Goal: Task Accomplishment & Management: Complete application form

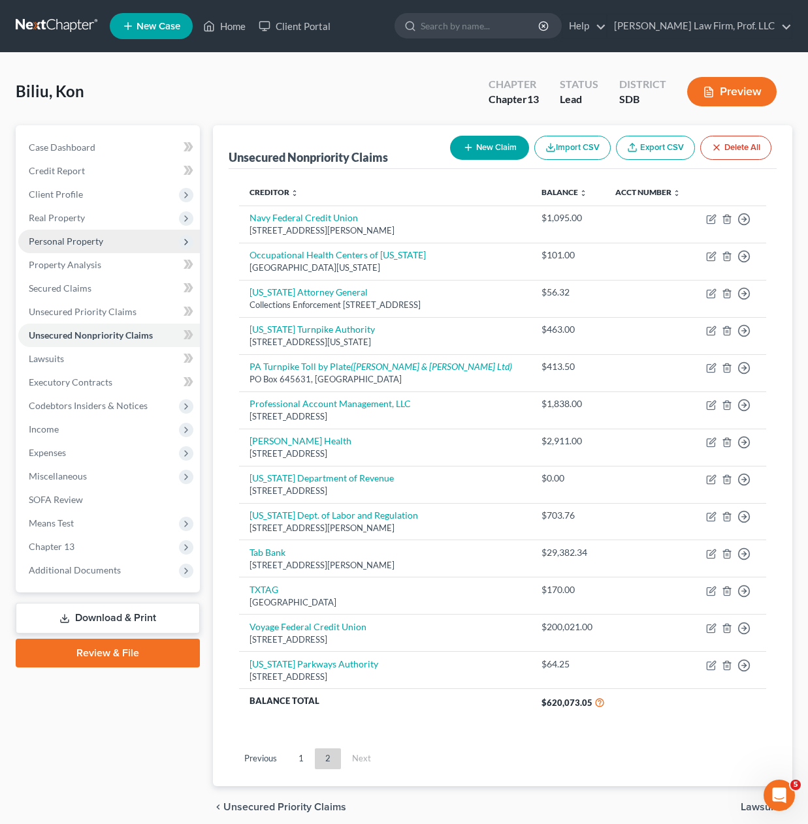
click at [74, 240] on span "Personal Property" at bounding box center [66, 241] width 74 height 11
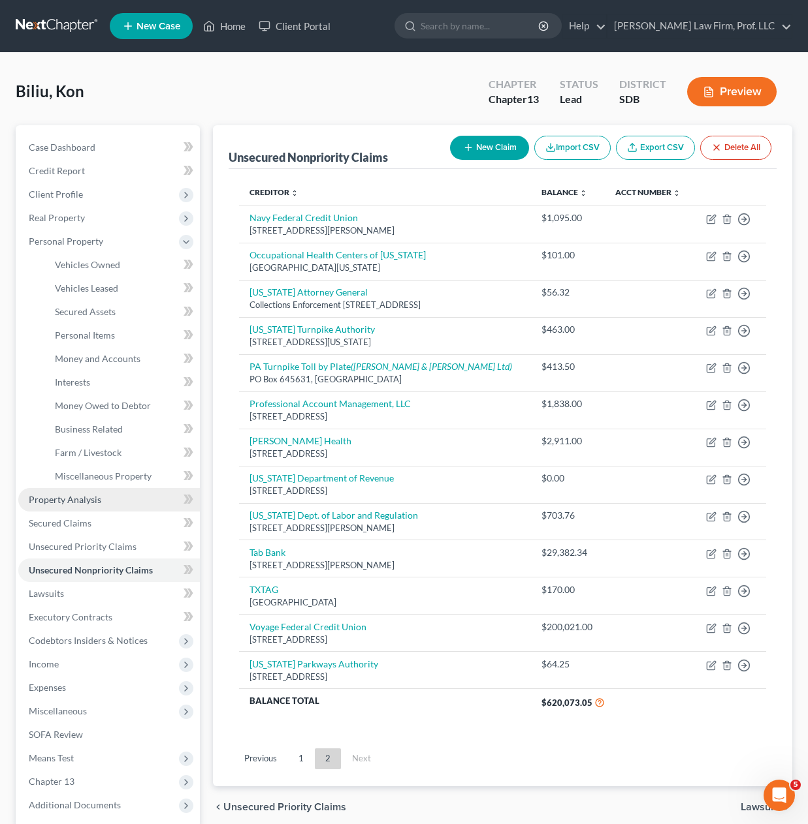
click at [57, 497] on span "Property Analysis" at bounding box center [65, 499] width 72 height 11
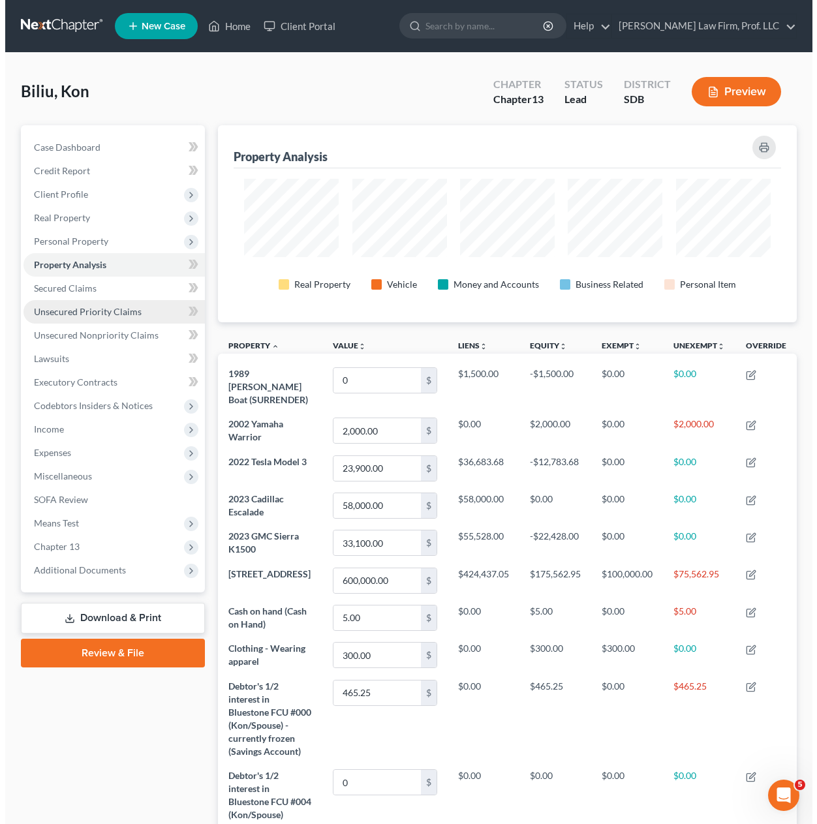
scroll to position [197, 579]
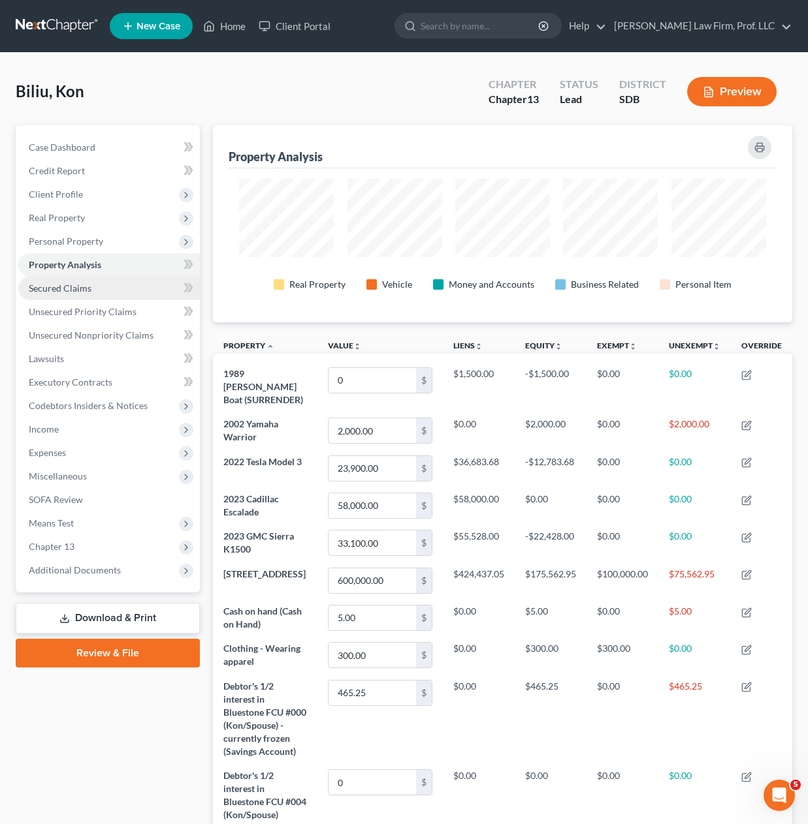
click at [76, 292] on span "Secured Claims" at bounding box center [60, 288] width 63 height 11
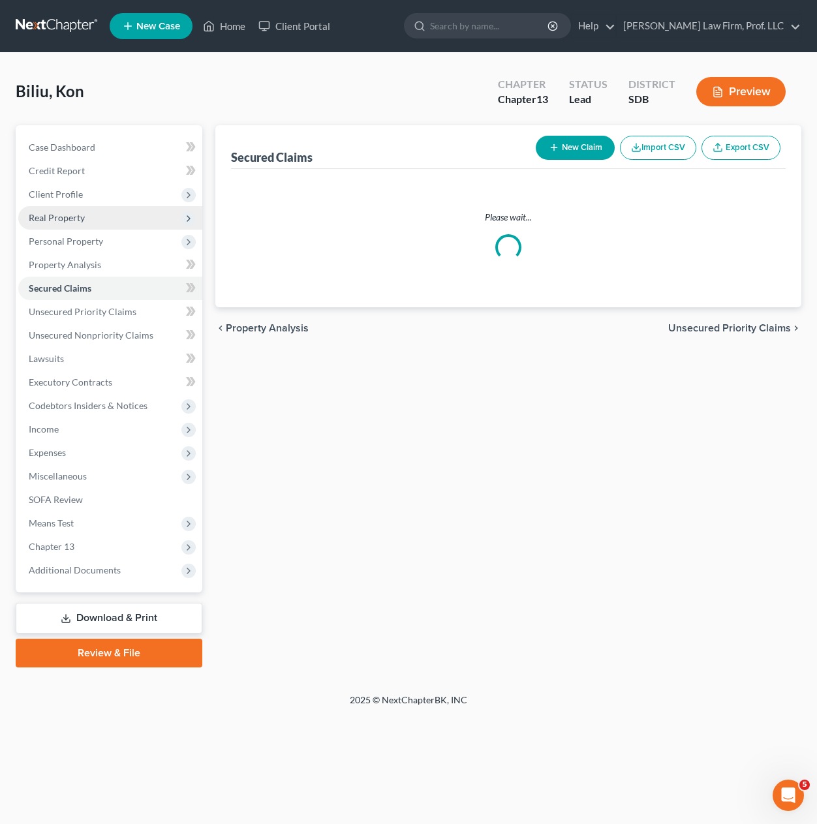
click at [50, 219] on span "Real Property" at bounding box center [57, 217] width 56 height 11
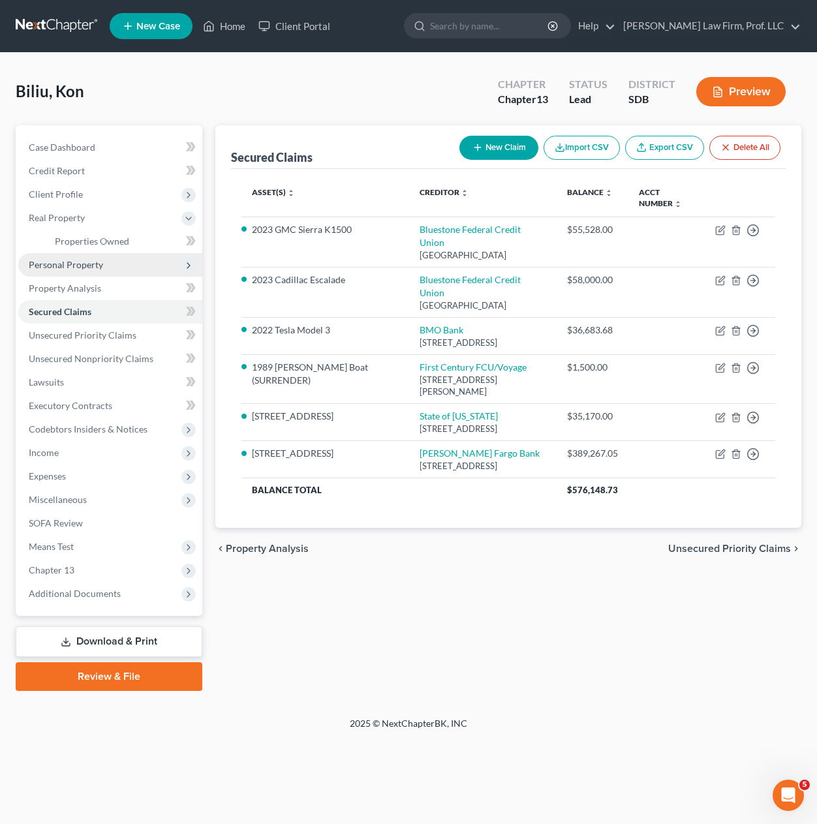
click at [68, 264] on span "Personal Property" at bounding box center [66, 264] width 74 height 11
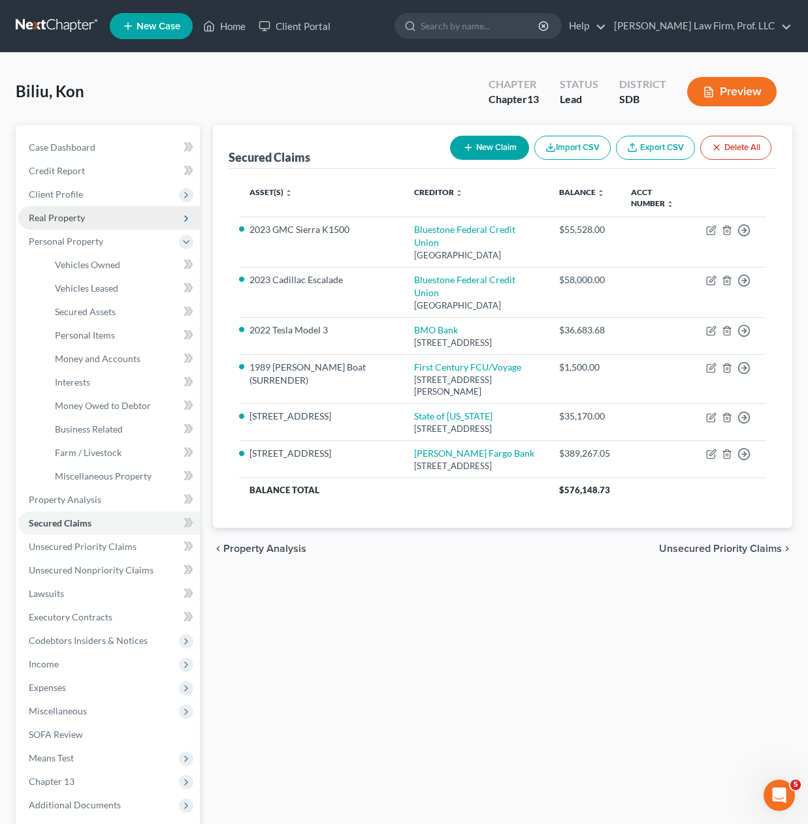
click at [83, 212] on span "Real Property" at bounding box center [57, 217] width 56 height 11
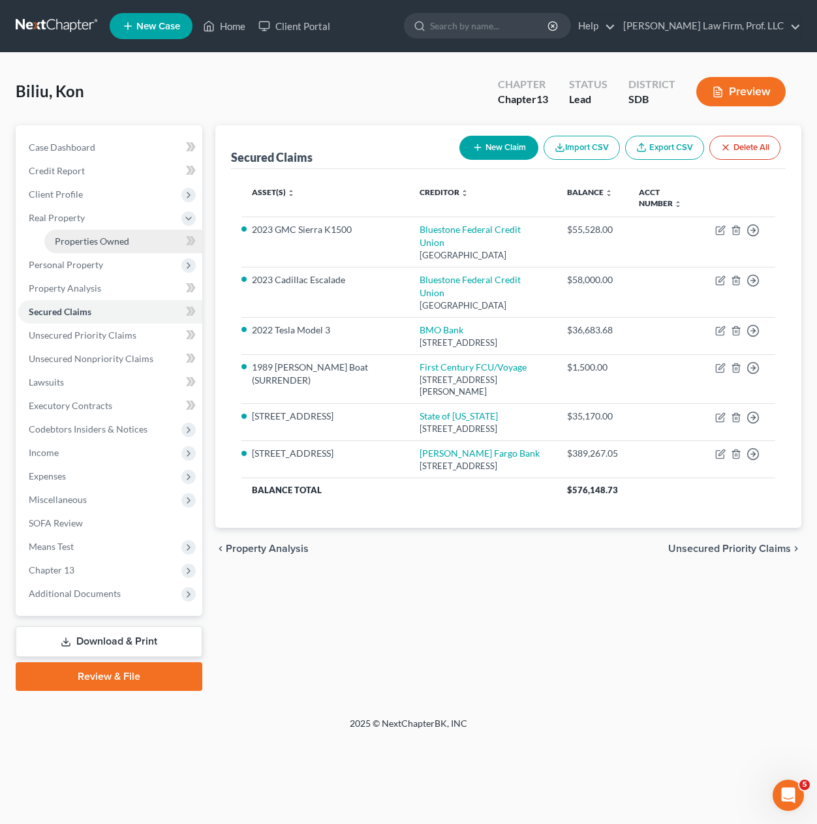
click at [86, 240] on span "Properties Owned" at bounding box center [92, 241] width 74 height 11
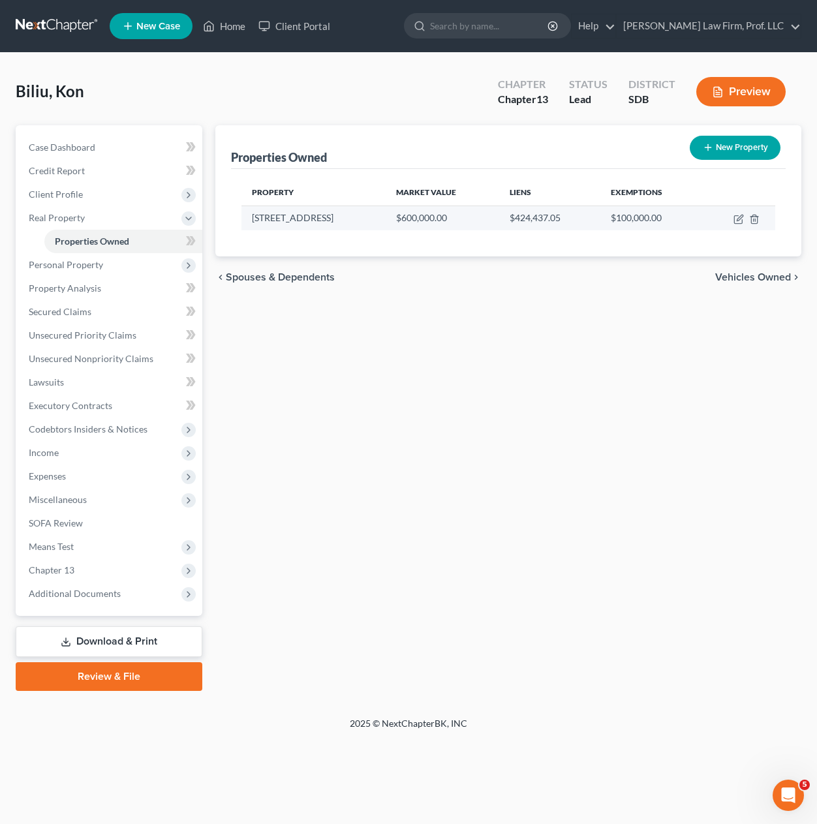
click at [733, 221] on td at bounding box center [738, 218] width 73 height 25
click at [741, 217] on icon "button" at bounding box center [739, 219] width 10 height 10
select select "43"
select select "2"
select select "0"
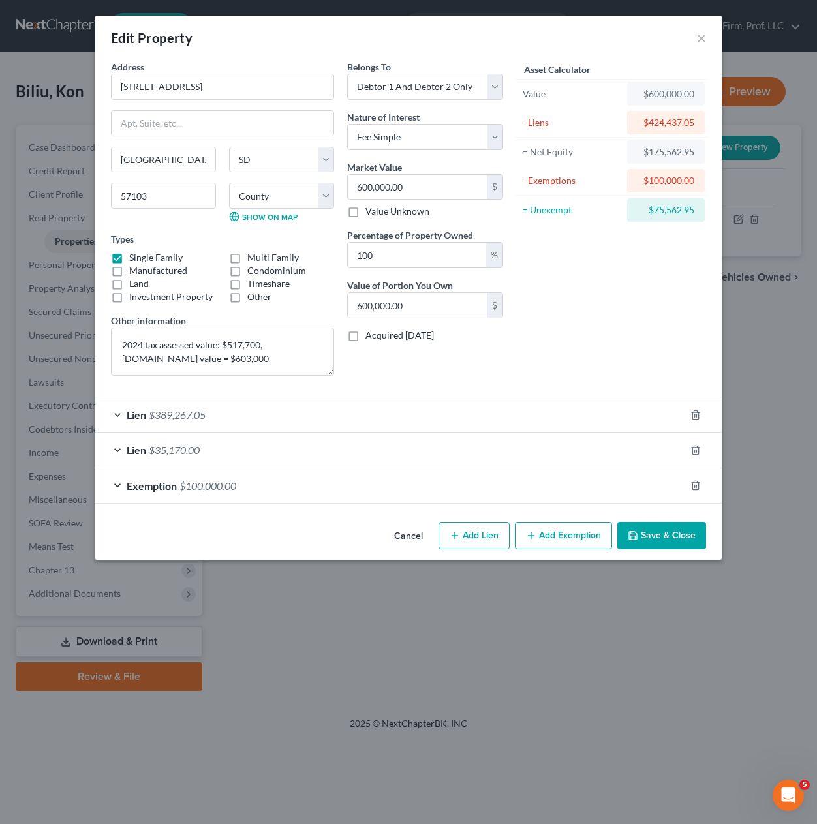
click at [270, 548] on div "Cancel Add Lien Add Lease Add Exemption Save & Close" at bounding box center [408, 538] width 627 height 43
click at [475, 535] on button "Add Lien" at bounding box center [474, 535] width 71 height 27
select select "2"
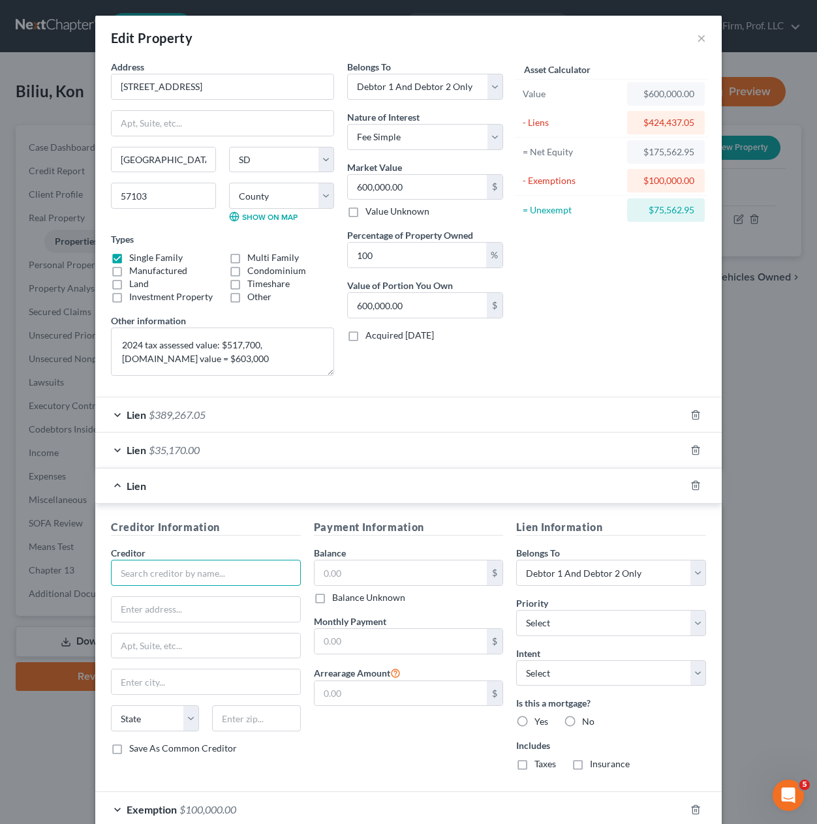
drag, startPoint x: 157, startPoint y: 565, endPoint x: 119, endPoint y: 561, distance: 38.1
click at [153, 565] on input "text" at bounding box center [206, 573] width 190 height 26
click at [180, 618] on input "text" at bounding box center [206, 609] width 189 height 25
click at [152, 578] on input "Bluestone Credit Union" at bounding box center [206, 573] width 190 height 26
click at [153, 567] on input "Bluestone Credit Union" at bounding box center [206, 573] width 190 height 26
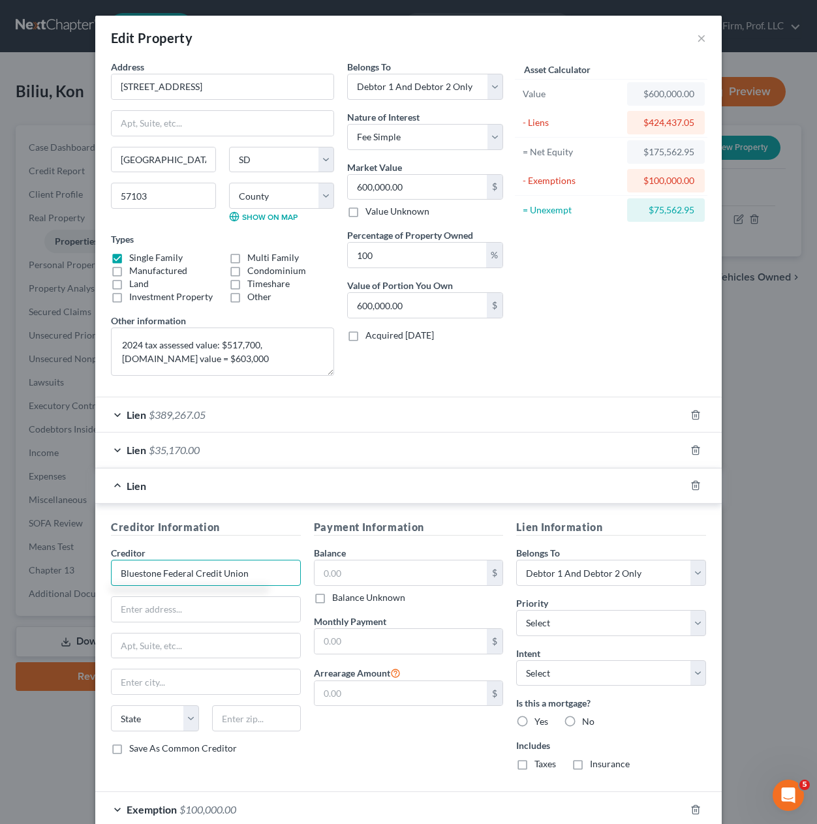
type input "Bluestone Federal Credit Union"
type input "PO Box 90240"
type input "57109"
type input "[GEOGRAPHIC_DATA]"
select select "43"
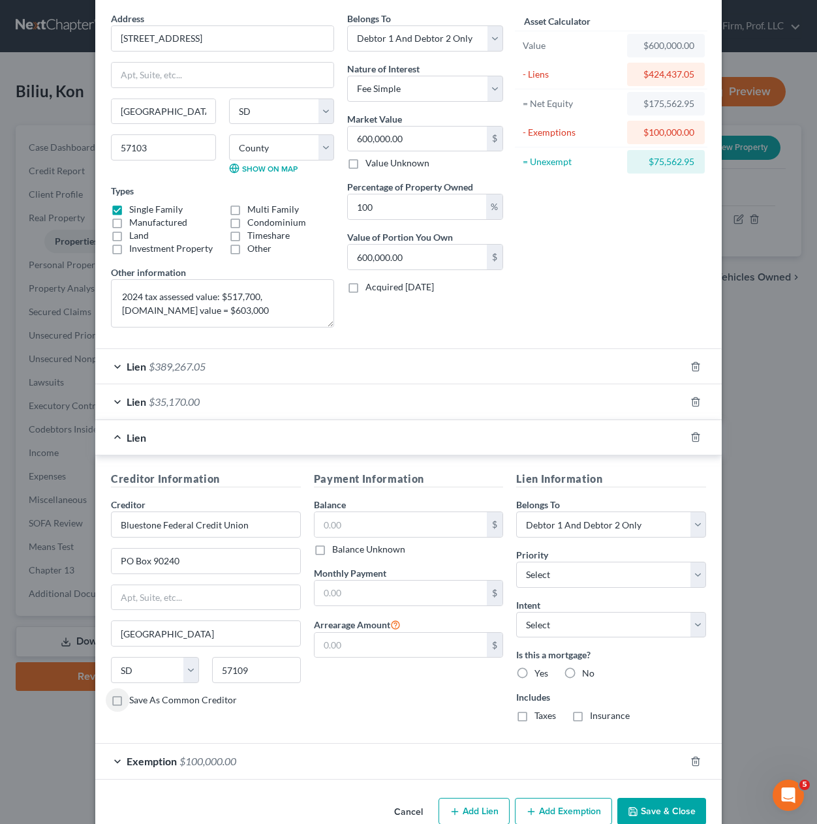
scroll to position [75, 0]
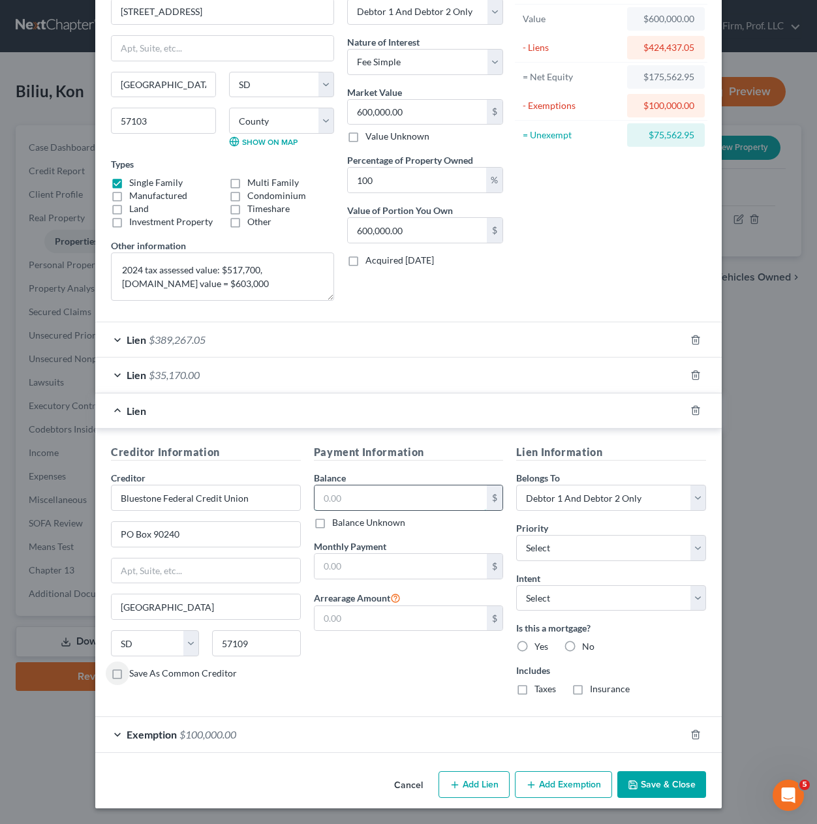
click at [428, 510] on input "text" at bounding box center [401, 498] width 173 height 25
click at [374, 489] on input "text" at bounding box center [401, 498] width 173 height 25
type input "49,721.96"
click at [404, 714] on div "Creditor Information Creditor * Bluestone Federal Credit [GEOGRAPHIC_DATA] [US_…" at bounding box center [408, 573] width 627 height 289
click at [535, 648] on label "Yes" at bounding box center [542, 646] width 14 height 13
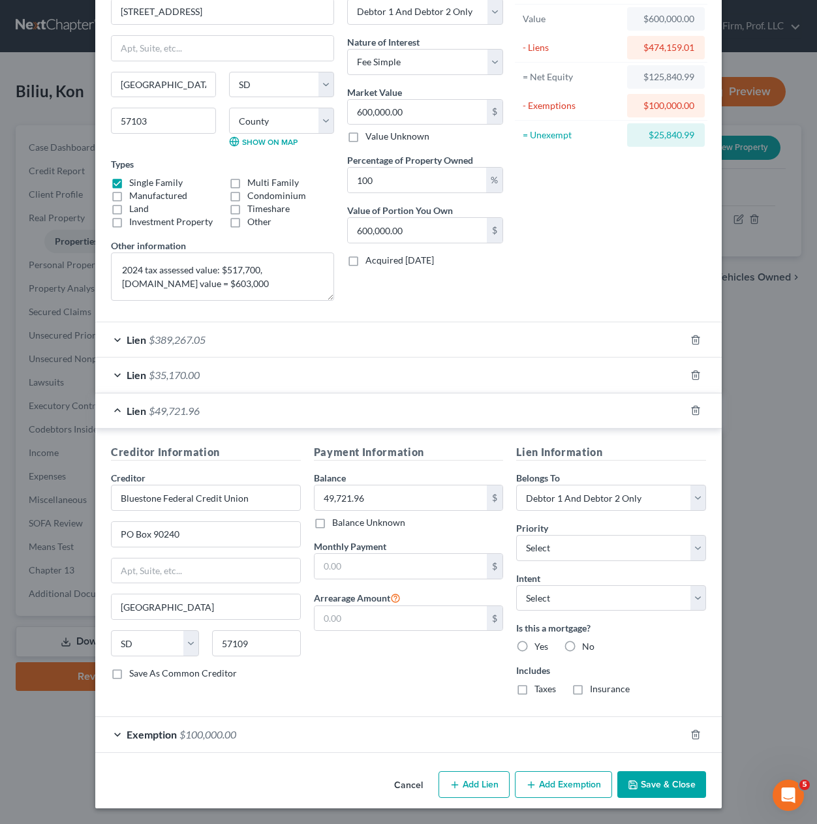
click at [540, 648] on input "Yes" at bounding box center [544, 644] width 8 height 8
radio input "true"
click at [576, 603] on select "Select Surrender Redeem Reaffirm Avoid Other" at bounding box center [611, 599] width 190 height 26
drag, startPoint x: 588, startPoint y: 556, endPoint x: 592, endPoint y: 548, distance: 9.6
click at [588, 556] on select "Select 1st 2nd 3rd 4th 5th 6th 7th 8th 9th 10th 11th 12th 13th 14th 15th 16th 1…" at bounding box center [611, 548] width 190 height 26
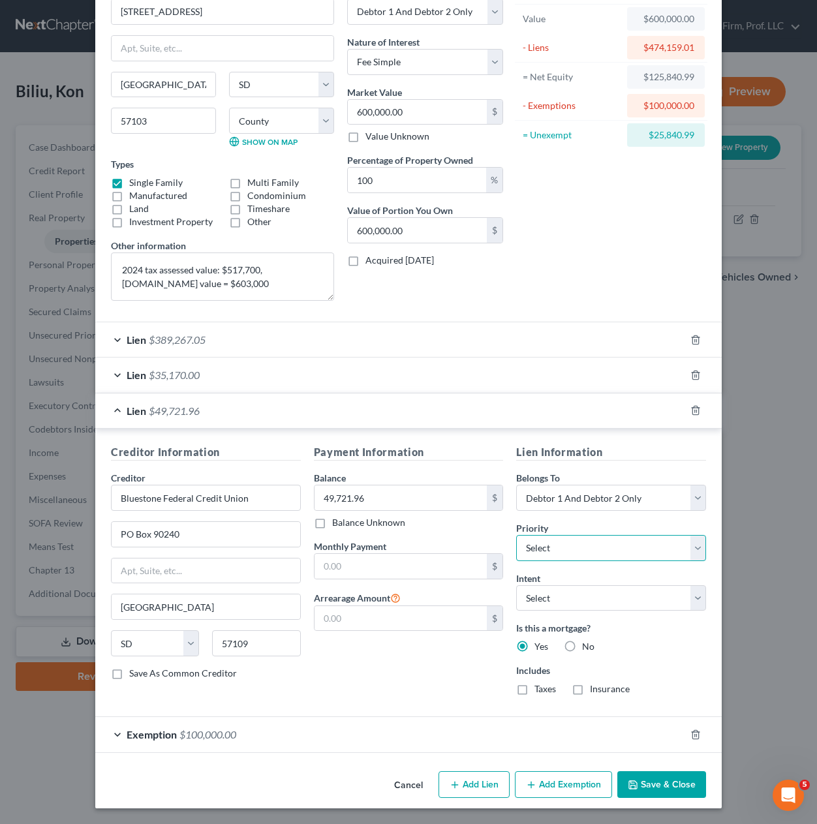
select select "1"
click at [516, 535] on select "Select 1st 2nd 3rd 4th 5th 6th 7th 8th 9th 10th 11th 12th 13th 14th 15th 16th 1…" at bounding box center [611, 548] width 190 height 26
click at [543, 373] on div "Lien $35,170.00" at bounding box center [390, 375] width 590 height 35
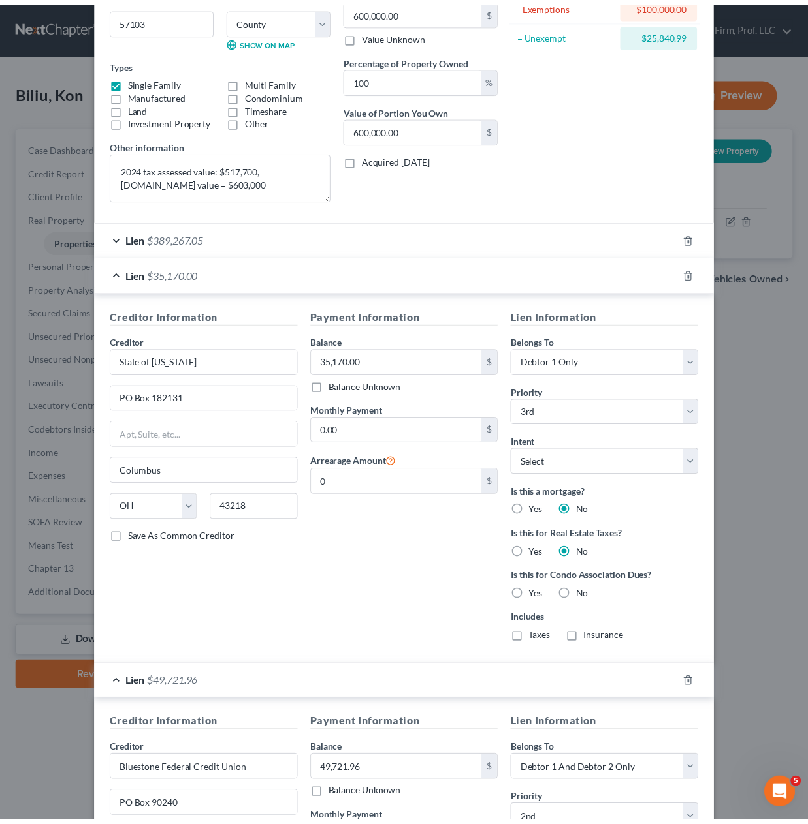
scroll to position [449, 0]
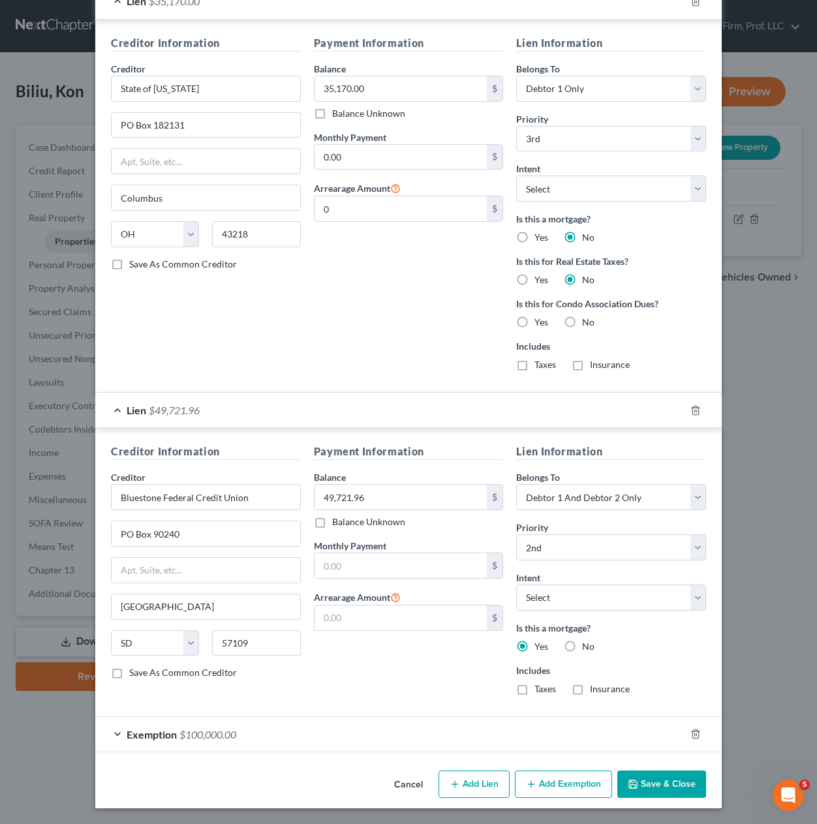
click at [406, 655] on div "Payment Information Balance 49,721.96 $ Balance Unknown Balance Undetermined 49…" at bounding box center [408, 575] width 203 height 262
click at [406, 622] on input "text" at bounding box center [401, 618] width 173 height 25
drag, startPoint x: 307, startPoint y: 657, endPoint x: 650, endPoint y: 700, distance: 345.5
click at [312, 655] on div "Payment Information Balance 49,721.96 $ Balance Unknown Balance Undetermined 49…" at bounding box center [408, 575] width 203 height 262
drag, startPoint x: 292, startPoint y: 672, endPoint x: 307, endPoint y: 671, distance: 15.0
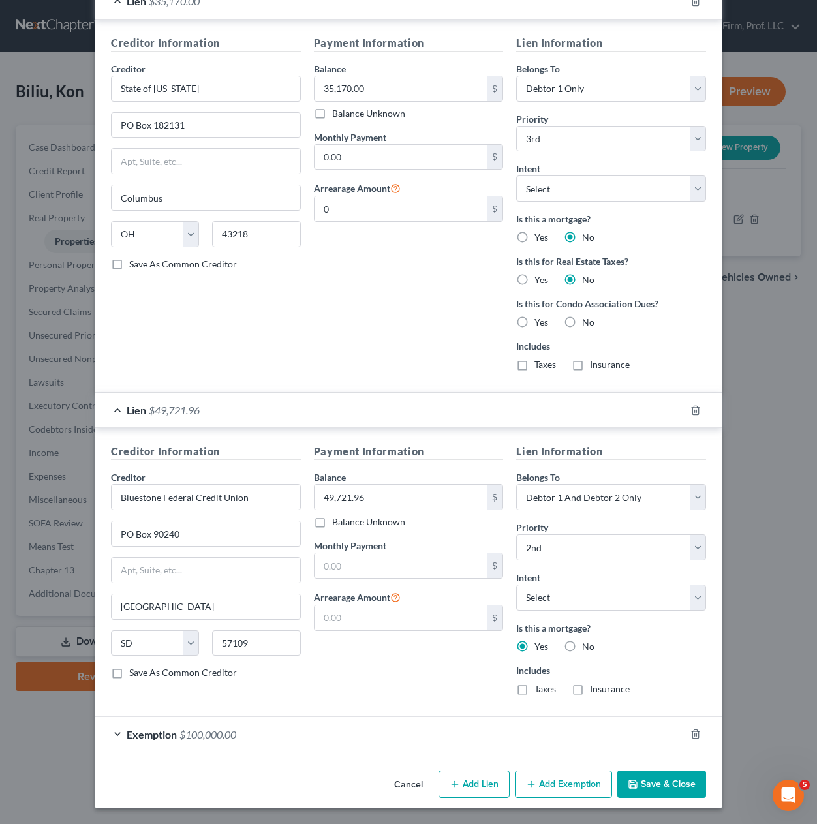
click at [294, 672] on div "Save As Common Creditor" at bounding box center [206, 673] width 190 height 13
click at [404, 671] on div "Payment Information Balance 49,721.96 $ Balance Unknown Balance Undetermined 49…" at bounding box center [408, 575] width 203 height 262
click at [270, 488] on input "Bluestone Federal Credit Union" at bounding box center [206, 497] width 190 height 26
drag, startPoint x: 428, startPoint y: 676, endPoint x: 388, endPoint y: 599, distance: 86.7
click at [428, 675] on div "Payment Information Balance 49,721.96 $ Balance Unknown Balance Undetermined 49…" at bounding box center [408, 575] width 203 height 262
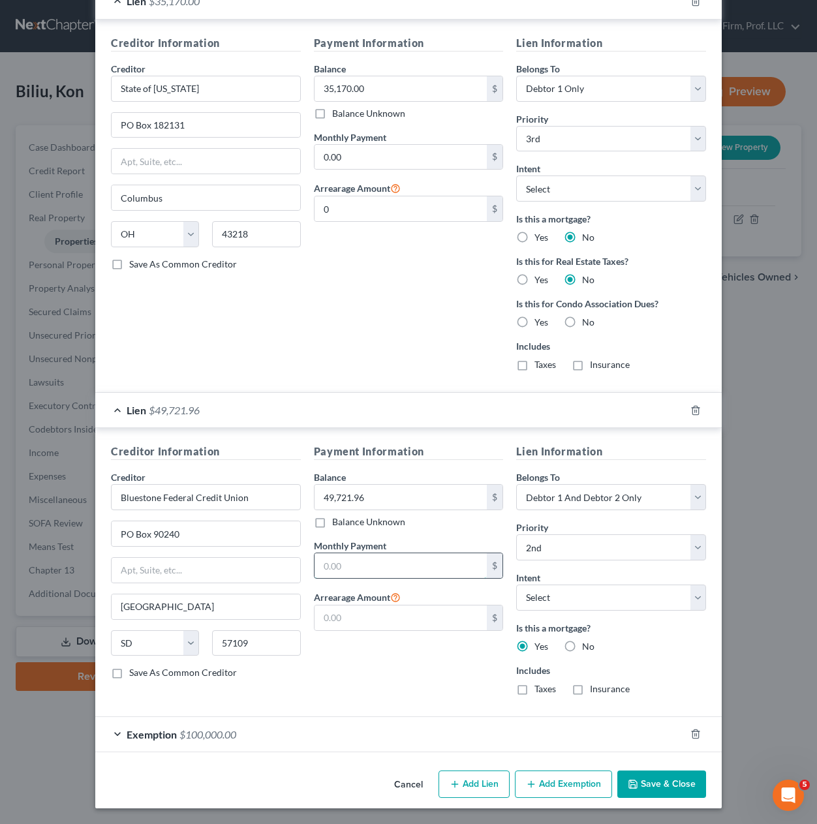
click at [379, 570] on input "text" at bounding box center [401, 566] width 173 height 25
click at [308, 655] on div "Payment Information Balance 49,721.96 $ Balance Unknown Balance Undetermined 49…" at bounding box center [408, 575] width 203 height 262
click at [401, 683] on div "Payment Information Balance 49,721.96 $ Balance Unknown Balance Undetermined 49…" at bounding box center [408, 575] width 203 height 262
click at [636, 604] on select "Select Surrender Redeem Reaffirm Avoid Other" at bounding box center [611, 598] width 190 height 26
click at [636, 603] on select "Select Surrender Redeem Reaffirm Avoid Other" at bounding box center [611, 598] width 190 height 26
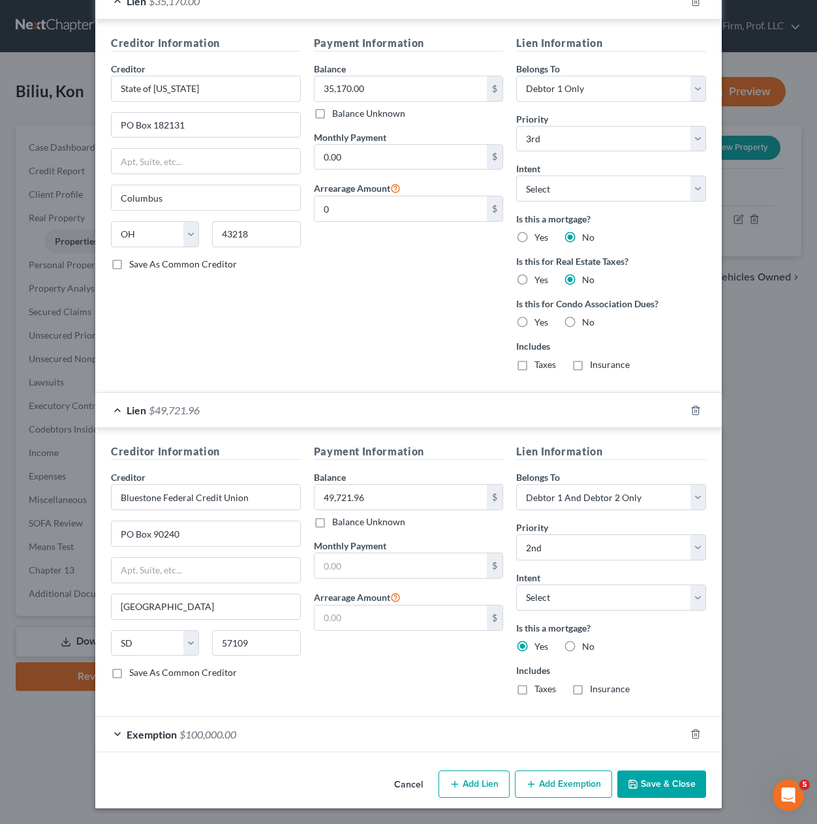
click at [669, 644] on div "Is this a mortgage? Yes No" at bounding box center [611, 637] width 190 height 32
click at [646, 787] on button "Save & Close" at bounding box center [662, 784] width 89 height 27
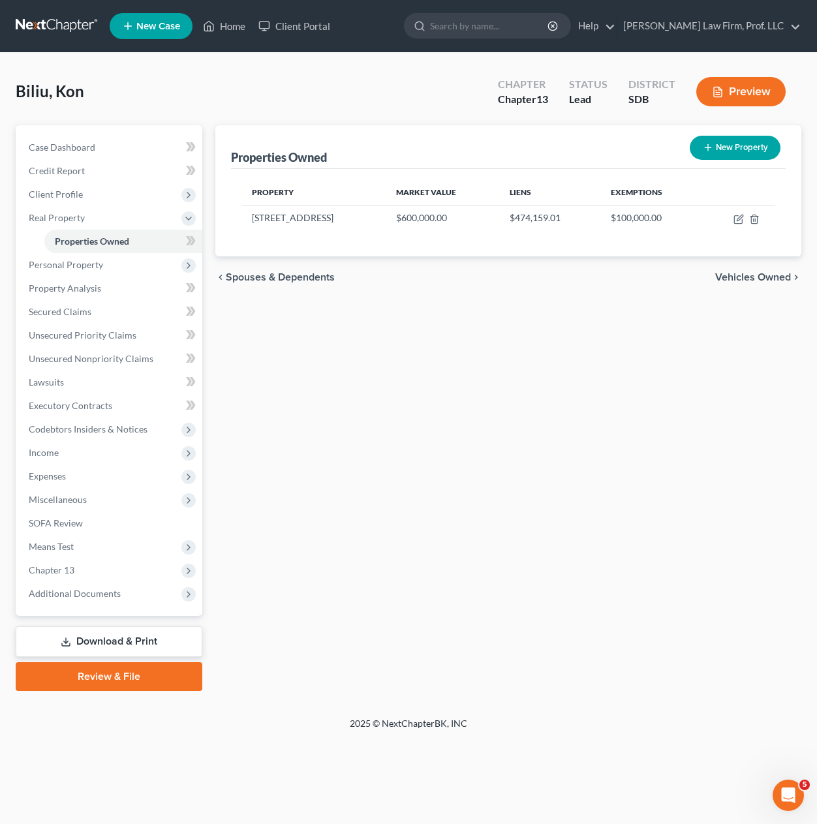
click at [520, 447] on div "Properties Owned New Property Property Market Value Liens Exemptions [STREET_AD…" at bounding box center [508, 408] width 599 height 566
click at [97, 366] on link "Unsecured Nonpriority Claims" at bounding box center [110, 359] width 184 height 24
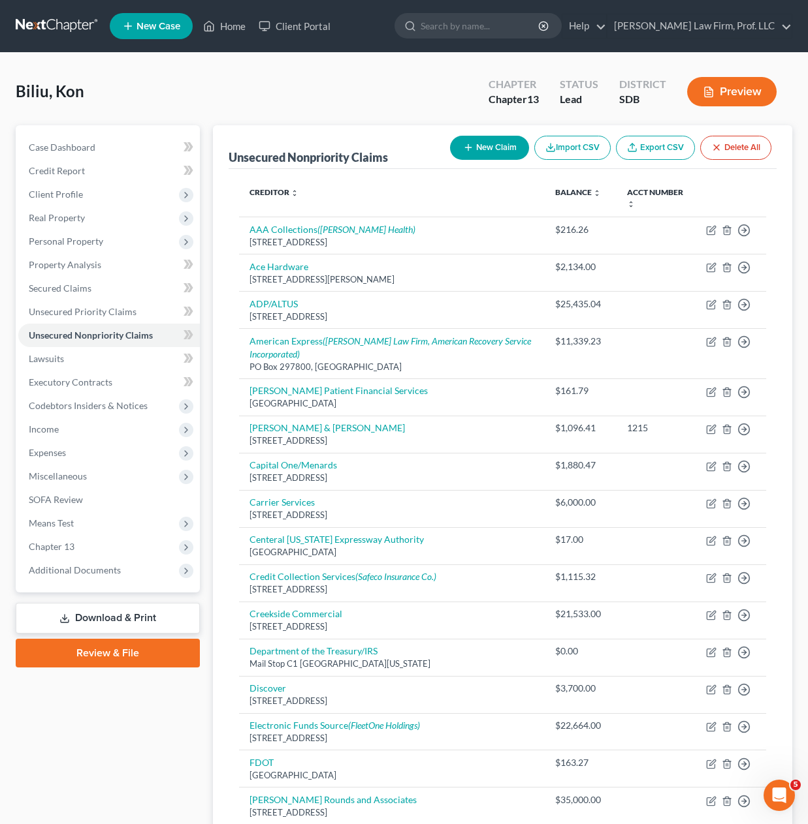
click at [472, 146] on button "New Claim" at bounding box center [489, 148] width 79 height 24
select select "0"
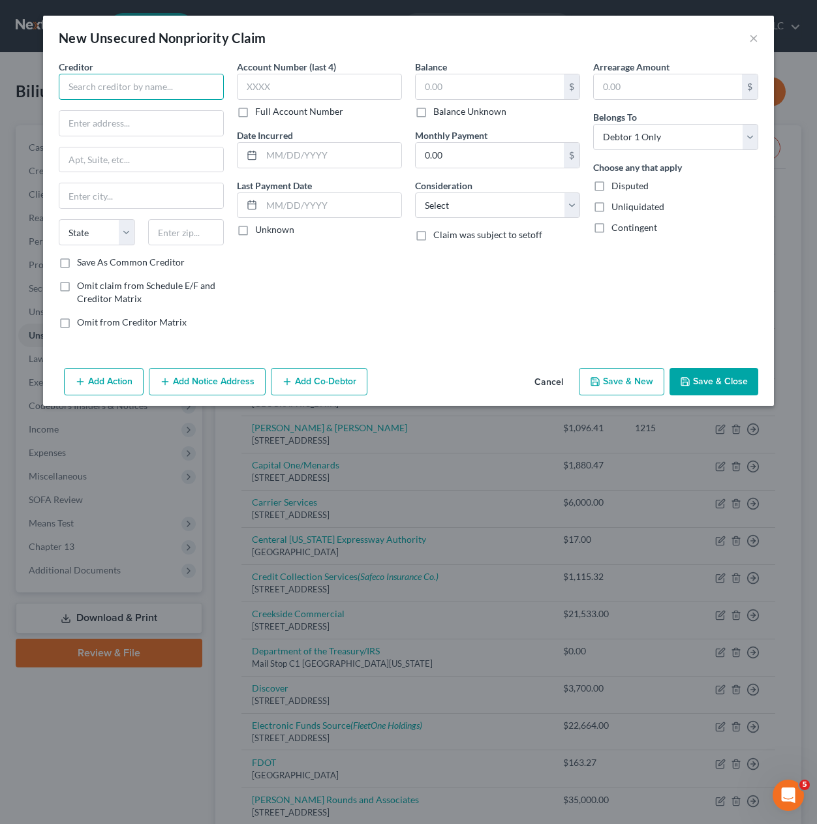
click at [180, 92] on input "text" at bounding box center [141, 87] width 165 height 26
type input "Bluestone Federal Credit Union"
type input "PO Box 90240"
type input "57109"
type input "[GEOGRAPHIC_DATA]"
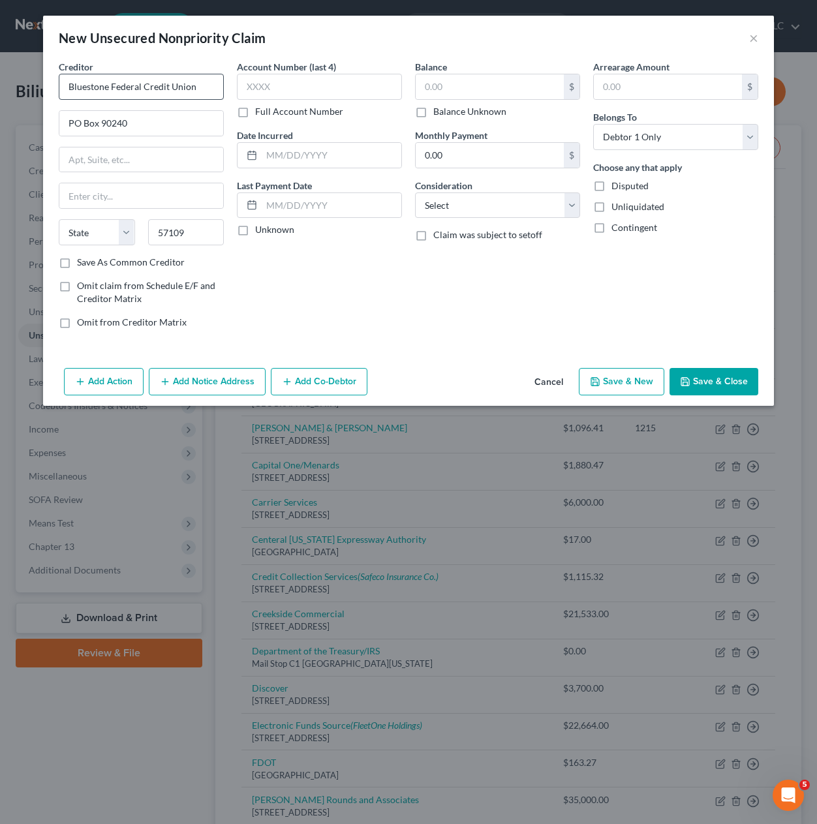
select select "43"
drag, startPoint x: 317, startPoint y: 95, endPoint x: 321, endPoint y: 86, distance: 10.3
click at [317, 92] on input "text" at bounding box center [319, 87] width 165 height 26
click at [321, 86] on input "text" at bounding box center [319, 87] width 165 height 26
click at [471, 324] on div "Balance $ Balance Unknown Balance Undetermined $ Balance Unknown Monthly Paymen…" at bounding box center [498, 199] width 178 height 279
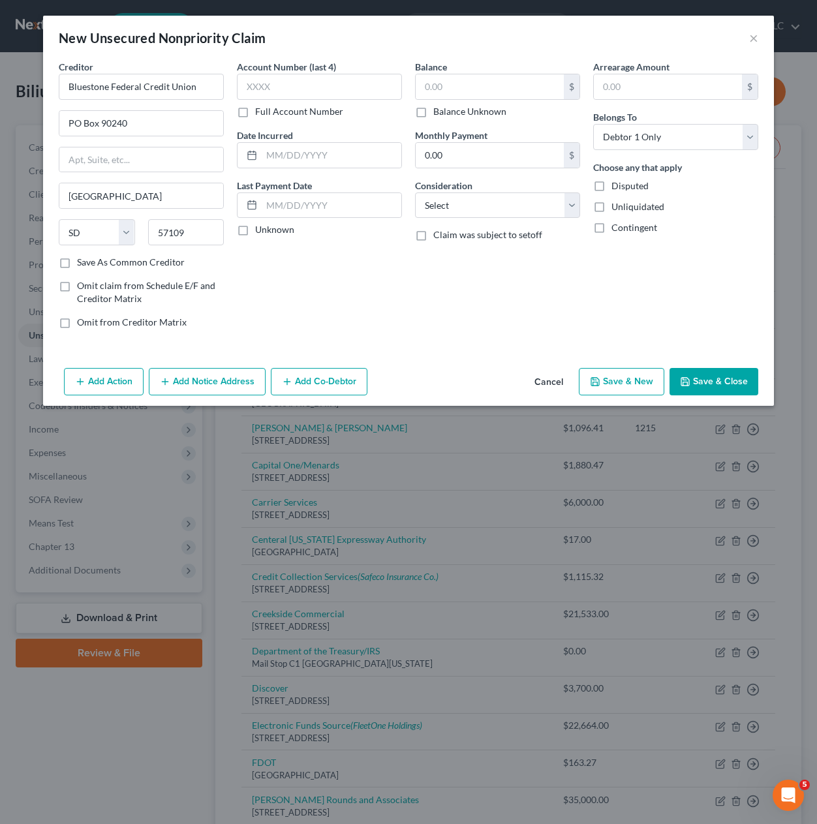
click at [486, 281] on div "Balance $ Balance Unknown Balance Undetermined $ Balance Unknown Monthly Paymen…" at bounding box center [498, 199] width 178 height 279
click at [477, 90] on input "text" at bounding box center [490, 86] width 148 height 25
click at [522, 274] on div "Balance 115,140.00 $ Balance Unknown Balance Undetermined 115,140 $ Balance Unk…" at bounding box center [498, 199] width 178 height 279
click at [723, 377] on button "Save & Close" at bounding box center [714, 381] width 89 height 27
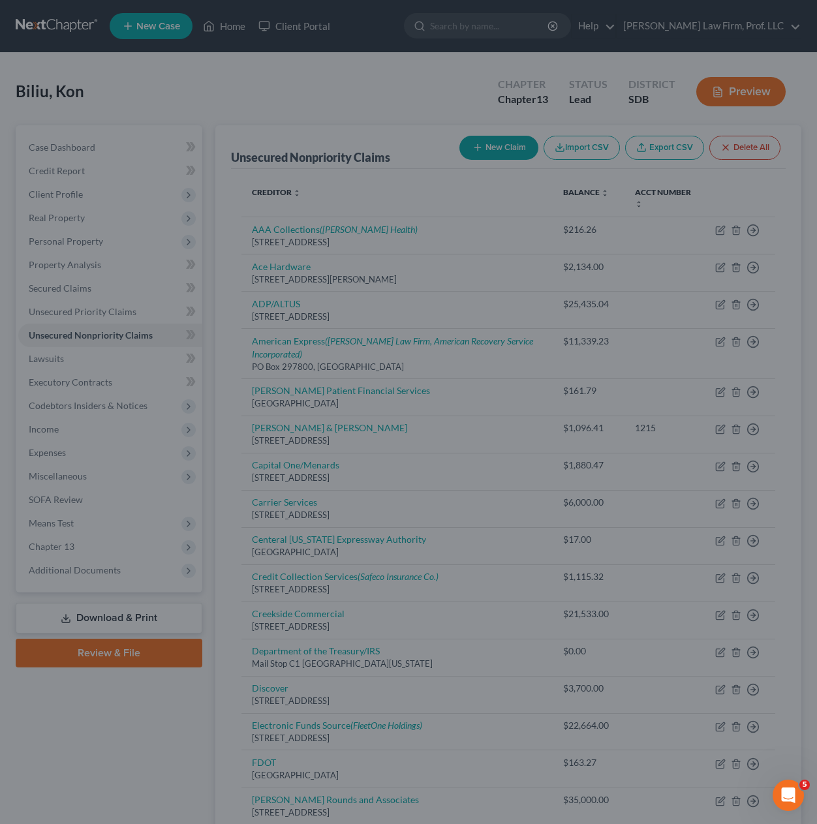
type input "115,140.00"
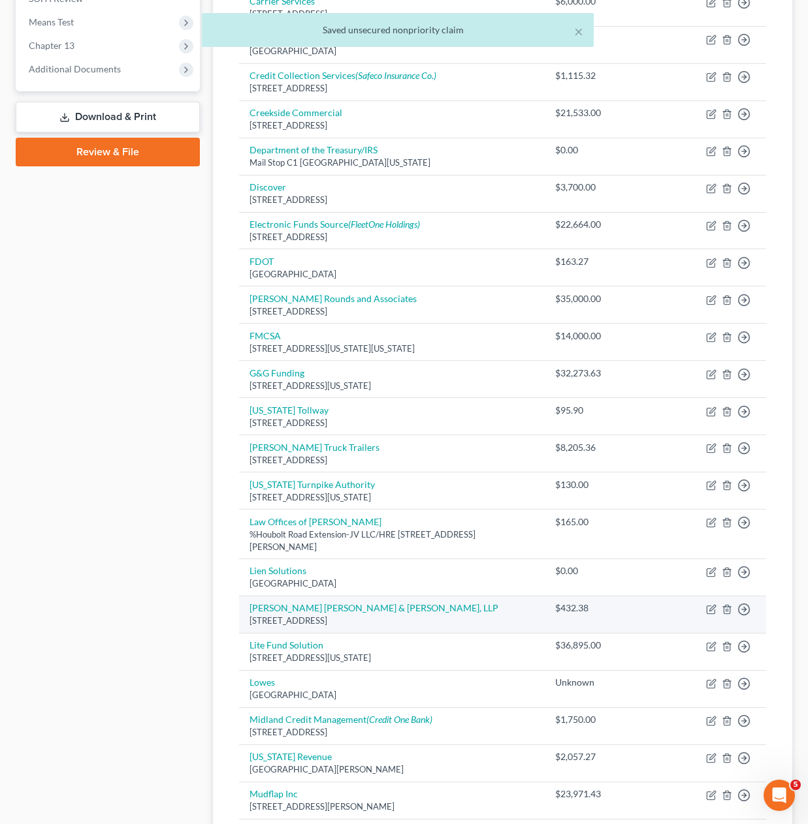
scroll to position [759, 0]
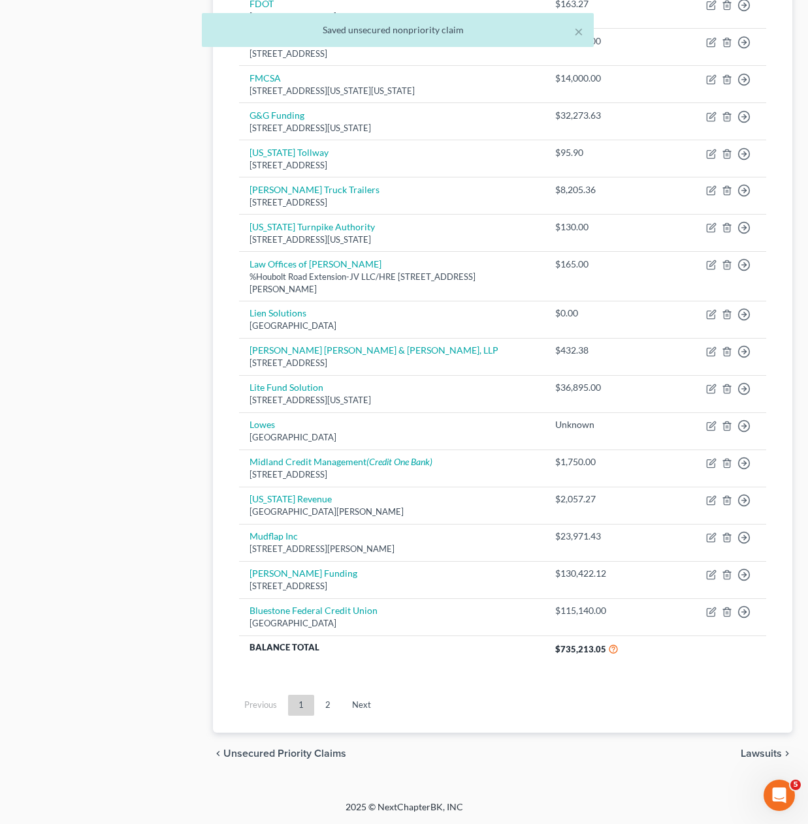
drag, startPoint x: 648, startPoint y: 778, endPoint x: 636, endPoint y: 758, distance: 23.7
click at [648, 775] on div "Petition Navigation Case Dashboard Payments Invoices Payments Payments Credit R…" at bounding box center [404, 75] width 776 height 1419
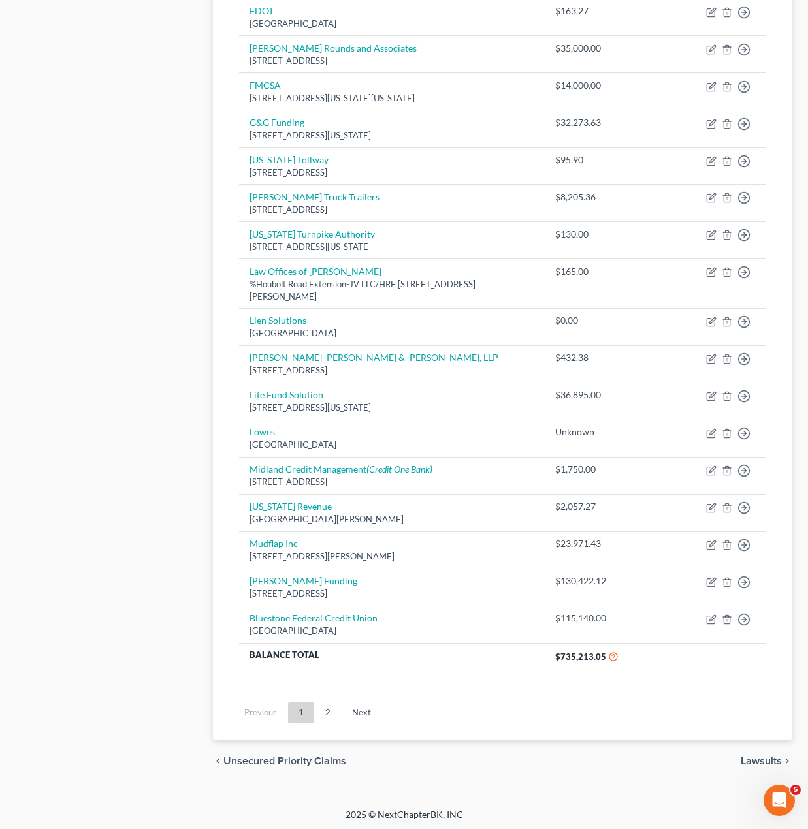
scroll to position [755, 0]
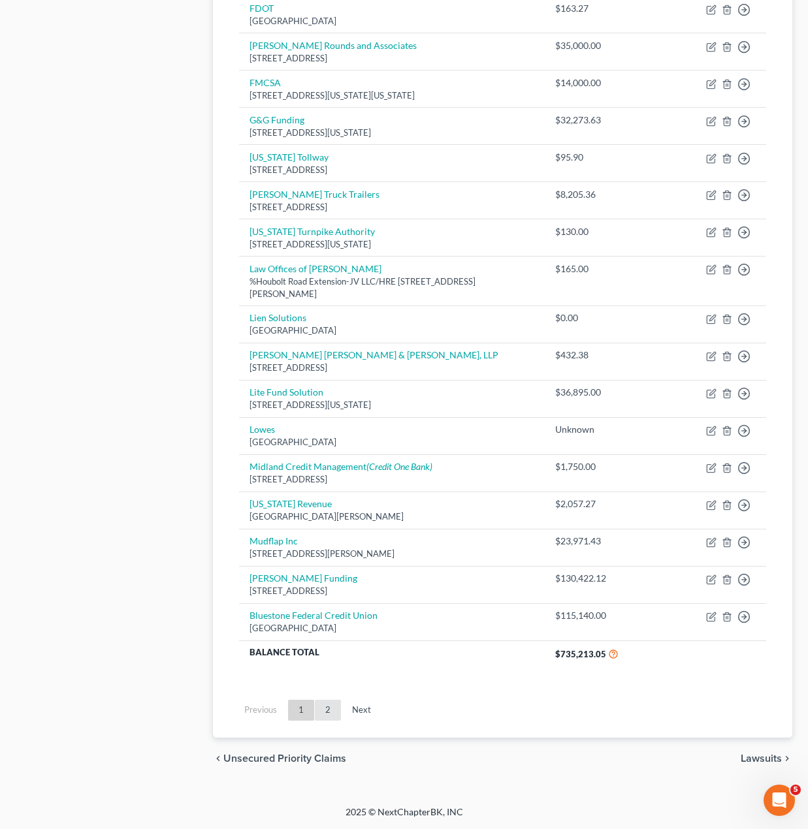
click at [322, 708] on link "2" at bounding box center [328, 710] width 26 height 21
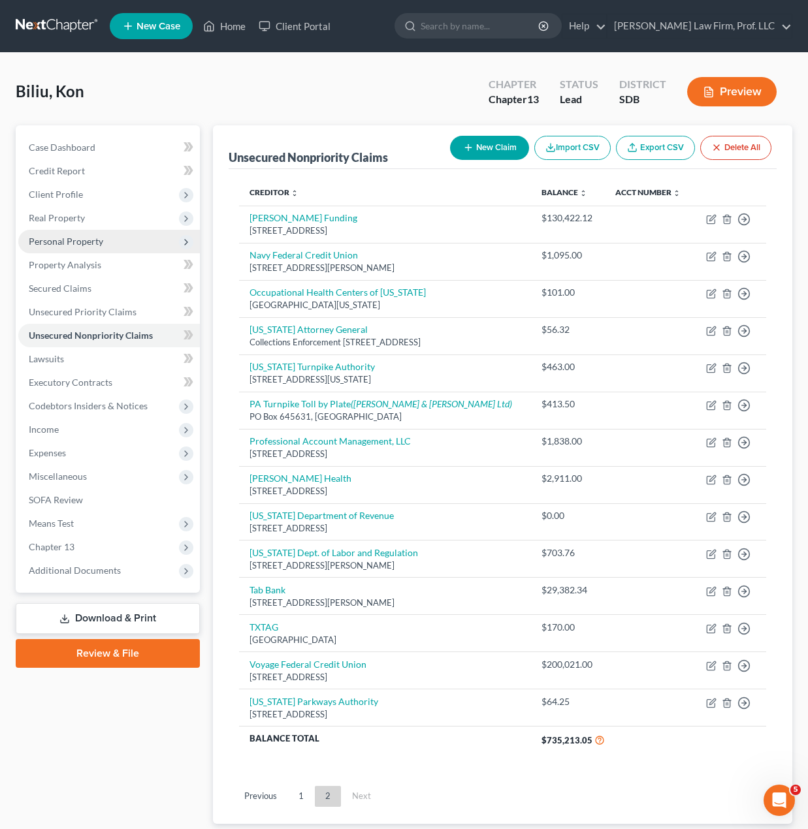
click at [67, 245] on span "Personal Property" at bounding box center [66, 241] width 74 height 11
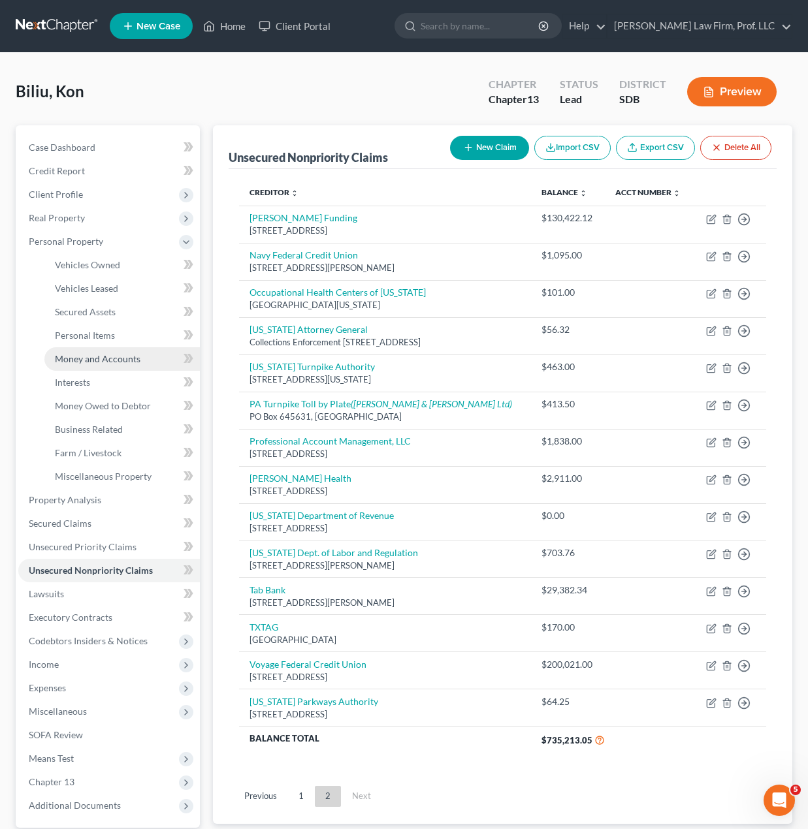
click at [97, 352] on link "Money and Accounts" at bounding box center [121, 359] width 155 height 24
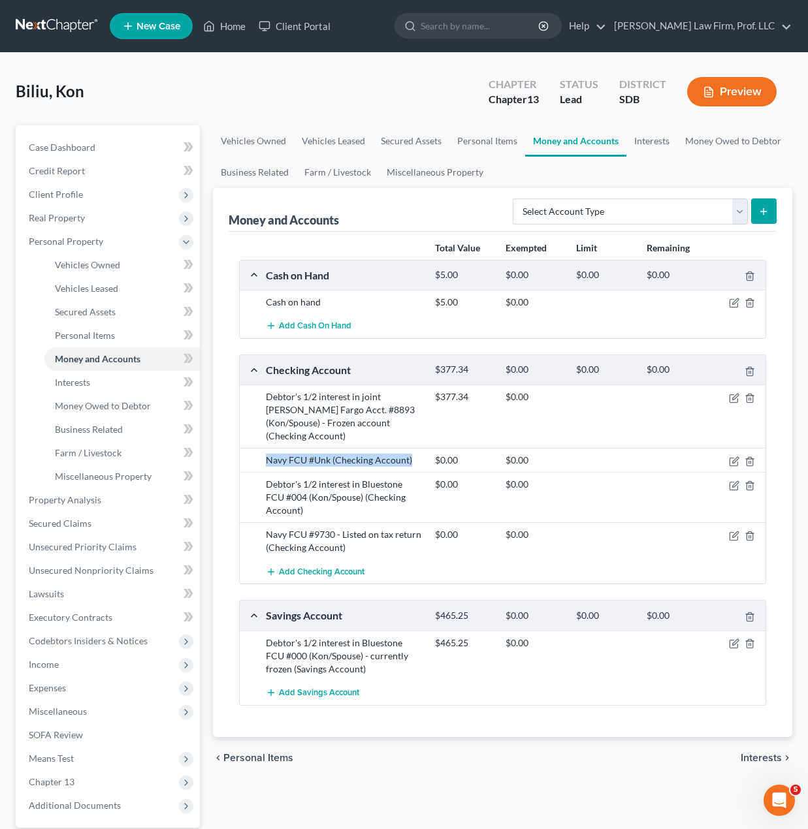
drag, startPoint x: 264, startPoint y: 443, endPoint x: 413, endPoint y: 444, distance: 148.2
click at [413, 454] on div "Navy FCU #Unk (Checking Account)" at bounding box center [343, 460] width 169 height 13
click at [407, 454] on div "Navy FCU #Unk (Checking Account)" at bounding box center [343, 460] width 169 height 13
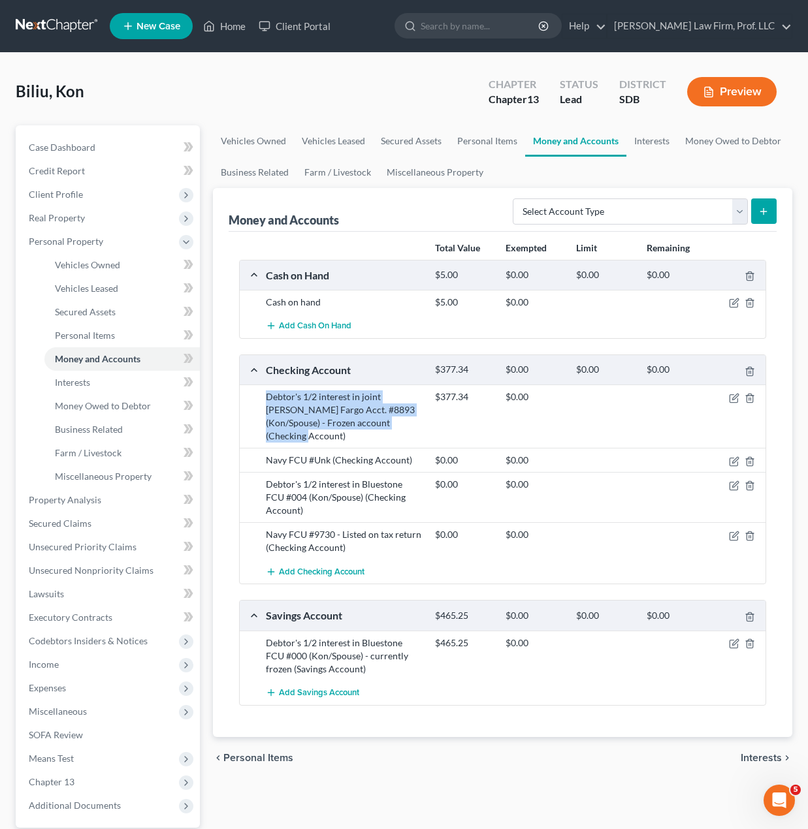
drag, startPoint x: 260, startPoint y: 390, endPoint x: 428, endPoint y: 421, distance: 170.6
click at [428, 421] on div "Debtor's 1/2 interest in joint [PERSON_NAME] Fargo Acct. #8893 (Kon/Spouse) - F…" at bounding box center [343, 416] width 169 height 52
click at [415, 424] on div "Debtor's 1/2 interest in joint [PERSON_NAME] Fargo Acct. #8893 (Kon/Spouse) - F…" at bounding box center [343, 416] width 169 height 52
click at [342, 331] on span "Add Cash on Hand" at bounding box center [315, 326] width 72 height 10
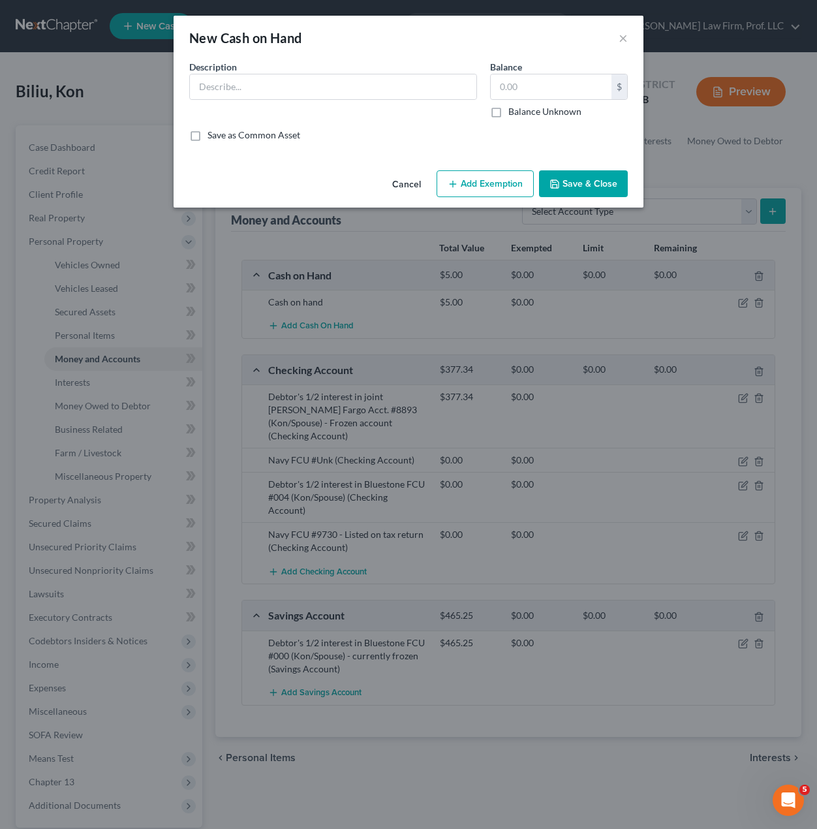
click at [414, 183] on button "Cancel" at bounding box center [407, 185] width 50 height 26
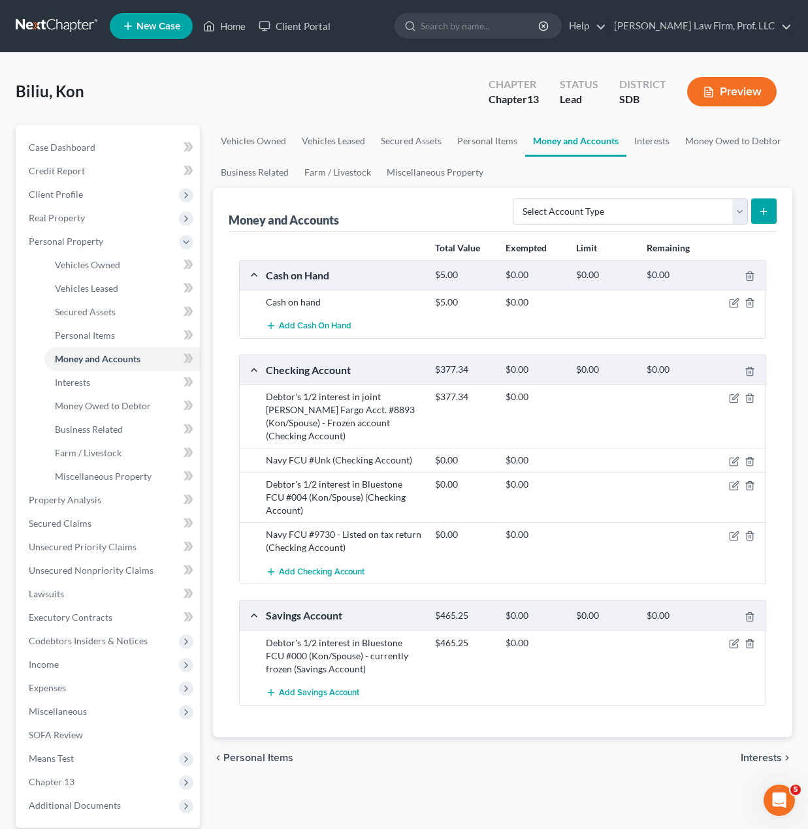
drag, startPoint x: 467, startPoint y: 819, endPoint x: 451, endPoint y: 774, distance: 47.9
click at [467, 819] on div "Vehicles Owned Vehicles Leased Secured Assets Personal Items Money and Accounts…" at bounding box center [502, 513] width 592 height 777
drag, startPoint x: 297, startPoint y: 399, endPoint x: 309, endPoint y: 400, distance: 12.4
click at [297, 400] on div "Debtor's 1/2 interest in joint [PERSON_NAME] Fargo Acct. #8893 (Kon/Spouse) - F…" at bounding box center [343, 416] width 169 height 52
click at [735, 396] on icon "button" at bounding box center [734, 398] width 10 height 10
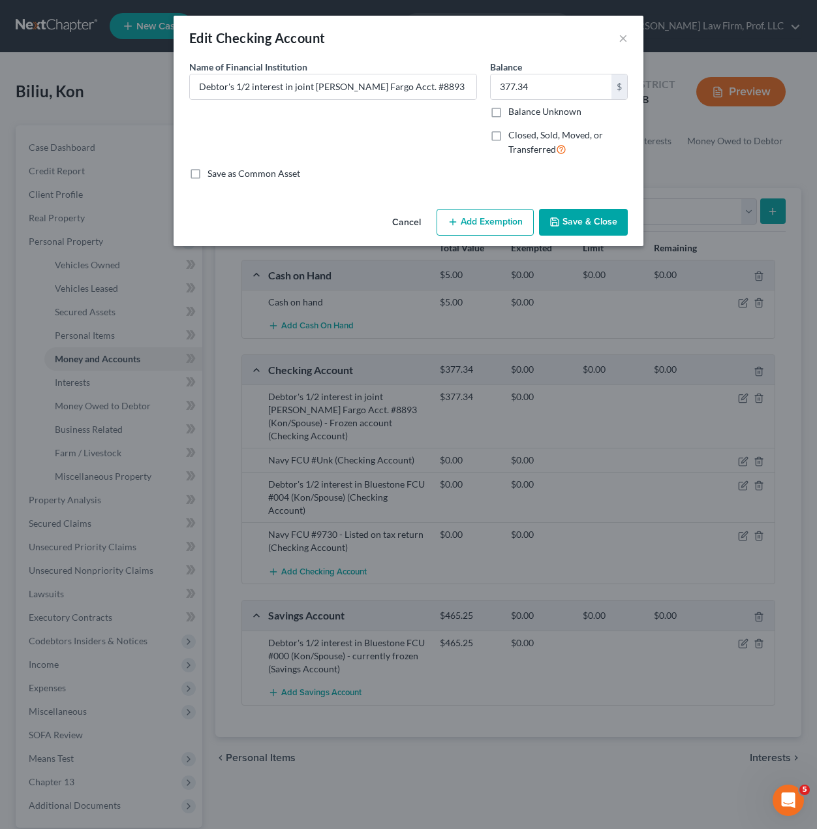
click at [334, 116] on div "Name of Financial Institution * Debtor's 1/2 interest in joint [PERSON_NAME] Fa…" at bounding box center [333, 113] width 301 height 107
click at [445, 90] on input "Debtor's 1/2 interest in joint [PERSON_NAME] Fargo Acct. #8893 (Kon/Spouse) - F…" at bounding box center [333, 86] width 287 height 25
click at [406, 86] on input "Debtor's 1/2 interest in joint [PERSON_NAME] Fargo Acct. #8893 (Kon/Spouse) - F…" at bounding box center [333, 86] width 287 height 25
click at [623, 38] on button "×" at bounding box center [623, 38] width 9 height 16
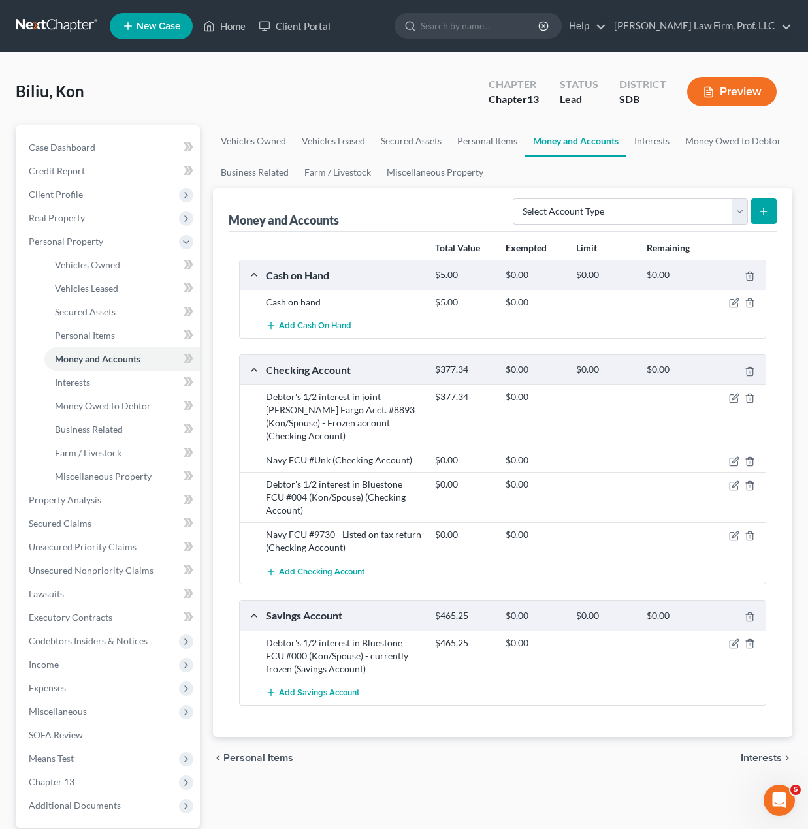
drag, startPoint x: 516, startPoint y: 766, endPoint x: 386, endPoint y: 670, distance: 161.5
click at [516, 766] on div "Vehicles Owned Vehicles Leased Secured Assets Personal Items Money and Accounts…" at bounding box center [502, 513] width 592 height 777
drag, startPoint x: 114, startPoint y: 435, endPoint x: 152, endPoint y: 437, distance: 38.0
click at [114, 435] on link "Business Related" at bounding box center [121, 430] width 155 height 24
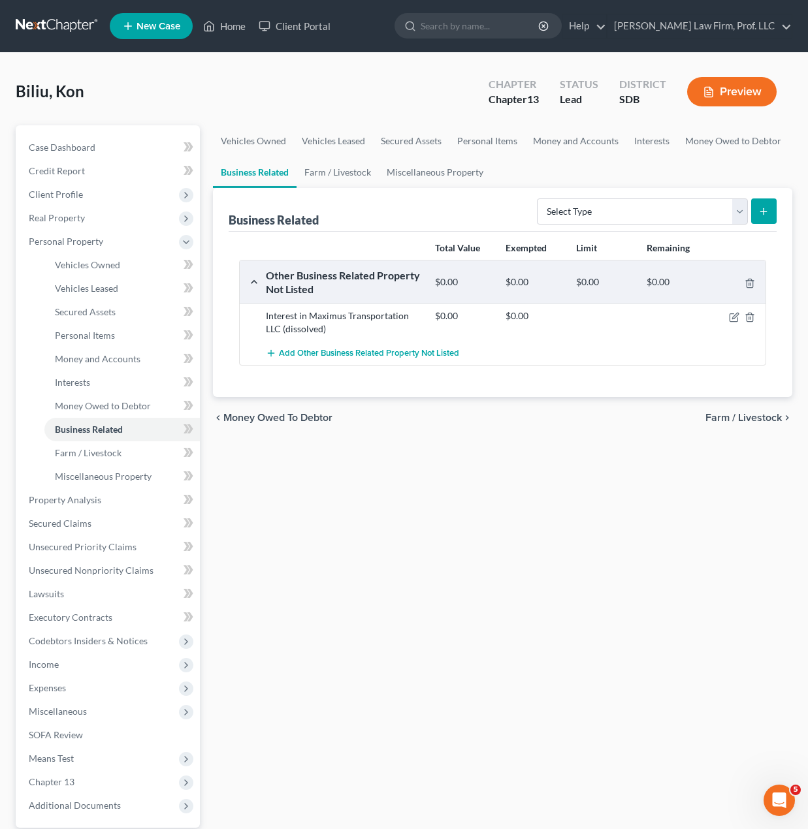
drag, startPoint x: 564, startPoint y: 616, endPoint x: 411, endPoint y: 389, distance: 273.2
click at [564, 612] on div "Vehicles Owned Vehicles Leased Secured Assets Personal Items Money and Accounts…" at bounding box center [502, 513] width 592 height 777
click at [101, 359] on span "Money and Accounts" at bounding box center [98, 358] width 86 height 11
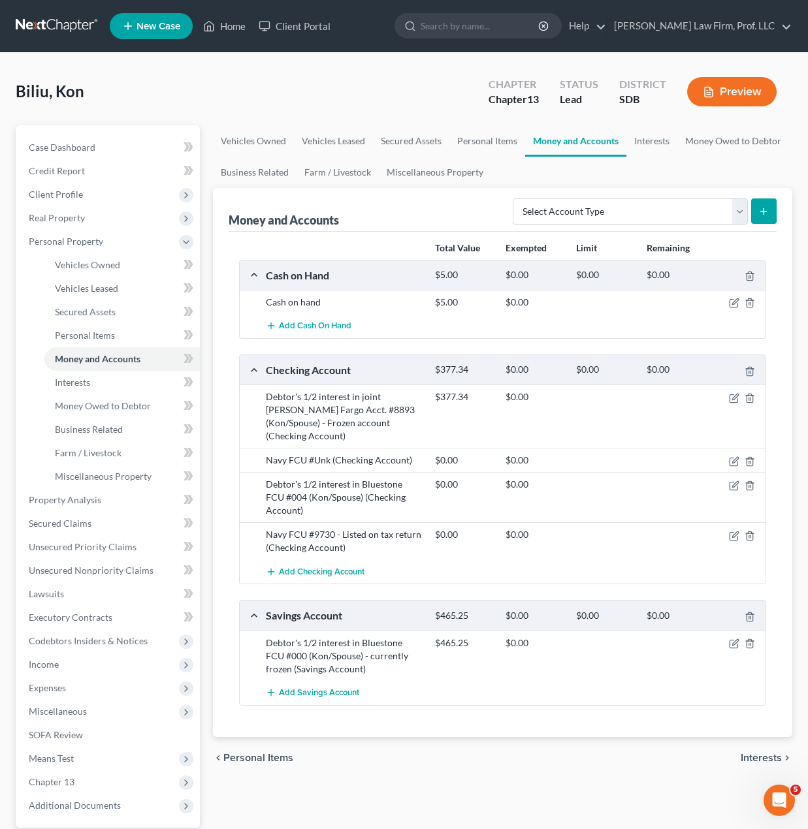
drag, startPoint x: 458, startPoint y: 785, endPoint x: 498, endPoint y: 716, distance: 79.3
click at [458, 783] on div "Vehicles Owned Vehicles Leased Secured Assets Personal Items Money and Accounts…" at bounding box center [502, 513] width 592 height 777
click at [720, 217] on select "Select Account Type Brokerage Cash on Hand Certificates of Deposit Checking Acc…" at bounding box center [629, 211] width 235 height 26
select select "checking"
click at [515, 198] on select "Select Account Type Brokerage Cash on Hand Certificates of Deposit Checking Acc…" at bounding box center [629, 211] width 235 height 26
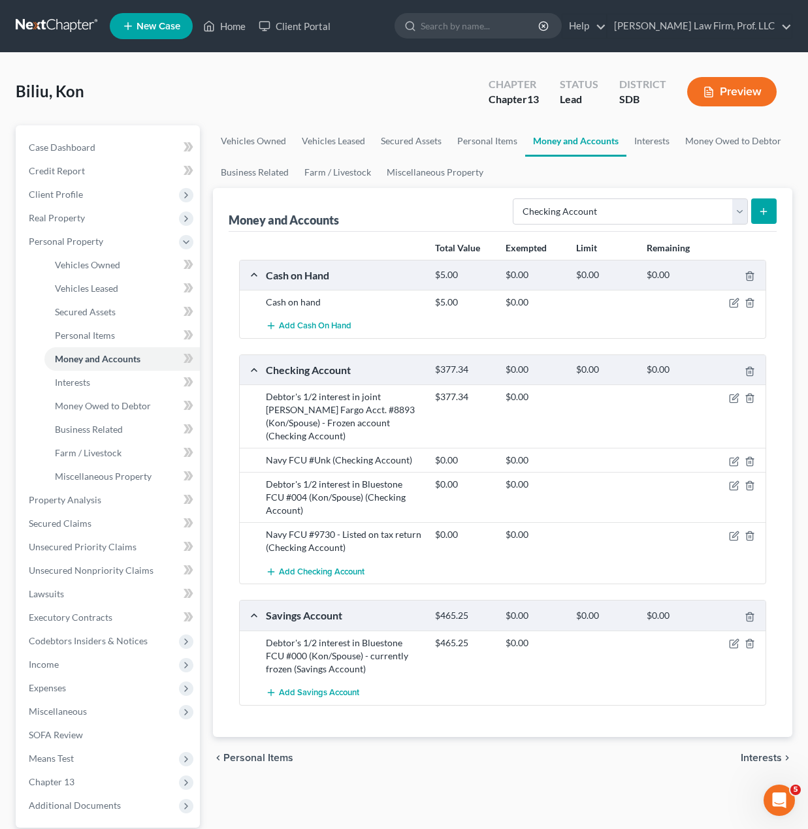
click at [770, 213] on button "submit" at bounding box center [763, 210] width 25 height 25
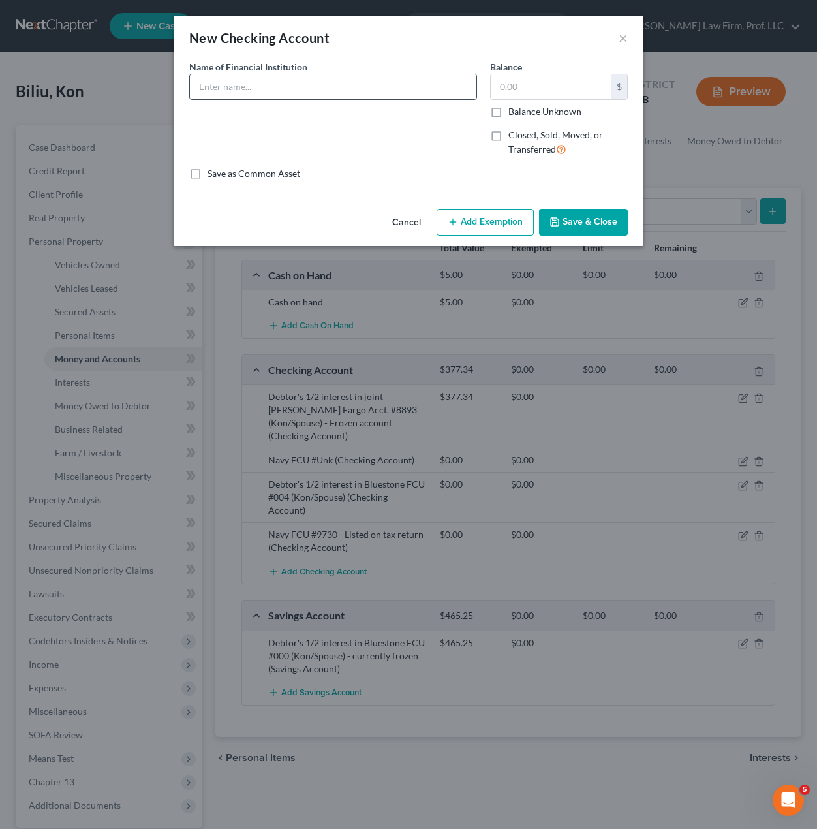
click at [323, 88] on input "text" at bounding box center [333, 86] width 287 height 25
type input "Maximus Transportation LLC Business Checking #6969"
click at [582, 222] on button "Save & Close" at bounding box center [583, 222] width 89 height 27
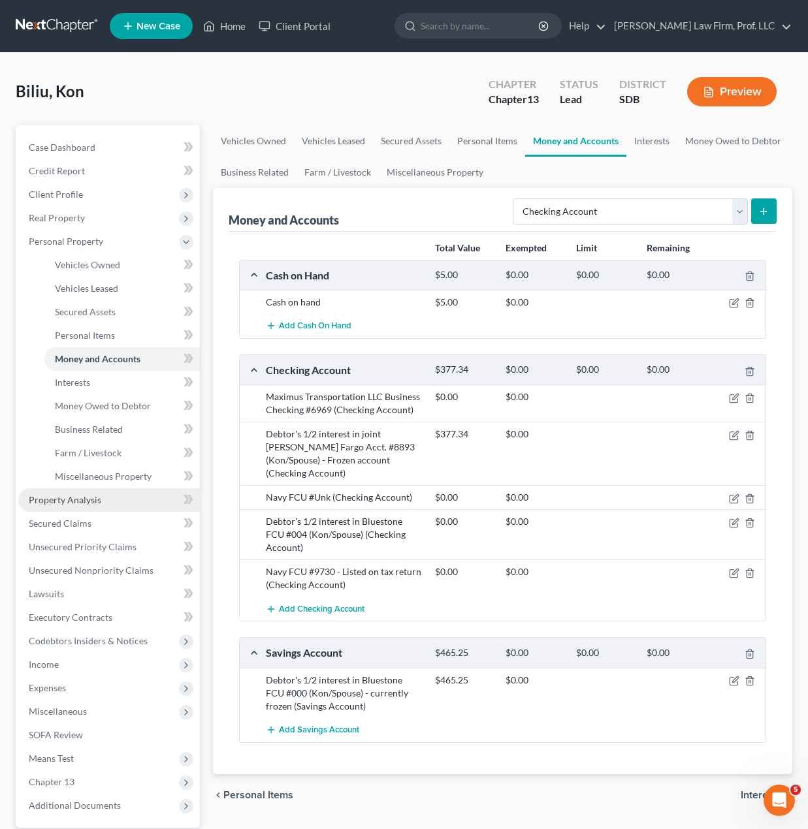
drag, startPoint x: 504, startPoint y: 606, endPoint x: 171, endPoint y: 494, distance: 351.3
click at [503, 604] on div "Add Checking Account" at bounding box center [512, 609] width 507 height 24
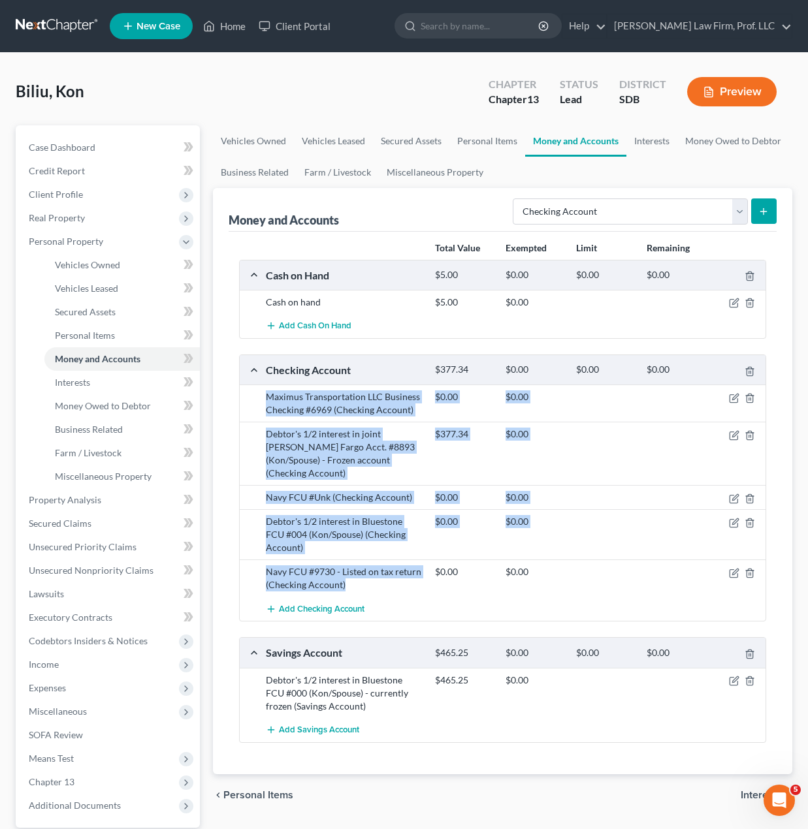
drag, startPoint x: 355, startPoint y: 575, endPoint x: 244, endPoint y: 394, distance: 212.7
click at [244, 394] on div "Maximus Transportation LLC Business Checking #6969 (Checking Account) $0.00 $0.…" at bounding box center [502, 502] width 525 height 236
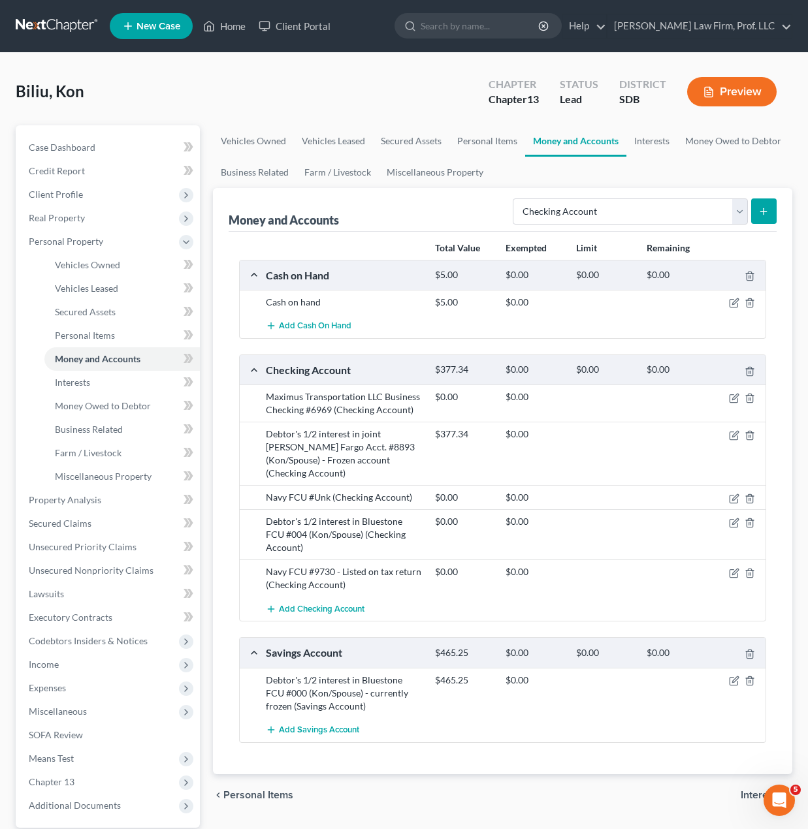
click at [443, 597] on div "Add Checking Account" at bounding box center [512, 609] width 507 height 24
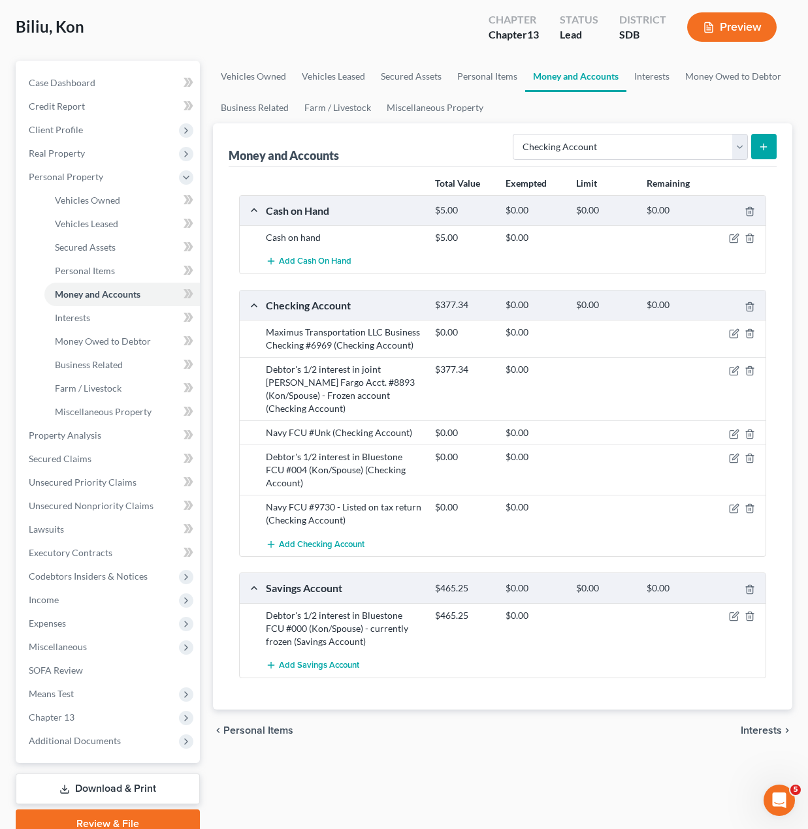
scroll to position [65, 0]
click at [726, 136] on select "Select Account Type Brokerage Cash on Hand Certificates of Deposit Checking Acc…" at bounding box center [629, 146] width 235 height 26
click at [411, 469] on div "Debtor's 1/2 interest in Bluestone FCU #004 (Kon/Spouse) (Checking Account)" at bounding box center [343, 469] width 169 height 39
drag, startPoint x: 315, startPoint y: 474, endPoint x: 265, endPoint y: 442, distance: 59.0
click at [251, 444] on div "Debtor's 1/2 interest in Bluestone FCU #004 (Kon/Spouse) (Checking Account) $0.…" at bounding box center [502, 469] width 525 height 50
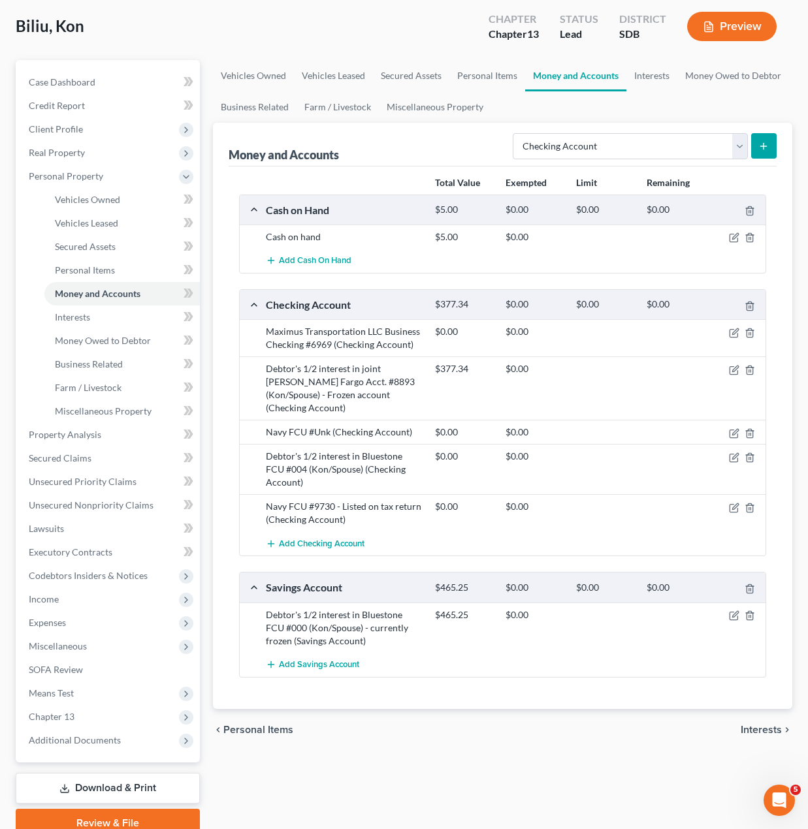
drag, startPoint x: 441, startPoint y: 774, endPoint x: 425, endPoint y: 762, distance: 19.2
click at [441, 774] on div "Vehicles Owned Vehicles Leased Secured Assets Personal Items Money and Accounts…" at bounding box center [502, 448] width 592 height 777
click at [270, 791] on div "Vehicles Owned Vehicles Leased Secured Assets Personal Items Money and Accounts…" at bounding box center [502, 448] width 592 height 777
click at [495, 765] on div "Vehicles Owned Vehicles Leased Secured Assets Personal Items Money and Accounts…" at bounding box center [502, 448] width 592 height 777
click at [134, 502] on span "Unsecured Nonpriority Claims" at bounding box center [91, 504] width 125 height 11
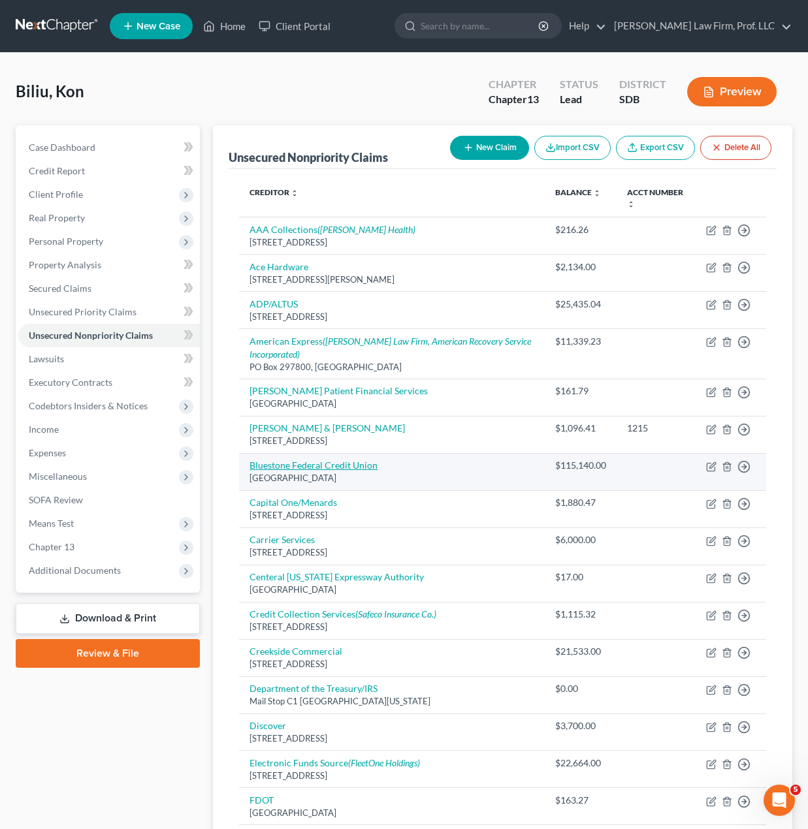
drag, startPoint x: 289, startPoint y: 471, endPoint x: 293, endPoint y: 461, distance: 11.4
click at [289, 471] on td "Bluestone Federal Credit [GEOGRAPHIC_DATA]" at bounding box center [392, 471] width 306 height 37
click at [293, 461] on link "Bluestone Federal Credit Union" at bounding box center [313, 465] width 128 height 11
select select "43"
select select "0"
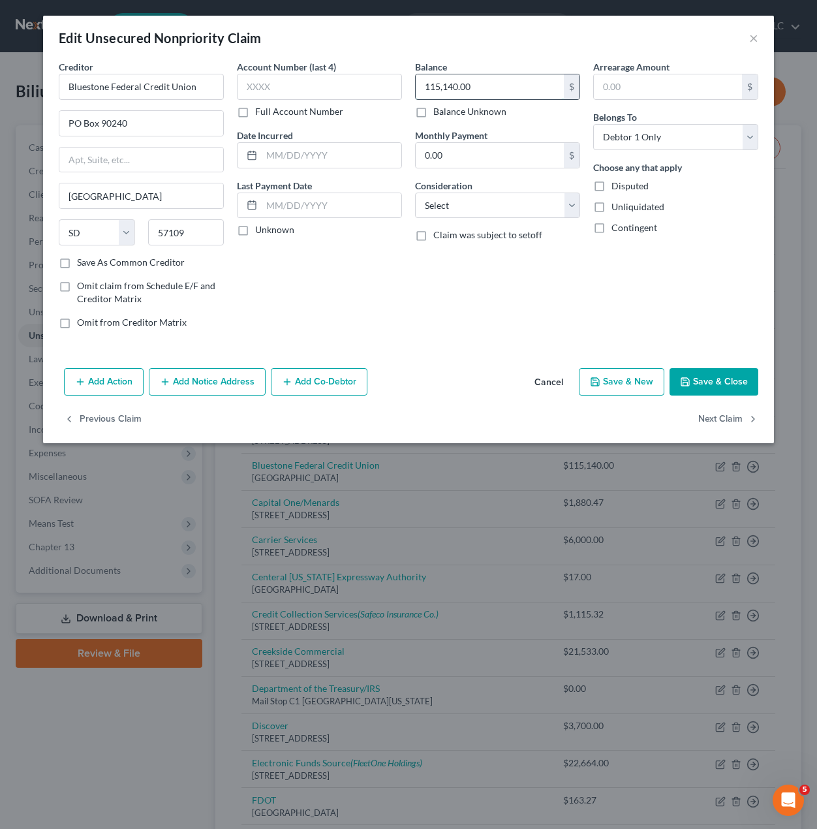
click at [518, 89] on input "115,140.00" at bounding box center [490, 86] width 148 height 25
drag, startPoint x: 548, startPoint y: 302, endPoint x: 730, endPoint y: 366, distance: 193.4
click at [547, 301] on div "Balance 121,987.00 $ Balance Unknown Balance Undetermined 121,987 $ Balance Unk…" at bounding box center [498, 199] width 178 height 279
click at [720, 379] on button "Save & Close" at bounding box center [714, 381] width 89 height 27
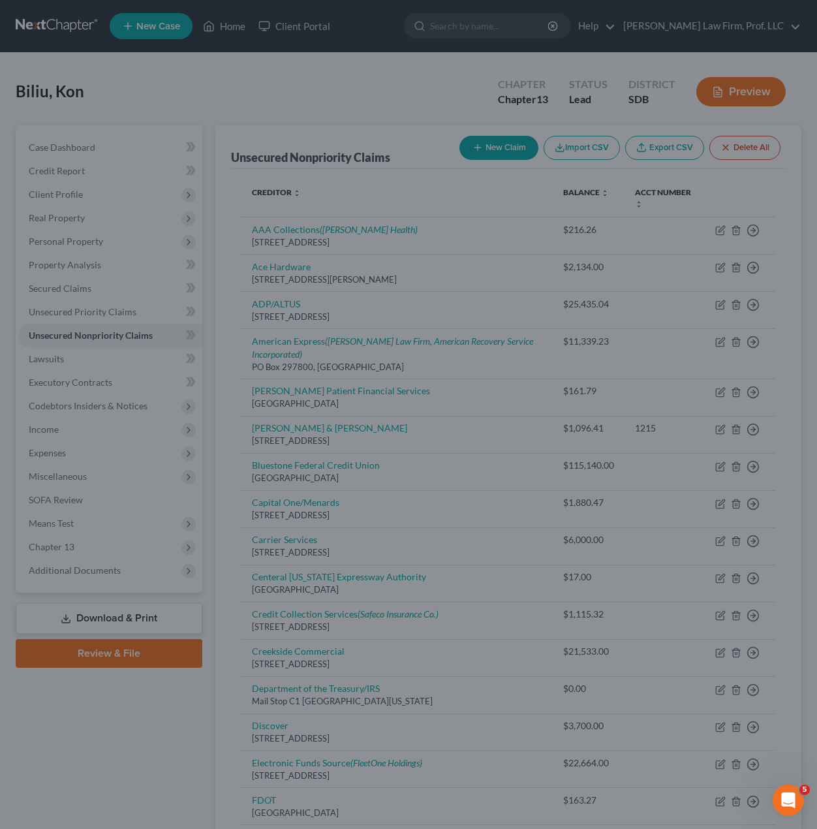
type input "121,987.00"
type input "0"
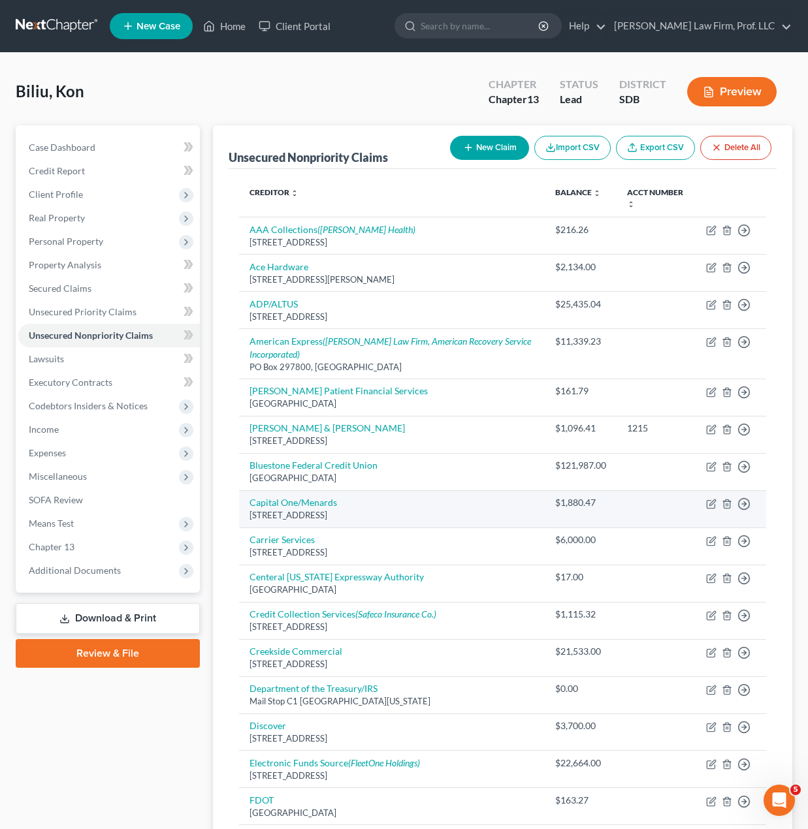
drag, startPoint x: 365, startPoint y: 106, endPoint x: 615, endPoint y: 511, distance: 475.7
click at [365, 106] on div "Biliu, Kon Upgraded Chapter Chapter 13 Status Lead District SDB Preview" at bounding box center [404, 97] width 776 height 57
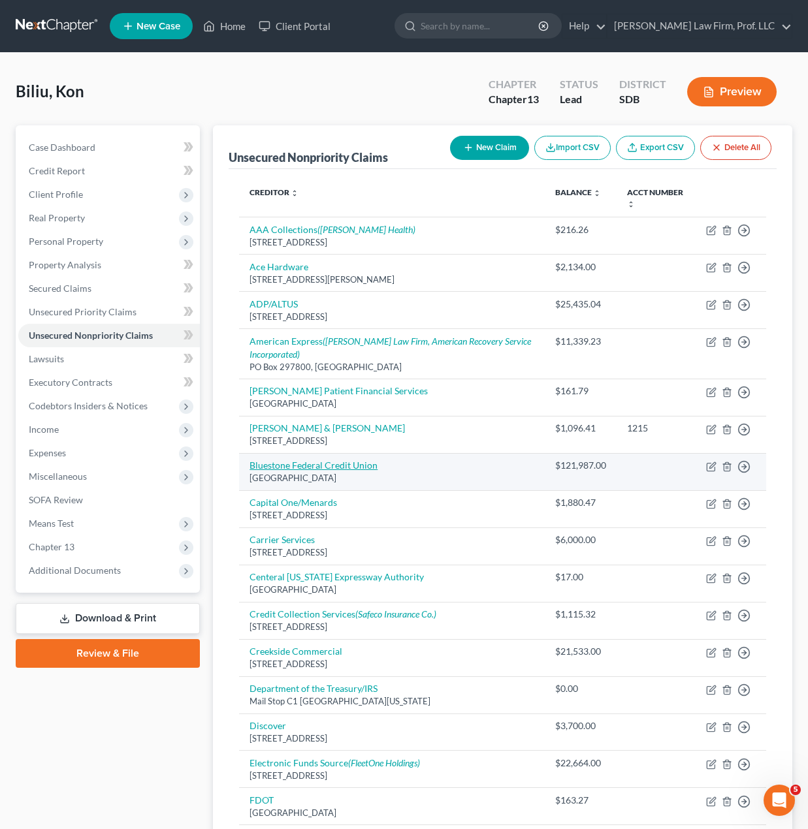
click at [301, 462] on link "Bluestone Federal Credit Union" at bounding box center [313, 465] width 128 height 11
select select "43"
select select "0"
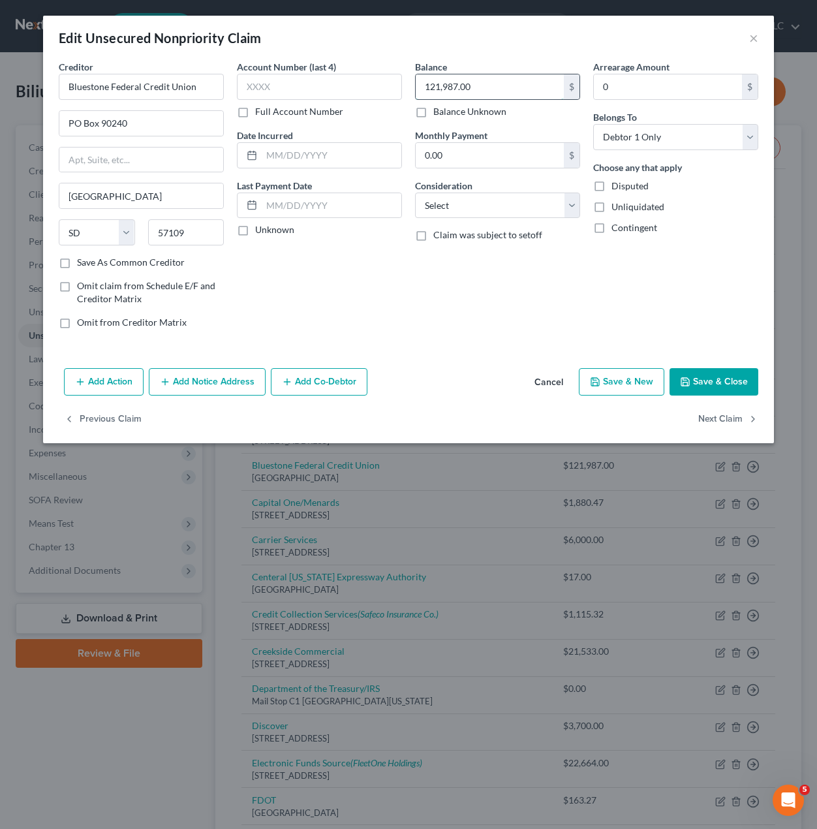
click at [475, 85] on input "121,987.00" at bounding box center [490, 86] width 148 height 25
click at [728, 383] on button "Save & Close" at bounding box center [714, 381] width 89 height 27
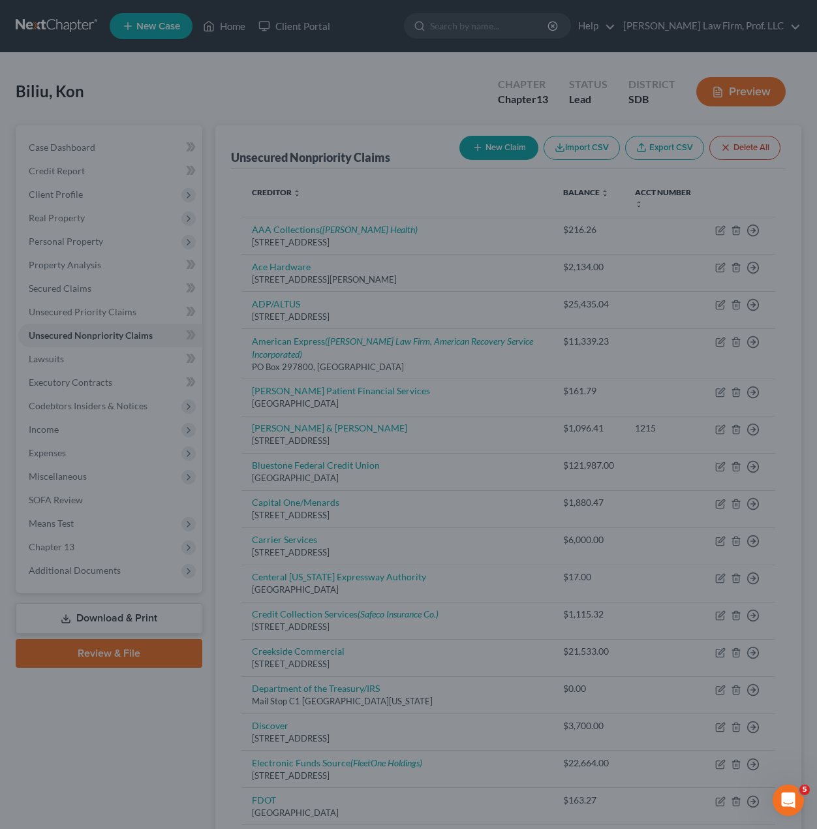
type input "141,653.00"
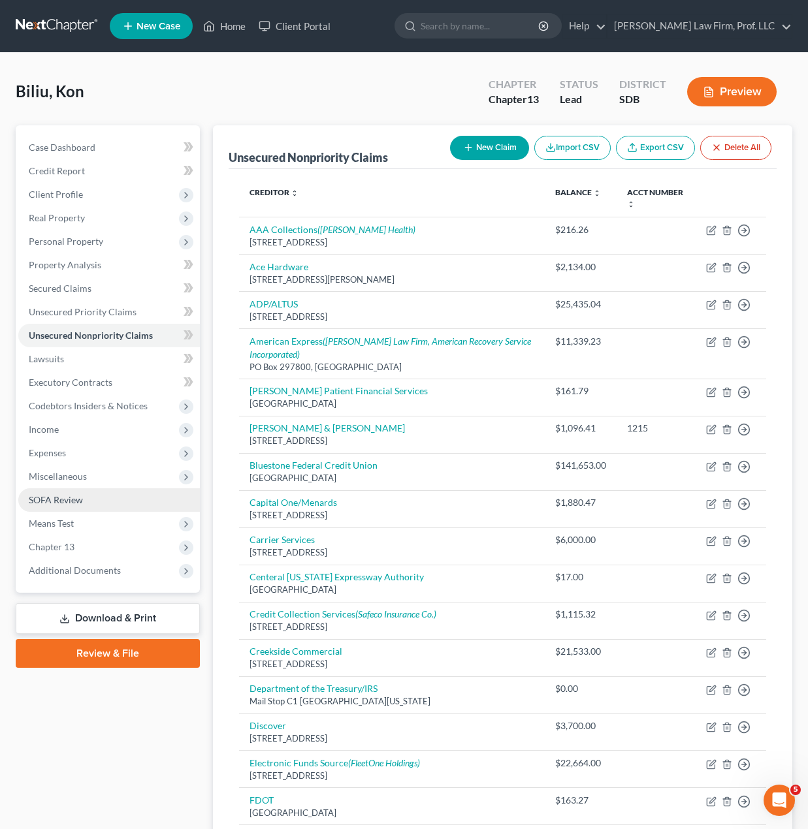
click at [100, 712] on div "Case Dashboard Payments Invoices Payments Payments Credit Report Client Profile" at bounding box center [107, 811] width 197 height 1372
drag, startPoint x: 44, startPoint y: 430, endPoint x: 55, endPoint y: 430, distance: 11.1
click at [44, 430] on span "Income" at bounding box center [44, 429] width 30 height 11
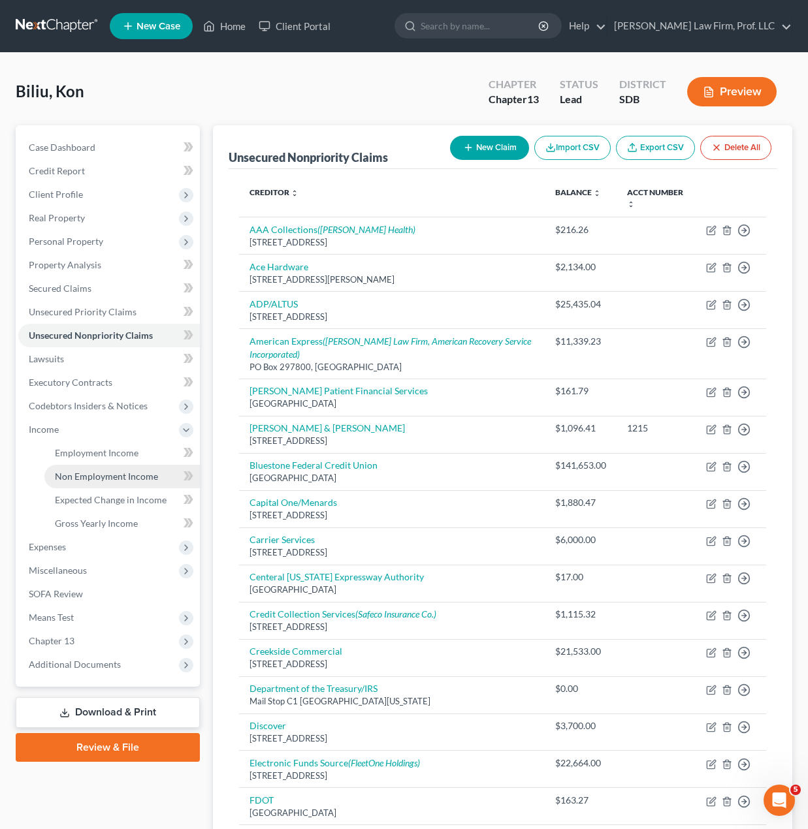
click at [78, 476] on span "Non Employment Income" at bounding box center [106, 476] width 103 height 11
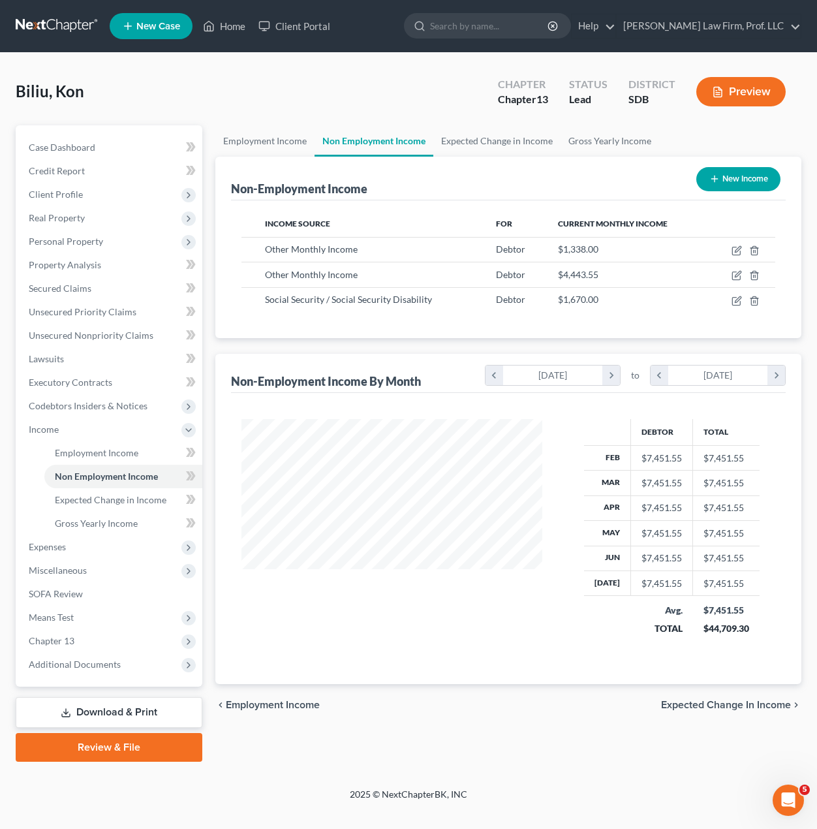
scroll to position [234, 326]
drag, startPoint x: 63, startPoint y: 332, endPoint x: 760, endPoint y: 521, distance: 721.8
click at [63, 332] on span "Unsecured Nonpriority Claims" at bounding box center [91, 335] width 125 height 11
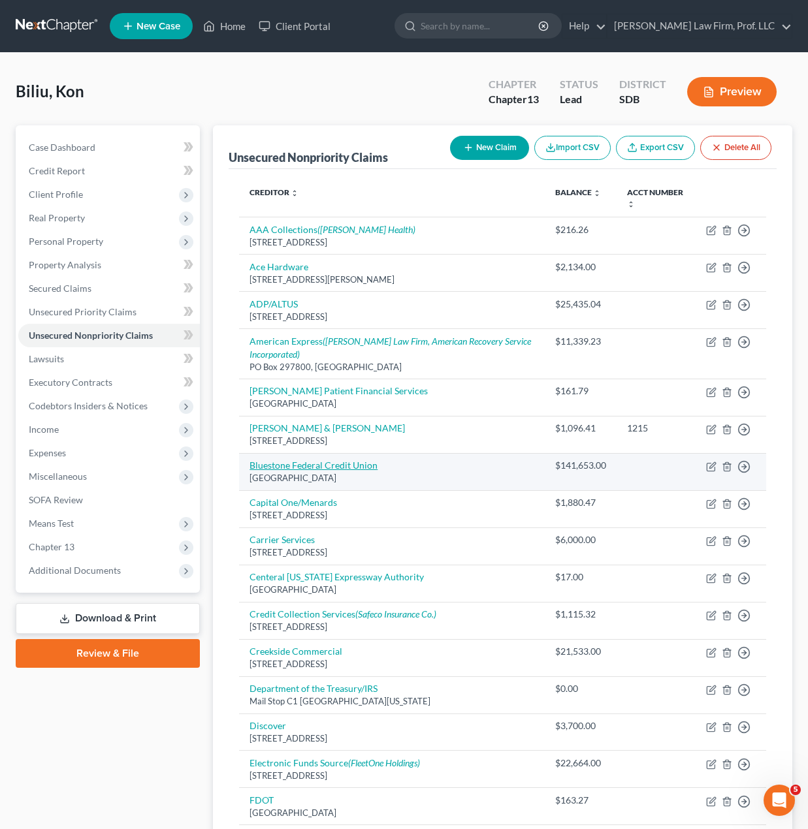
click at [289, 467] on link "Bluestone Federal Credit Union" at bounding box center [313, 465] width 128 height 11
select select "43"
select select "0"
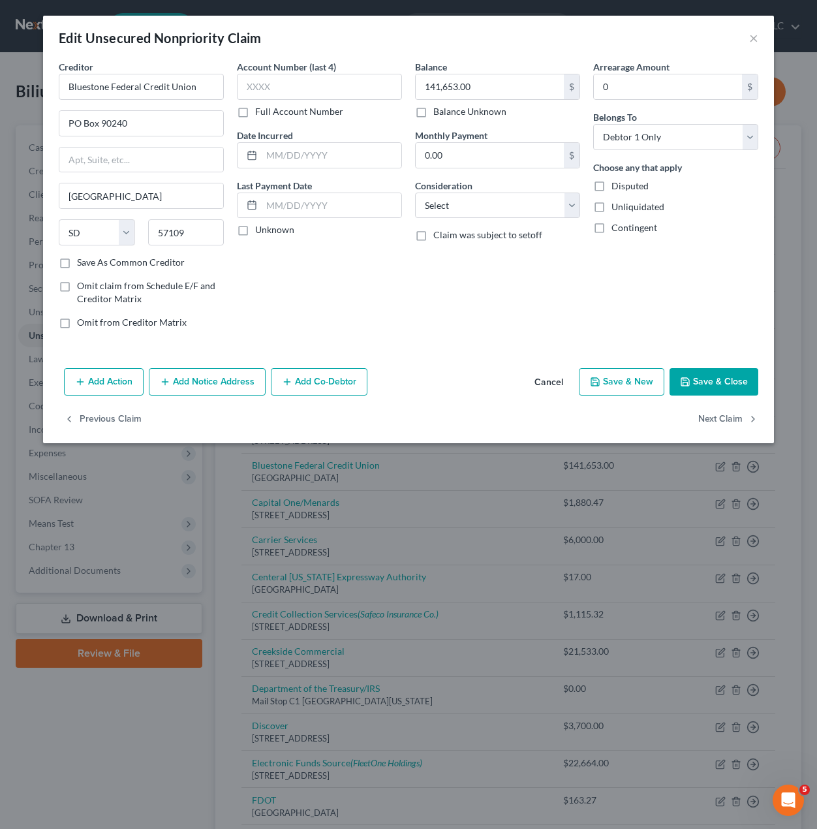
click at [347, 260] on div "Account Number (last 4) Full Account Number Date Incurred Last Payment Date Unk…" at bounding box center [319, 199] width 178 height 279
click at [482, 277] on div "Balance 141,653.00 $ Balance Unknown Balance Undetermined 141,653.00 $ Balance …" at bounding box center [498, 199] width 178 height 279
click at [373, 294] on div "Account Number (last 4) Full Account Number Date Incurred Last Payment Date Unk…" at bounding box center [319, 199] width 178 height 279
click at [503, 217] on div "Balance 141,653.00 $ Balance Unknown Balance Undetermined 141,653.00 $ Balance …" at bounding box center [498, 199] width 178 height 279
click at [503, 215] on select "Select Cable / Satellite Services Collection Agency Credit Card Debt Debt Couns…" at bounding box center [497, 206] width 165 height 26
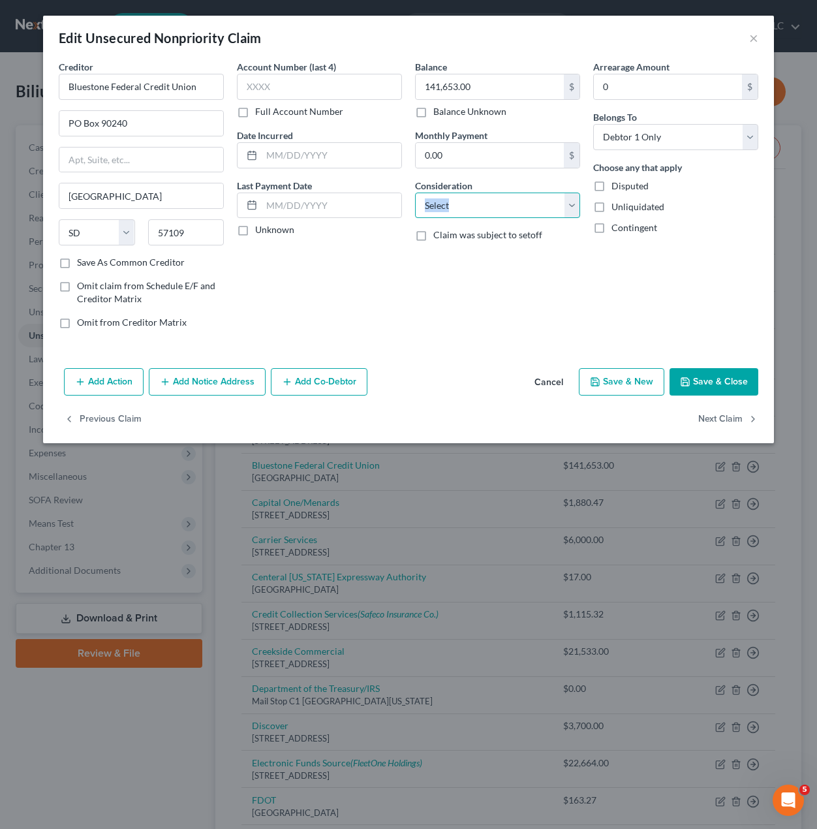
drag, startPoint x: 505, startPoint y: 212, endPoint x: 327, endPoint y: 183, distance: 179.9
click at [503, 209] on select "Select Cable / Satellite Services Collection Agency Credit Card Debt Debt Couns…" at bounding box center [497, 206] width 165 height 26
click at [455, 265] on div "Balance 141,653.00 $ Balance Unknown Balance Undetermined 141,653.00 $ Balance …" at bounding box center [498, 199] width 178 height 279
click at [342, 206] on input "text" at bounding box center [332, 205] width 140 height 25
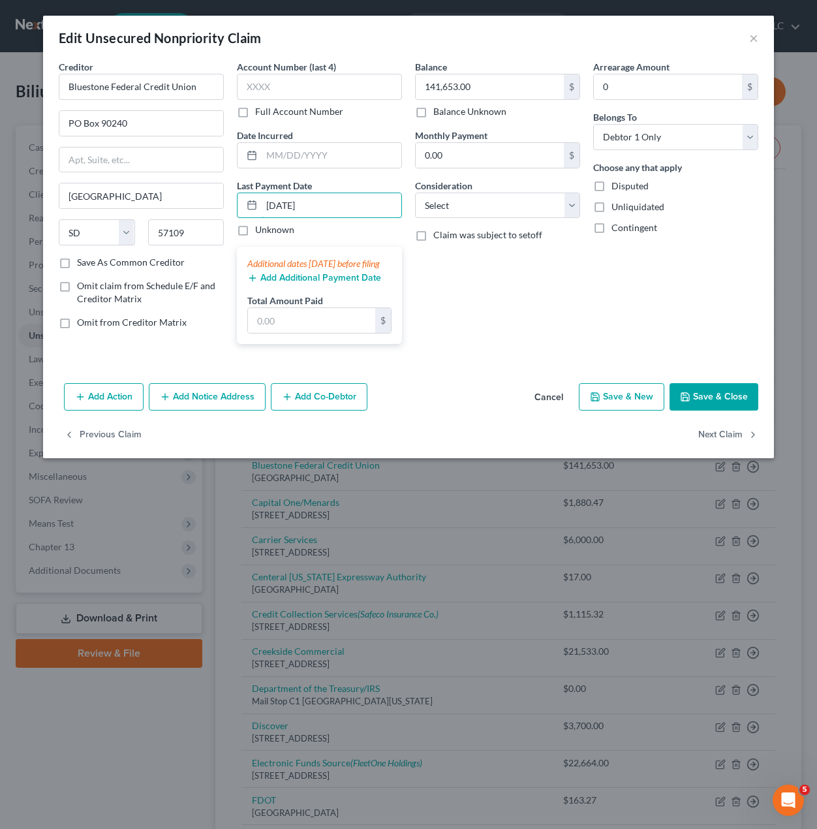
type input "[DATE]"
drag, startPoint x: 492, startPoint y: 326, endPoint x: 359, endPoint y: 279, distance: 141.0
click at [488, 322] on div "Balance 141,653.00 $ Balance Unknown Balance Undetermined 141,653.00 $ Balance …" at bounding box center [498, 207] width 178 height 294
click at [336, 283] on button "Add Additional Payment Date" at bounding box center [314, 278] width 134 height 10
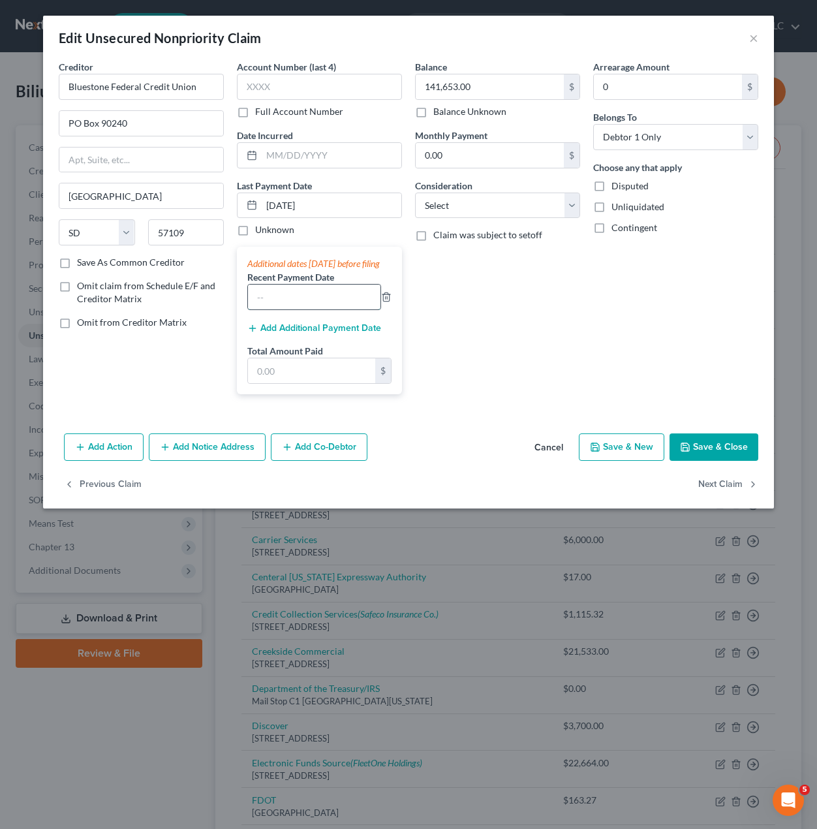
click at [309, 309] on input "text" at bounding box center [314, 297] width 133 height 25
type input "[DATE]"
click at [515, 341] on div "Balance 141,653.00 $ Balance Unknown Balance Undetermined 141,653.00 $ Balance …" at bounding box center [498, 232] width 178 height 345
click at [388, 302] on icon "button" at bounding box center [386, 297] width 10 height 10
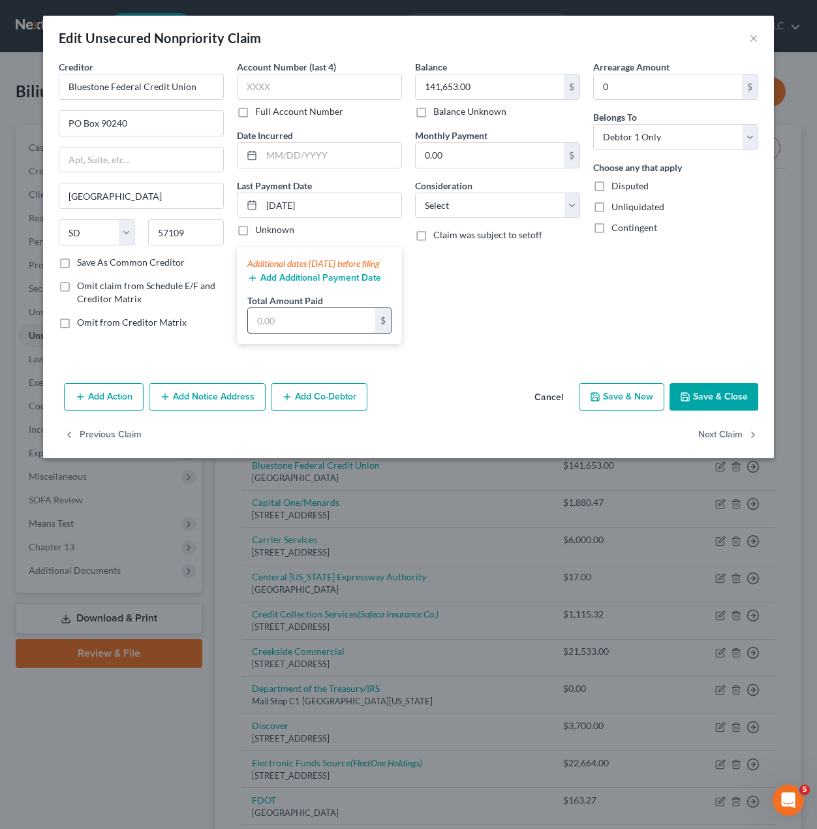
click at [292, 325] on input "text" at bounding box center [311, 320] width 127 height 25
type input "1,800"
drag, startPoint x: 566, startPoint y: 341, endPoint x: 493, endPoint y: 289, distance: 89.8
click at [563, 338] on div "Balance 141,653.00 $ Balance Unknown Balance Undetermined 141,653.00 $ Balance …" at bounding box center [498, 207] width 178 height 294
click at [497, 242] on label "Claim was subject to setoff" at bounding box center [487, 234] width 109 height 13
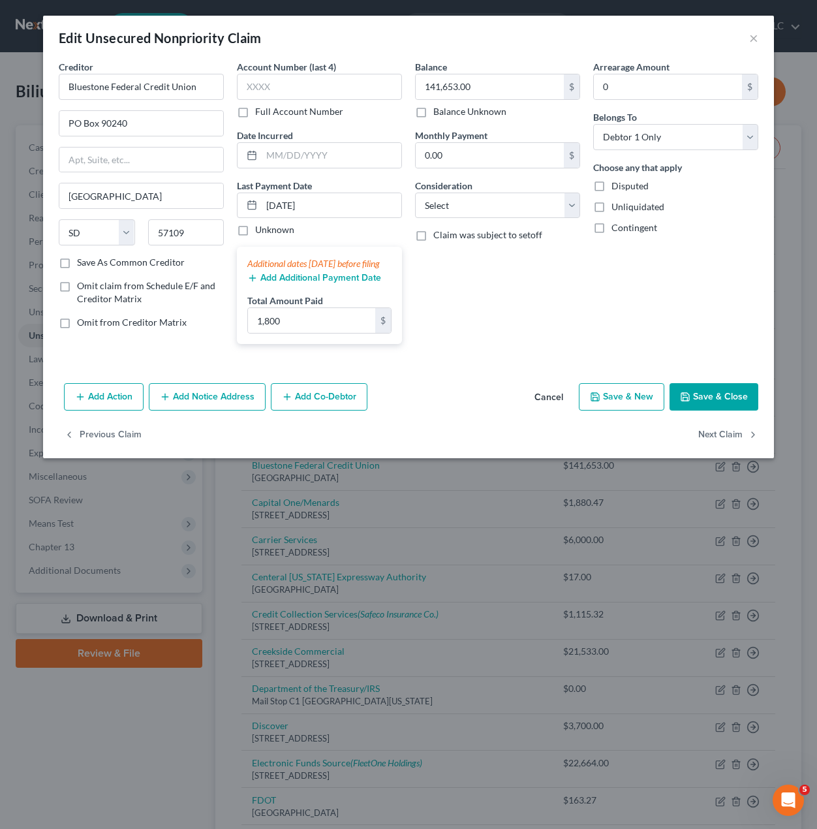
click at [447, 237] on input "Claim was subject to setoff" at bounding box center [443, 232] width 8 height 8
checkbox input "true"
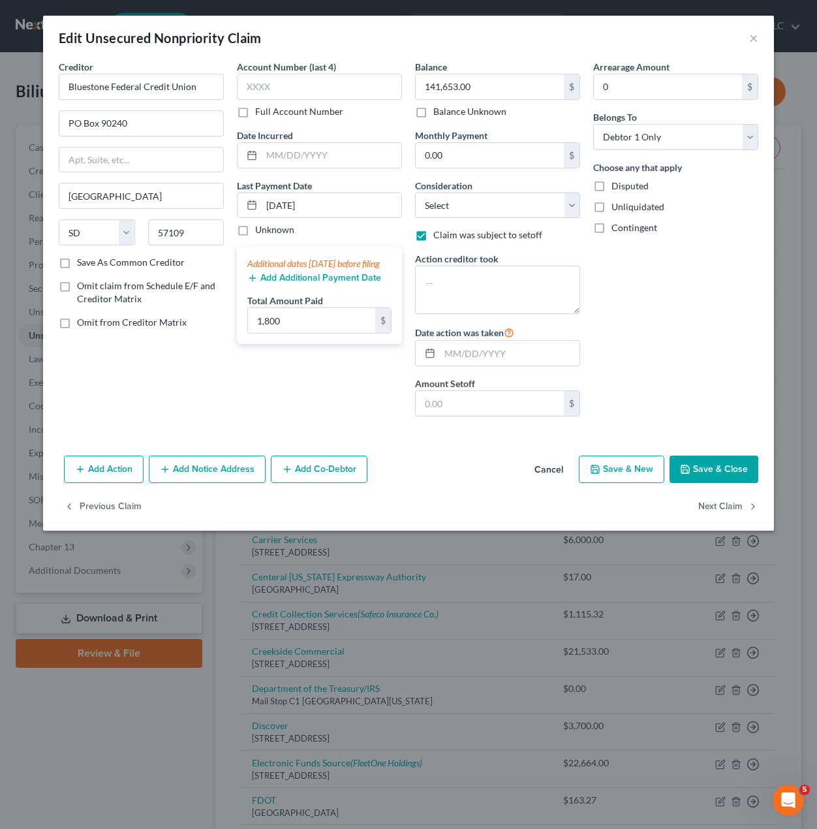
click at [510, 260] on div "Action creditor took" at bounding box center [497, 283] width 165 height 62
click at [499, 294] on textarea at bounding box center [497, 290] width 165 height 48
click at [483, 355] on input "text" at bounding box center [510, 353] width 140 height 25
type input "[DATE]"
drag, startPoint x: 482, startPoint y: 286, endPoint x: 497, endPoint y: 253, distance: 36.2
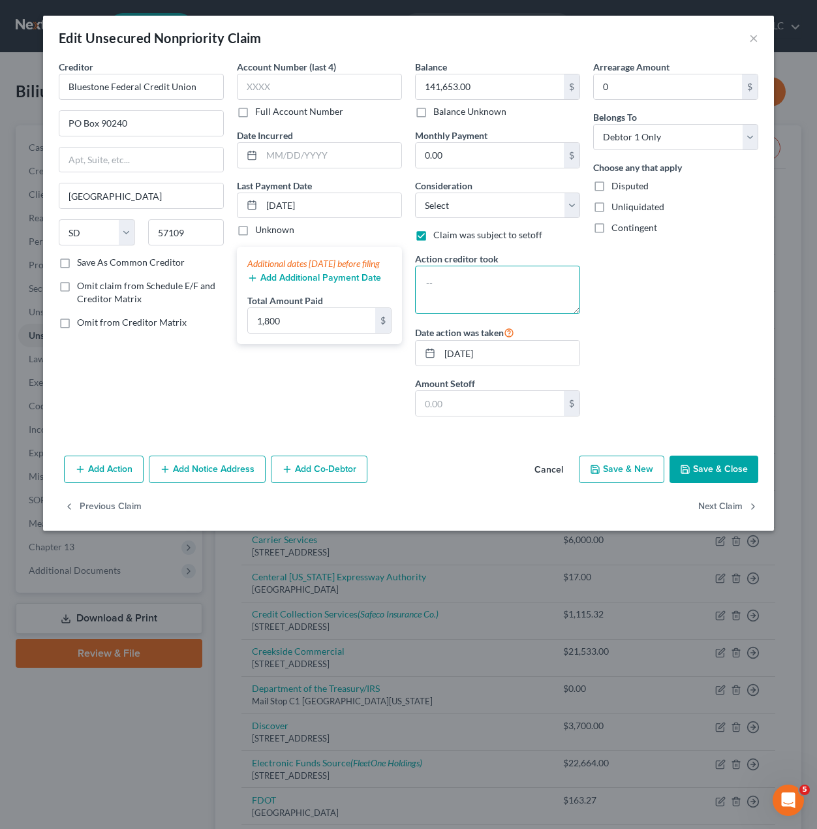
click at [482, 281] on textarea at bounding box center [497, 290] width 165 height 48
type textarea "Funds transferred from Bluestone FCU account #004 to #605 consumer loan balance"
click at [475, 403] on input "text" at bounding box center [490, 403] width 148 height 25
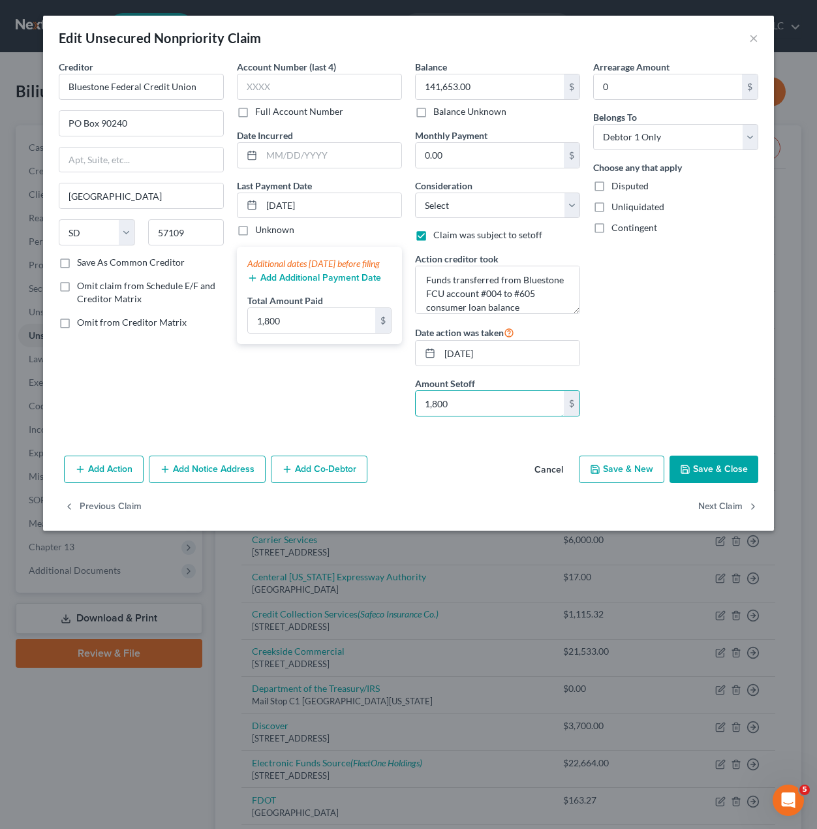
type input "1,800"
drag, startPoint x: 703, startPoint y: 326, endPoint x: 721, endPoint y: 426, distance: 100.9
click at [703, 325] on div "Arrearage Amount 0 $ Belongs To * Select Debtor 1 Only Debtor 2 Only Debtor 1 A…" at bounding box center [676, 243] width 178 height 367
click at [733, 484] on div "Add Action Add Notice Address Add Co-Debtor Cancel Save & New Save & Close" at bounding box center [408, 471] width 731 height 43
click at [732, 466] on button "Save & Close" at bounding box center [714, 469] width 89 height 27
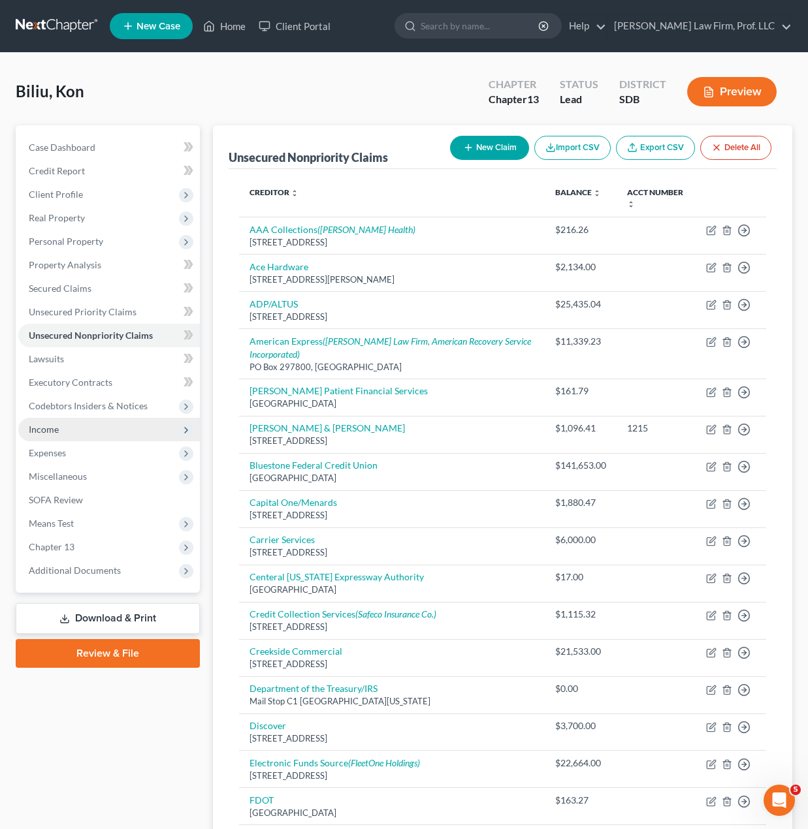
click at [58, 424] on span "Income" at bounding box center [44, 429] width 30 height 11
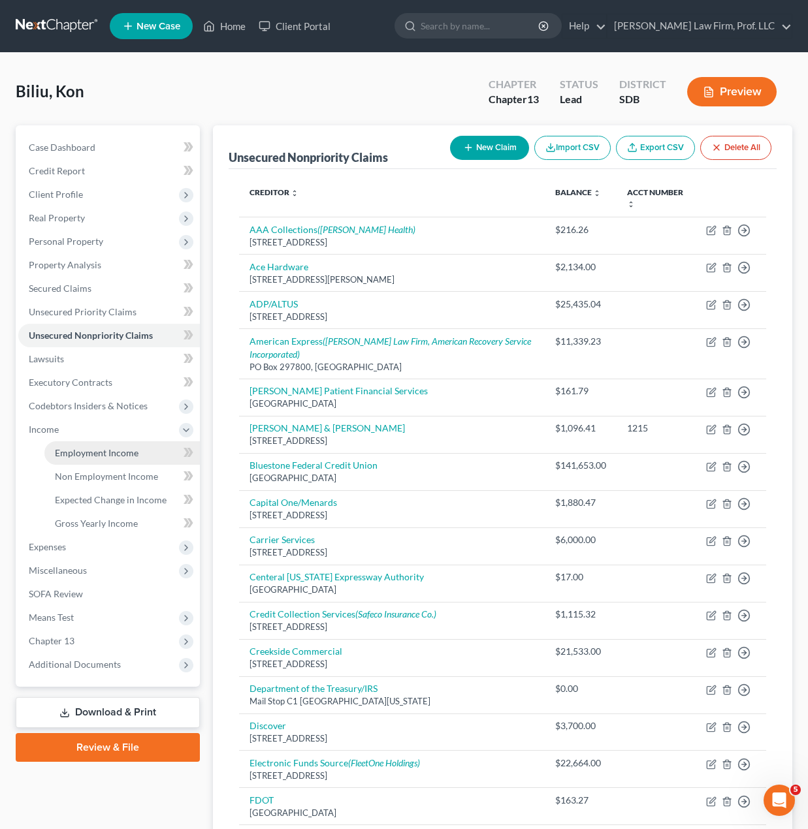
click at [101, 441] on link "Employment Income" at bounding box center [121, 453] width 155 height 24
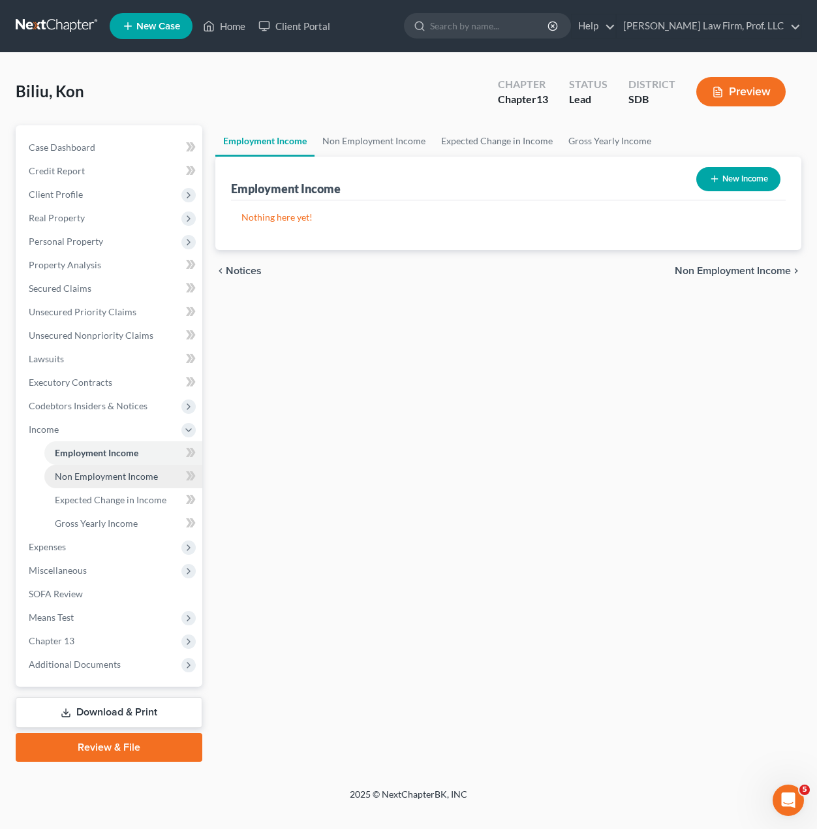
click at [91, 473] on span "Non Employment Income" at bounding box center [106, 476] width 103 height 11
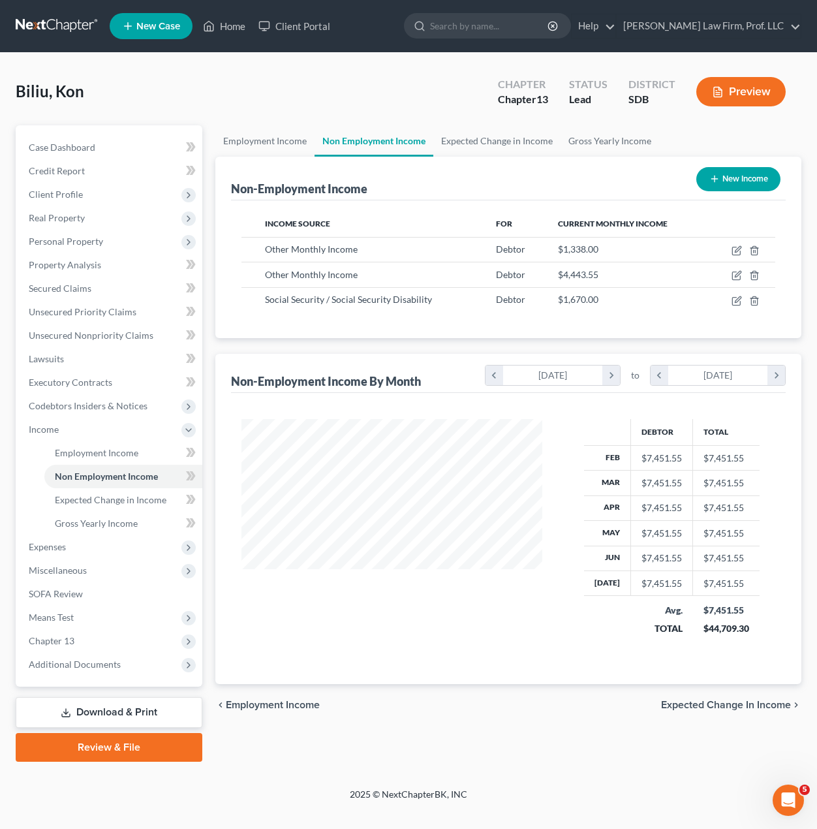
scroll to position [234, 326]
click at [749, 183] on button "New Income" at bounding box center [739, 179] width 84 height 24
select select "0"
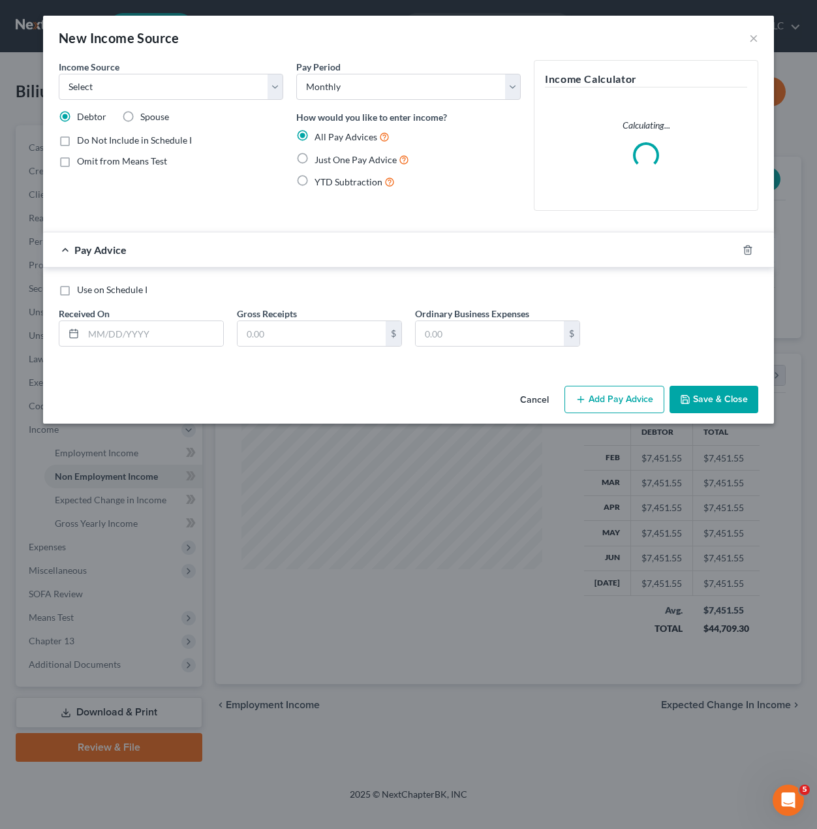
click at [249, 147] on div "Do Not Include in Schedule I Omit from Means Test" at bounding box center [171, 151] width 225 height 34
click at [163, 122] on label "Spouse" at bounding box center [154, 116] width 29 height 13
click at [154, 119] on input "Spouse" at bounding box center [150, 114] width 8 height 8
radio input "true"
drag, startPoint x: 185, startPoint y: 100, endPoint x: 190, endPoint y: 95, distance: 6.9
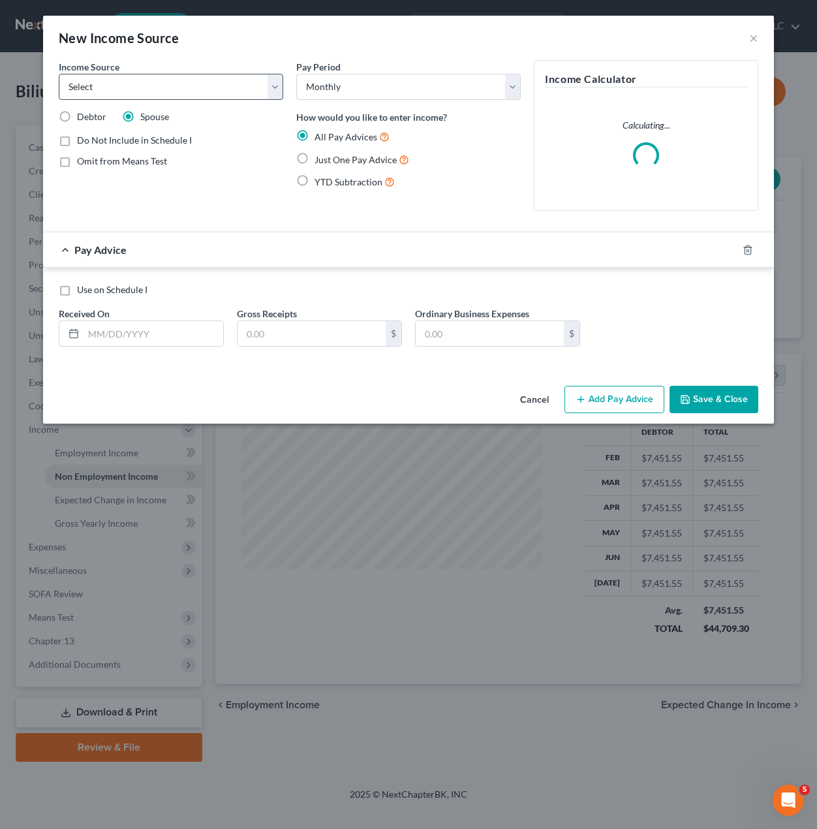
click at [185, 99] on div "Income Source * Select Unemployment Disability (from employer) Pension Retireme…" at bounding box center [171, 140] width 238 height 161
click at [196, 87] on select "Select Unemployment Disability (from employer) Pension Retirement Social Securi…" at bounding box center [171, 87] width 225 height 26
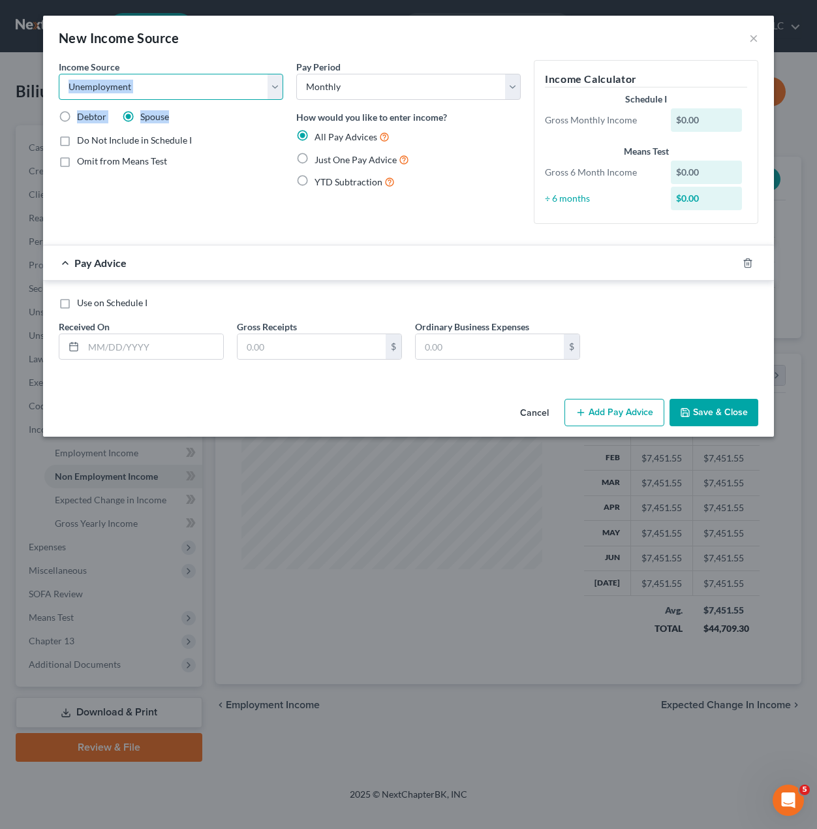
click at [59, 74] on select "Select Unemployment Disability (from employer) Pension Retirement Social Securi…" at bounding box center [171, 87] width 225 height 26
click at [135, 228] on div "Income Source * Select Unemployment Disability (from employer) Pension Retireme…" at bounding box center [171, 147] width 238 height 174
click at [195, 97] on select "Select Unemployment Disability (from employer) Pension Retirement Social Securi…" at bounding box center [171, 87] width 225 height 26
select select "1"
click at [59, 74] on select "Select Unemployment Disability (from employer) Pension Retirement Social Securi…" at bounding box center [171, 87] width 225 height 26
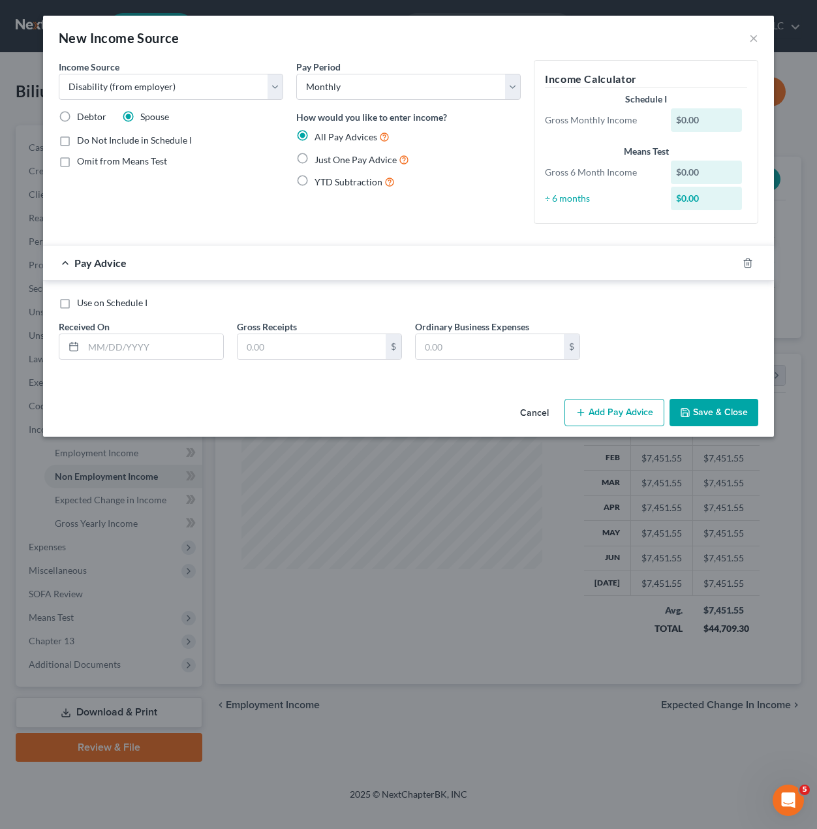
click at [471, 212] on div "Pay Period Select Monthly Twice Monthly Every Other Week Weekly How would you l…" at bounding box center [409, 147] width 238 height 174
click at [136, 351] on input "text" at bounding box center [154, 346] width 140 height 25
drag, startPoint x: 250, startPoint y: 212, endPoint x: 278, endPoint y: 193, distance: 34.2
click at [250, 212] on div "Income Source * Select Unemployment Disability (from employer) Pension Retireme…" at bounding box center [171, 147] width 238 height 174
drag, startPoint x: 199, startPoint y: 203, endPoint x: 225, endPoint y: 193, distance: 27.3
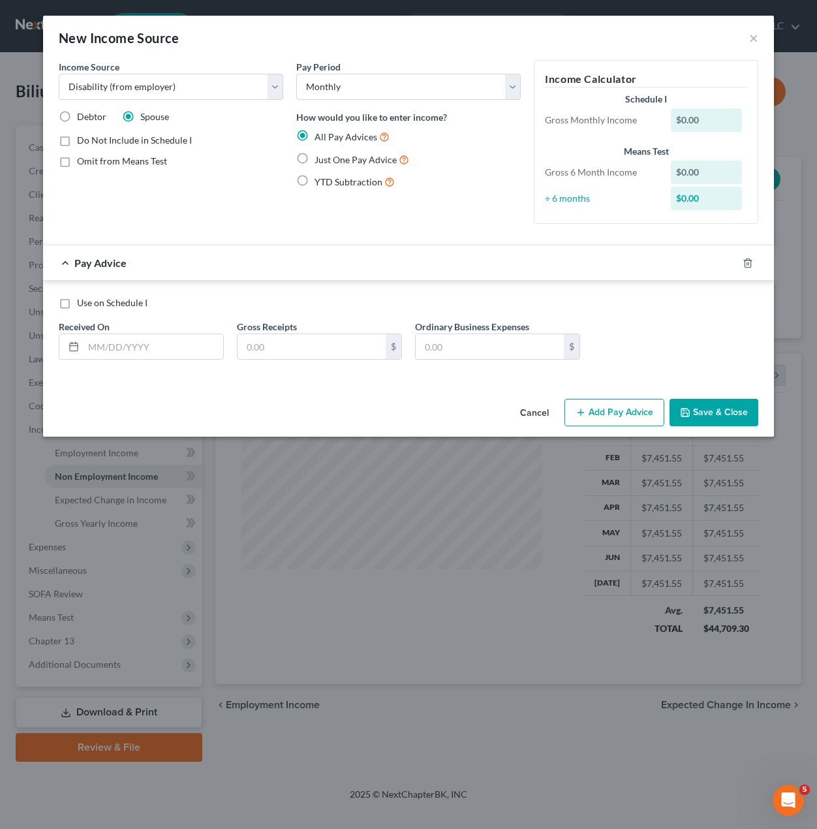
click at [202, 203] on div "Income Source * Select Unemployment Disability (from employer) Pension Retireme…" at bounding box center [171, 147] width 238 height 174
click at [365, 89] on select "Select Monthly Twice Monthly Every Other Week Weekly" at bounding box center [408, 87] width 225 height 26
select select "3"
click at [296, 74] on select "Select Monthly Twice Monthly Every Other Week Weekly" at bounding box center [408, 87] width 225 height 26
click at [156, 347] on input "text" at bounding box center [154, 346] width 140 height 25
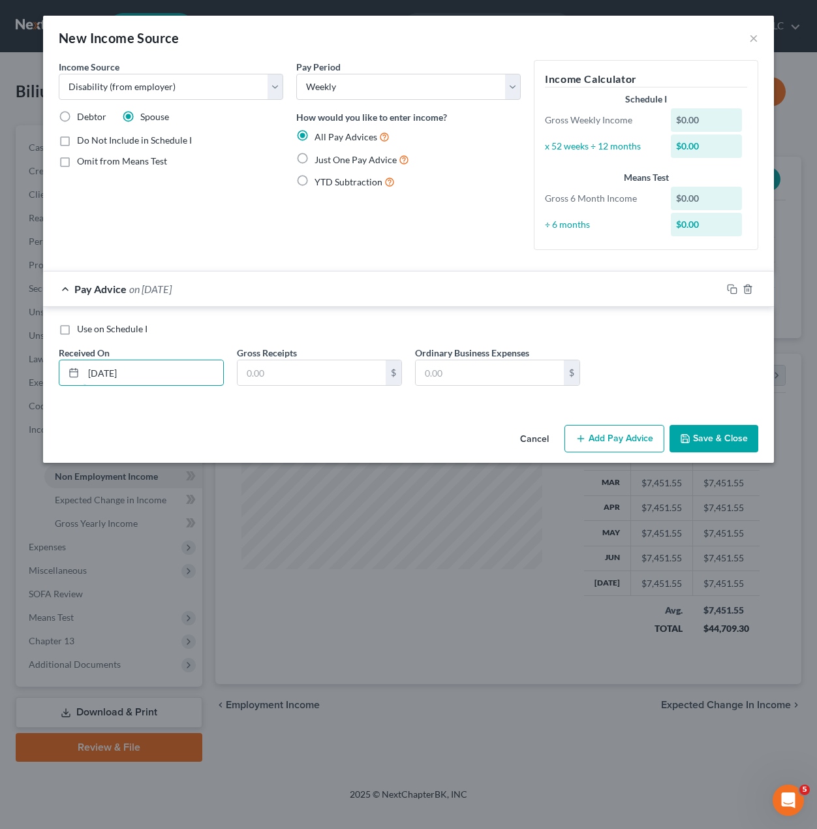
type input "[DATE]"
type input "300"
click at [676, 367] on div "Use on Schedule I Received On * [DATE] Gross Receipts 300 $ Ordinary Business E…" at bounding box center [408, 359] width 713 height 74
click at [691, 446] on button "Save & Close" at bounding box center [714, 438] width 89 height 27
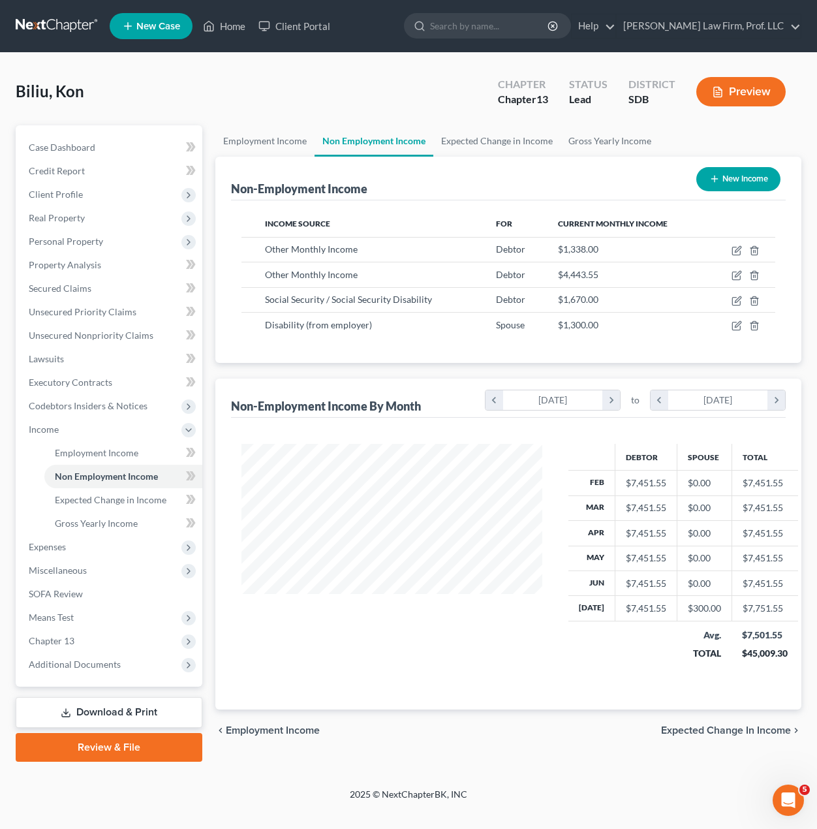
drag, startPoint x: 515, startPoint y: 665, endPoint x: 509, endPoint y: 664, distance: 6.6
click at [510, 666] on div at bounding box center [391, 561] width 327 height 234
drag, startPoint x: 440, startPoint y: 354, endPoint x: 369, endPoint y: 317, distance: 80.0
click at [440, 354] on div "Income Source For Current Monthly Income Other Monthly Income Debtor $1,338.00 …" at bounding box center [508, 281] width 555 height 163
click at [108, 455] on span "Employment Income" at bounding box center [97, 452] width 84 height 11
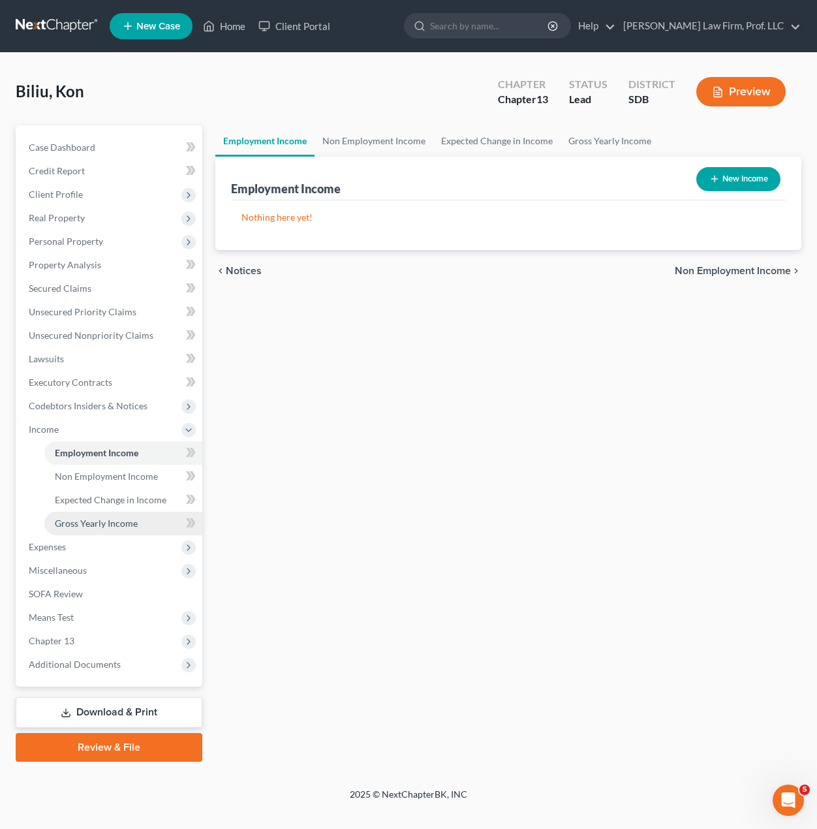
click at [101, 516] on link "Gross Yearly Income" at bounding box center [123, 524] width 158 height 24
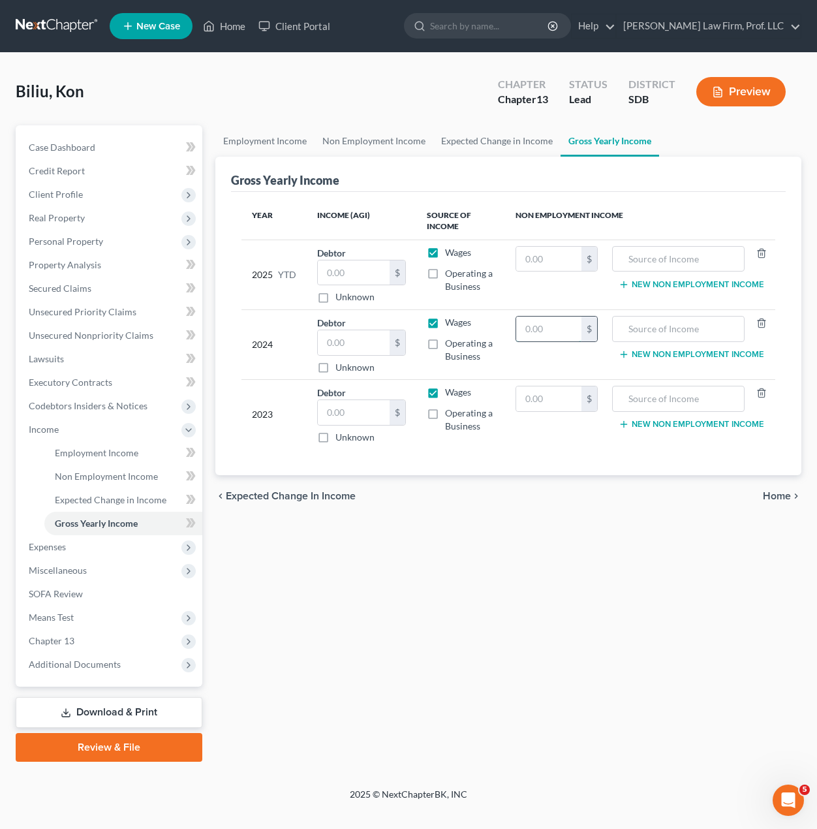
click at [548, 330] on input "text" at bounding box center [548, 329] width 65 height 25
click at [277, 139] on link "Employment Income" at bounding box center [264, 140] width 99 height 31
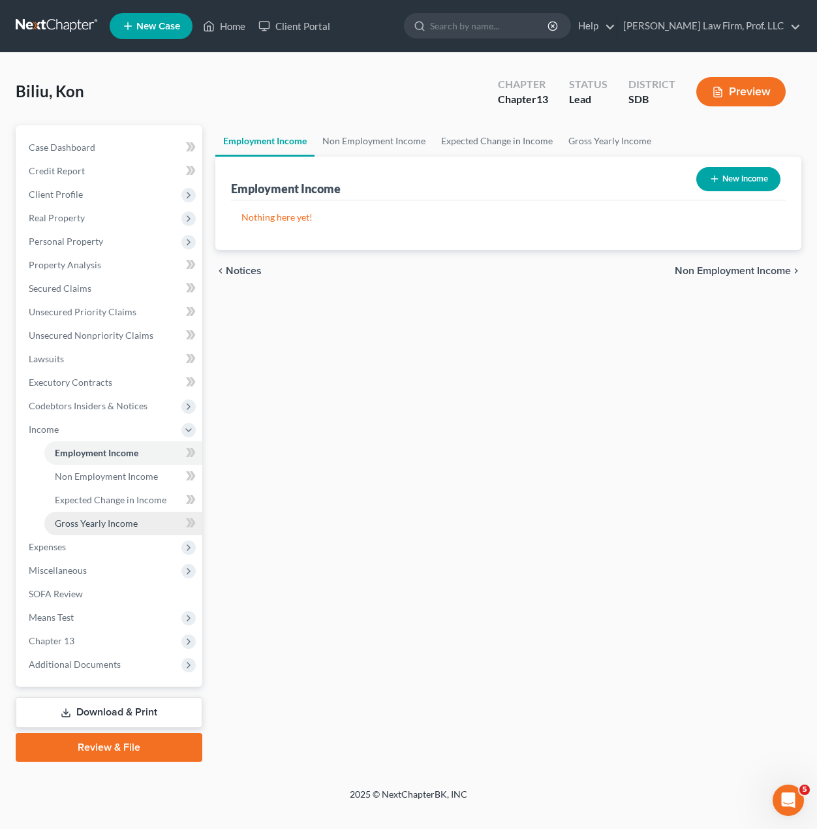
click at [89, 526] on span "Gross Yearly Income" at bounding box center [96, 523] width 83 height 11
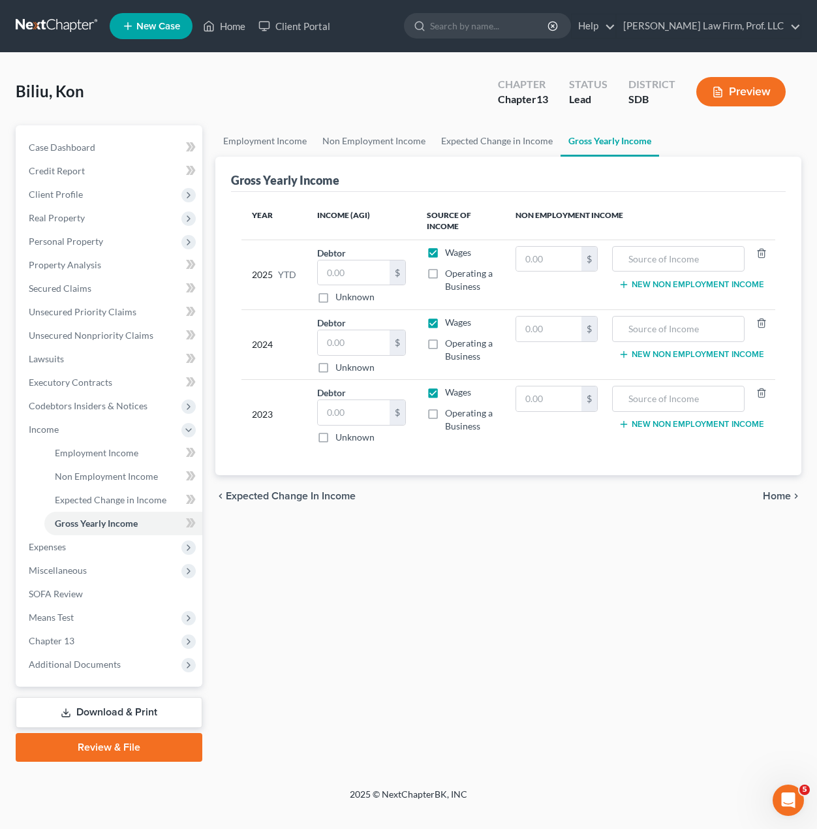
click at [546, 646] on div "Employment Income Non Employment Income Expected Change in Income Gross Yearly …" at bounding box center [508, 443] width 599 height 636
click at [560, 339] on input "text" at bounding box center [548, 329] width 65 height 25
type input "1,895"
type input "P"
type input "Spouse Income"
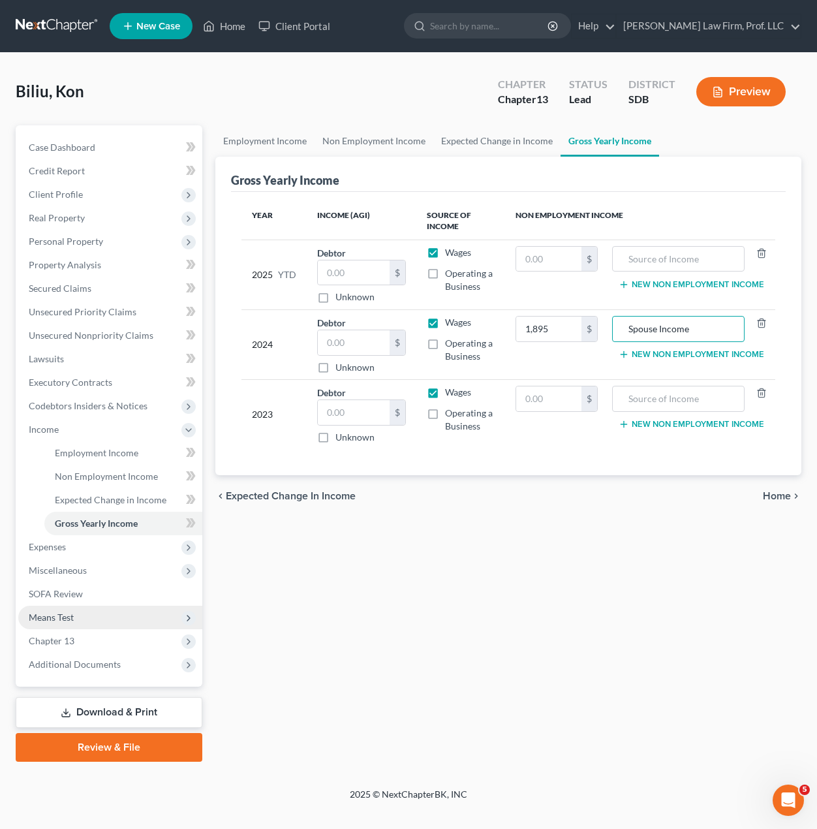
drag, startPoint x: 512, startPoint y: 554, endPoint x: 54, endPoint y: 616, distance: 462.4
click at [512, 555] on div "Employment Income Non Employment Income Expected Change in Income Gross Yearly …" at bounding box center [508, 443] width 599 height 636
drag, startPoint x: 723, startPoint y: 629, endPoint x: 554, endPoint y: 366, distance: 312.2
click at [723, 628] on div "Employment Income Non Employment Income Expected Change in Income Gross Yearly …" at bounding box center [508, 443] width 599 height 636
click at [548, 330] on input "1,895" at bounding box center [548, 329] width 65 height 25
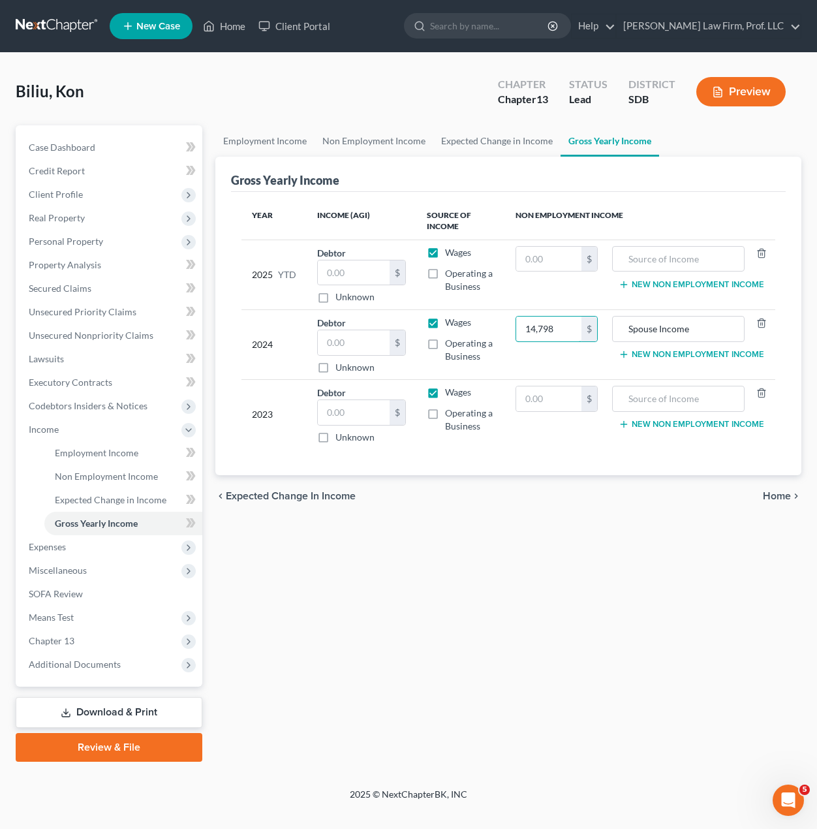
type input "14,798"
drag, startPoint x: 456, startPoint y: 598, endPoint x: 391, endPoint y: 569, distance: 71.3
click at [458, 598] on div "Employment Income Non Employment Income Expected Change in Income Gross Yearly …" at bounding box center [508, 443] width 599 height 636
click at [531, 577] on div "Employment Income Non Employment Income Expected Change in Income Gross Yearly …" at bounding box center [508, 443] width 599 height 636
click at [535, 561] on div "Employment Income Non Employment Income Expected Change in Income Gross Yearly …" at bounding box center [508, 443] width 599 height 636
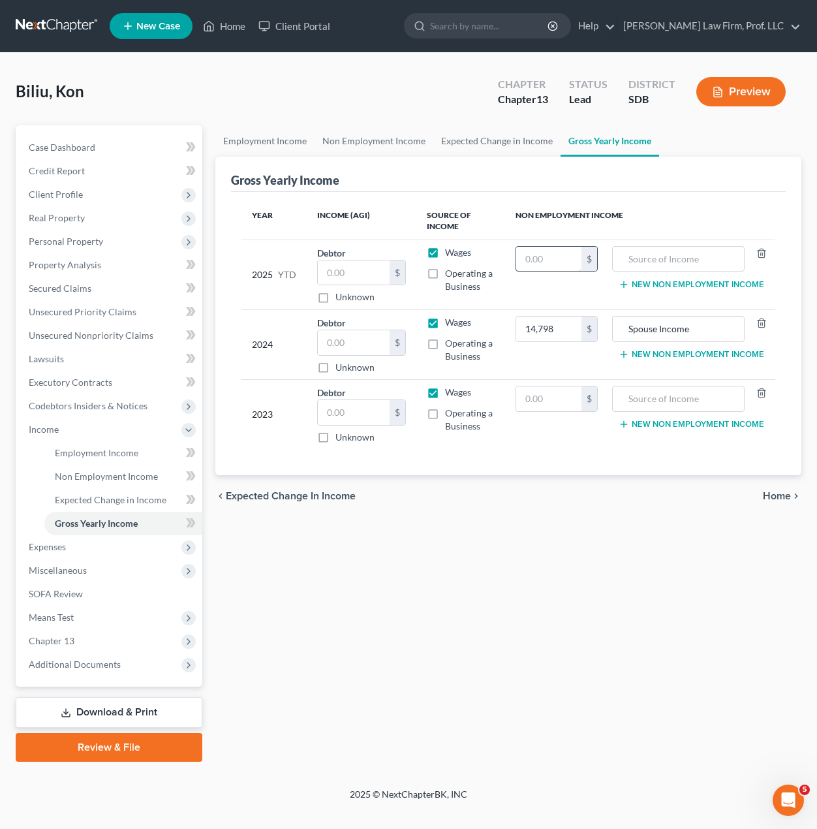
click at [557, 251] on input "text" at bounding box center [548, 259] width 65 height 25
click at [650, 533] on div "Employment Income Non Employment Income Expected Change in Income Gross Yearly …" at bounding box center [508, 443] width 599 height 636
drag, startPoint x: 112, startPoint y: 455, endPoint x: 106, endPoint y: 448, distance: 9.3
click at [112, 455] on span "Employment Income" at bounding box center [97, 452] width 84 height 11
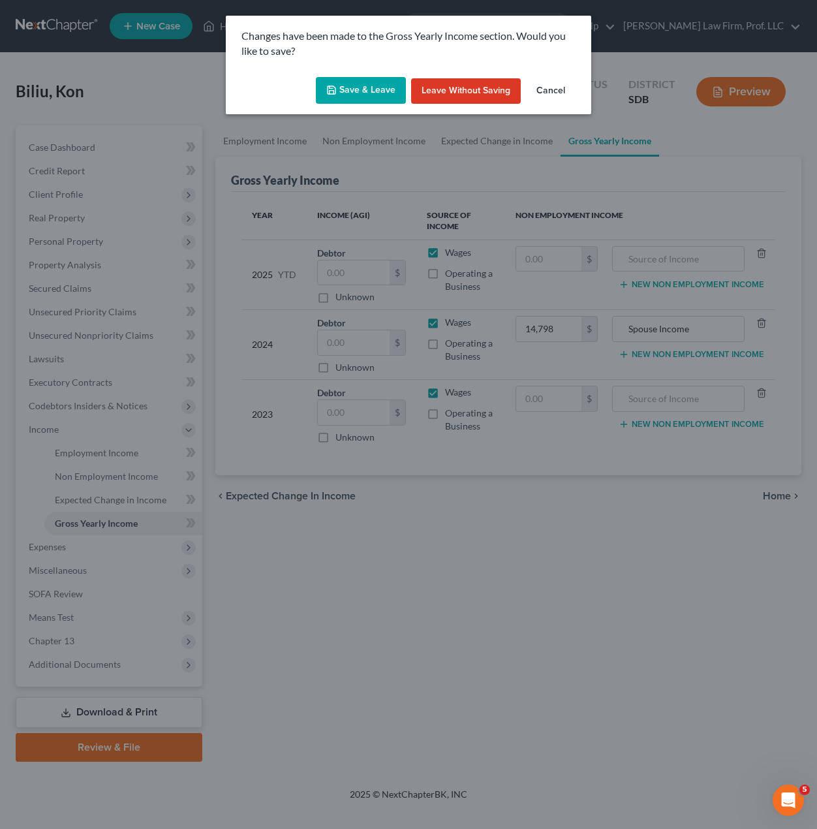
click at [360, 86] on button "Save & Leave" at bounding box center [361, 90] width 90 height 27
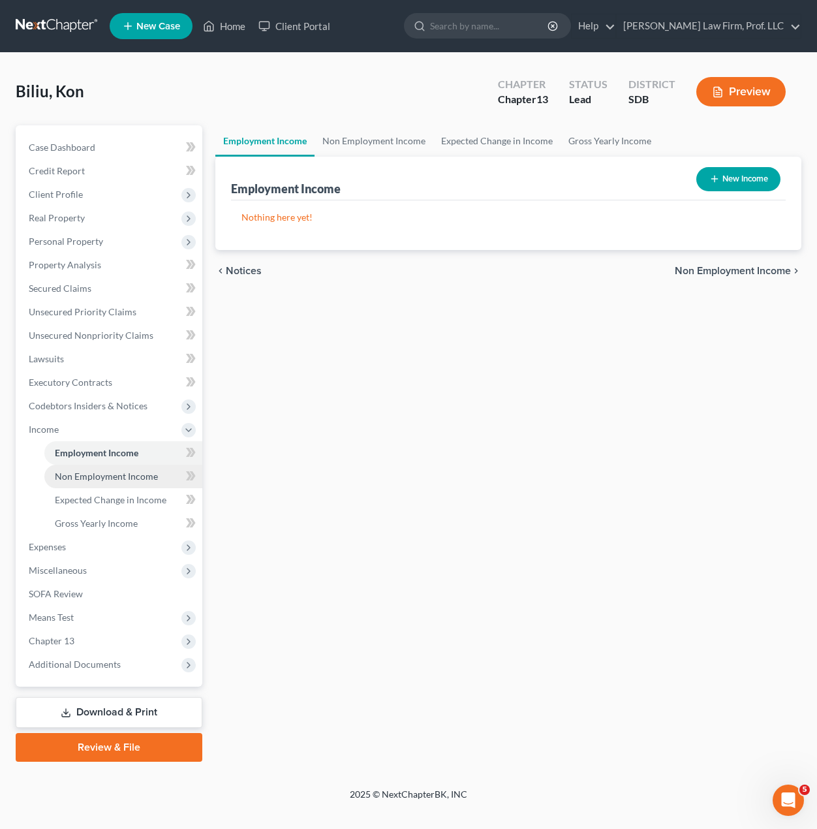
click at [124, 482] on link "Non Employment Income" at bounding box center [123, 477] width 158 height 24
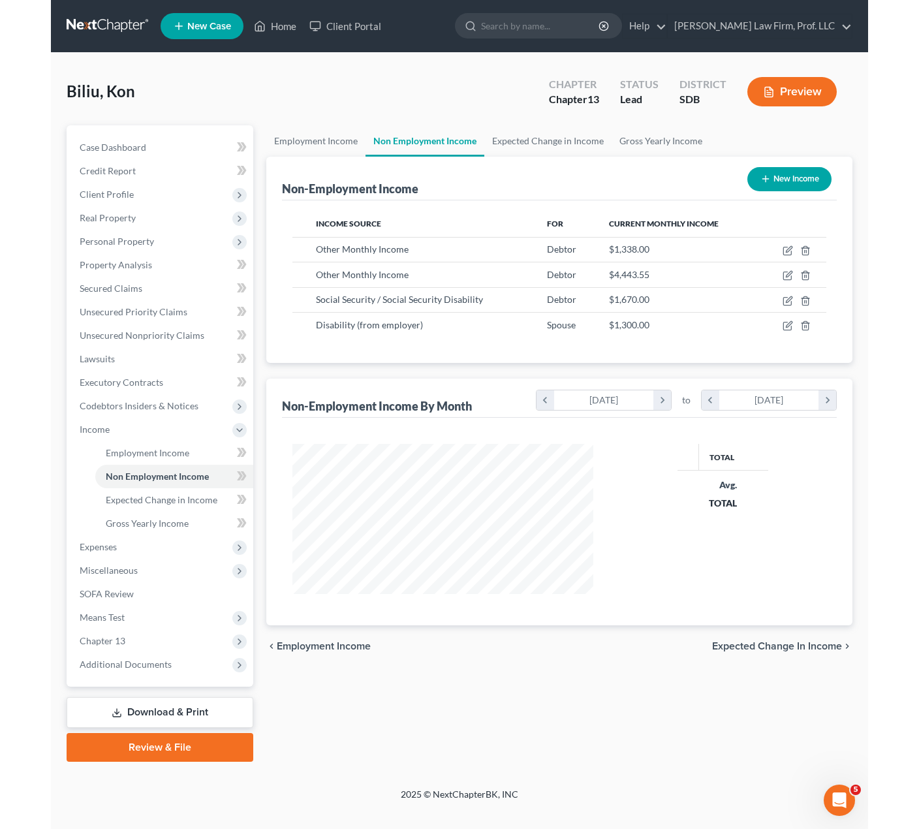
scroll to position [234, 326]
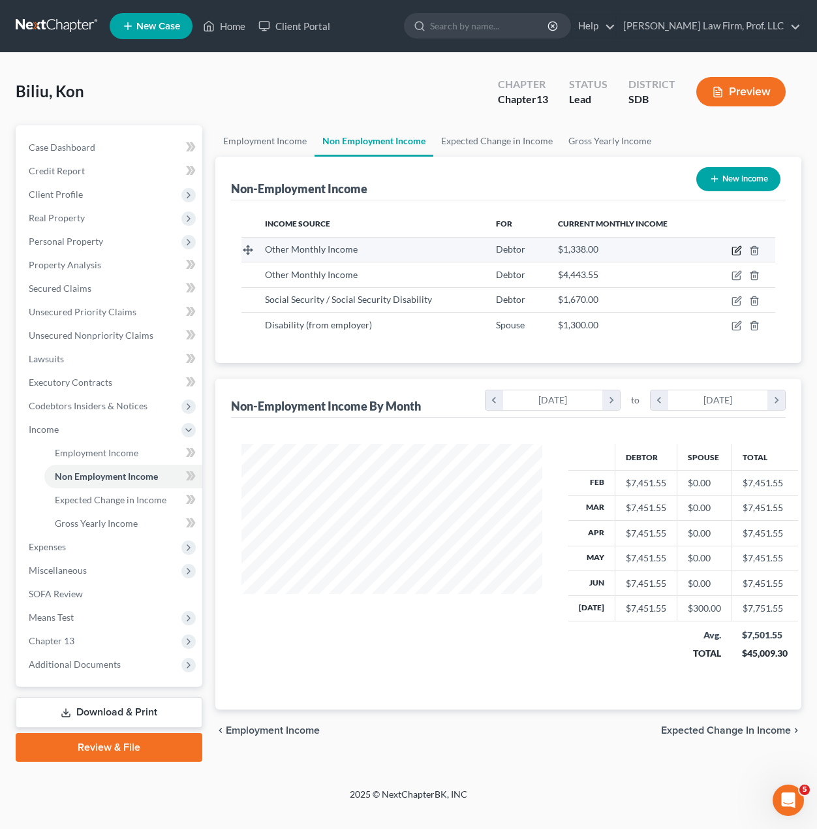
click at [738, 250] on icon "button" at bounding box center [737, 250] width 10 height 10
select select "13"
select select "0"
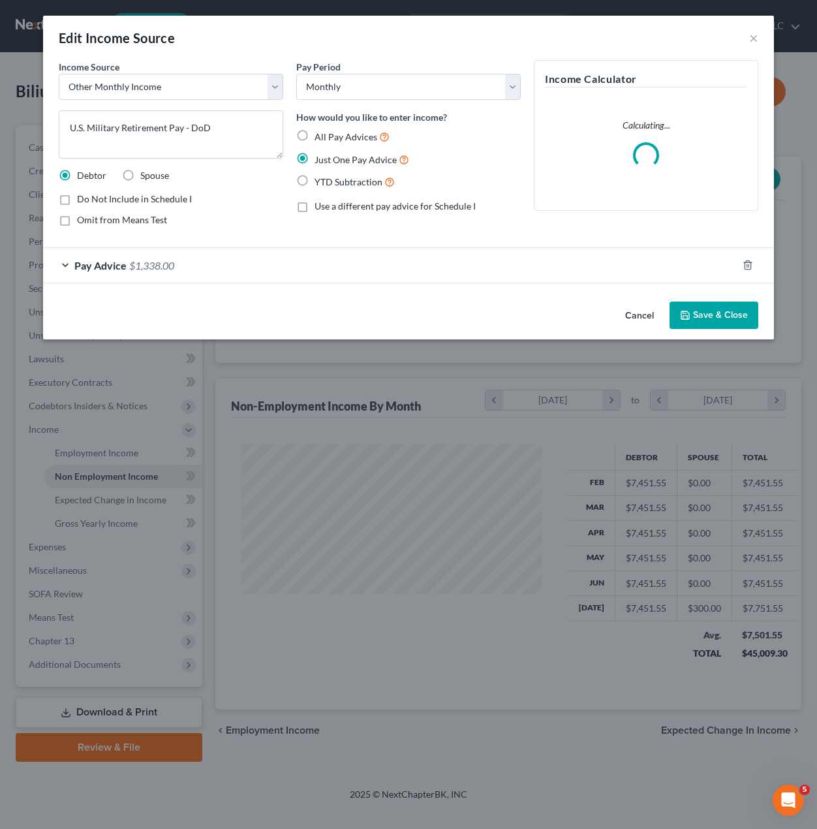
click at [648, 324] on button "Cancel" at bounding box center [640, 316] width 50 height 26
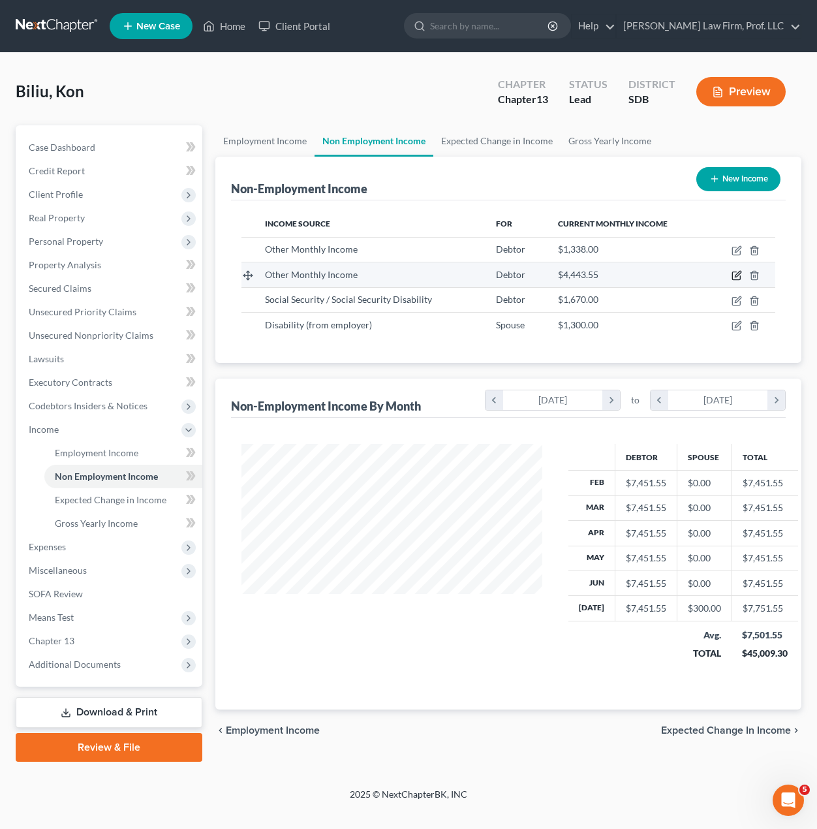
click at [734, 274] on icon "button" at bounding box center [737, 275] width 10 height 10
select select "13"
select select "0"
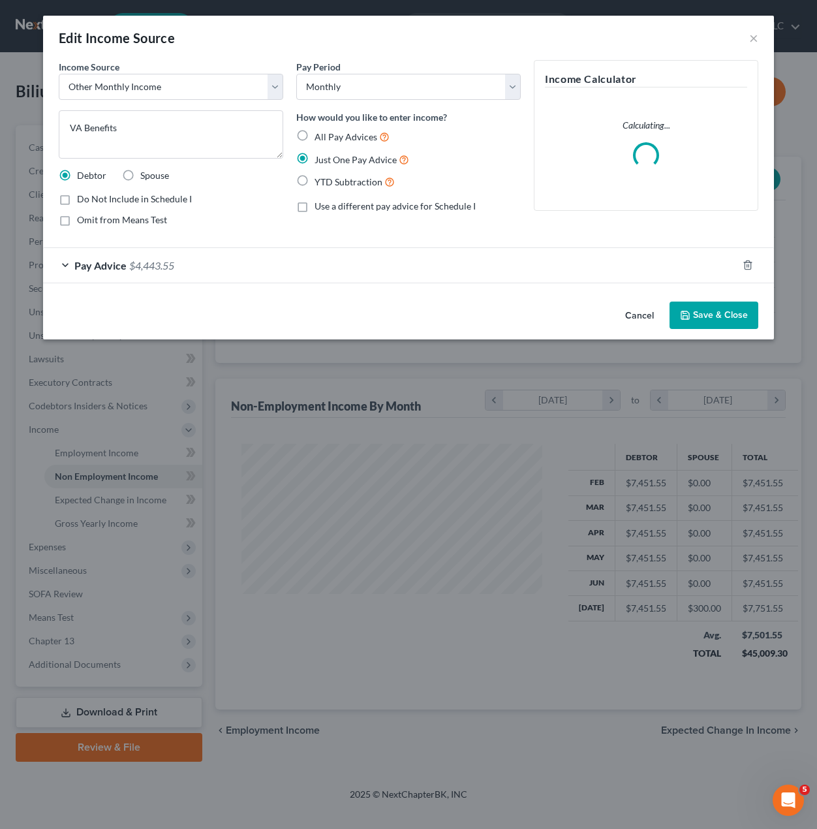
click at [646, 314] on button "Cancel" at bounding box center [640, 316] width 50 height 26
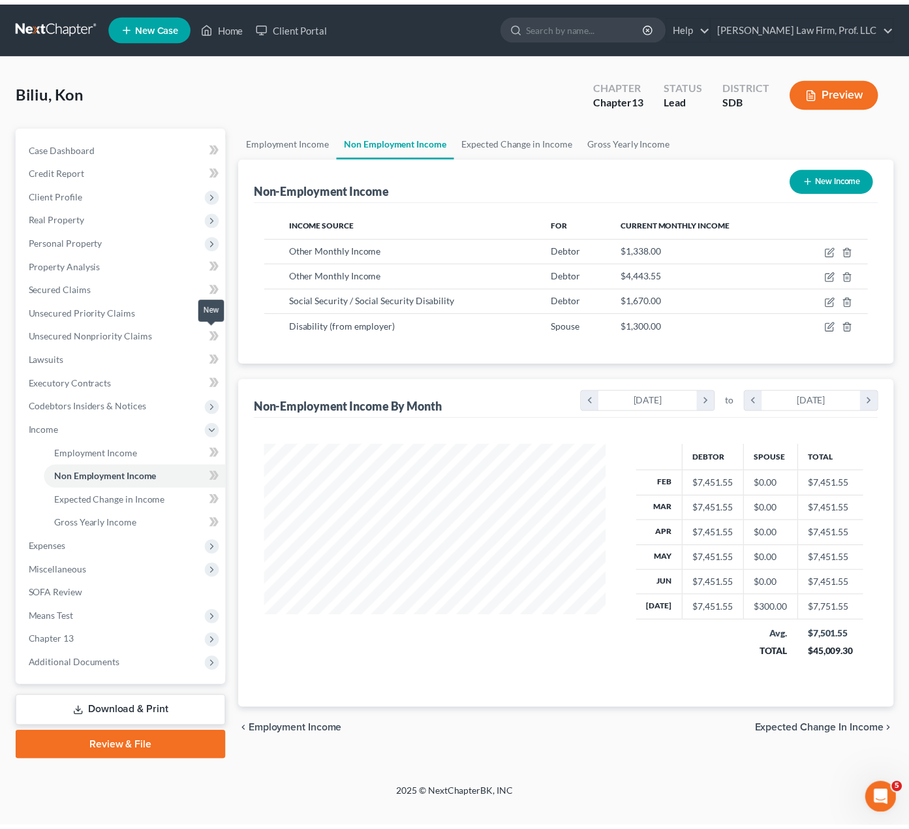
scroll to position [234, 371]
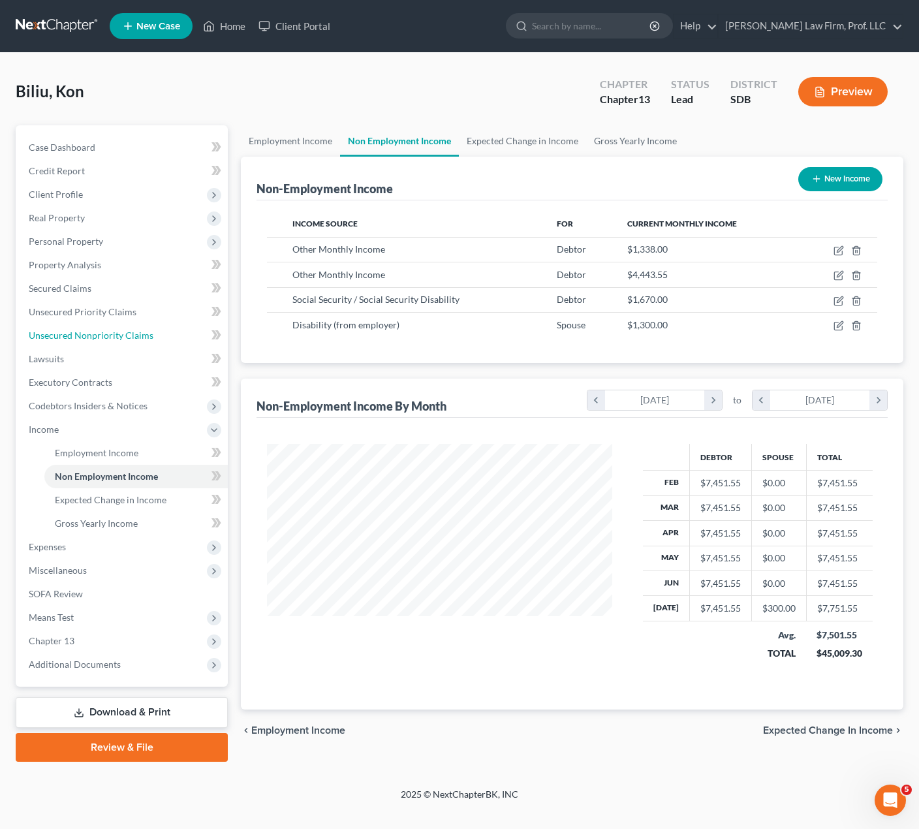
drag, startPoint x: 129, startPoint y: 339, endPoint x: 580, endPoint y: 368, distance: 452.0
click at [129, 339] on span "Unsecured Nonpriority Claims" at bounding box center [91, 335] width 125 height 11
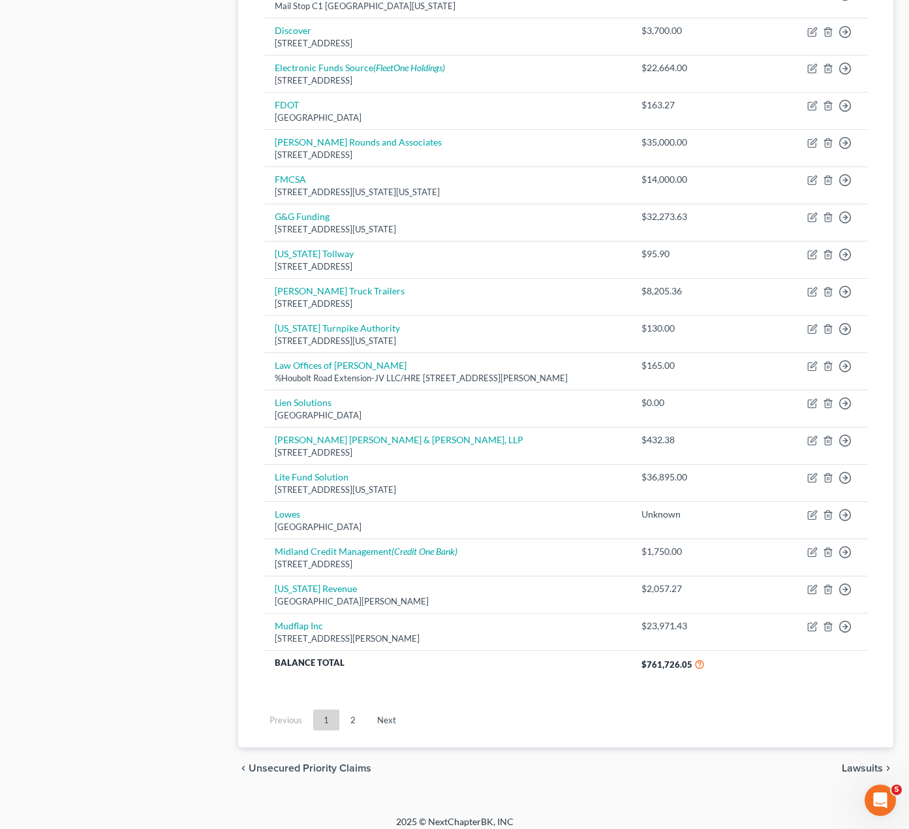
scroll to position [681, 0]
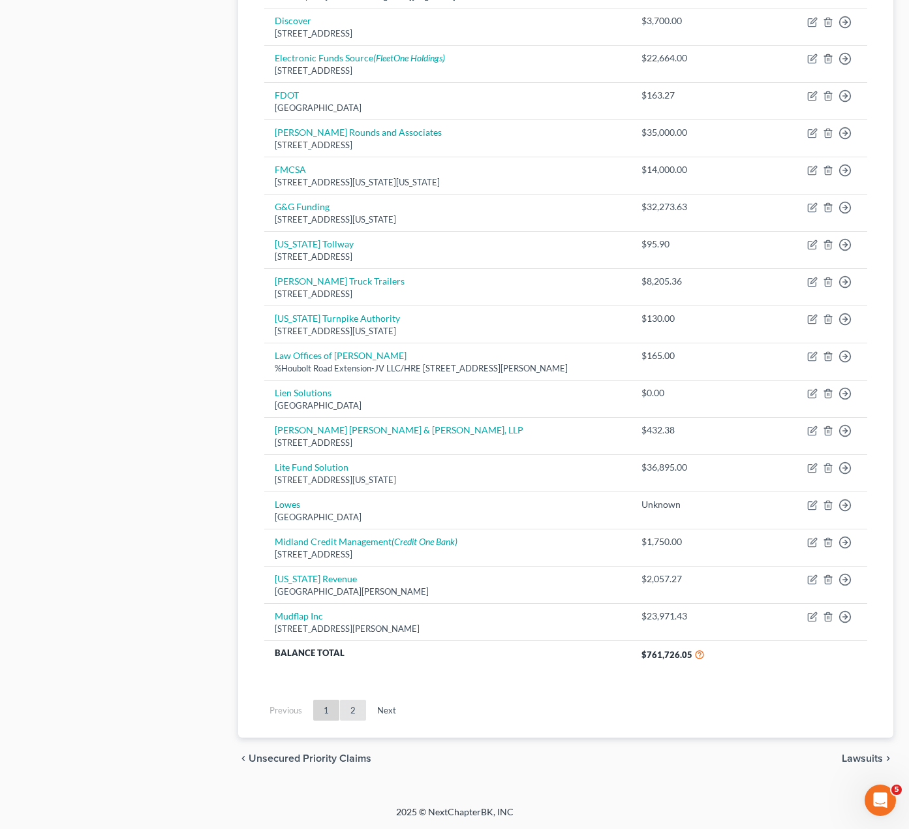
click at [358, 710] on link "2" at bounding box center [353, 710] width 26 height 21
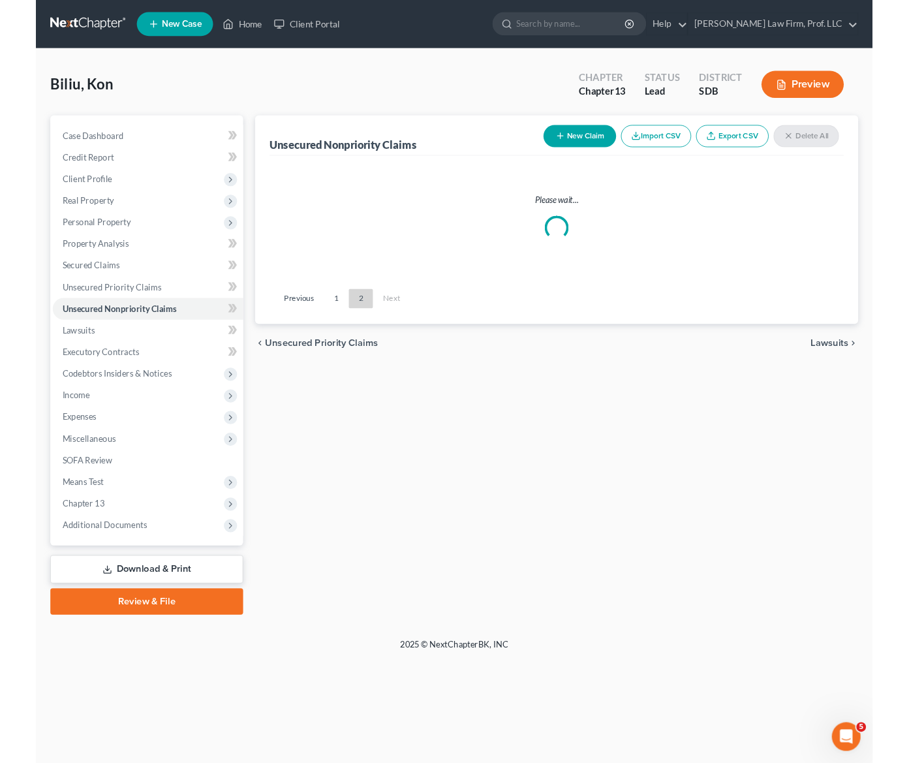
scroll to position [0, 0]
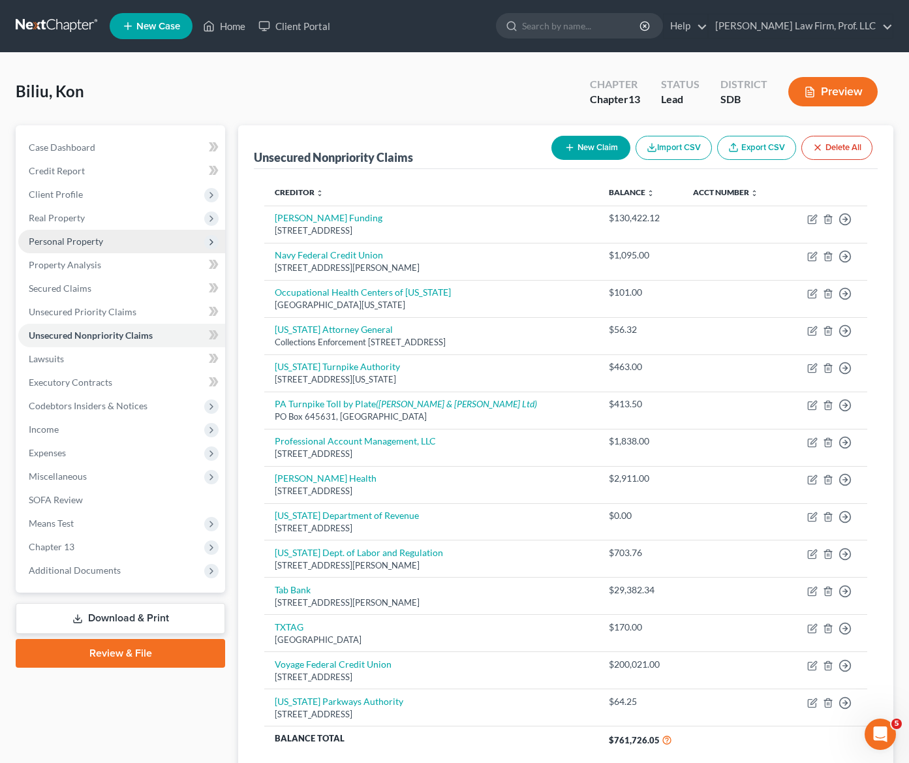
click at [73, 238] on span "Personal Property" at bounding box center [66, 241] width 74 height 11
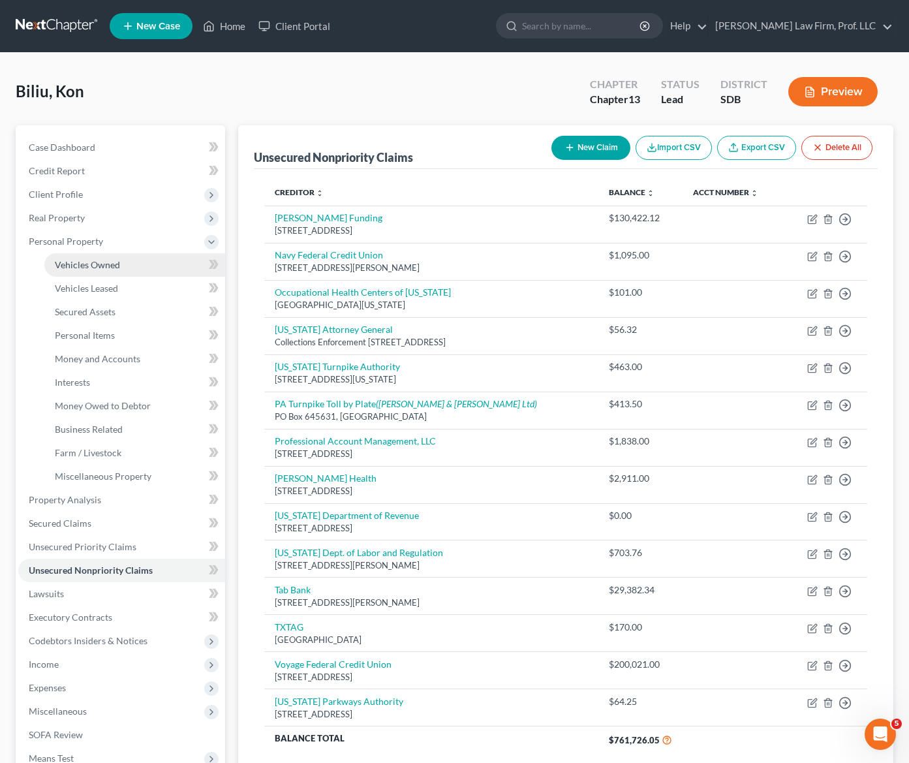
click at [80, 266] on span "Vehicles Owned" at bounding box center [87, 264] width 65 height 11
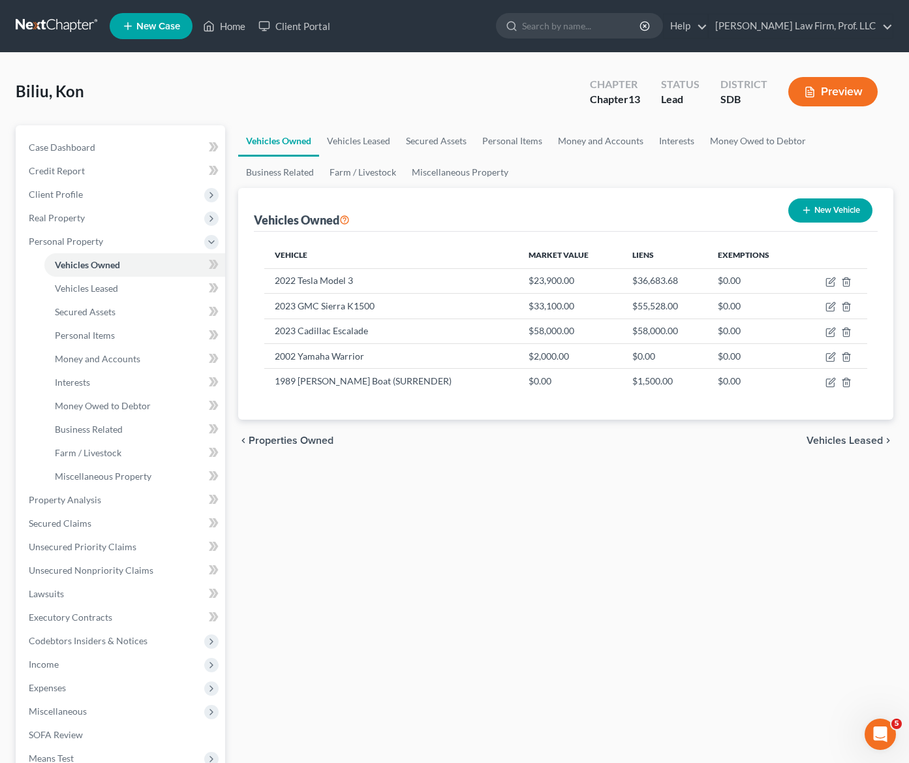
drag, startPoint x: 866, startPoint y: 174, endPoint x: 879, endPoint y: 169, distance: 13.8
click at [807, 174] on ul "Vehicles Owned Vehicles Leased Secured Assets Personal Items Money and Accounts…" at bounding box center [565, 156] width 655 height 63
drag, startPoint x: 103, startPoint y: 569, endPoint x: 902, endPoint y: 582, distance: 799.1
click at [103, 569] on span "Unsecured Nonpriority Claims" at bounding box center [91, 570] width 125 height 11
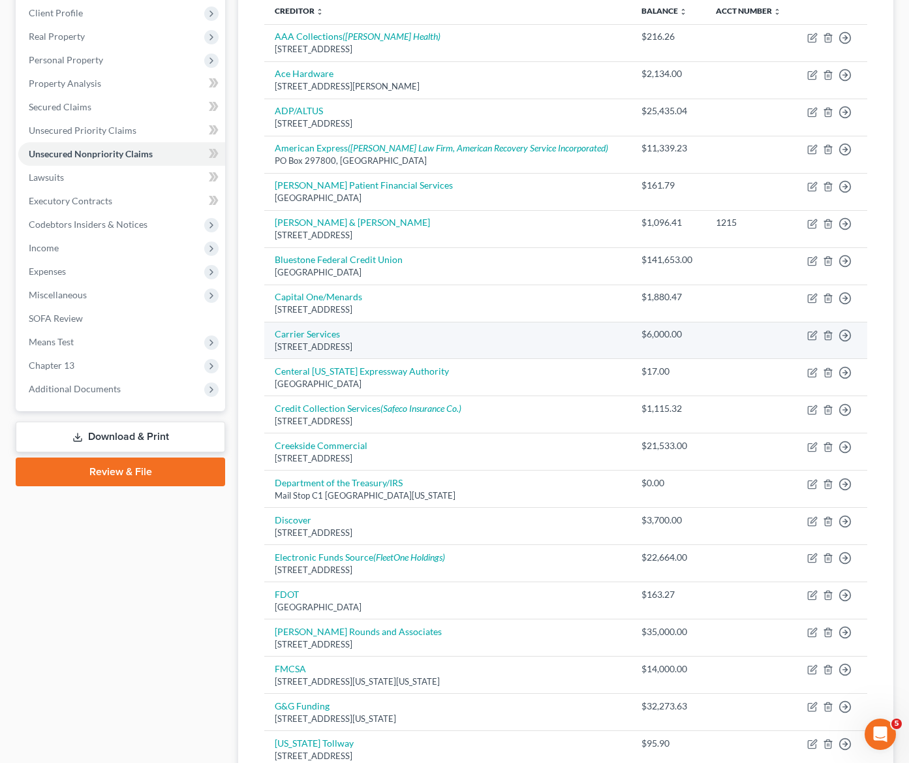
scroll to position [65, 0]
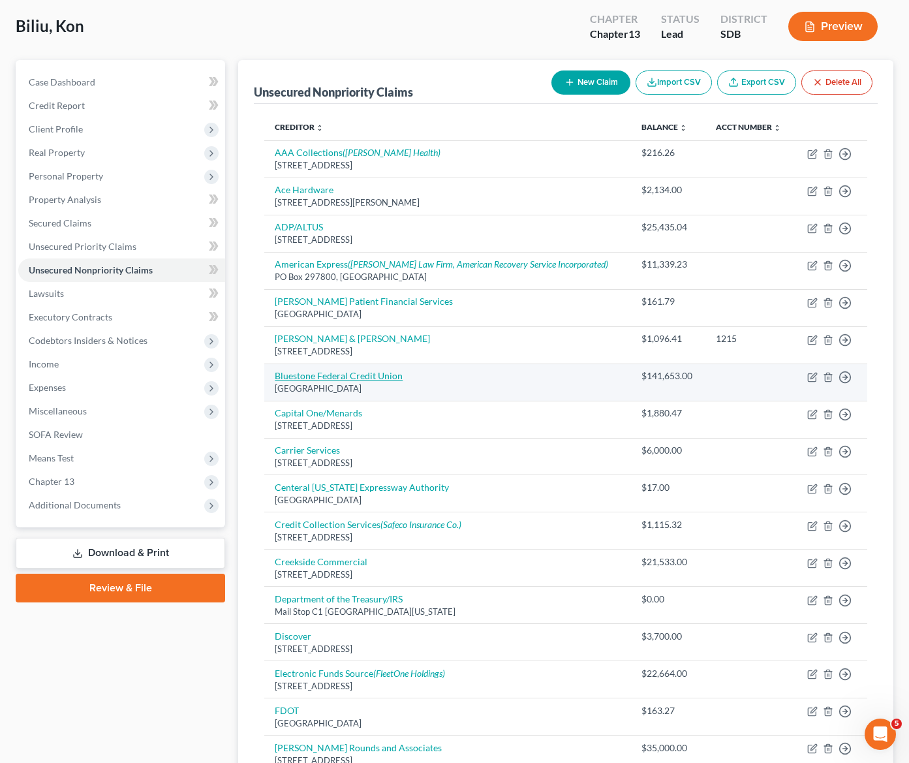
click at [314, 375] on link "Bluestone Federal Credit Union" at bounding box center [339, 375] width 128 height 11
select select "43"
select select "0"
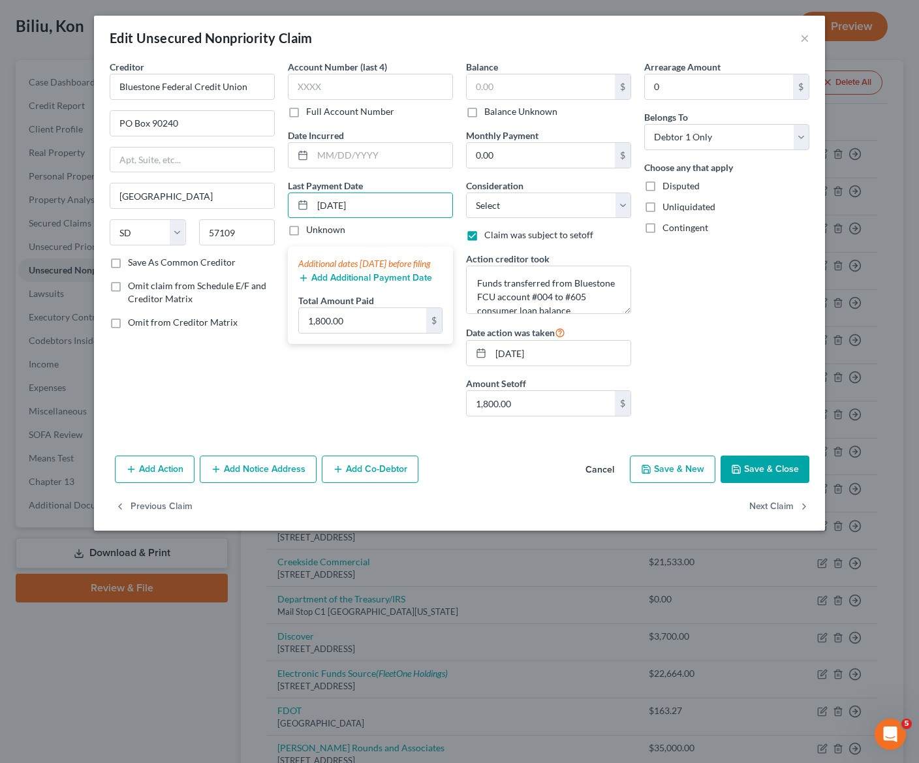
drag, startPoint x: 409, startPoint y: 216, endPoint x: 134, endPoint y: 212, distance: 275.5
click at [125, 209] on div "Creditor * Bluestone Federal Credit [GEOGRAPHIC_DATA] [US_STATE][GEOGRAPHIC_DAT…" at bounding box center [459, 243] width 713 height 367
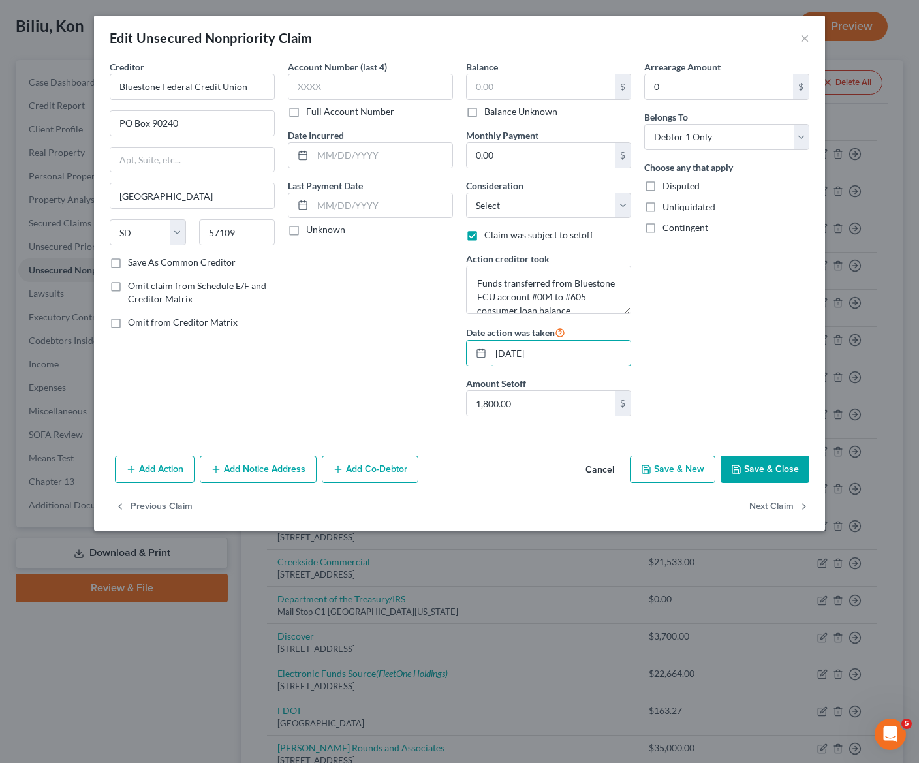
drag, startPoint x: 511, startPoint y: 341, endPoint x: 622, endPoint y: 428, distance: 140.5
click at [271, 313] on div "Creditor * Bluestone Federal Credit [GEOGRAPHIC_DATA] [US_STATE][GEOGRAPHIC_DAT…" at bounding box center [459, 243] width 713 height 367
click at [510, 270] on textarea "Funds transferred from Bluestone FCU account #004 to #605 consumer loan balance" at bounding box center [548, 290] width 165 height 48
click at [485, 285] on textarea "Funds transferred from Bluestone FCU account #004 to #605 consumer loan balance" at bounding box center [548, 290] width 165 height 48
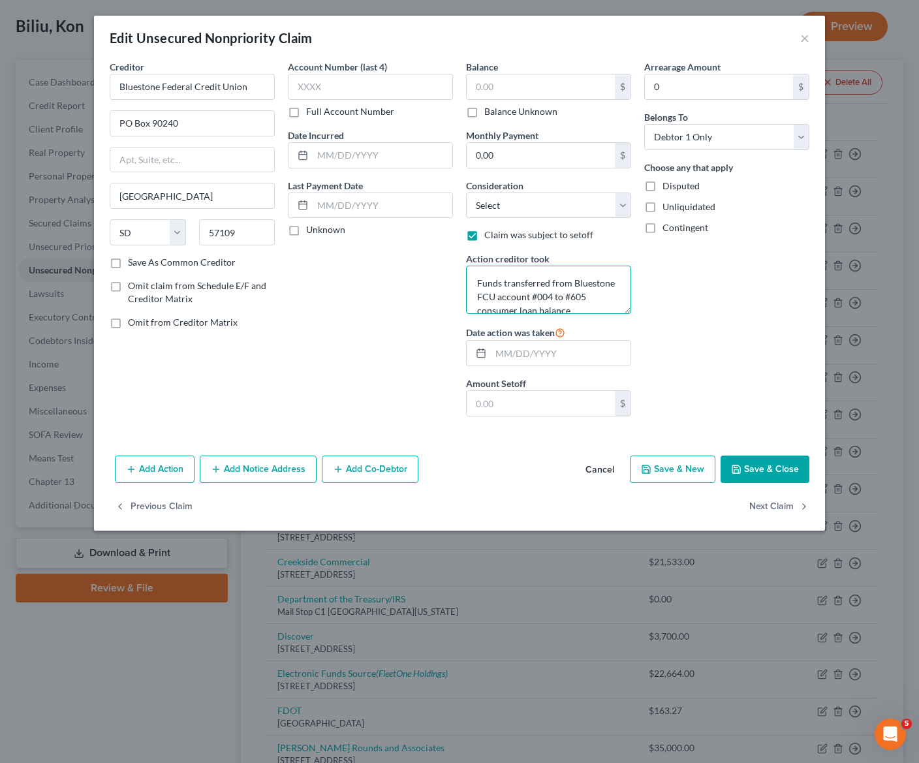
click at [485, 285] on textarea "Funds transferred from Bluestone FCU account #004 to #605 consumer loan balance" at bounding box center [548, 290] width 165 height 48
drag, startPoint x: 485, startPoint y: 285, endPoint x: 490, endPoint y: 255, distance: 30.4
click at [484, 285] on textarea "Funds transferred from Bluestone FCU account #004 to #605 consumer loan balance" at bounding box center [548, 290] width 165 height 48
click at [492, 232] on span "Claim was subject to setoff" at bounding box center [538, 234] width 109 height 11
click at [492, 232] on input "Claim was subject to setoff" at bounding box center [494, 232] width 8 height 8
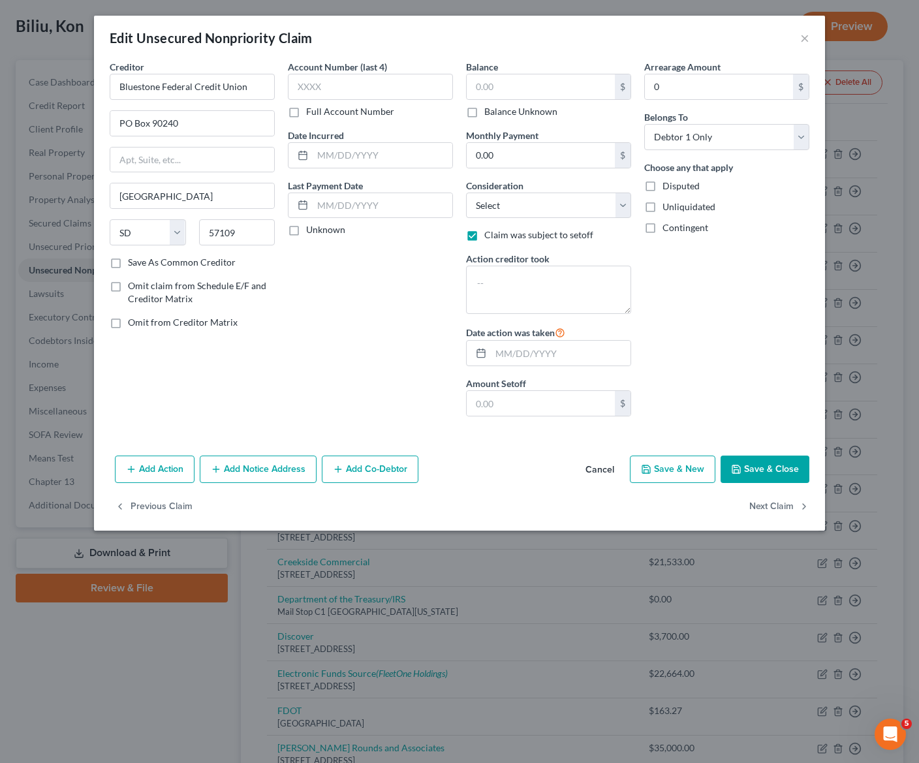
checkbox input "false"
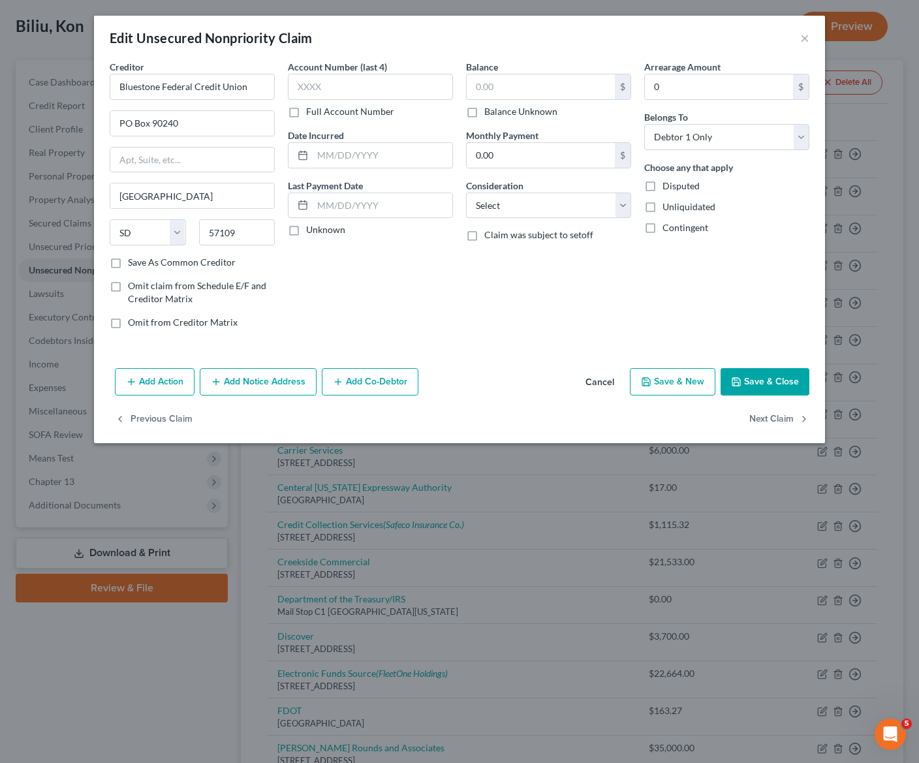
drag, startPoint x: 409, startPoint y: 281, endPoint x: 426, endPoint y: 300, distance: 25.9
click at [410, 283] on div "Account Number (last 4) Full Account Number Date Incurred Last Payment Date Unk…" at bounding box center [370, 199] width 178 height 279
click at [532, 55] on div "Edit Unsecured Nonpriority Claim ×" at bounding box center [459, 38] width 731 height 44
click at [498, 84] on input "text" at bounding box center [541, 86] width 148 height 25
click at [524, 76] on input "text" at bounding box center [541, 86] width 148 height 25
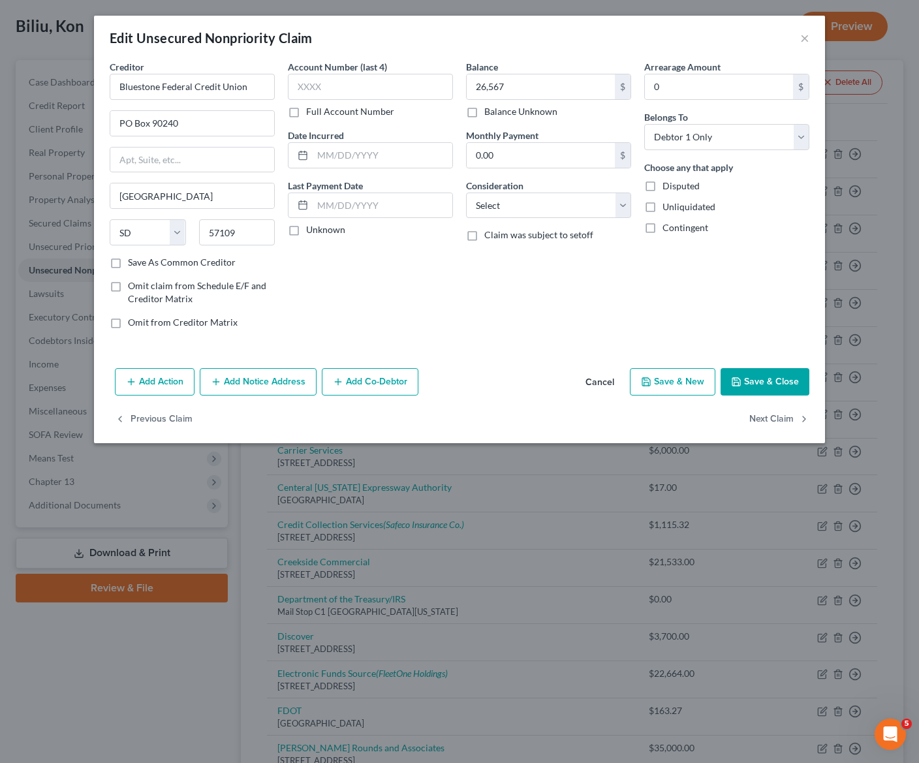
click at [785, 369] on button "Save & Close" at bounding box center [765, 381] width 89 height 27
type input "26,567.00"
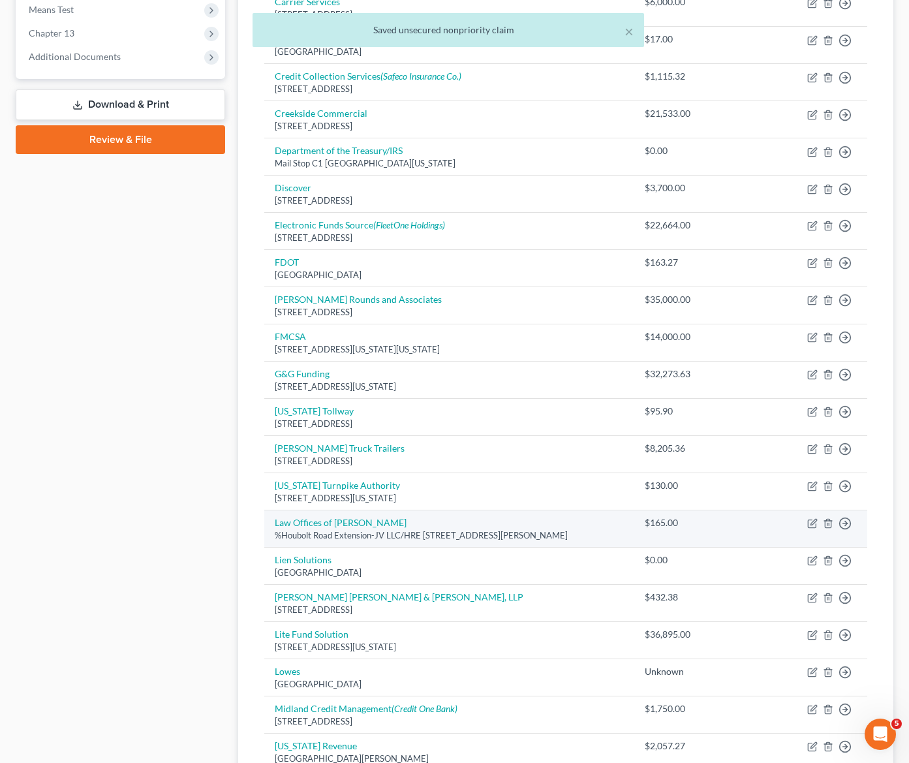
scroll to position [747, 0]
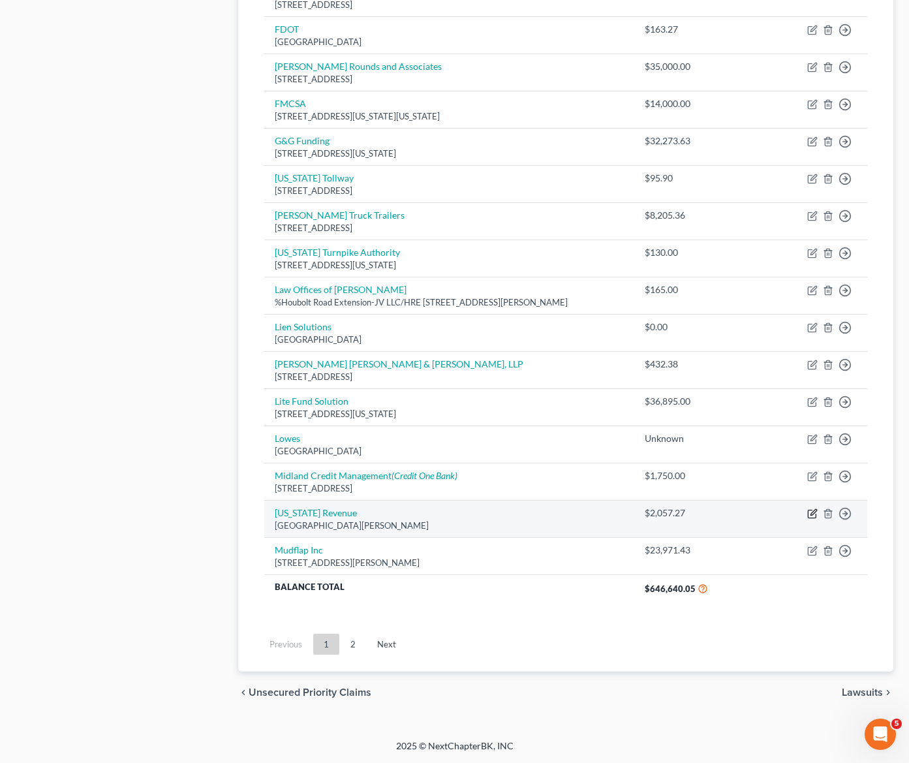
click at [807, 510] on icon "button" at bounding box center [812, 514] width 8 height 8
select select "24"
select select "14"
select select "0"
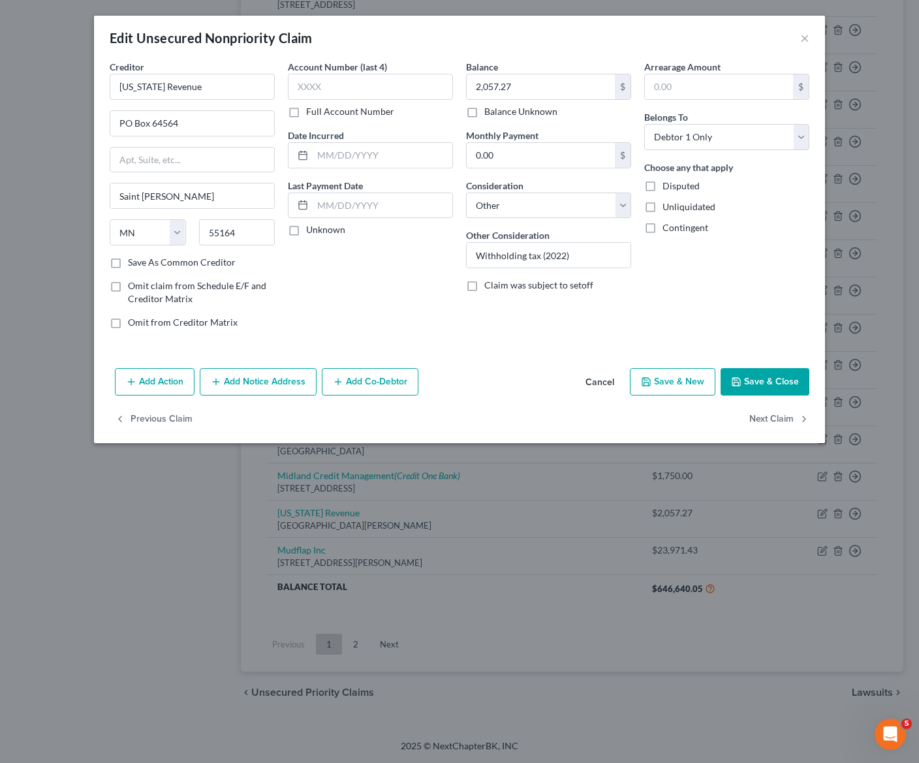
click at [522, 110] on label "Balance Unknown" at bounding box center [520, 111] width 73 height 13
click at [498, 110] on input "Balance Unknown" at bounding box center [494, 109] width 8 height 8
checkbox input "true"
type input "0.00"
click at [674, 184] on span "Disputed" at bounding box center [681, 185] width 37 height 11
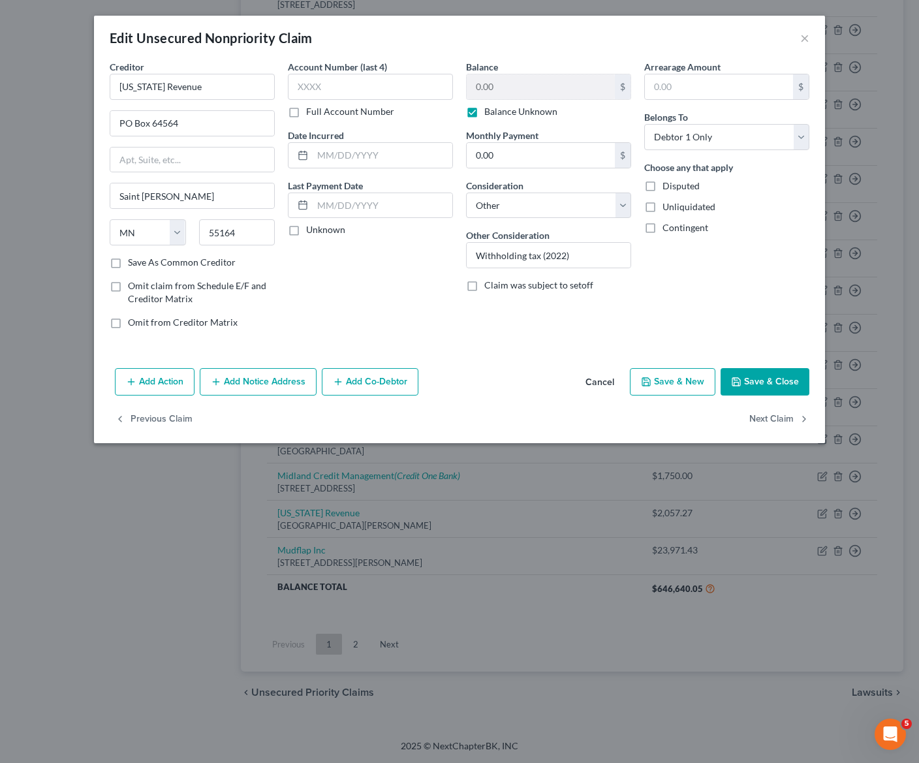
click at [674, 184] on input "Disputed" at bounding box center [672, 184] width 8 height 8
checkbox input "true"
drag, startPoint x: 774, startPoint y: 380, endPoint x: 782, endPoint y: 334, distance: 47.0
click at [775, 379] on button "Save & Close" at bounding box center [765, 381] width 89 height 27
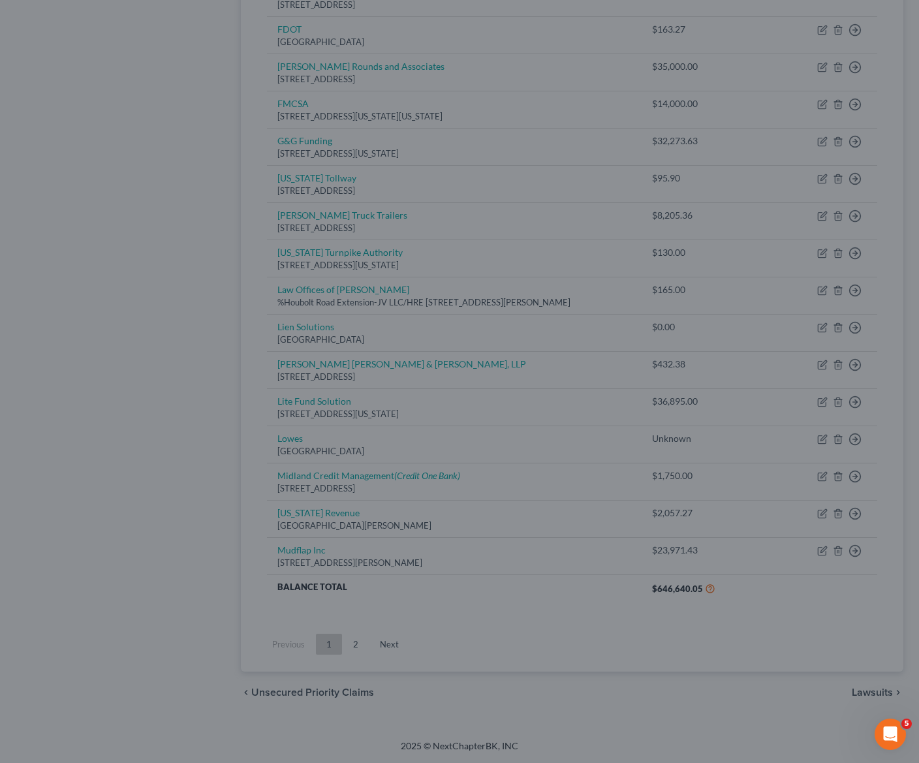
type input "0"
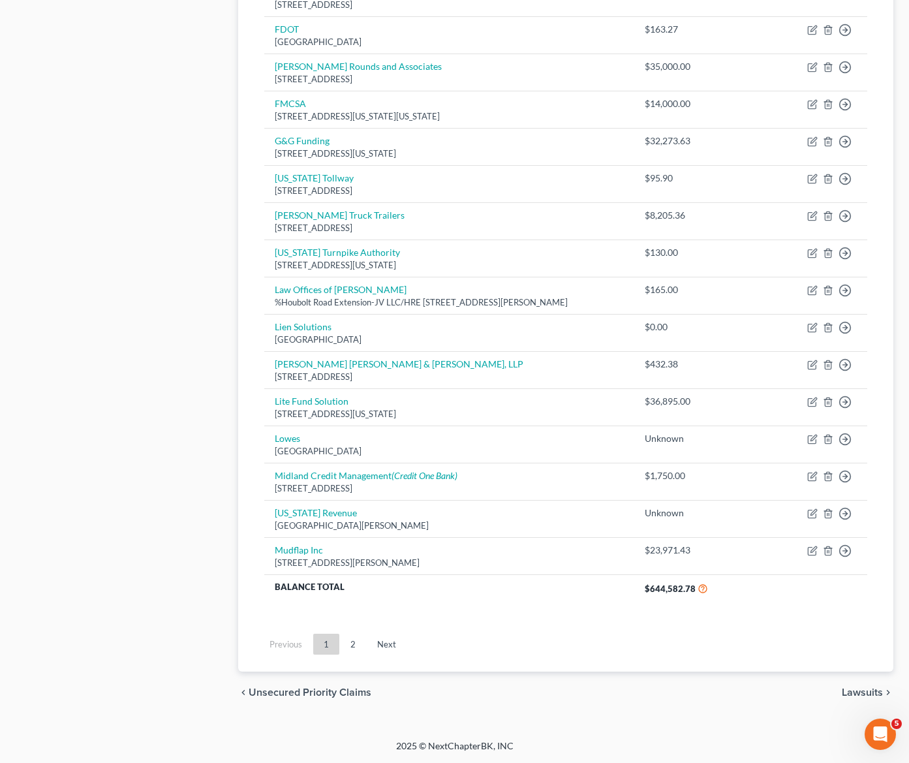
click at [350, 651] on link "2" at bounding box center [353, 644] width 26 height 21
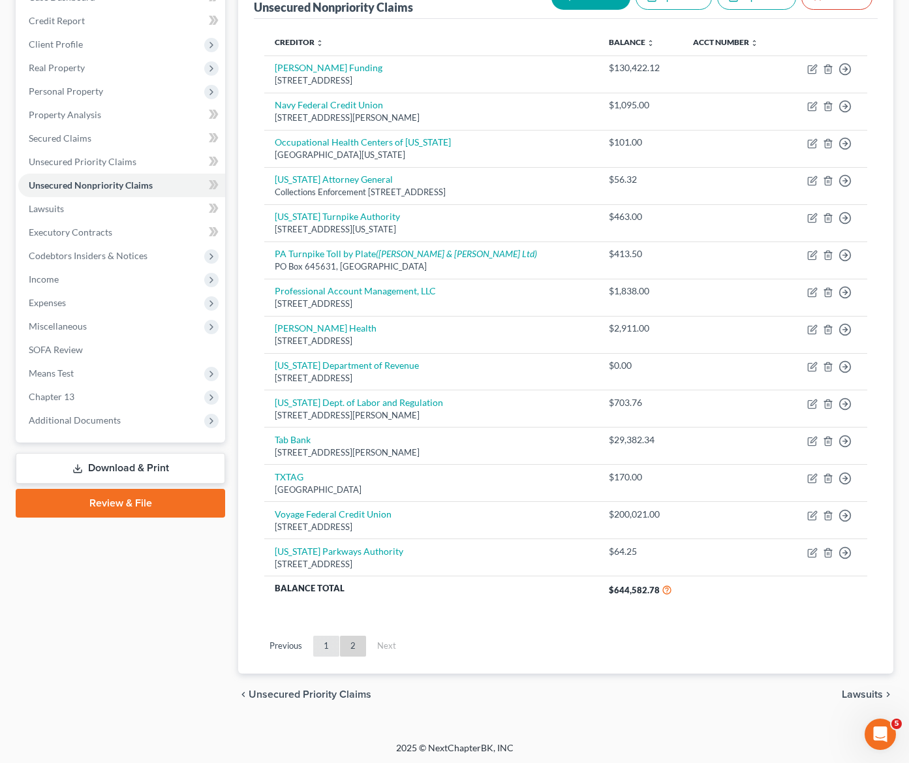
scroll to position [152, 0]
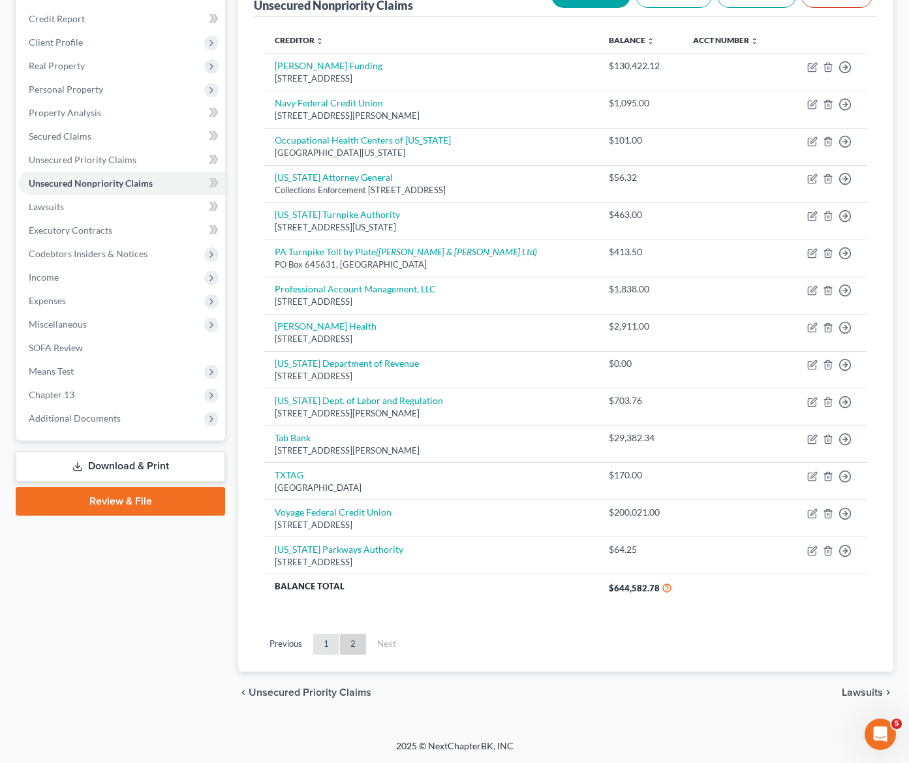
click at [320, 651] on link "1" at bounding box center [326, 644] width 26 height 21
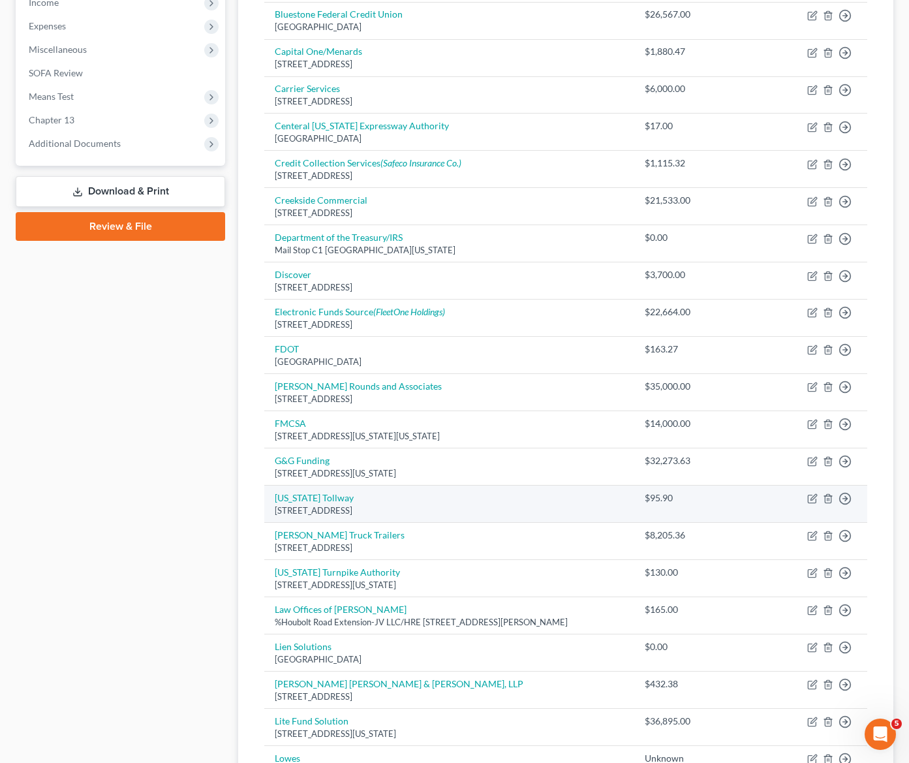
scroll to position [457, 0]
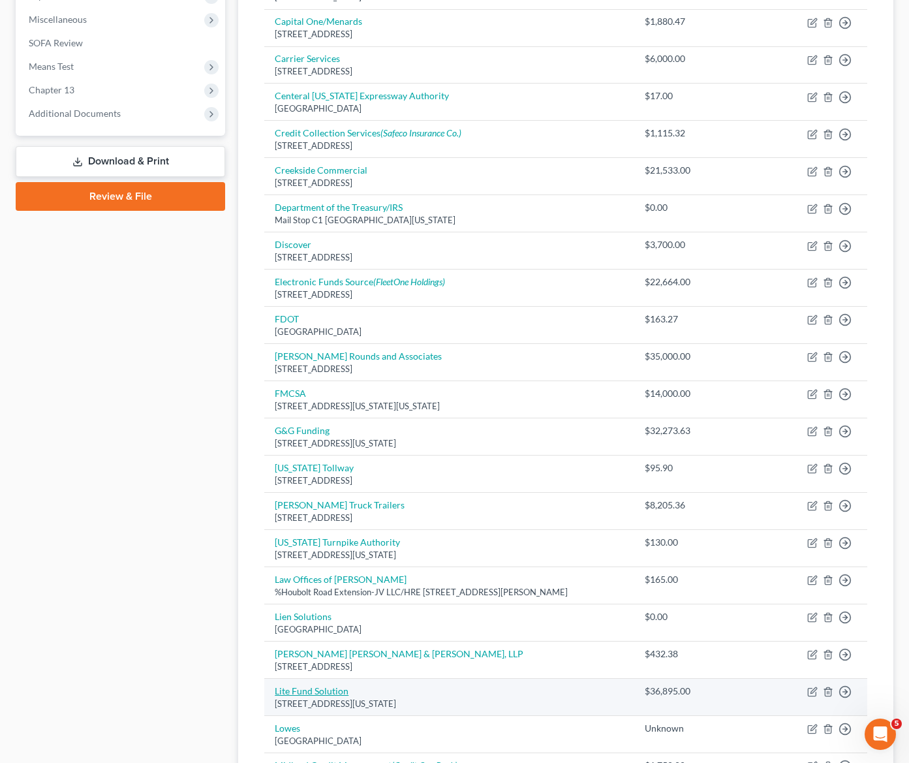
click at [327, 691] on link "Lite Fund Solution" at bounding box center [312, 690] width 74 height 11
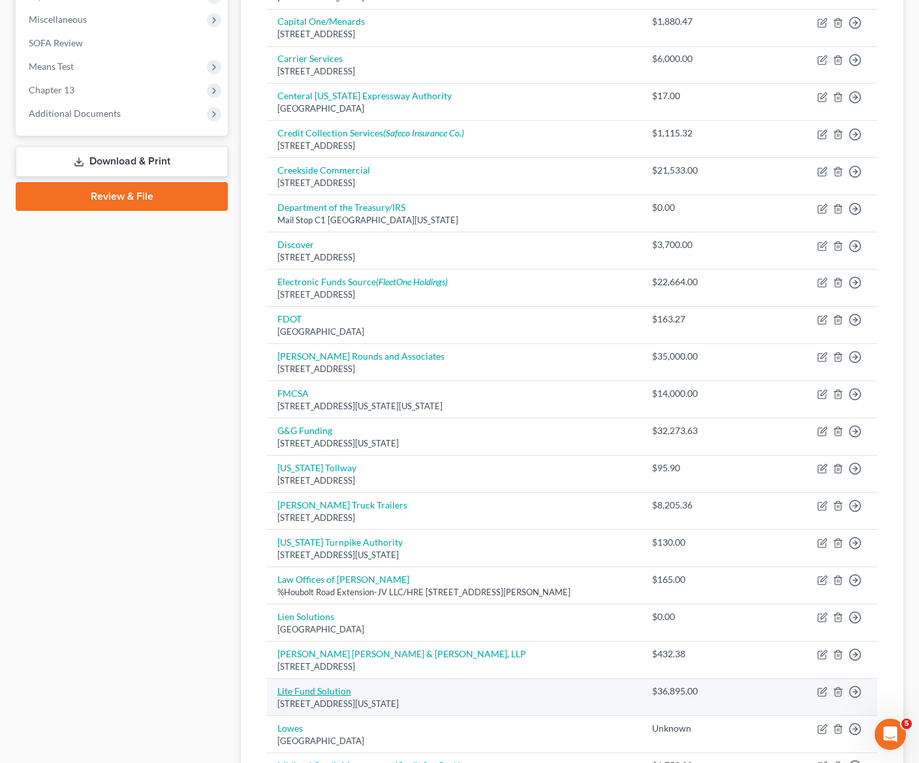
select select "35"
select select "14"
select select "0"
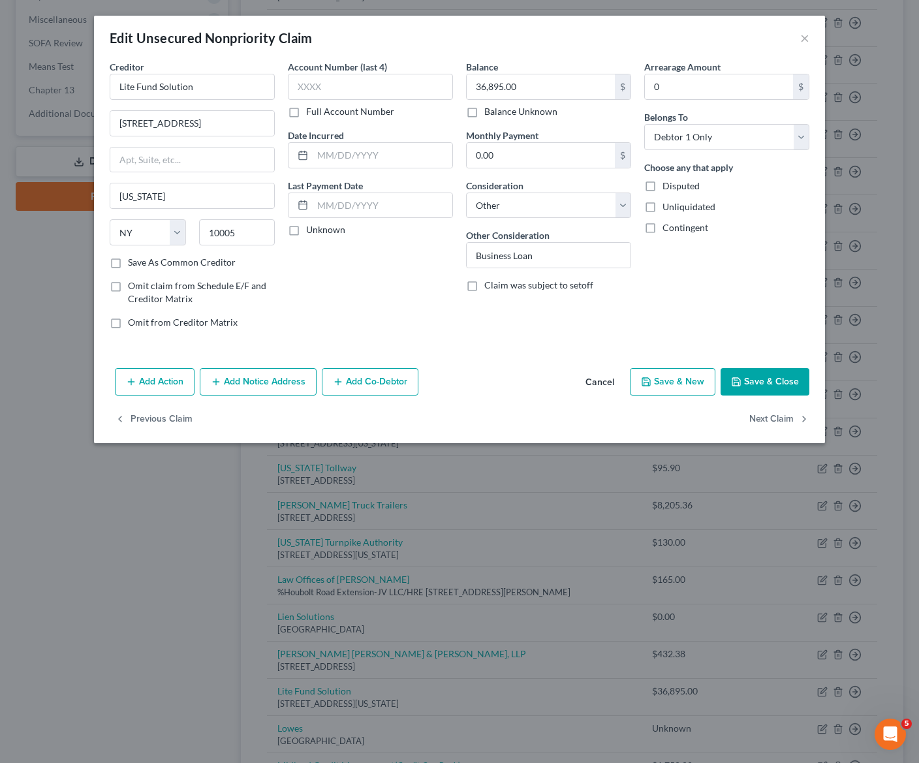
click at [688, 185] on span "Disputed" at bounding box center [681, 185] width 37 height 11
click at [676, 185] on input "Disputed" at bounding box center [672, 184] width 8 height 8
checkbox input "true"
click at [775, 390] on button "Save & Close" at bounding box center [765, 381] width 89 height 27
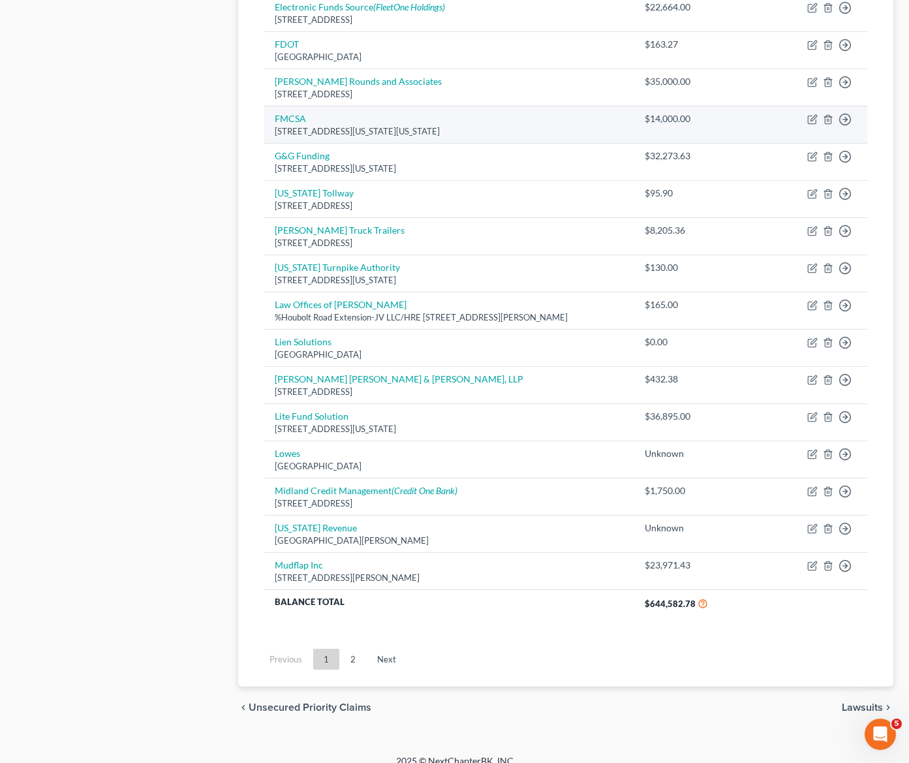
scroll to position [747, 0]
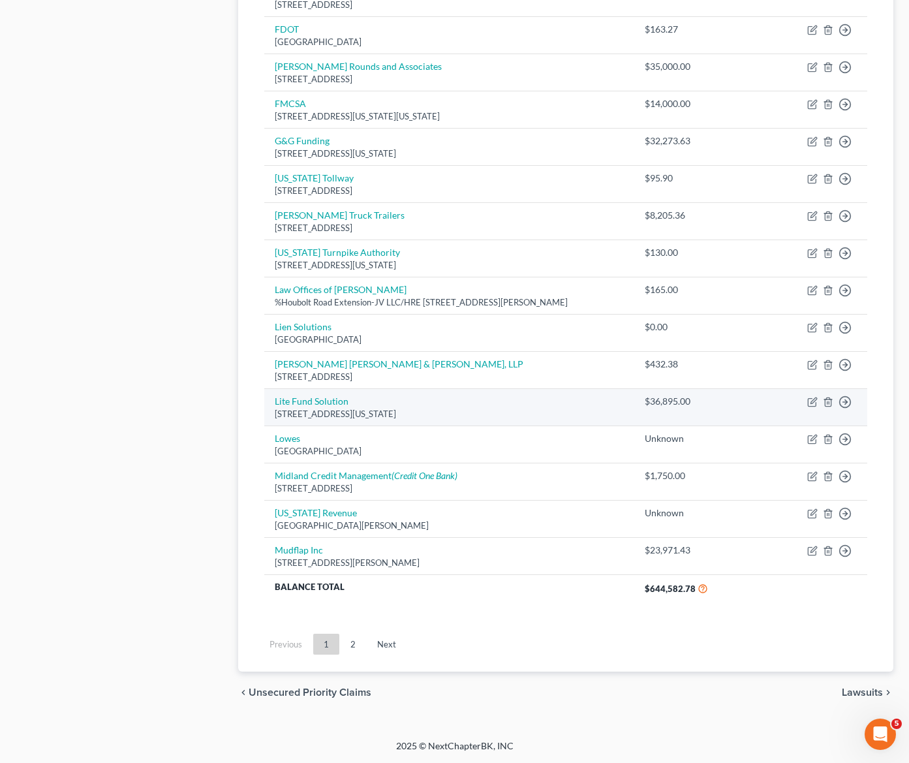
drag, startPoint x: 322, startPoint y: 394, endPoint x: 336, endPoint y: 394, distance: 13.1
click at [322, 394] on td "Lite Fund Solution [STREET_ADDRESS][US_STATE]" at bounding box center [449, 406] width 370 height 37
click at [320, 402] on link "Lite Fund Solution" at bounding box center [312, 401] width 74 height 11
select select "35"
select select "14"
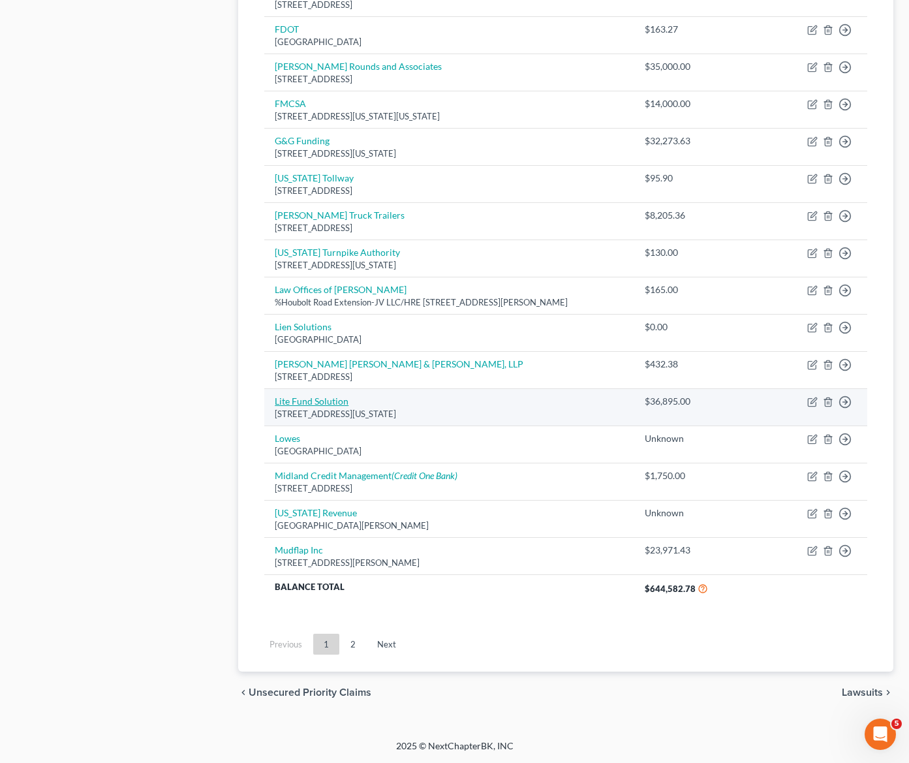
select select "0"
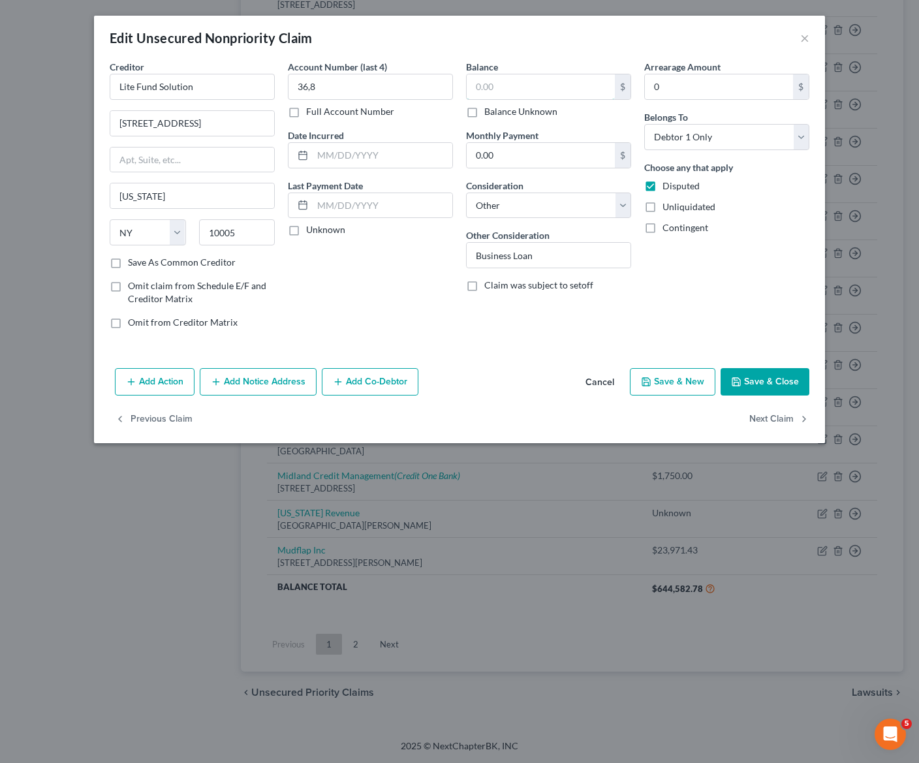
type input "36,8"
type input "36,895.00"
drag, startPoint x: 437, startPoint y: 78, endPoint x: 407, endPoint y: 89, distance: 32.0
click at [435, 78] on input "36,8" at bounding box center [370, 87] width 165 height 26
click at [407, 89] on input "36,8" at bounding box center [370, 87] width 165 height 26
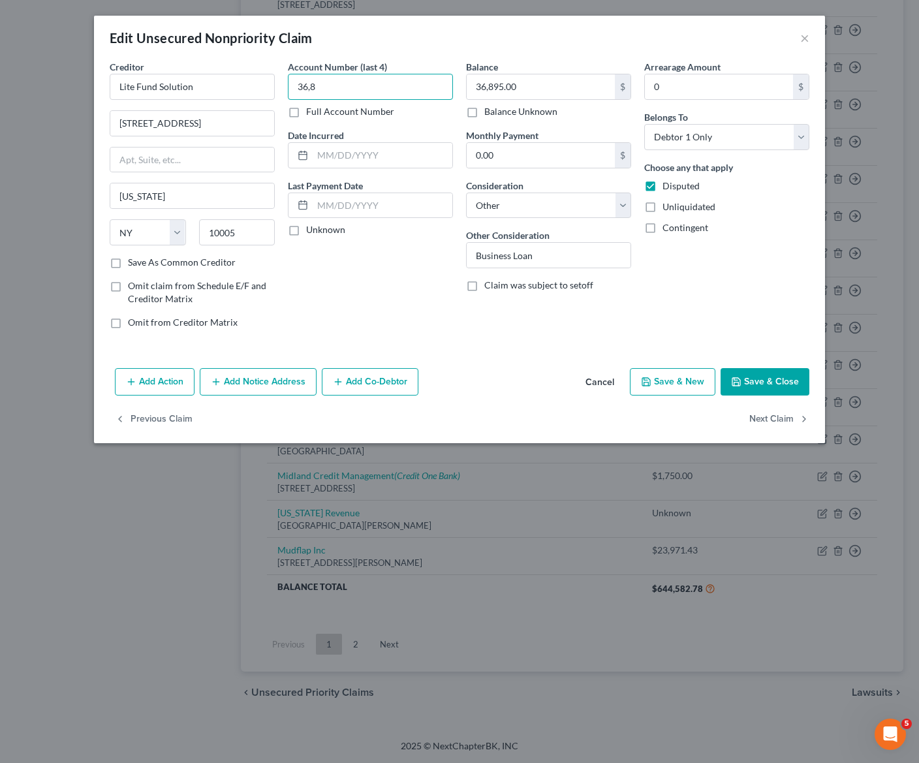
click at [407, 89] on input "36,8" at bounding box center [370, 87] width 165 height 26
click at [406, 90] on input "36,8" at bounding box center [370, 87] width 165 height 26
click at [568, 89] on input "36,895.00" at bounding box center [541, 86] width 148 height 25
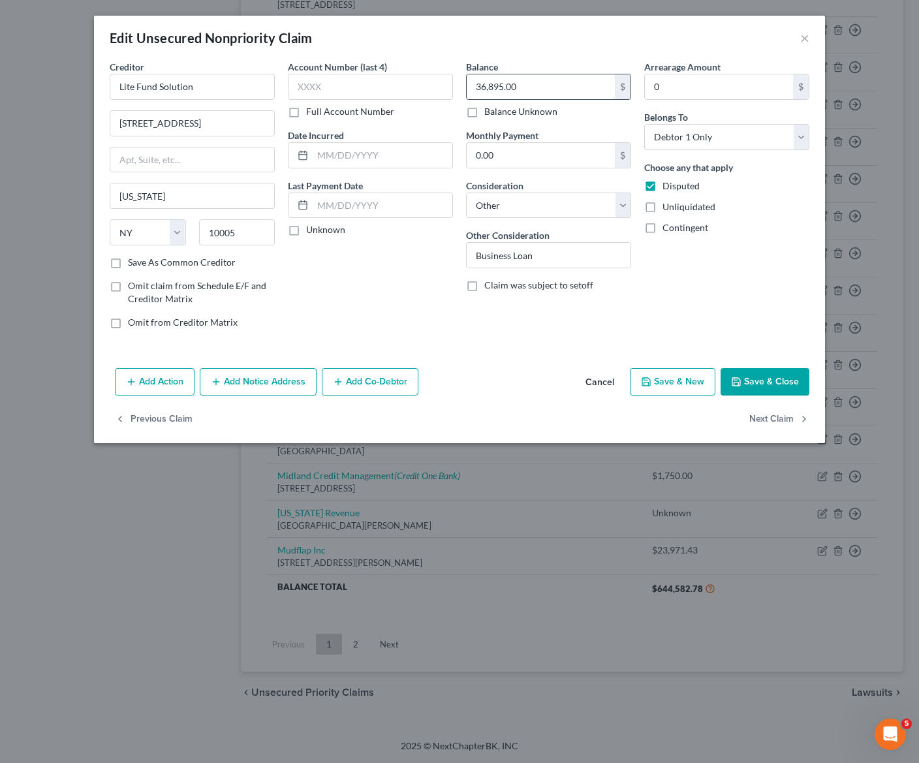
click at [568, 89] on input "36,895.00" at bounding box center [541, 86] width 148 height 25
type input "0"
click at [801, 383] on button "Save & Close" at bounding box center [765, 381] width 89 height 27
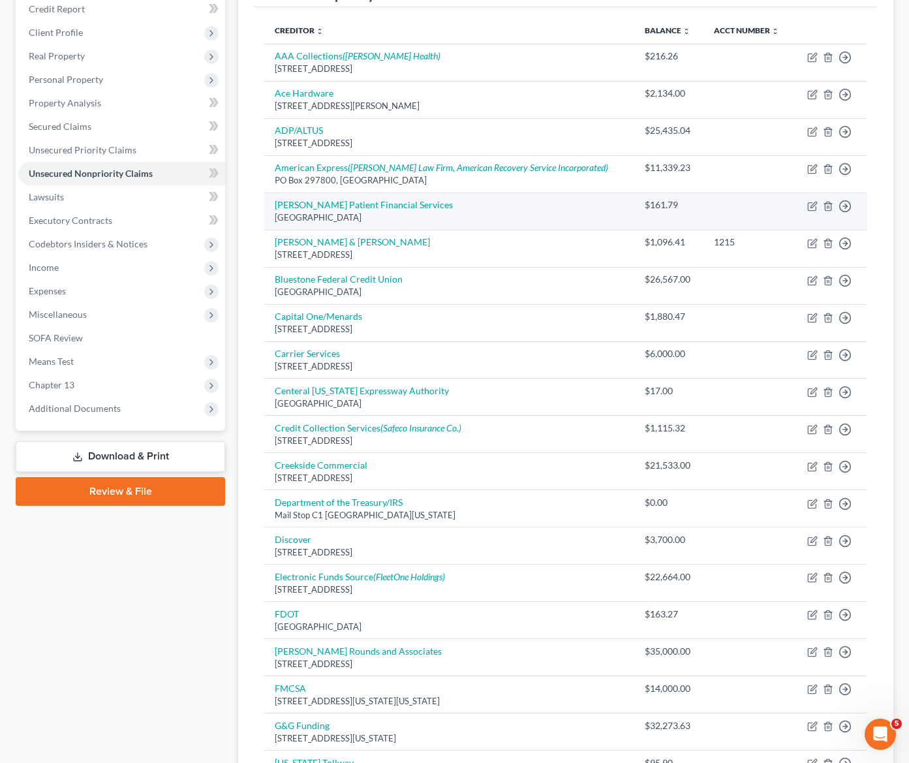
scroll to position [159, 0]
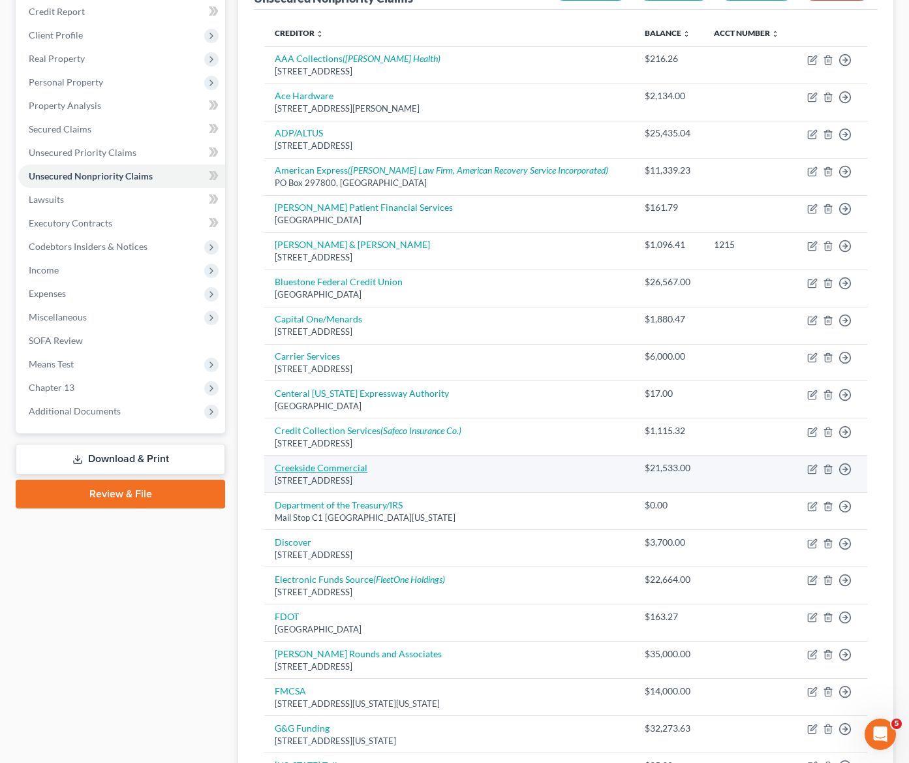
click at [330, 472] on link "Creekside Commercial" at bounding box center [321, 467] width 93 height 11
select select "43"
select select "14"
select select "0"
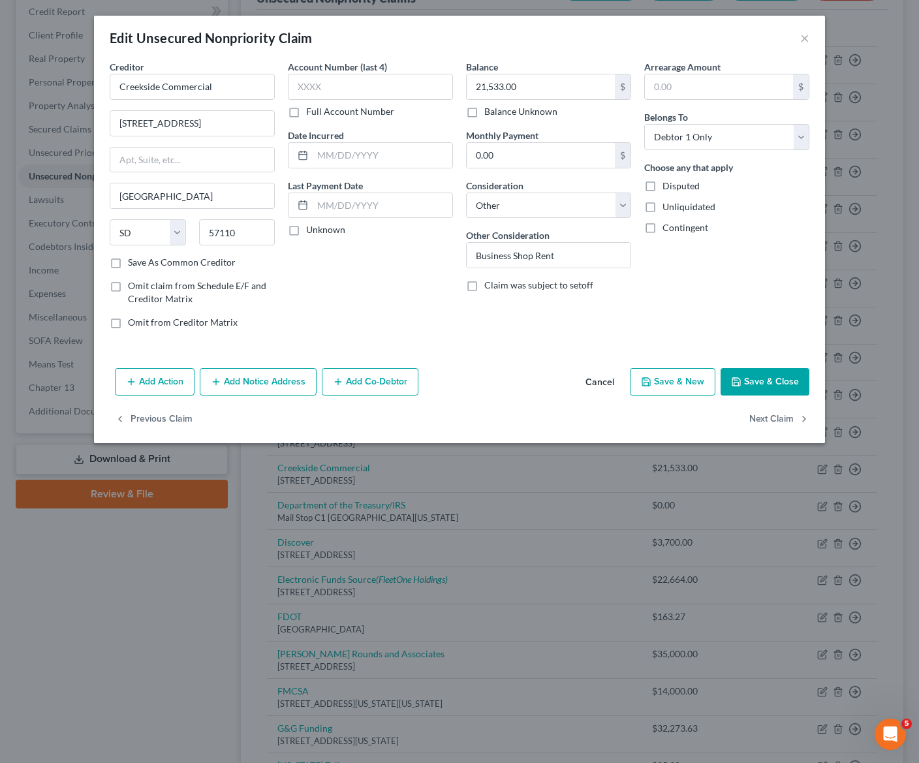
click at [505, 112] on label "Balance Unknown" at bounding box center [520, 111] width 73 height 13
click at [498, 112] on input "Balance Unknown" at bounding box center [494, 109] width 8 height 8
checkbox input "true"
type input "0.00"
click at [510, 119] on div "Balance 0.00 $ Balance Unknown Balance Undetermined 0.00 $ Balance Unknown Mont…" at bounding box center [549, 199] width 178 height 279
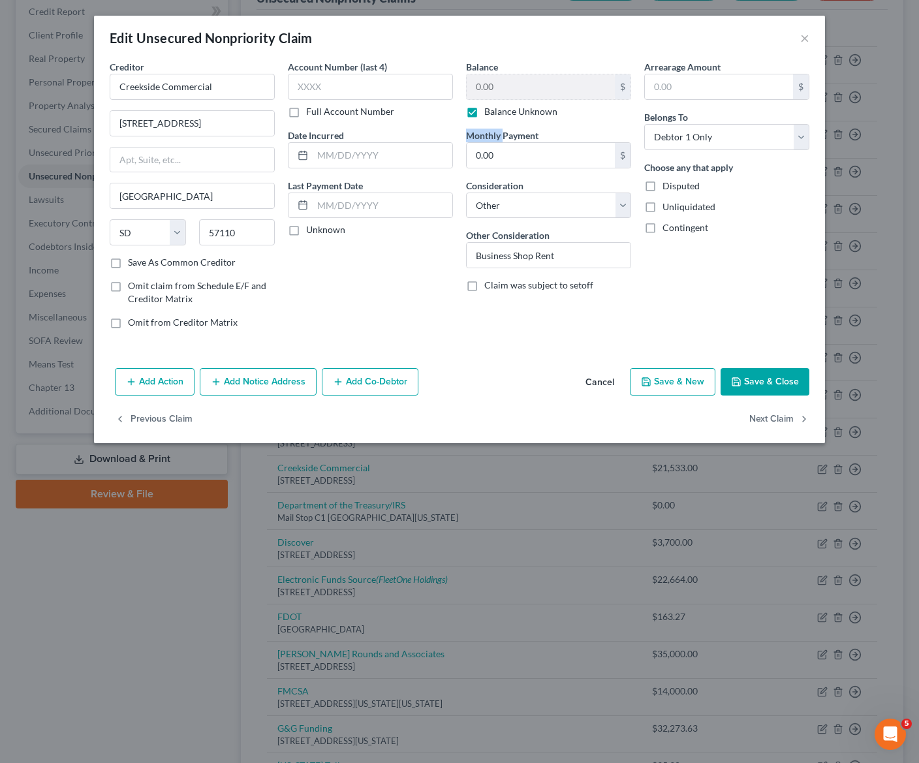
click at [510, 118] on div "Balance 0.00 $ Balance Unknown Balance Undetermined 0.00 $ Balance Unknown Mont…" at bounding box center [549, 199] width 178 height 279
click at [517, 109] on label "Balance Unknown" at bounding box center [520, 111] width 73 height 13
click at [498, 109] on input "Balance Unknown" at bounding box center [494, 109] width 8 height 8
click at [594, 106] on div "Balance Unknown" at bounding box center [548, 111] width 165 height 13
click at [519, 113] on label "Balance Unknown" at bounding box center [520, 111] width 73 height 13
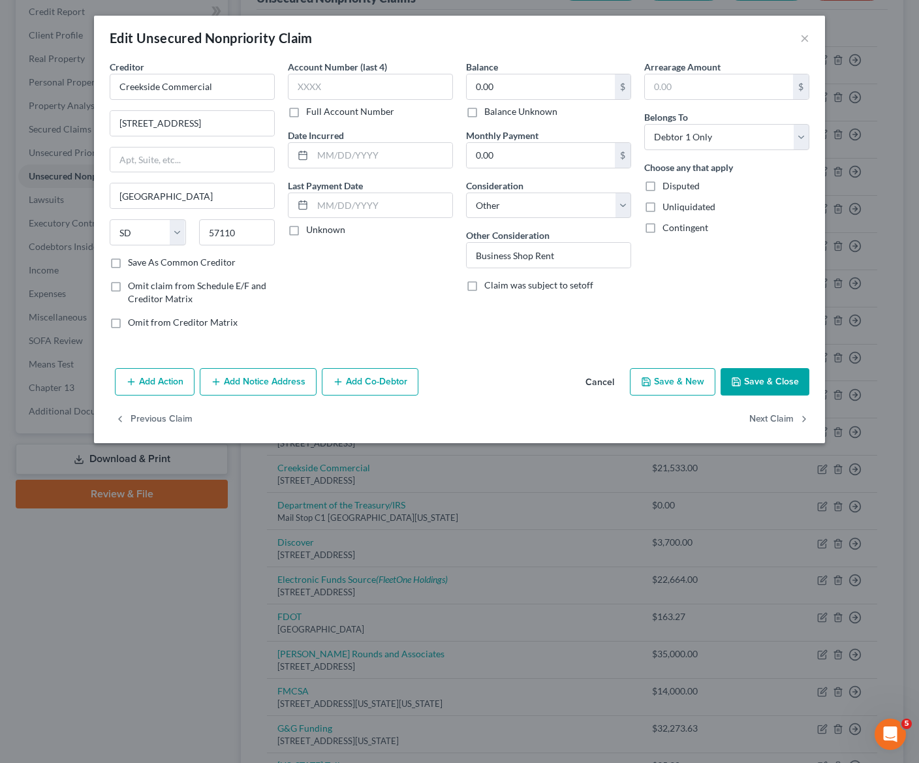
click at [498, 113] on input "Balance Unknown" at bounding box center [494, 109] width 8 height 8
click at [532, 110] on label "Balance Unknown" at bounding box center [520, 111] width 73 height 13
click at [498, 110] on input "Balance Unknown" at bounding box center [494, 109] width 8 height 8
checkbox input "false"
click at [672, 188] on span "Disputed" at bounding box center [681, 185] width 37 height 11
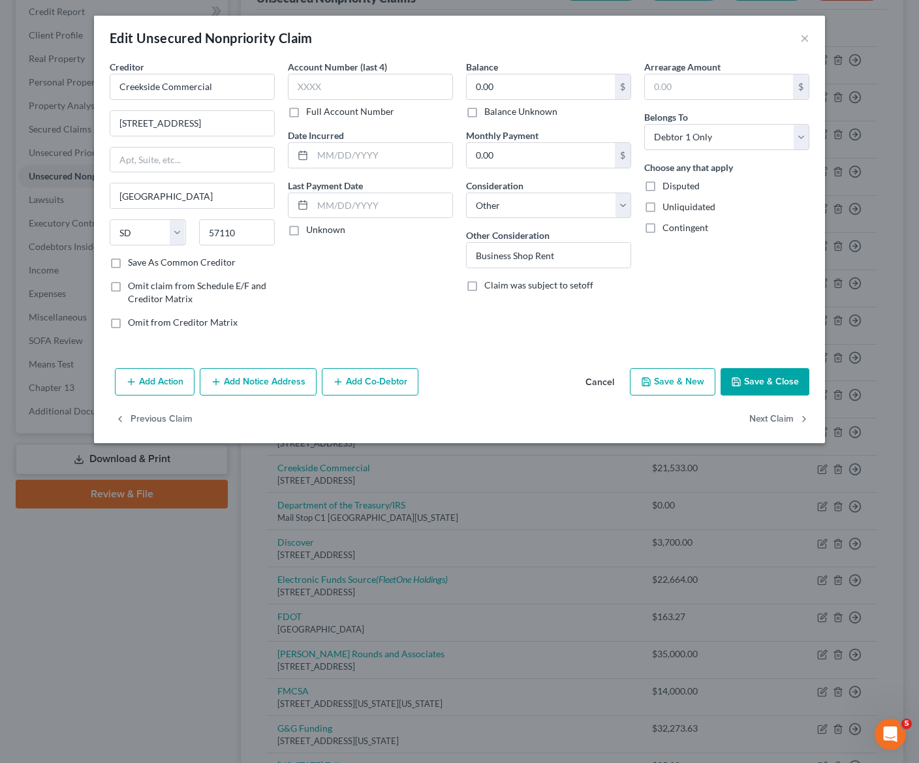
click at [672, 188] on input "Disputed" at bounding box center [672, 184] width 8 height 8
checkbox input "true"
click at [780, 390] on button "Save & Close" at bounding box center [765, 381] width 89 height 27
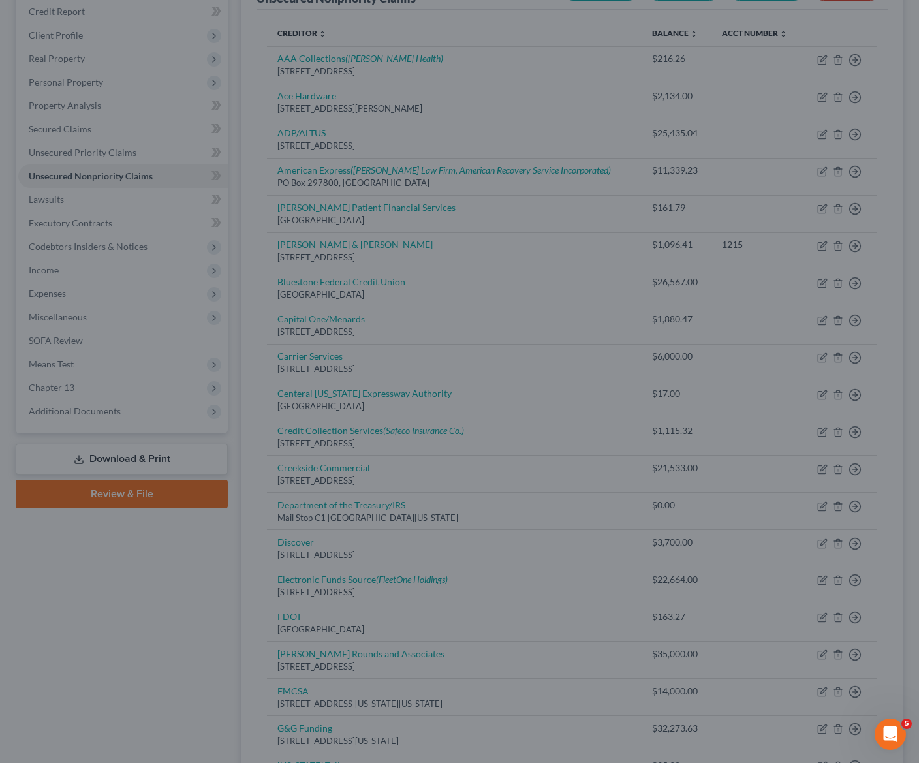
type input "0"
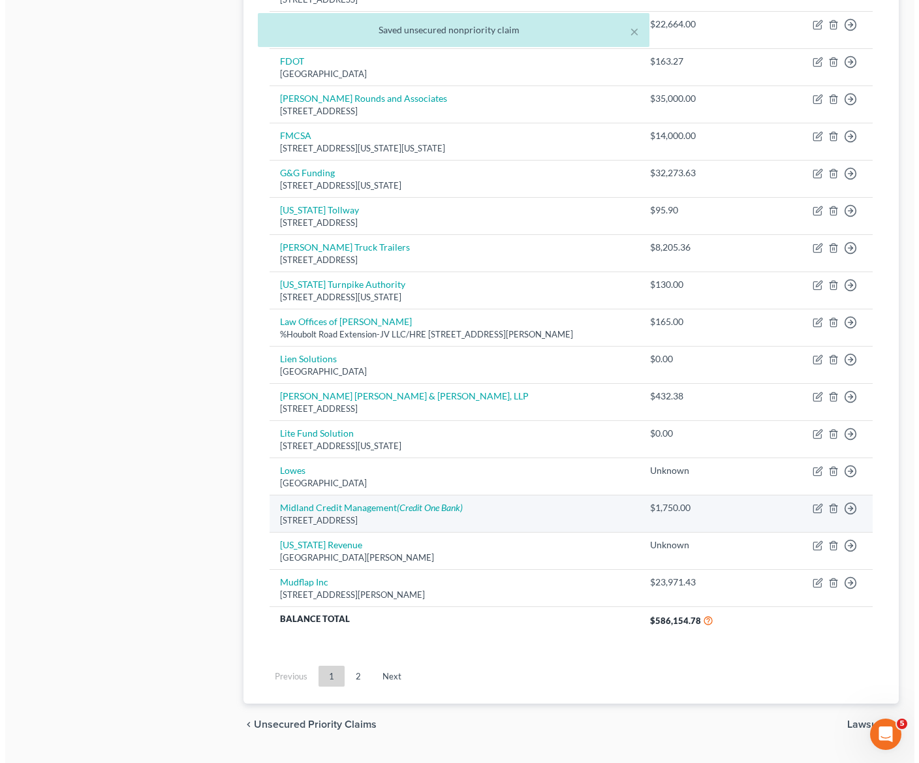
scroll to position [747, 0]
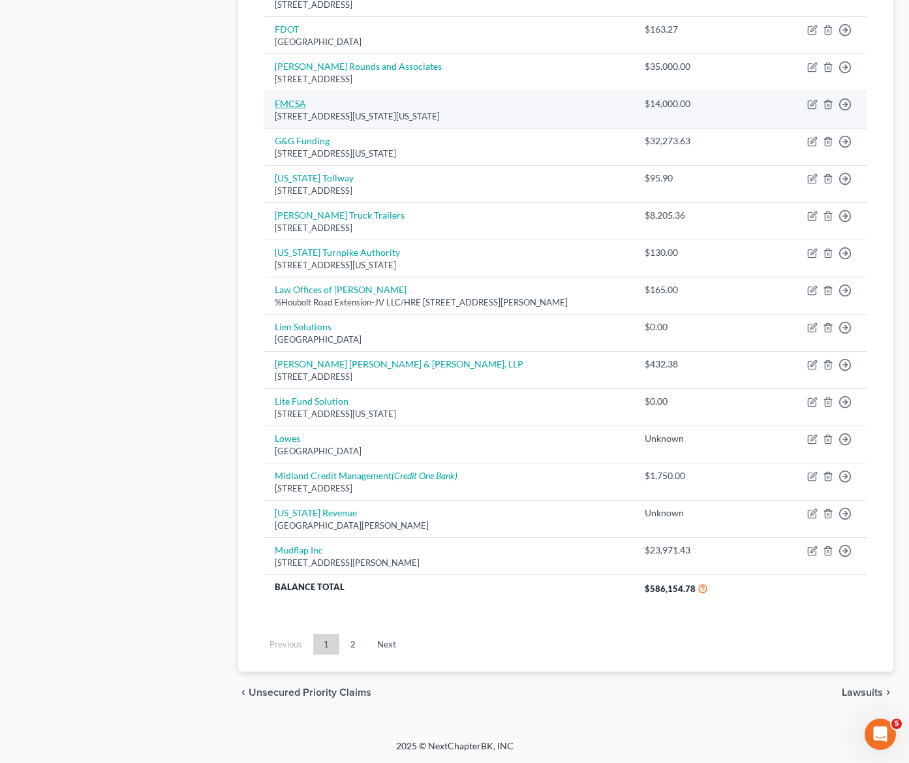
click at [285, 102] on link "FMCSA" at bounding box center [290, 103] width 31 height 11
select select "8"
select select "14"
select select "0"
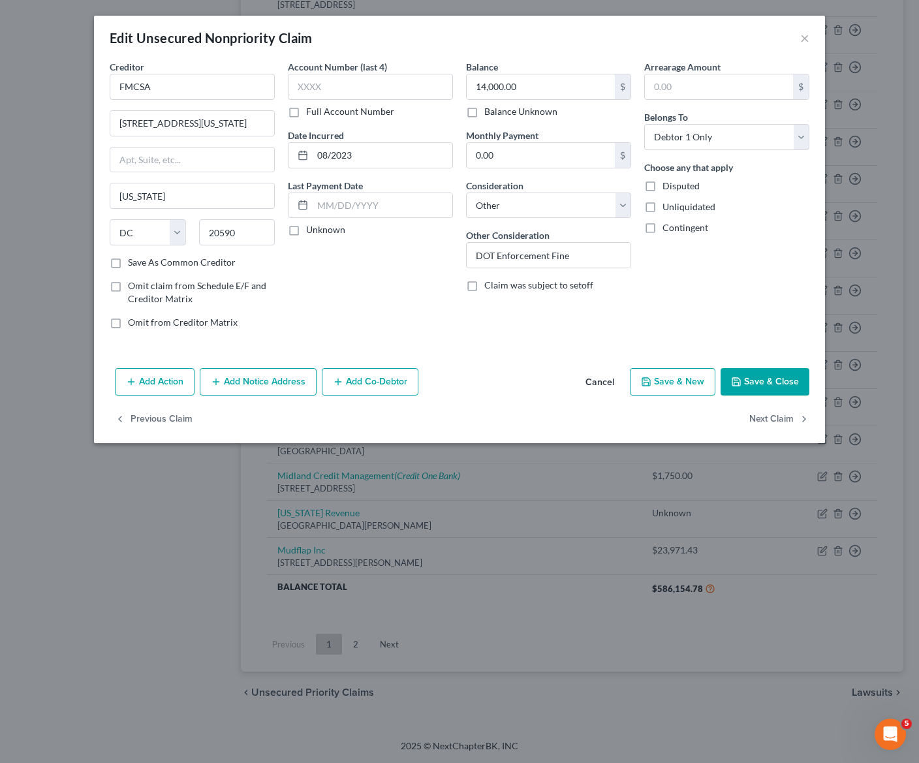
drag, startPoint x: 511, startPoint y: 357, endPoint x: 566, endPoint y: 292, distance: 85.3
click at [511, 356] on div "Creditor * FMCSA [STREET_ADDRESS][US_STATE] [US_STATE][GEOGRAPHIC_DATA] [US_STA…" at bounding box center [459, 211] width 731 height 303
click at [620, 279] on div "Claim was subject to setoff" at bounding box center [548, 285] width 165 height 13
drag, startPoint x: 584, startPoint y: 251, endPoint x: 597, endPoint y: 263, distance: 18.1
click at [583, 251] on input "DOT Enforcement Fine" at bounding box center [549, 255] width 164 height 25
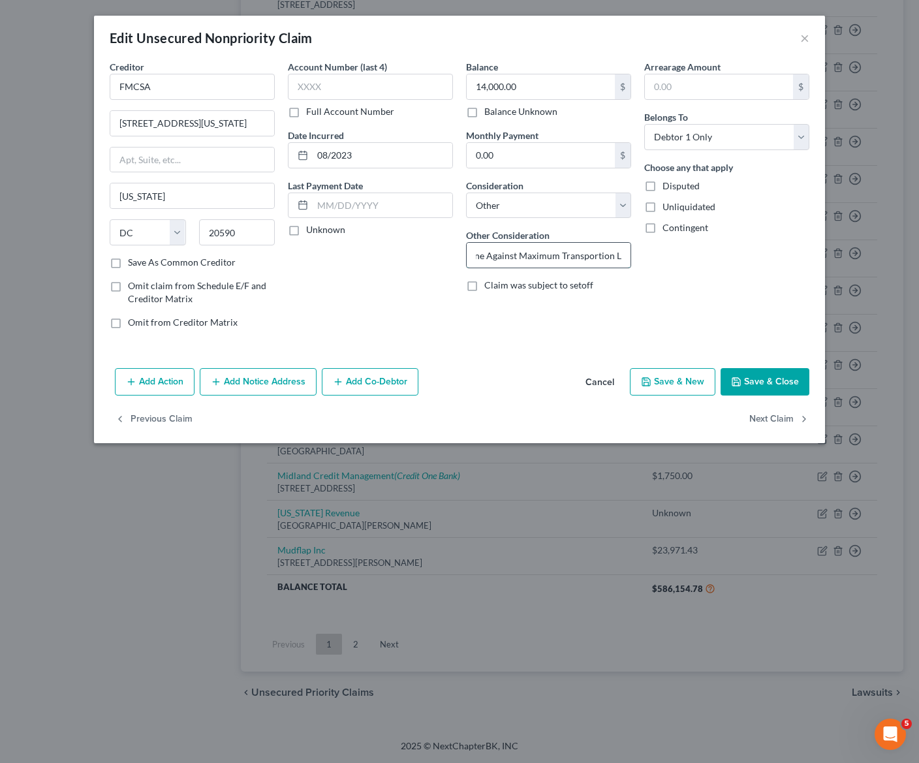
scroll to position [0, 91]
type input "DOT Enforcement Fine Against Maximum Transportation LLC"
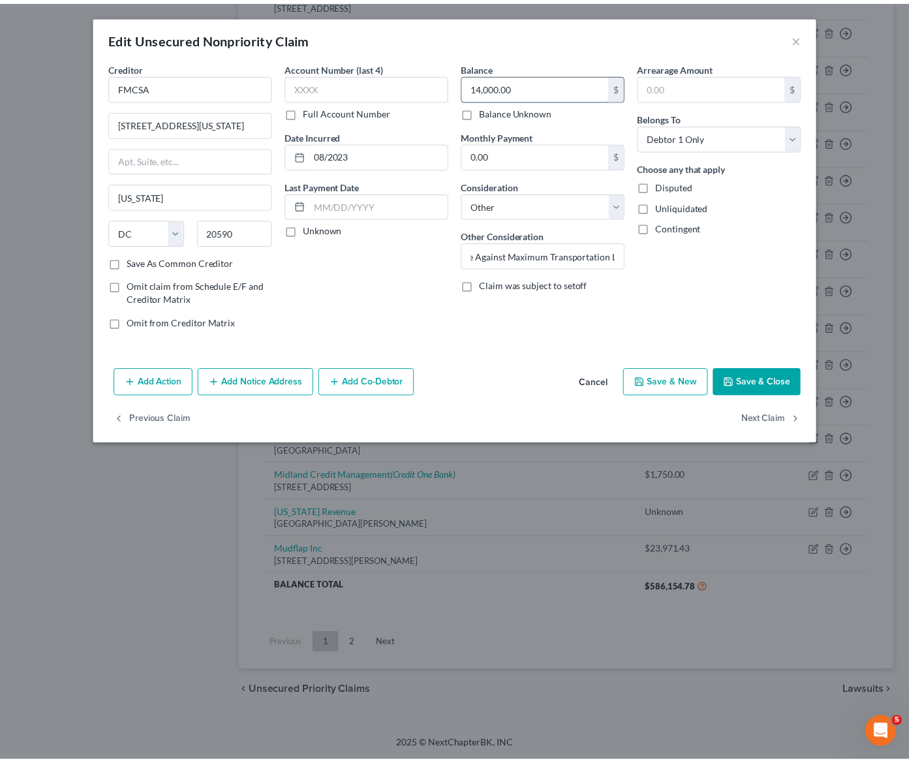
scroll to position [0, 0]
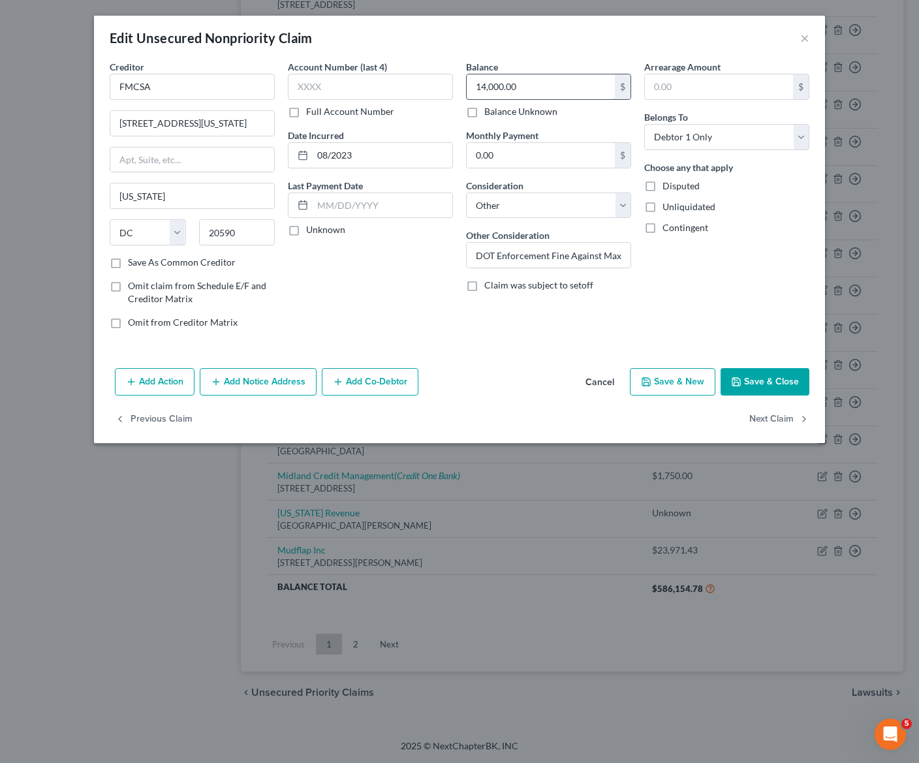
click at [542, 92] on input "14,000.00" at bounding box center [541, 86] width 148 height 25
click at [541, 115] on label "Balance Unknown" at bounding box center [520, 111] width 73 height 13
click at [498, 114] on input "Balance Unknown" at bounding box center [494, 109] width 8 height 8
checkbox input "true"
type input "0.00"
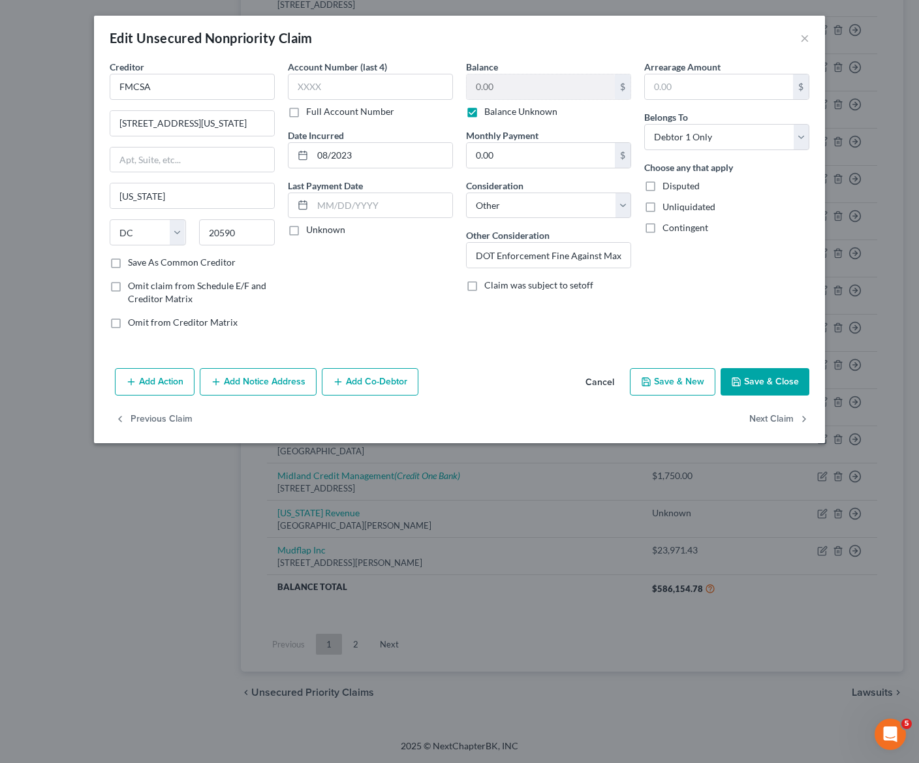
click at [698, 297] on div "Arrearage Amount $ Belongs To * Select Debtor 1 Only Debtor 2 Only Debtor 1 And…" at bounding box center [727, 199] width 178 height 279
click at [674, 188] on span "Disputed" at bounding box center [681, 185] width 37 height 11
click at [674, 188] on input "Disputed" at bounding box center [672, 184] width 8 height 8
checkbox input "true"
click at [774, 386] on button "Save & Close" at bounding box center [765, 381] width 89 height 27
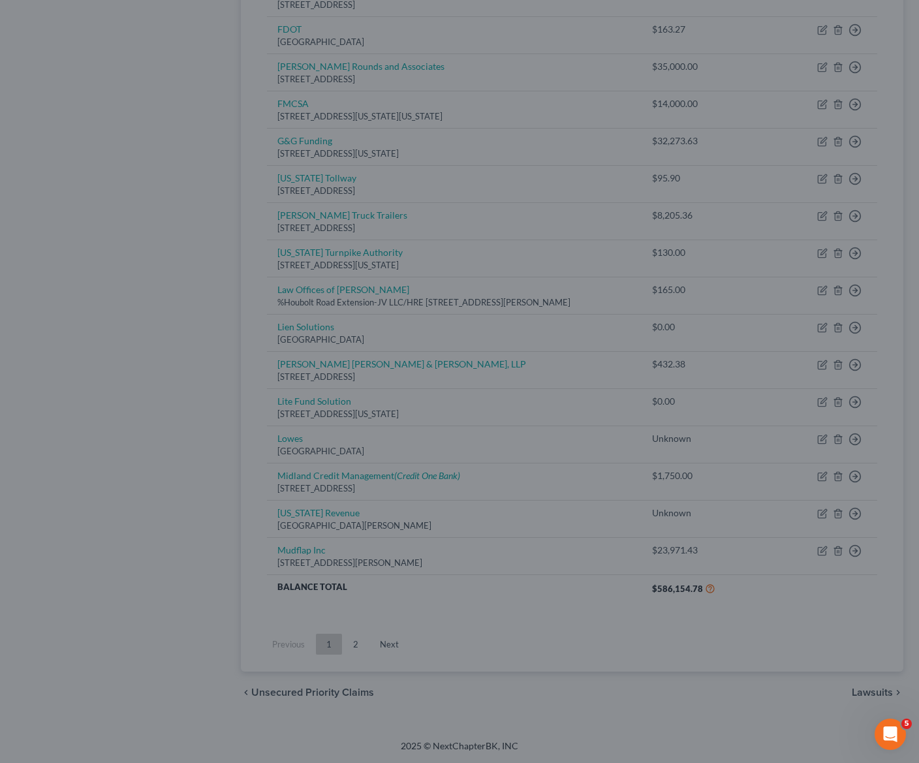
type input "0"
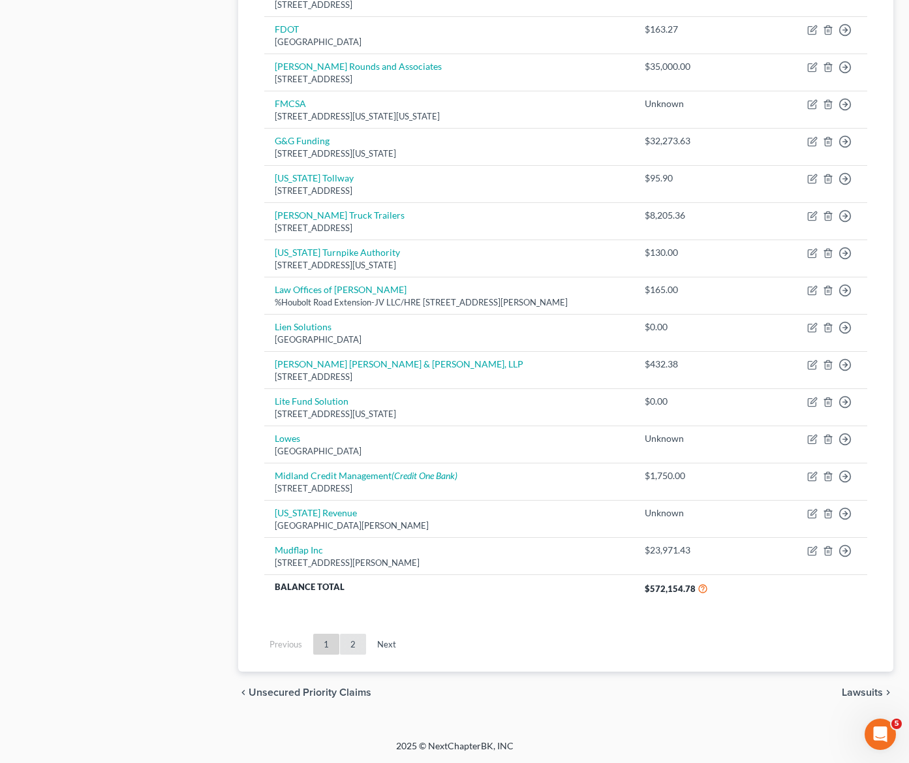
click at [346, 646] on link "2" at bounding box center [353, 644] width 26 height 21
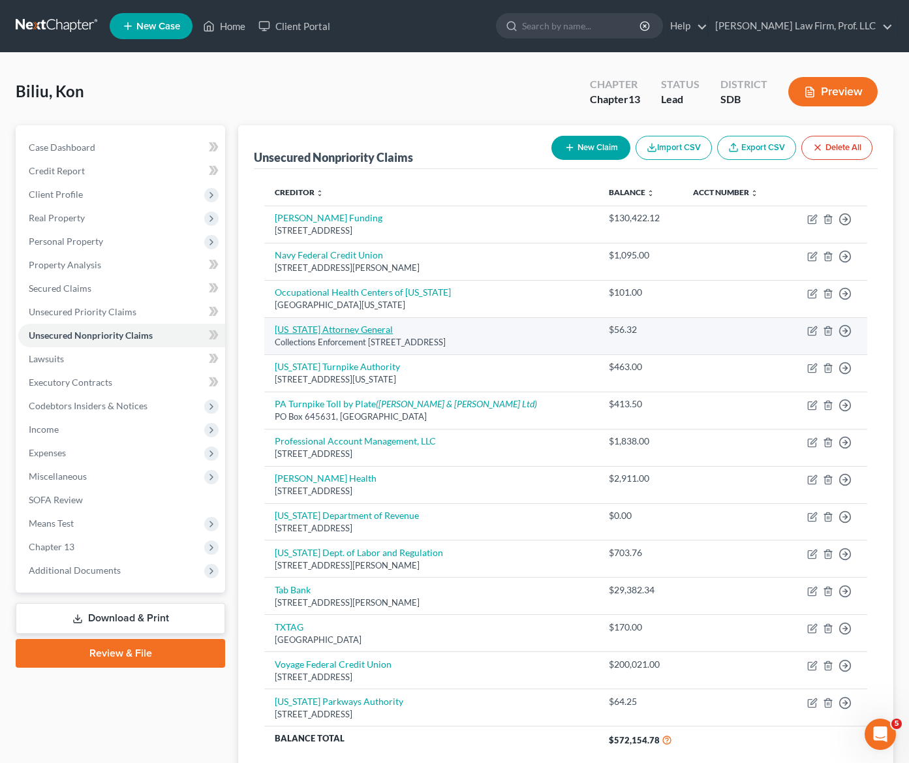
click at [304, 329] on link "[US_STATE] Attorney General" at bounding box center [334, 329] width 118 height 11
select select "36"
select select "14"
select select "0"
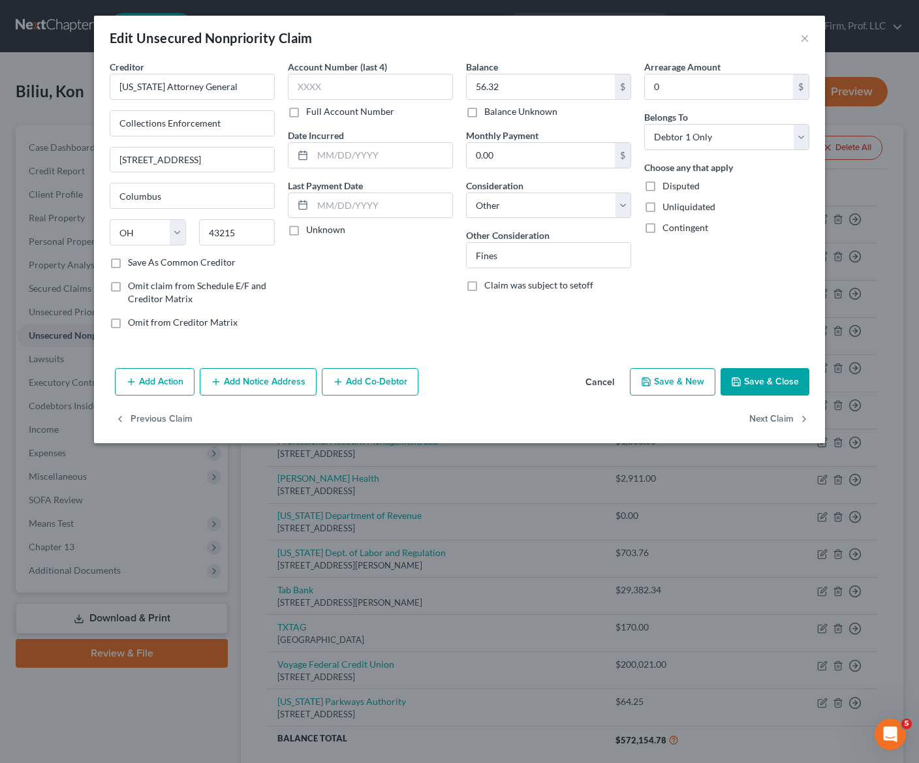
click at [663, 187] on label "Disputed" at bounding box center [681, 186] width 37 height 13
click at [668, 187] on input "Disputed" at bounding box center [672, 184] width 8 height 8
checkbox input "true"
click at [546, 89] on input "56.32" at bounding box center [541, 86] width 148 height 25
type input "0.00"
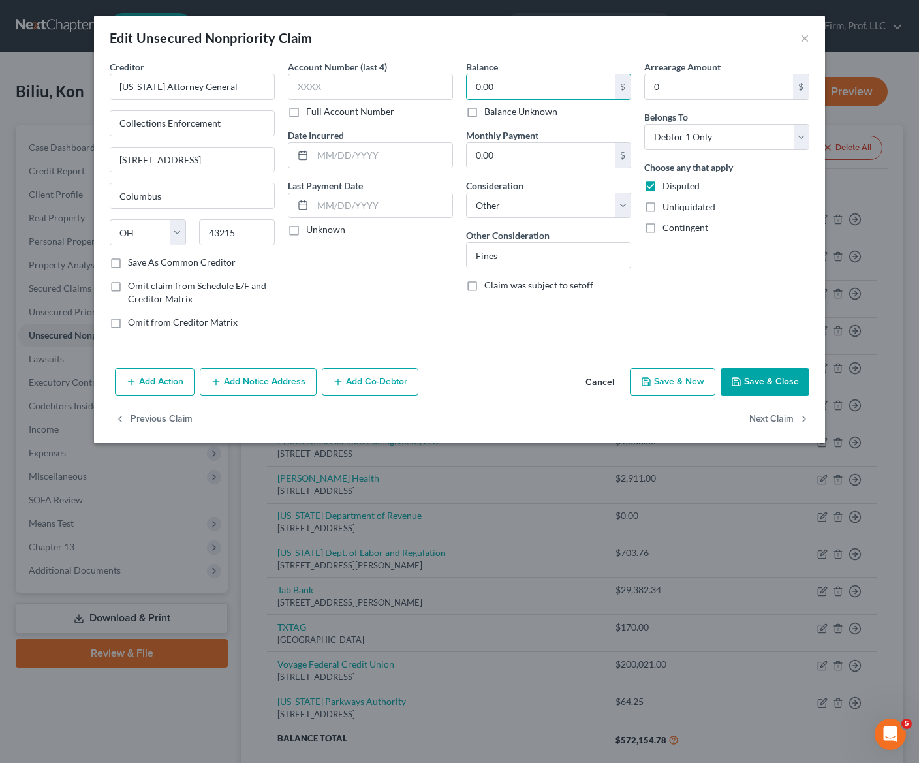
click at [728, 376] on button "Save & Close" at bounding box center [765, 381] width 89 height 27
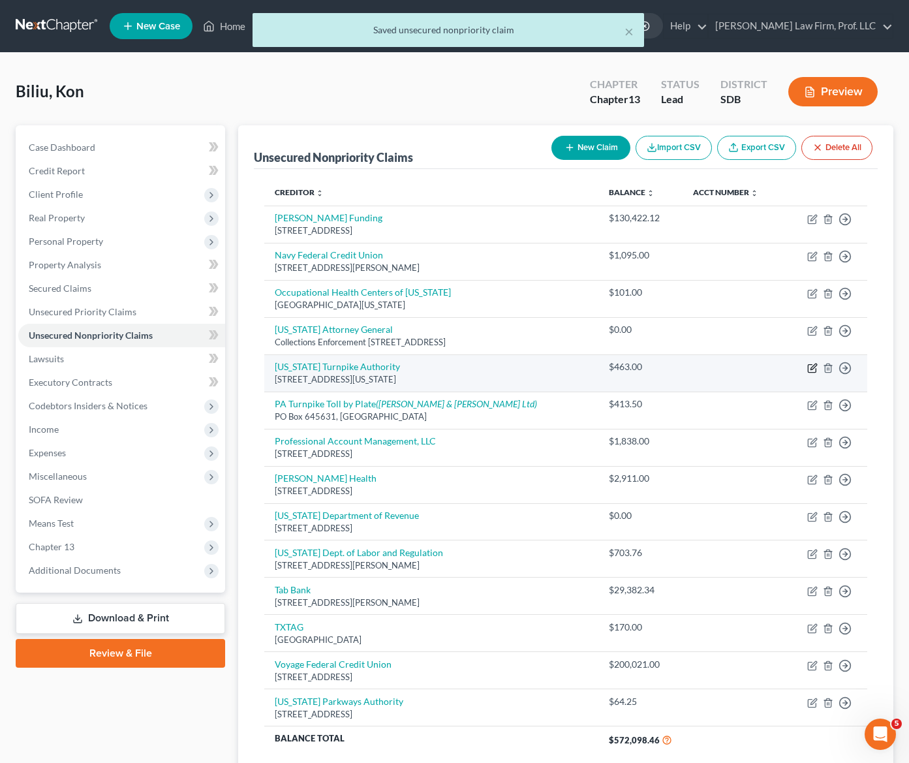
click at [807, 367] on icon "button" at bounding box center [812, 368] width 8 height 8
select select "37"
select select "14"
select select "0"
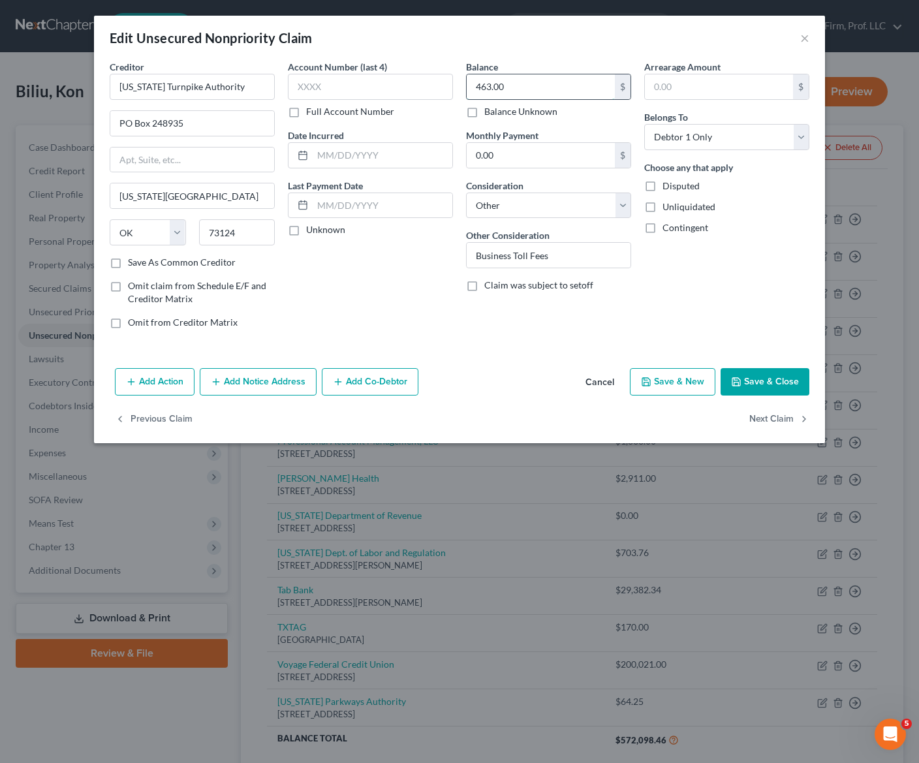
click at [537, 87] on input "463.00" at bounding box center [541, 86] width 148 height 25
type input "0.00"
click at [663, 187] on label "Disputed" at bounding box center [681, 186] width 37 height 13
click at [668, 187] on input "Disputed" at bounding box center [672, 184] width 8 height 8
checkbox input "true"
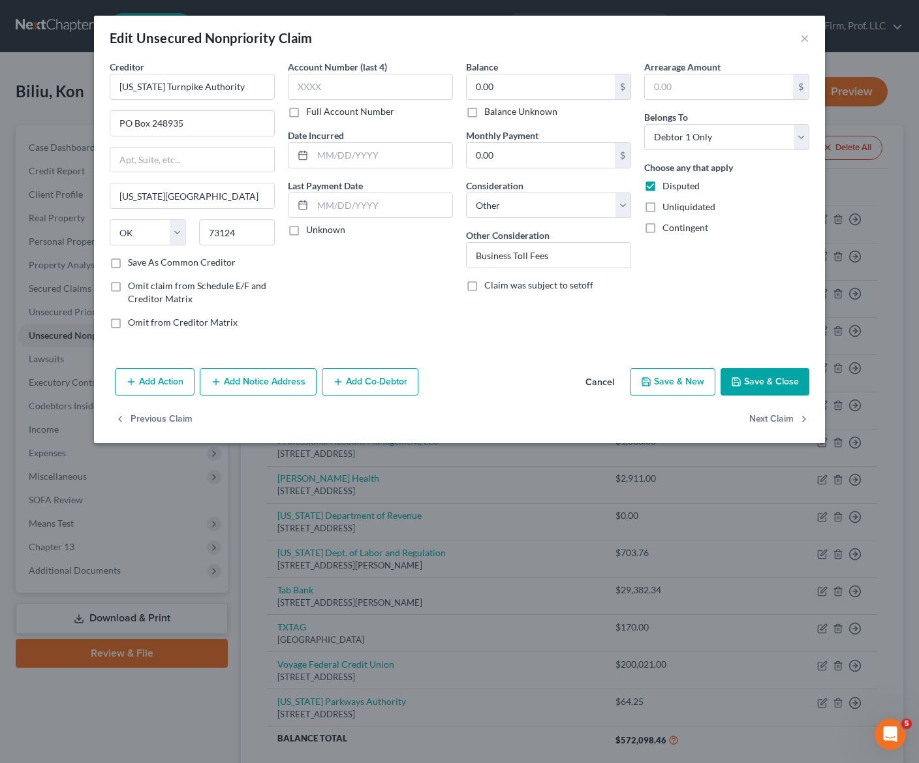
drag, startPoint x: 760, startPoint y: 396, endPoint x: 761, endPoint y: 384, distance: 11.8
click at [760, 392] on div "Add Action Add Notice Address Add Co-Debtor Cancel Save & New Save & Close" at bounding box center [459, 384] width 731 height 43
click at [761, 384] on button "Save & Close" at bounding box center [765, 381] width 89 height 27
type input "0"
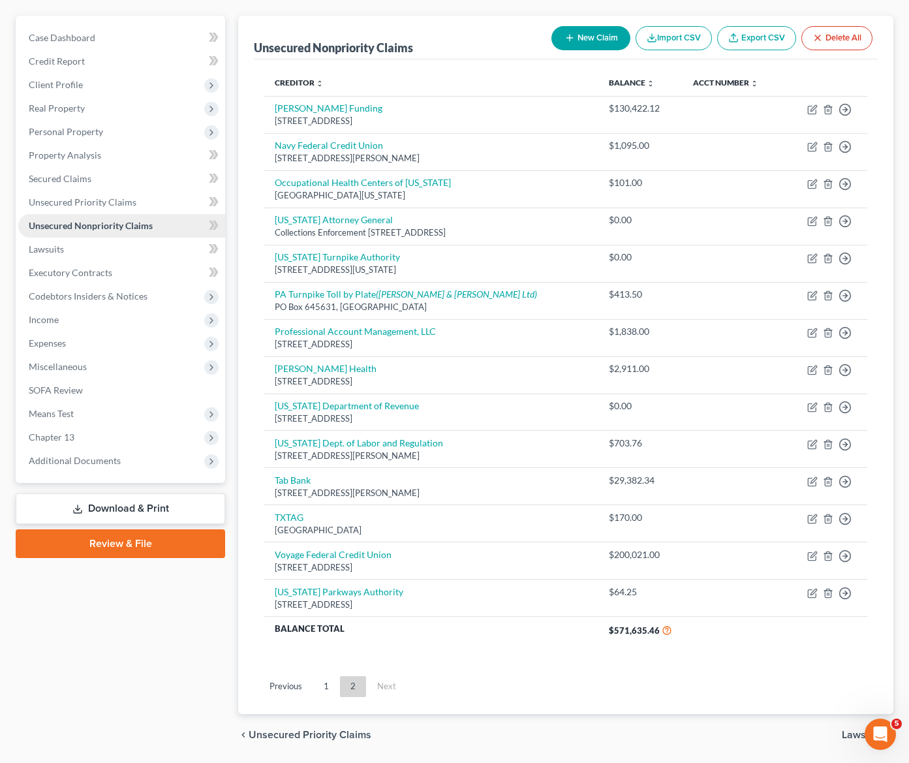
scroll to position [87, 0]
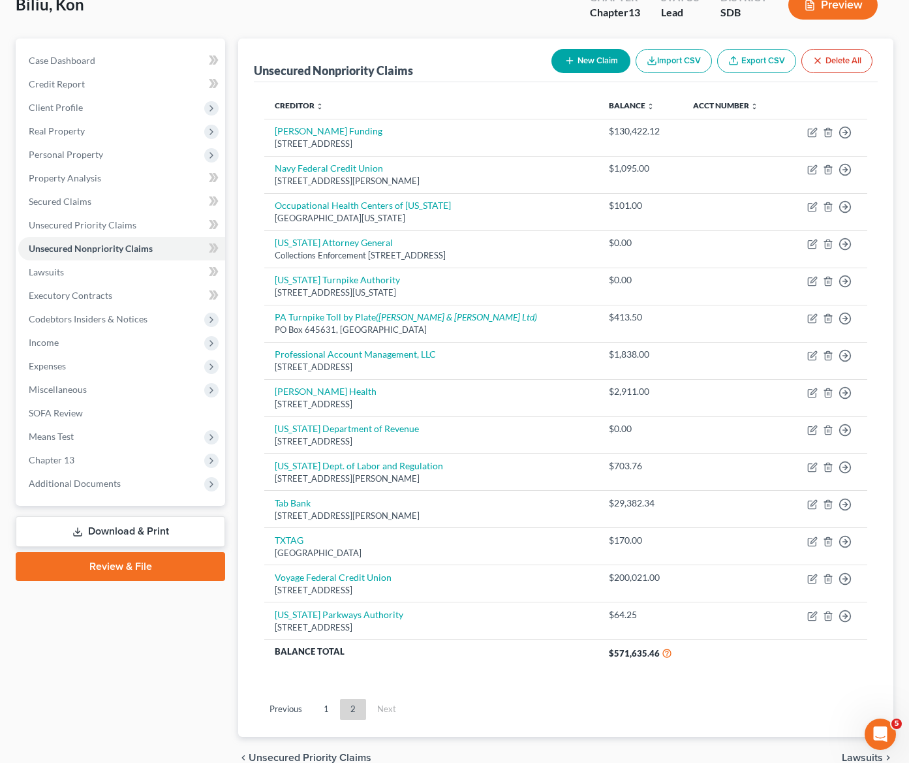
click at [321, 707] on link "1" at bounding box center [326, 709] width 26 height 21
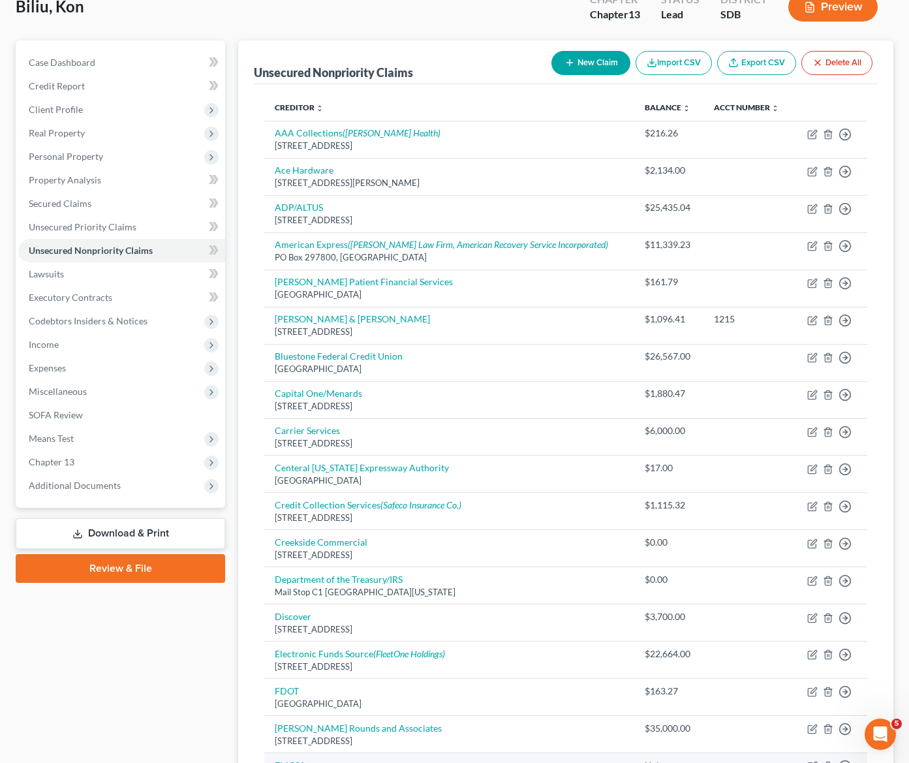
scroll to position [588, 0]
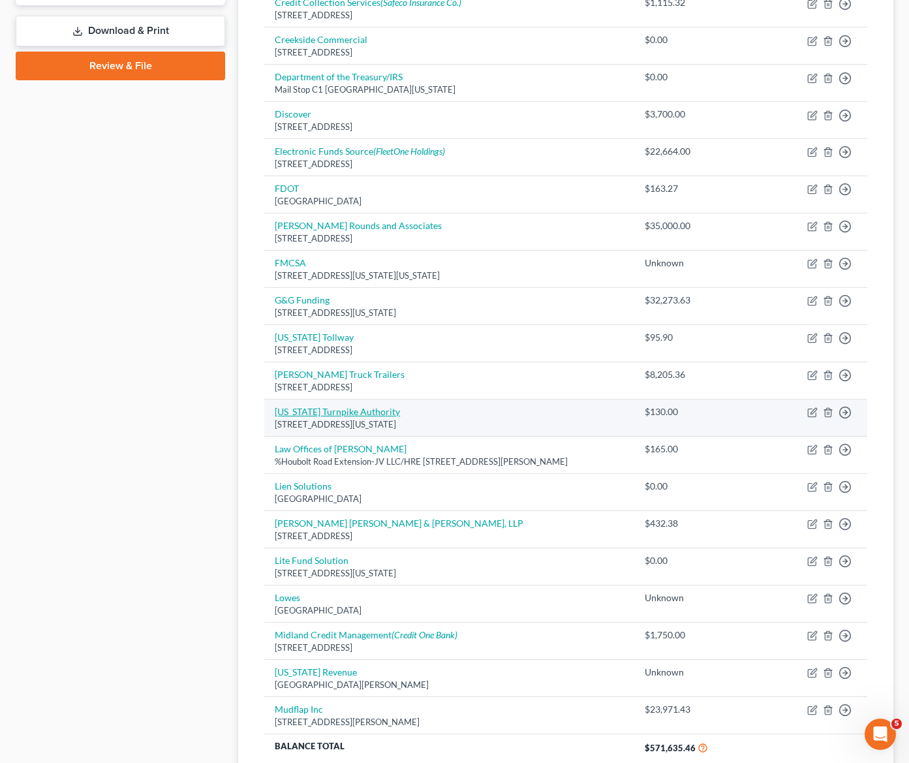
click at [322, 415] on link "[US_STATE] Turnpike Authority" at bounding box center [337, 411] width 125 height 11
select select "26"
select select "14"
select select "0"
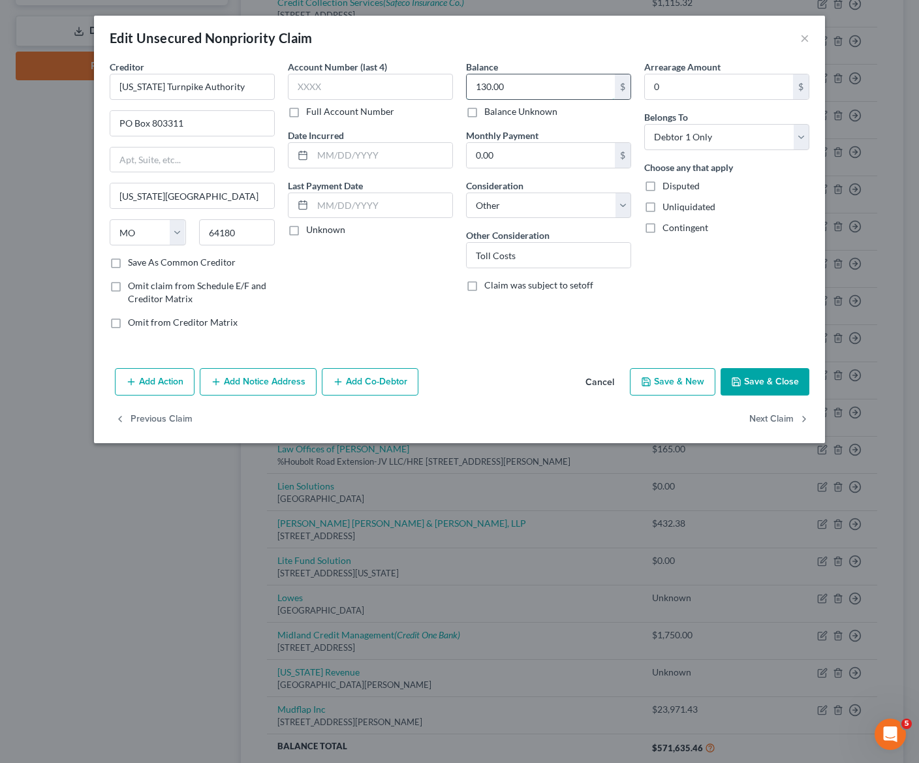
click at [531, 95] on input "130.00" at bounding box center [541, 86] width 148 height 25
type input "0.00"
click at [681, 181] on span "Disputed" at bounding box center [681, 185] width 37 height 11
click at [676, 181] on input "Disputed" at bounding box center [672, 184] width 8 height 8
checkbox input "true"
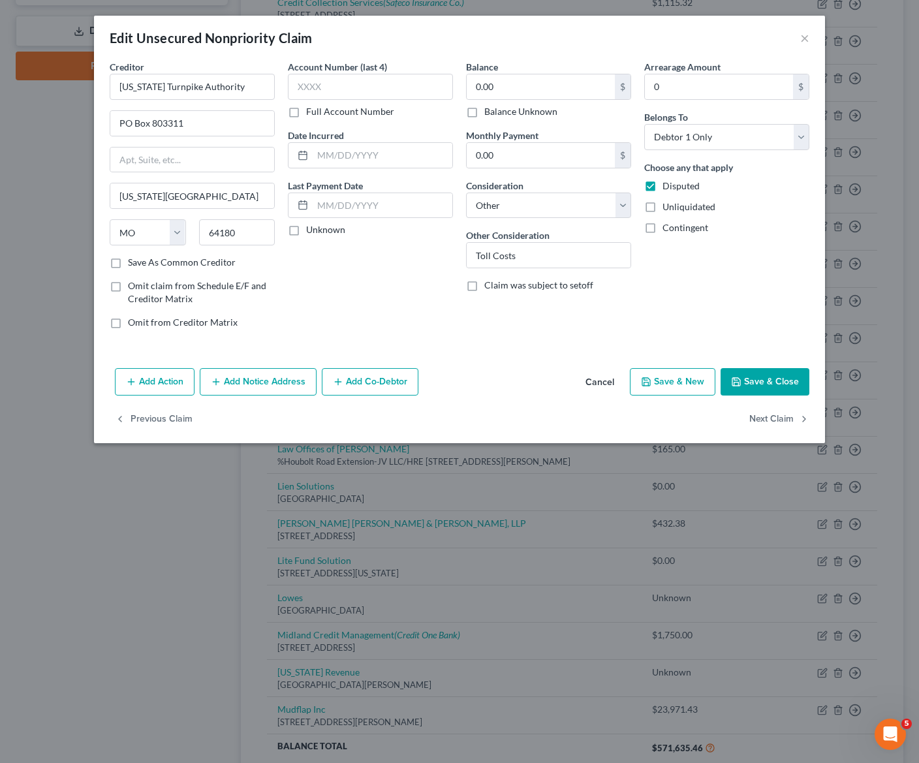
click at [759, 384] on button "Save & Close" at bounding box center [765, 381] width 89 height 27
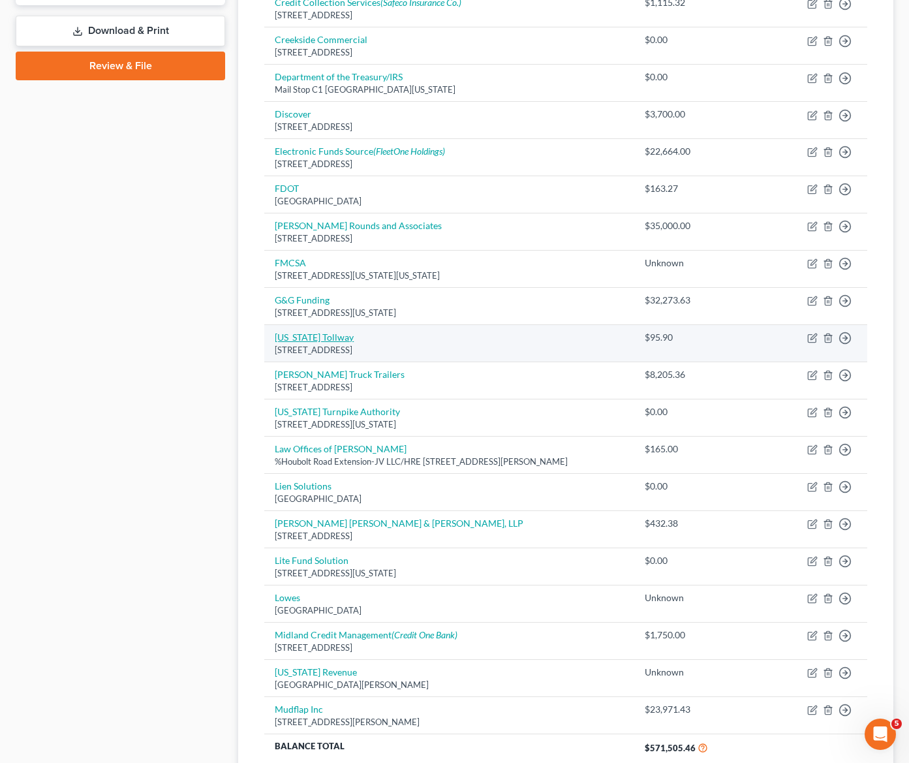
click at [307, 333] on link "[US_STATE] Tollway" at bounding box center [314, 337] width 79 height 11
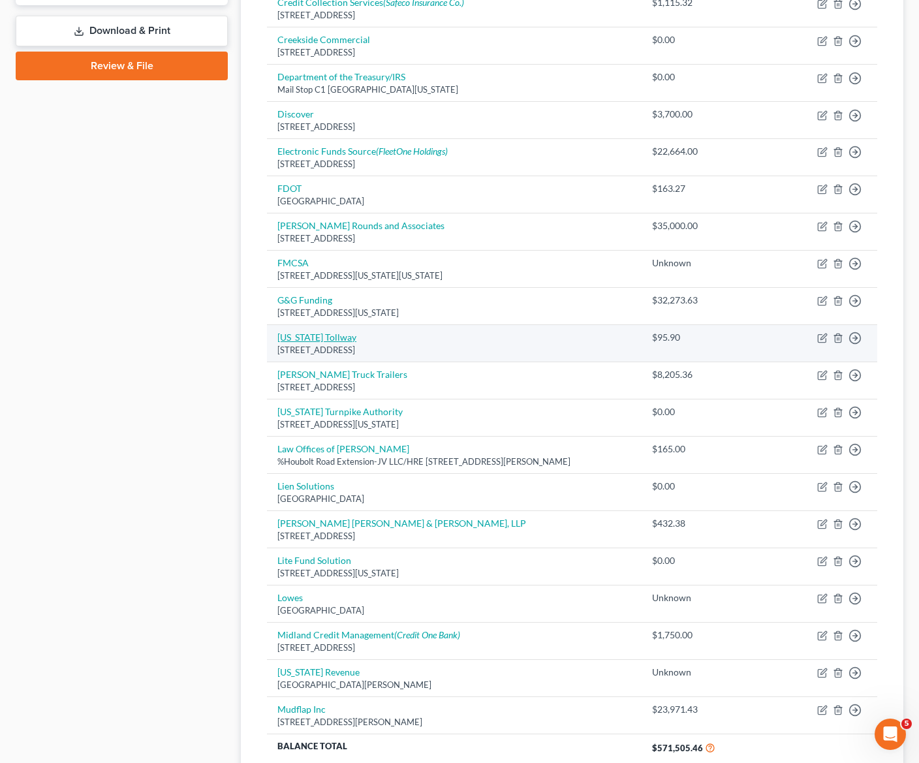
select select "14"
select select "0"
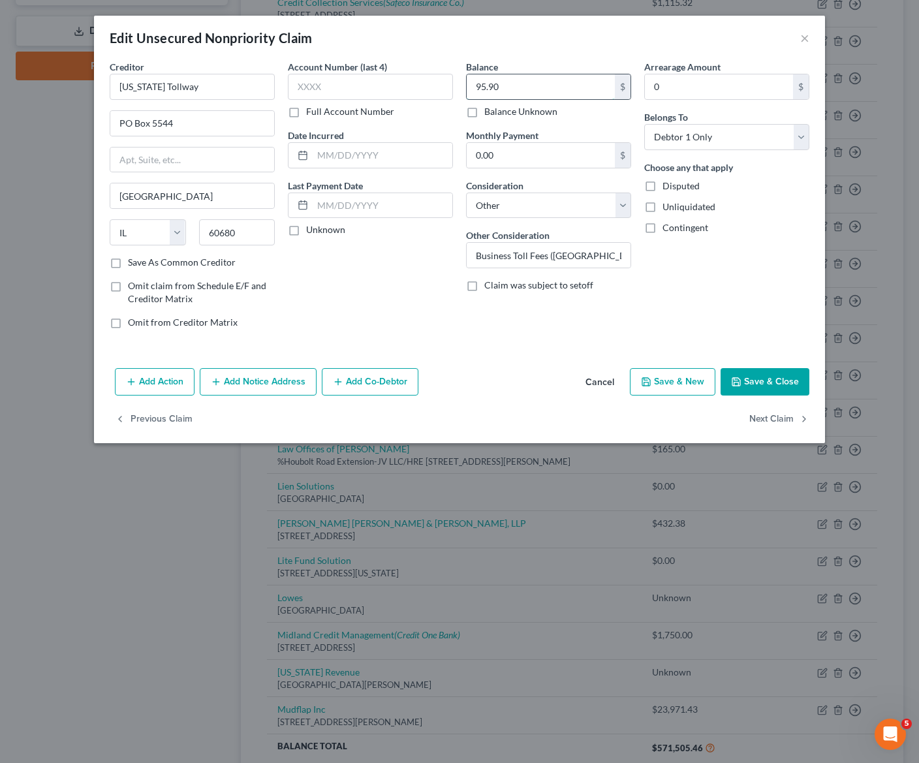
click at [578, 93] on input "95.90" at bounding box center [541, 86] width 148 height 25
type input "0.00"
click at [663, 191] on label "Disputed" at bounding box center [681, 186] width 37 height 13
click at [668, 188] on input "Disputed" at bounding box center [672, 184] width 8 height 8
checkbox input "true"
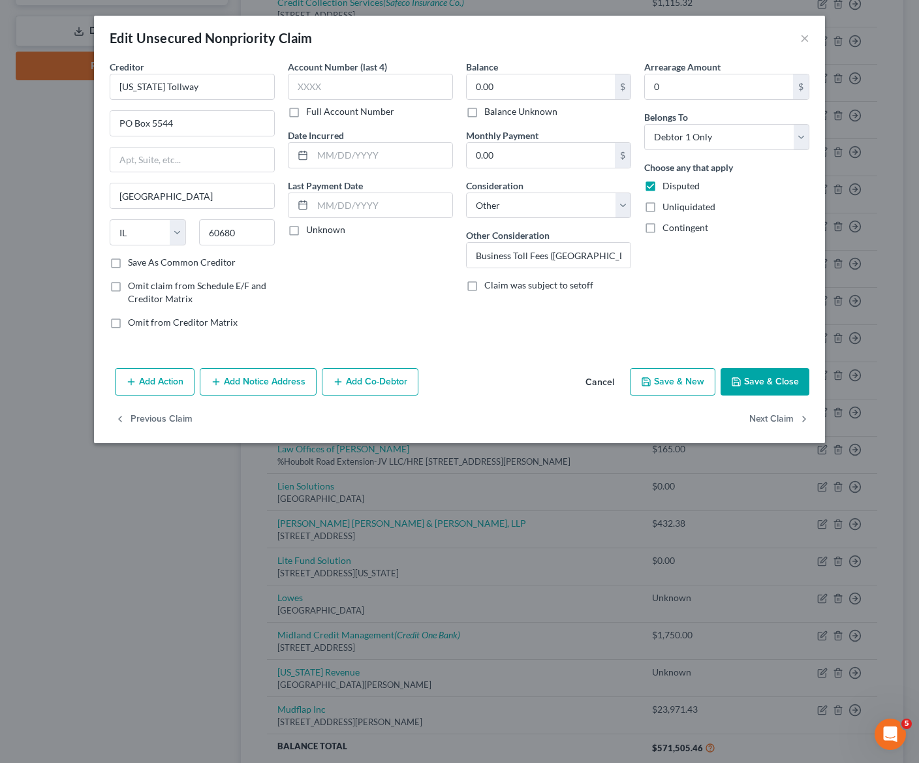
click at [754, 388] on button "Save & Close" at bounding box center [765, 381] width 89 height 27
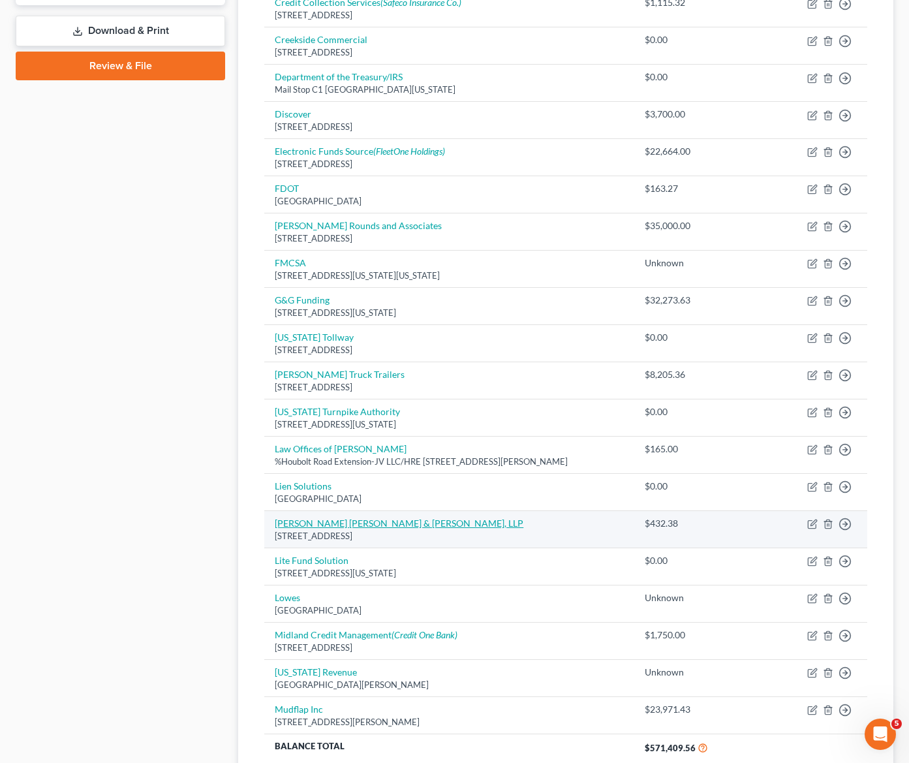
click at [361, 524] on link "[PERSON_NAME] [PERSON_NAME] & [PERSON_NAME], LLP" at bounding box center [399, 523] width 249 height 11
select select "45"
select select "14"
select select "0"
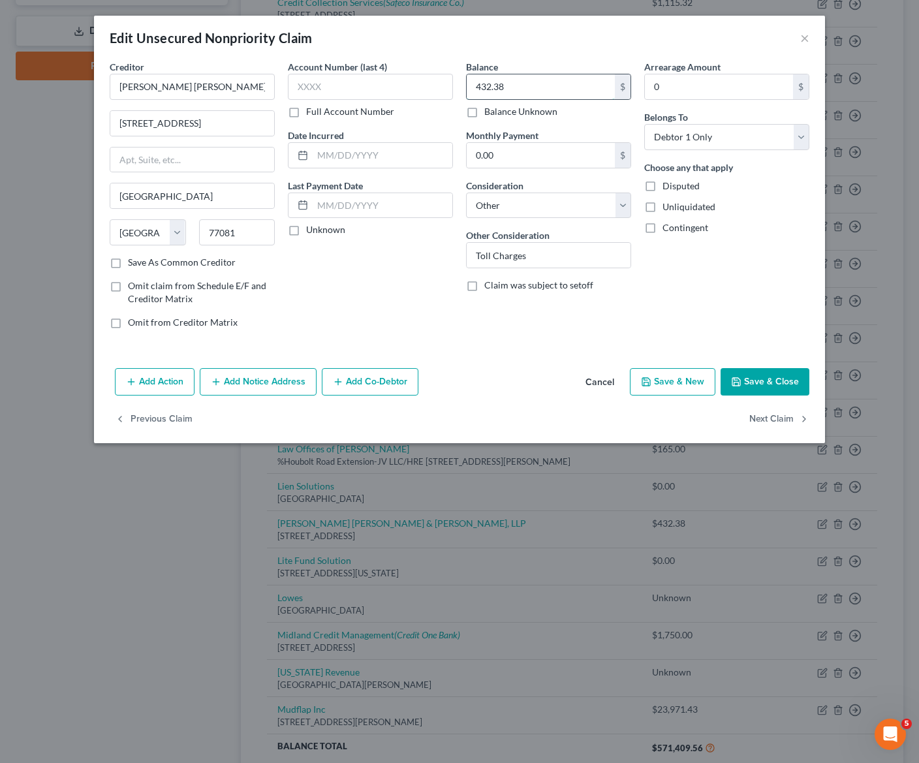
click at [505, 79] on input "432.38" at bounding box center [541, 86] width 148 height 25
type input "0.00"
drag, startPoint x: 678, startPoint y: 189, endPoint x: 495, endPoint y: 248, distance: 192.0
click at [678, 190] on span "Disputed" at bounding box center [681, 185] width 37 height 11
click at [676, 188] on input "Disputed" at bounding box center [672, 184] width 8 height 8
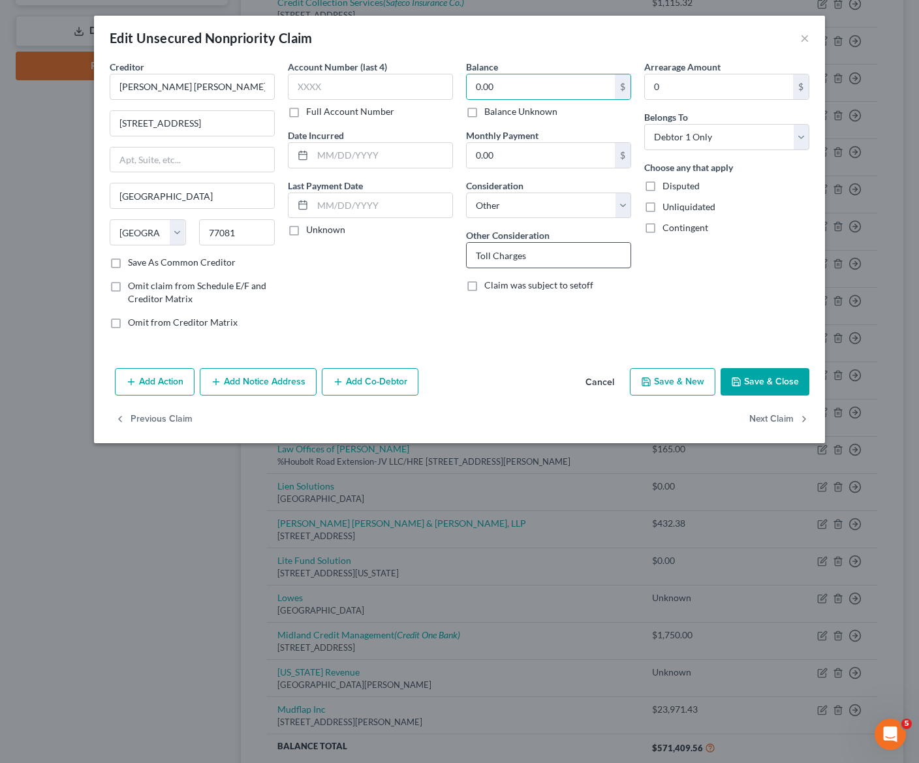
checkbox input "true"
click at [525, 254] on input "Toll Charges" at bounding box center [549, 255] width 164 height 25
drag, startPoint x: 537, startPoint y: 255, endPoint x: 563, endPoint y: 254, distance: 26.1
click at [534, 255] on input "Toll Charges to business" at bounding box center [549, 255] width 164 height 25
type input "Toll Charges owed by business"
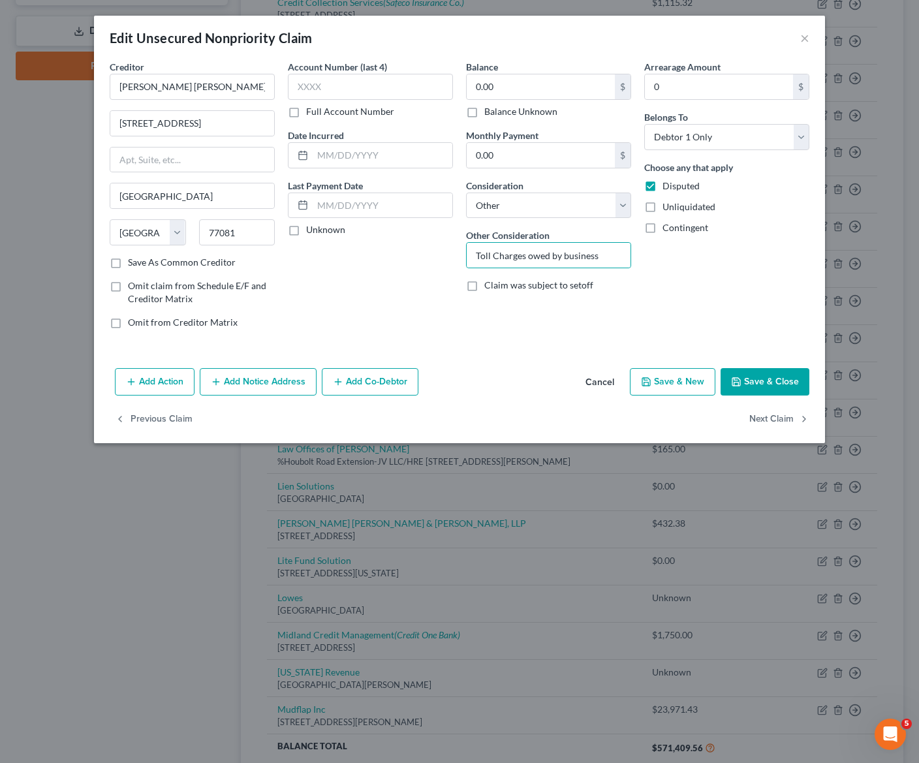
drag, startPoint x: 665, startPoint y: 300, endPoint x: 723, endPoint y: 307, distance: 59.1
click at [667, 300] on div "Arrearage Amount 0 $ Belongs To * Select Debtor 1 Only Debtor 2 Only Debtor 1 A…" at bounding box center [727, 199] width 178 height 279
click at [791, 379] on button "Save & Close" at bounding box center [765, 381] width 89 height 27
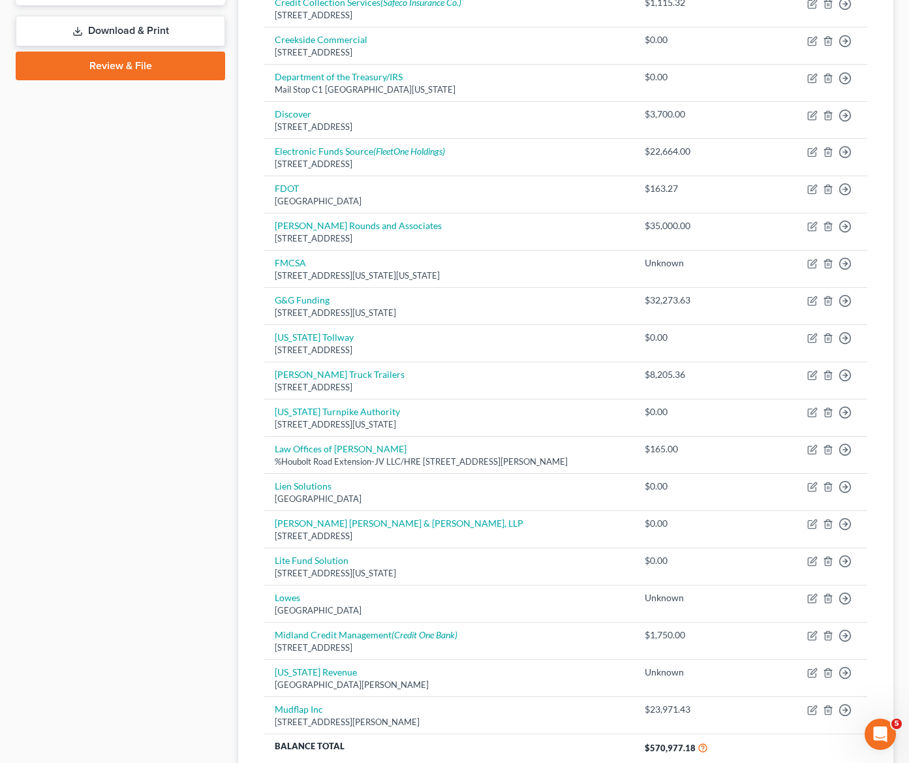
click at [113, 373] on div "Case Dashboard Payments Invoices Payments Payments Credit Report Client Profile" at bounding box center [120, 205] width 223 height 1335
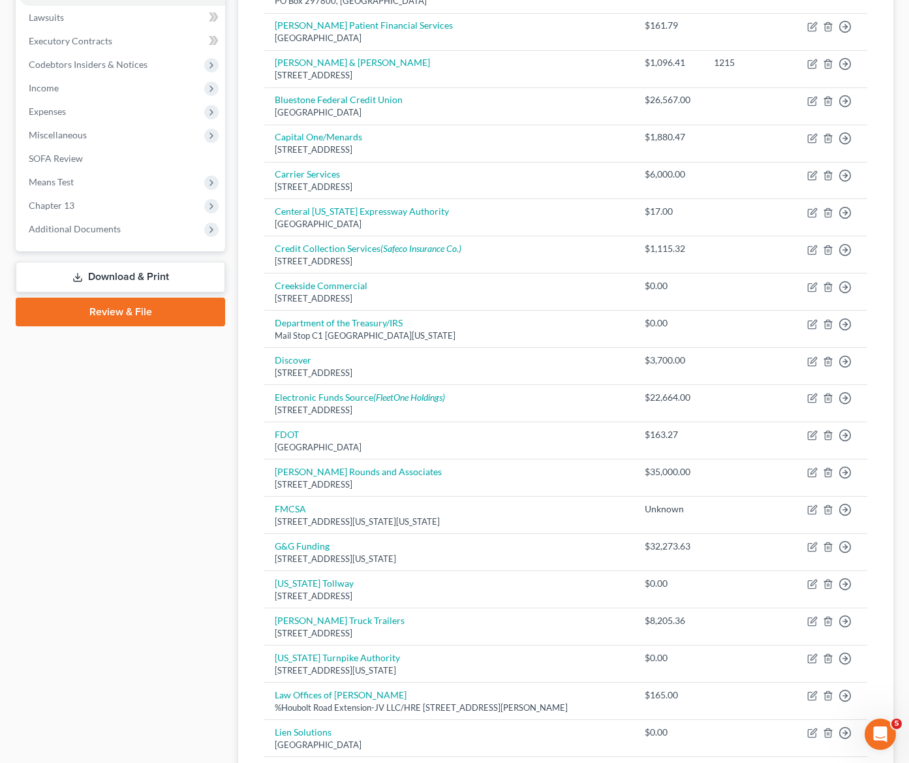
scroll to position [718, 0]
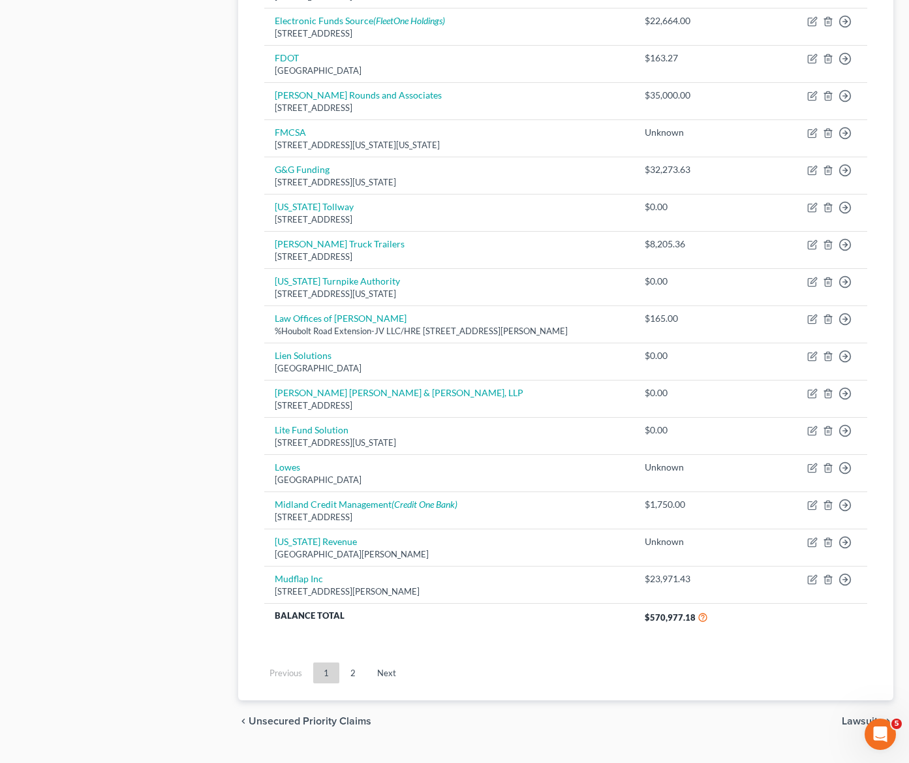
click at [351, 672] on link "2" at bounding box center [353, 673] width 26 height 21
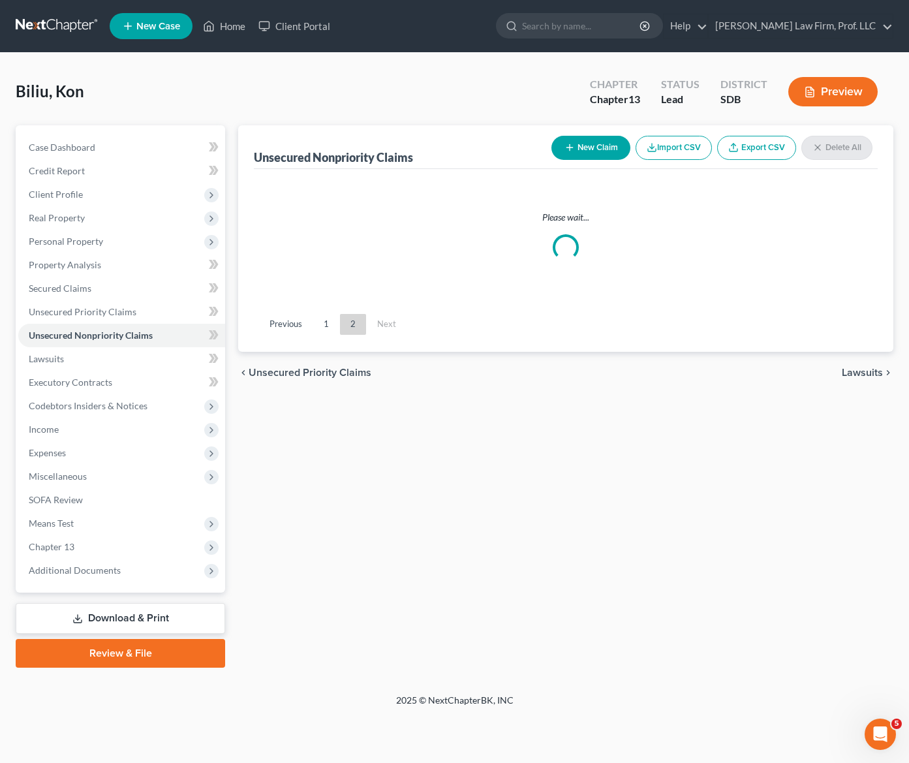
scroll to position [0, 0]
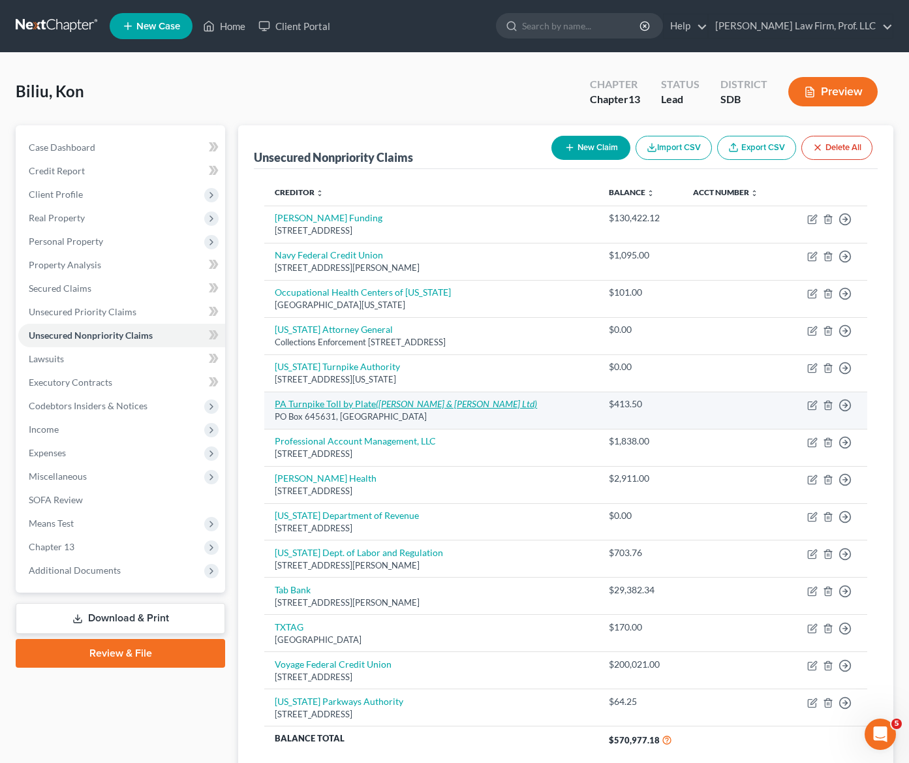
click at [324, 408] on link "PA Turnpike Toll by Plate ([PERSON_NAME] & [PERSON_NAME] Ltd)" at bounding box center [406, 403] width 262 height 11
select select "39"
select select "14"
select select "0"
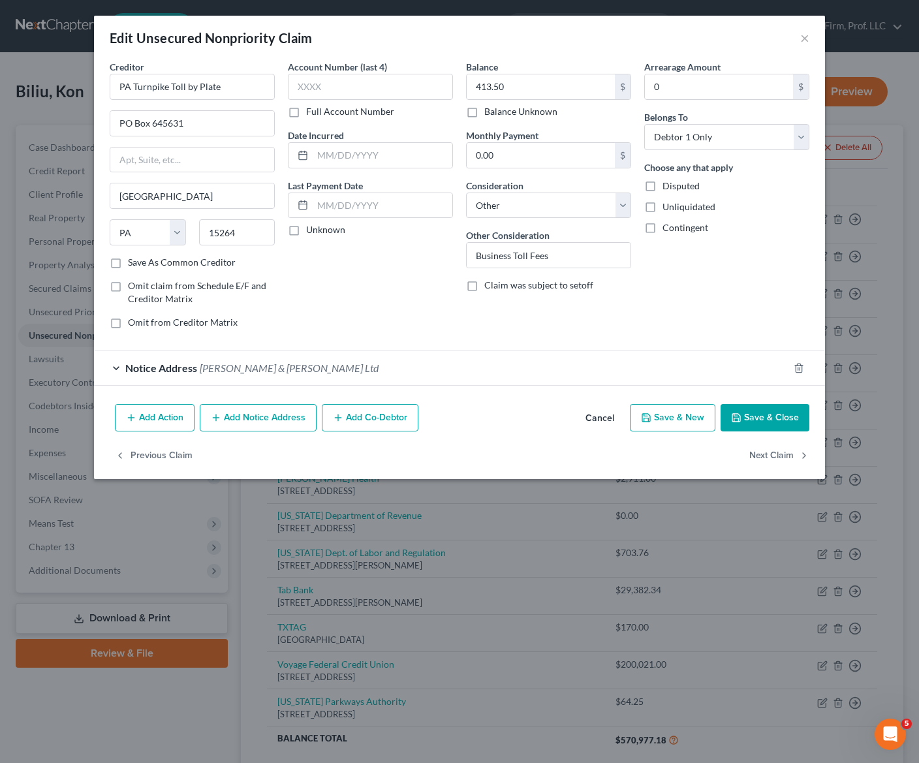
click at [494, 109] on label "Balance Unknown" at bounding box center [520, 111] width 73 height 13
click at [494, 109] on input "Balance Unknown" at bounding box center [494, 109] width 8 height 8
checkbox input "true"
type input "0.00"
click at [503, 118] on label "Balance Unknown" at bounding box center [520, 111] width 73 height 13
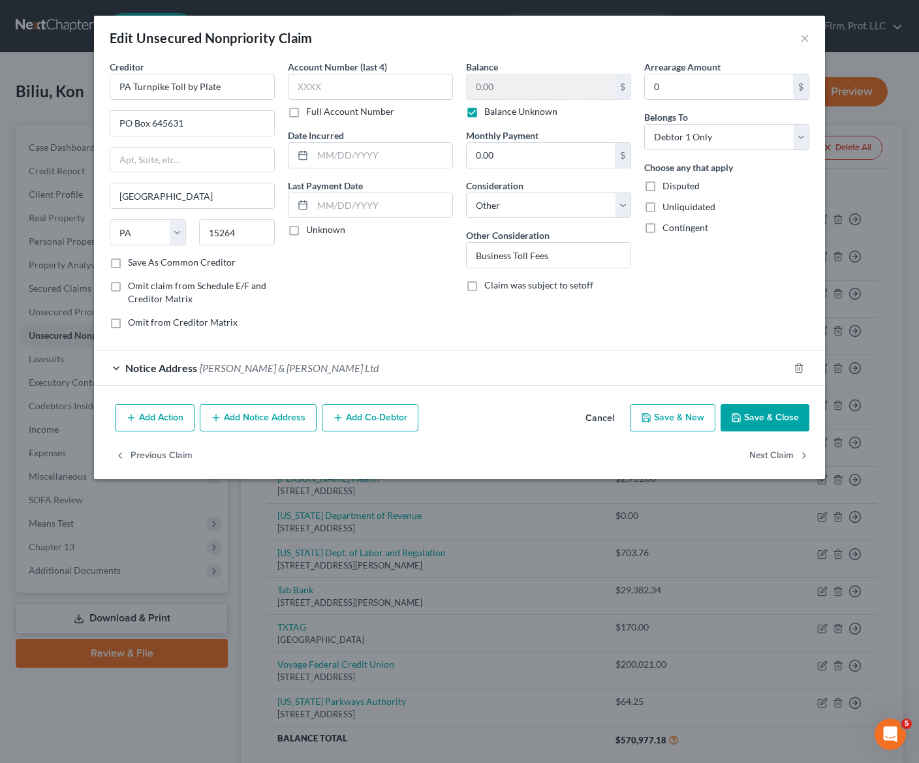
click at [498, 114] on input "Balance Unknown" at bounding box center [494, 109] width 8 height 8
click at [501, 112] on label "Balance Unknown" at bounding box center [520, 111] width 73 height 13
click at [498, 112] on input "Balance Unknown" at bounding box center [494, 109] width 8 height 8
drag, startPoint x: 486, startPoint y: 110, endPoint x: 544, endPoint y: 99, distance: 59.9
click at [486, 110] on label "Balance Unknown" at bounding box center [520, 111] width 73 height 13
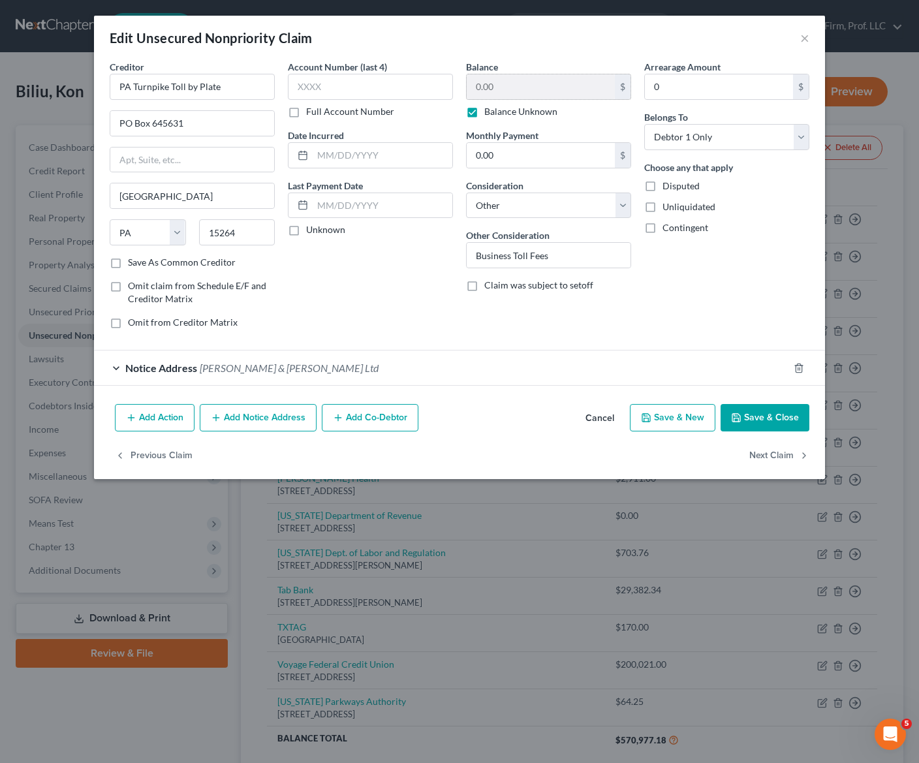
click at [490, 110] on input "Balance Unknown" at bounding box center [494, 109] width 8 height 8
checkbox input "false"
drag, startPoint x: 500, startPoint y: 302, endPoint x: 586, endPoint y: 258, distance: 96.4
click at [501, 302] on div "Balance 0.00 $ Balance Unknown Balance Undetermined 0.00 $ Balance Unknown Mont…" at bounding box center [549, 199] width 178 height 279
click at [586, 253] on input "Business Toll Fees" at bounding box center [549, 255] width 164 height 25
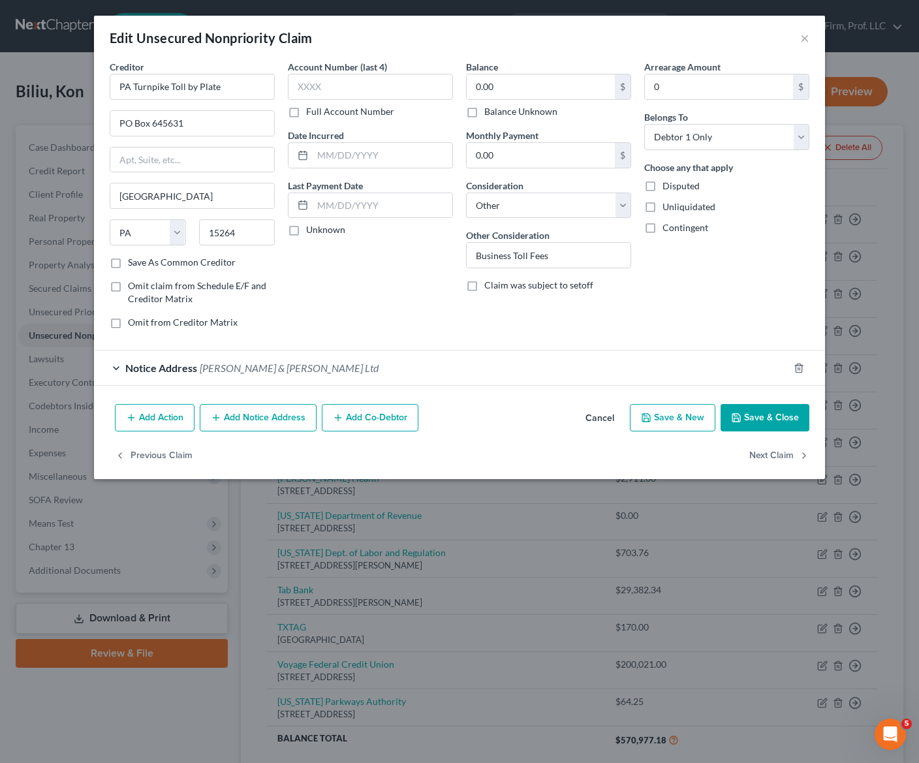
click at [683, 187] on span "Disputed" at bounding box center [681, 185] width 37 height 11
click at [676, 187] on input "Disputed" at bounding box center [672, 184] width 8 height 8
checkbox input "true"
click at [785, 424] on button "Save & Close" at bounding box center [765, 417] width 89 height 27
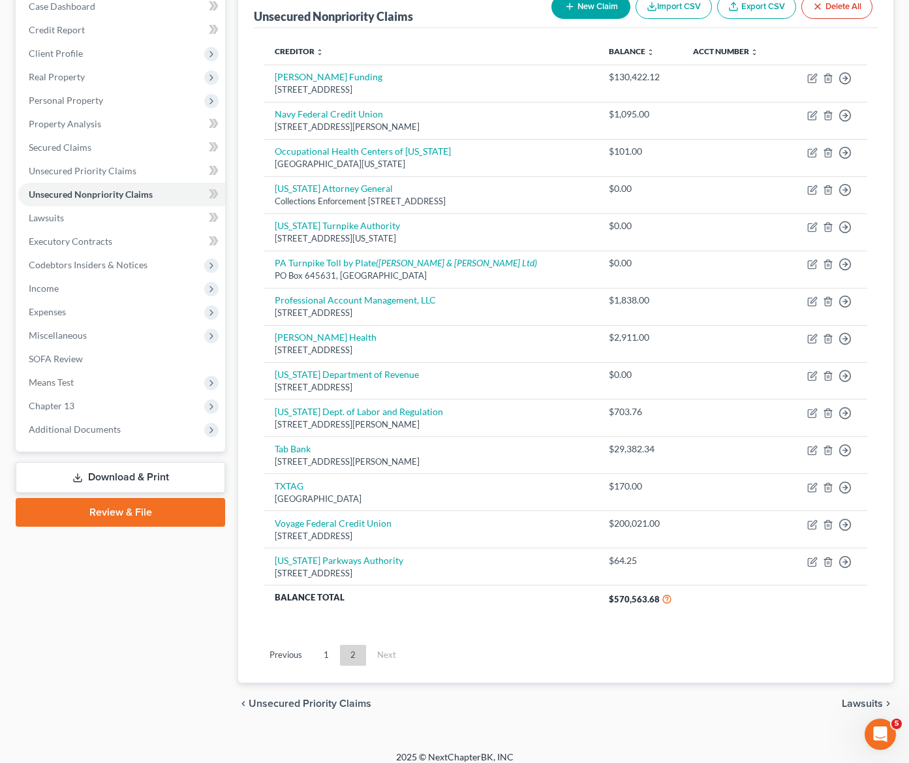
scroll to position [152, 0]
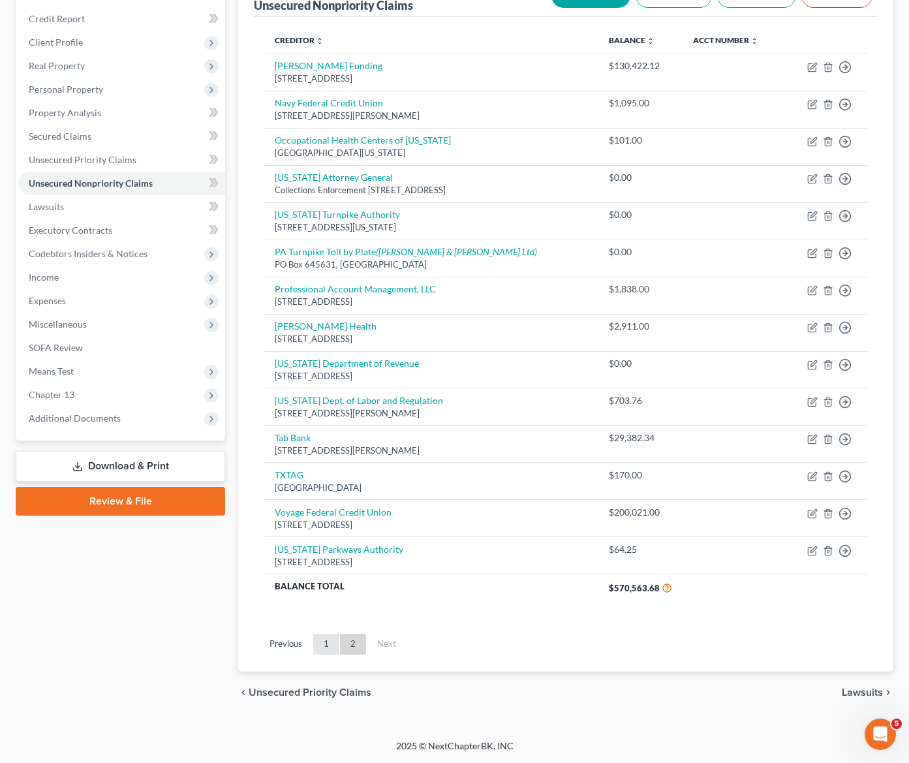
click at [326, 640] on link "1" at bounding box center [326, 644] width 26 height 21
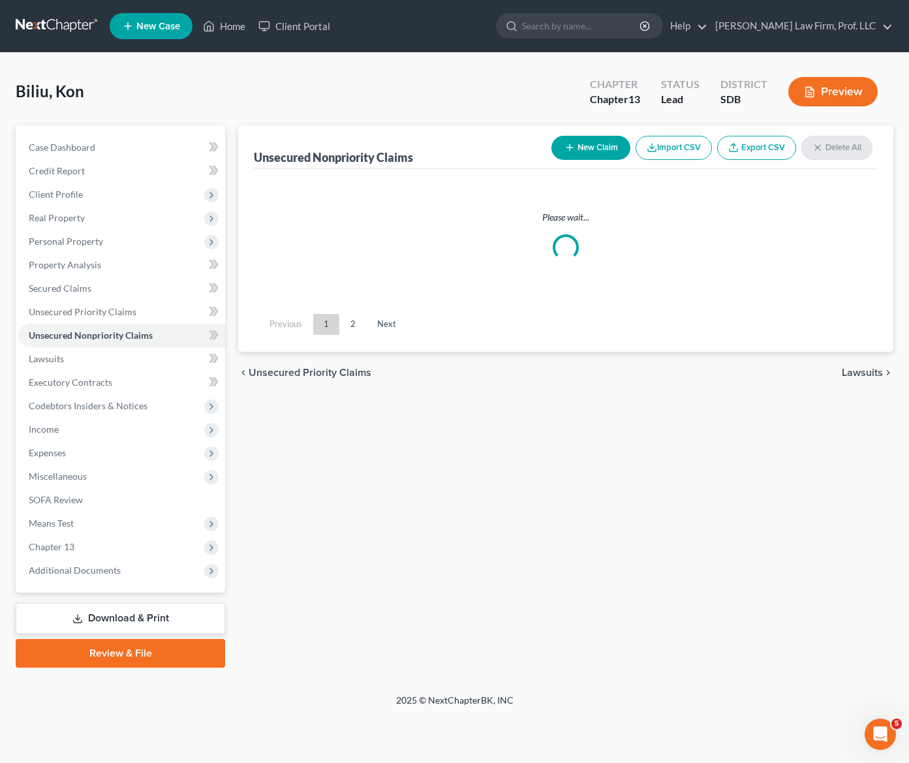
scroll to position [0, 0]
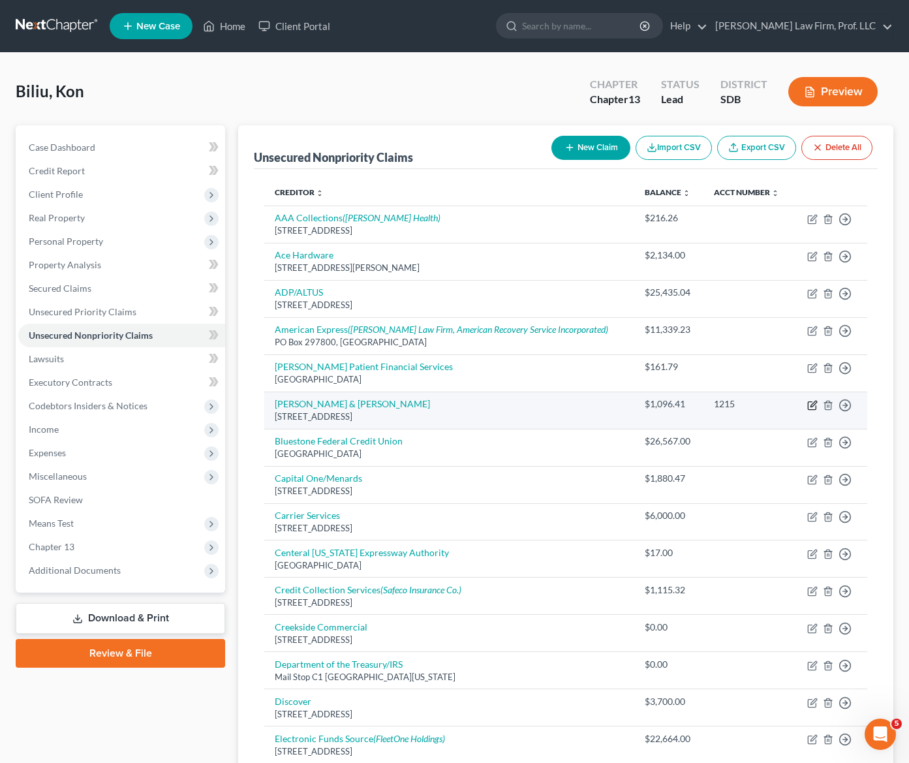
click at [807, 407] on icon "button" at bounding box center [813, 405] width 10 height 10
select select "14"
select select "0"
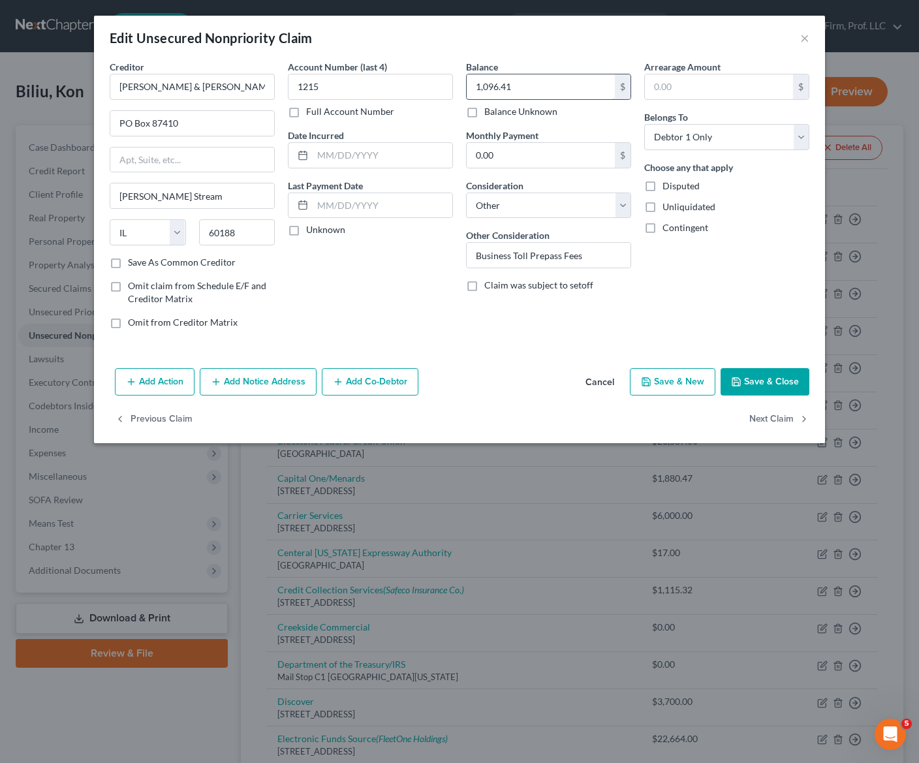
click at [510, 92] on input "1,096.41" at bounding box center [541, 86] width 148 height 25
type input "0"
click at [665, 185] on span "Disputed" at bounding box center [681, 185] width 37 height 11
click at [668, 185] on input "Disputed" at bounding box center [672, 184] width 8 height 8
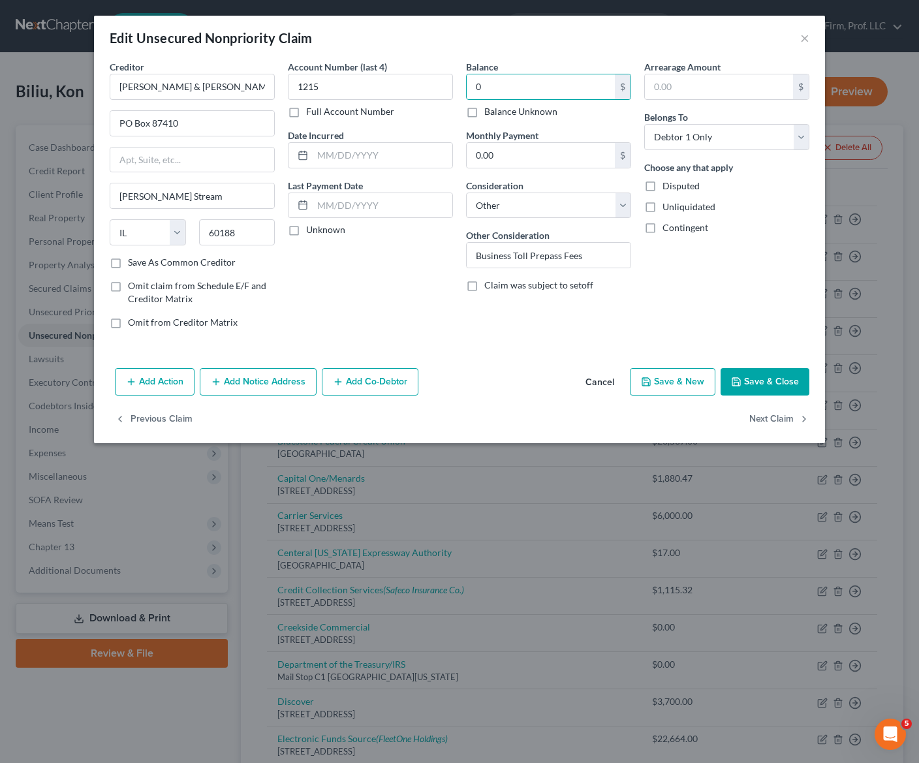
checkbox input "true"
click at [755, 367] on div "Add Action Add Notice Address Add Co-Debtor Cancel Save & New Save & Close" at bounding box center [459, 384] width 731 height 43
click at [753, 373] on button "Save & Close" at bounding box center [765, 381] width 89 height 27
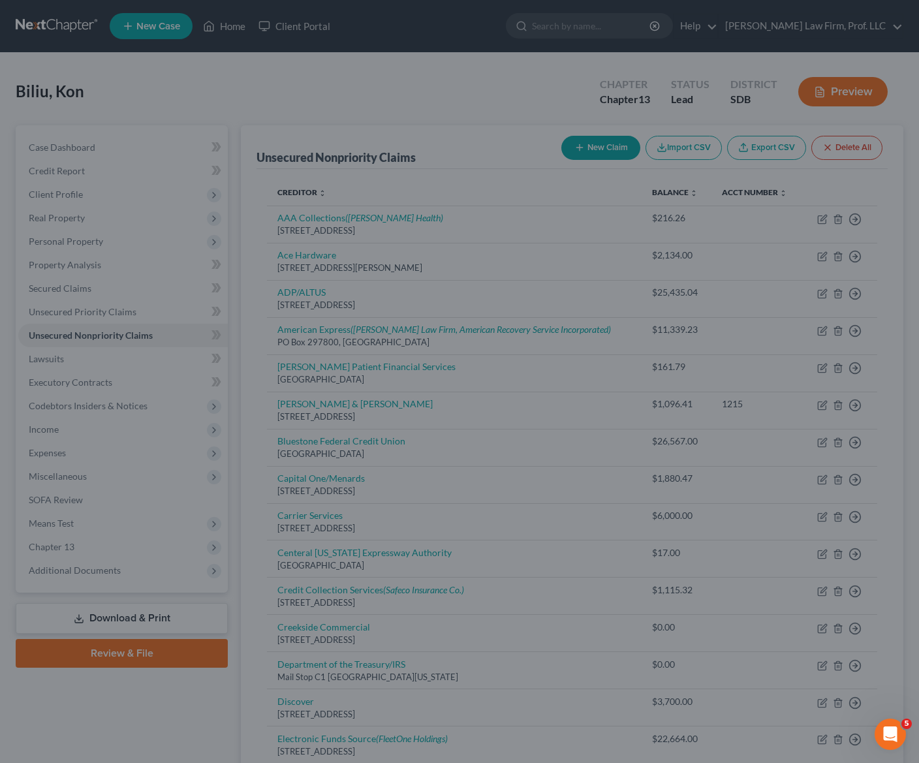
type input "0.00"
type input "0"
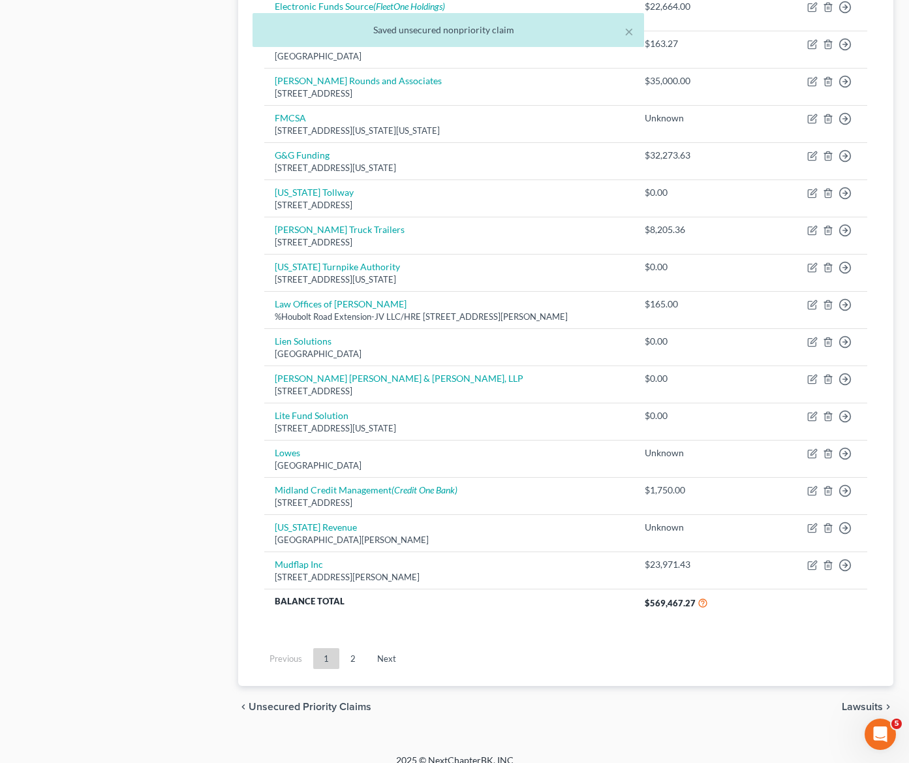
scroll to position [747, 0]
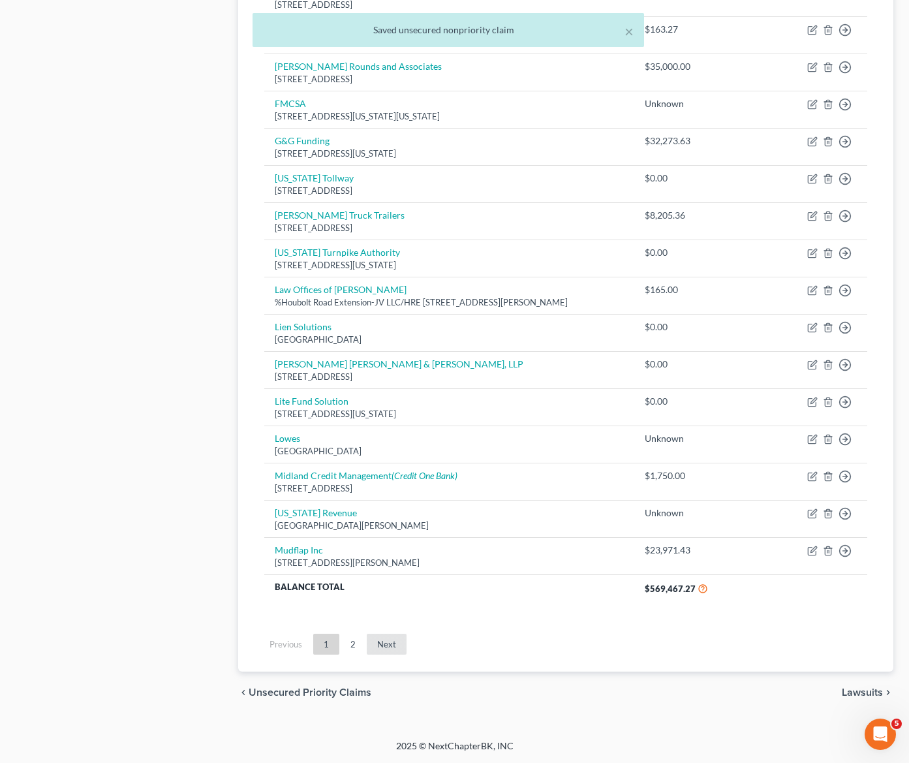
click at [378, 633] on ul "Previous 1 2 Next" at bounding box center [566, 644] width 624 height 34
click at [379, 635] on link "Next" at bounding box center [387, 644] width 40 height 21
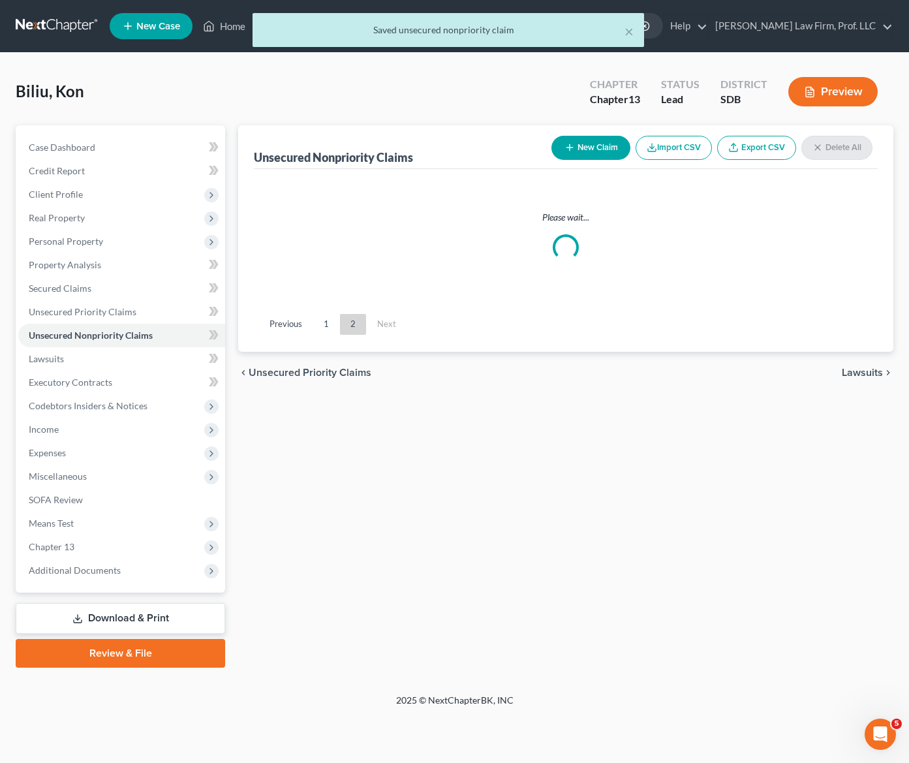
scroll to position [0, 0]
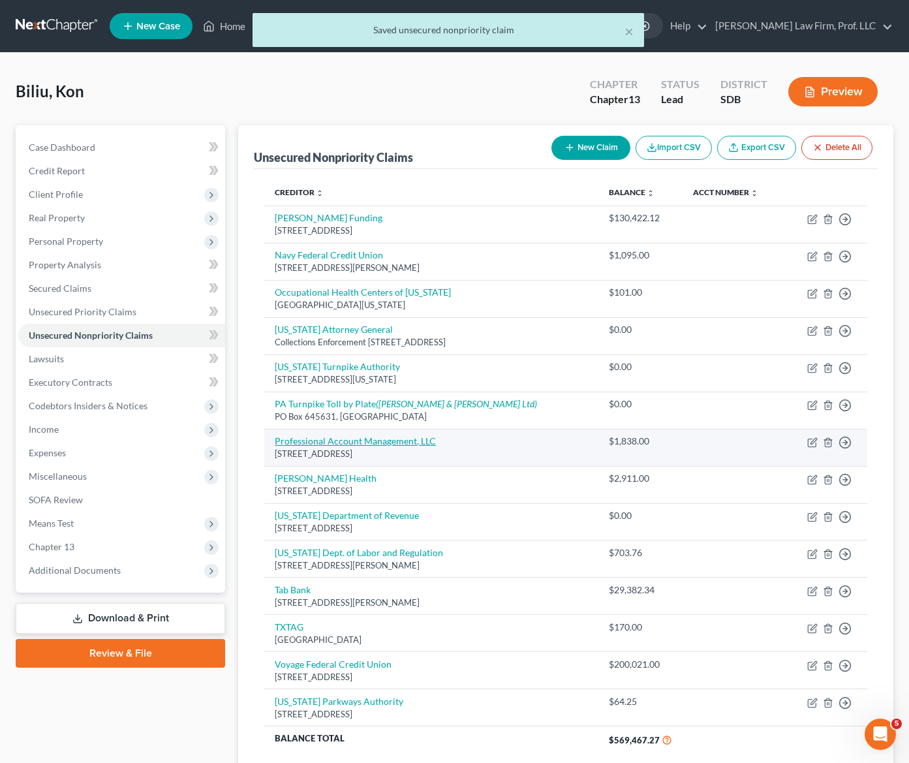
click at [357, 444] on link "Professional Account Management, LLC" at bounding box center [355, 440] width 161 height 11
select select "35"
select select "14"
select select "0"
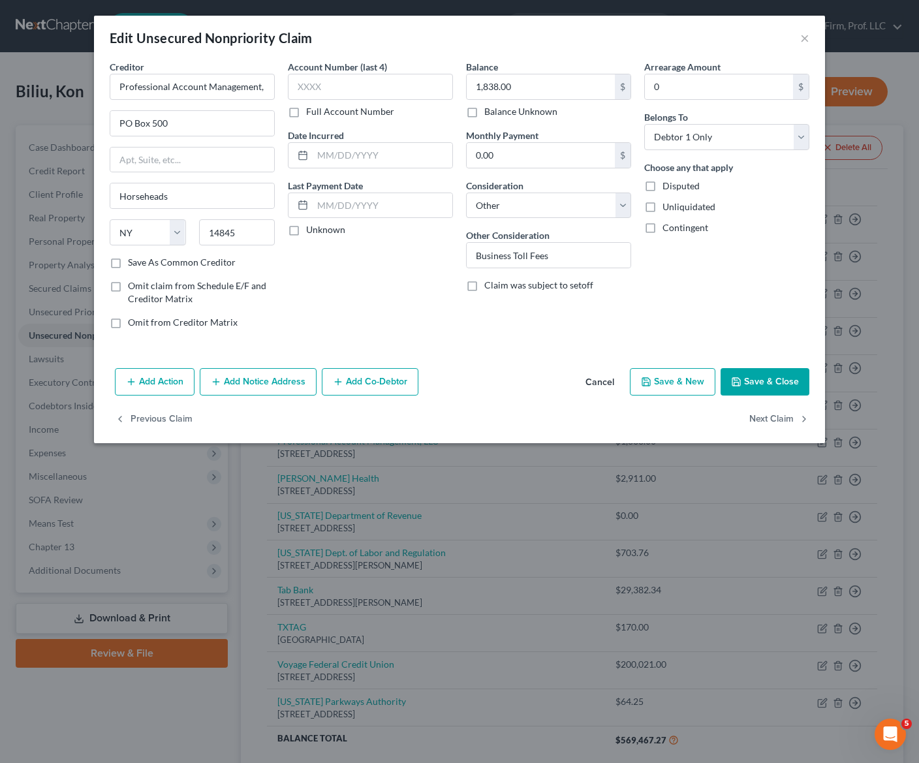
click at [683, 186] on span "Disputed" at bounding box center [681, 185] width 37 height 11
click at [676, 186] on input "Disputed" at bounding box center [672, 184] width 8 height 8
checkbox input "true"
click at [548, 102] on div "1,838.00 $ Balance Unknown" at bounding box center [548, 96] width 165 height 44
click at [545, 90] on input "1,838.00" at bounding box center [541, 86] width 148 height 25
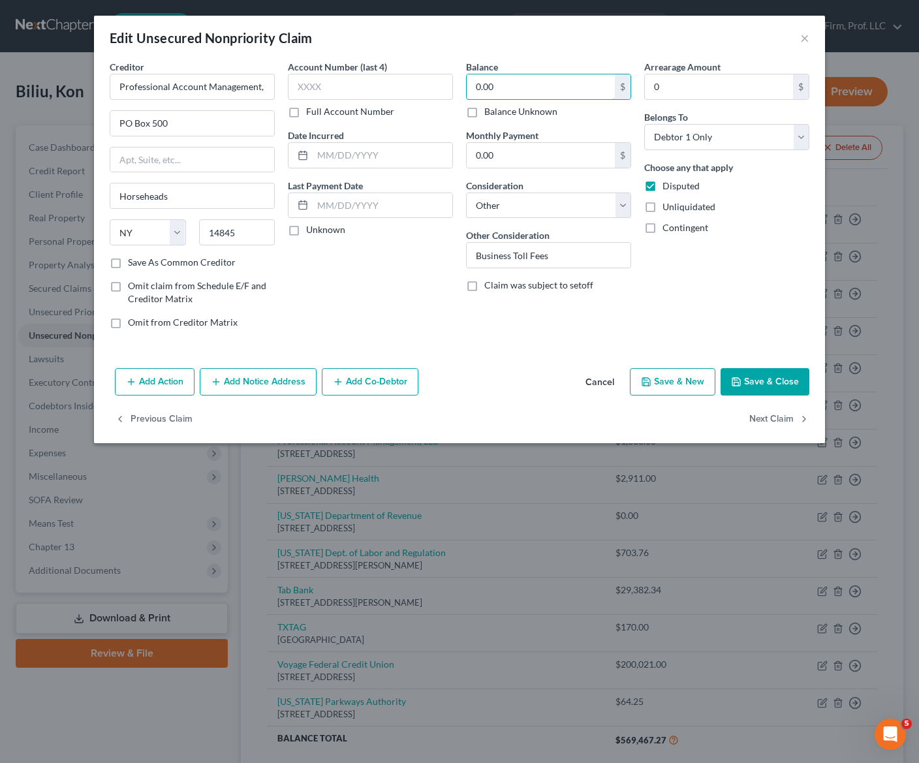
type input "0.00"
click at [759, 377] on button "Save & Close" at bounding box center [765, 381] width 89 height 27
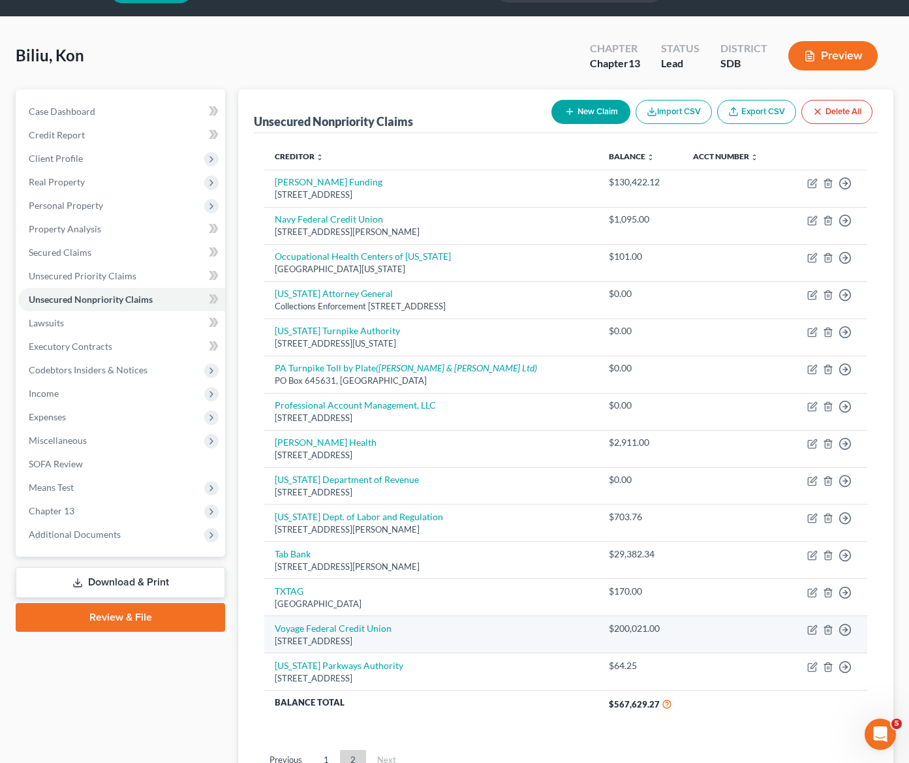
scroll to position [65, 0]
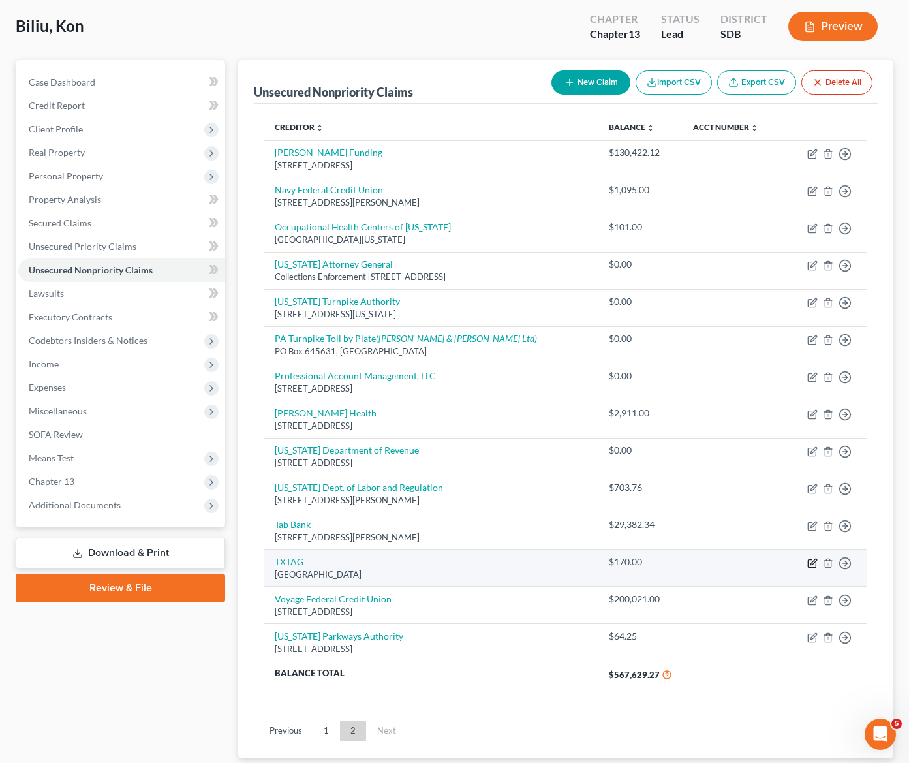
click at [807, 562] on icon "button" at bounding box center [813, 563] width 10 height 10
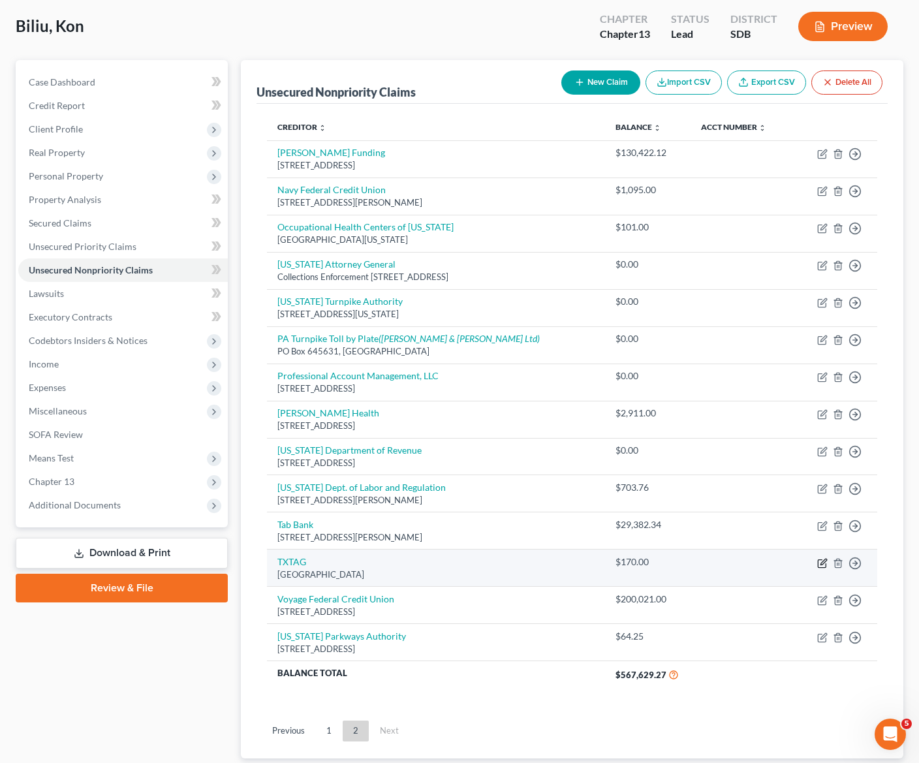
select select "45"
select select "14"
select select "0"
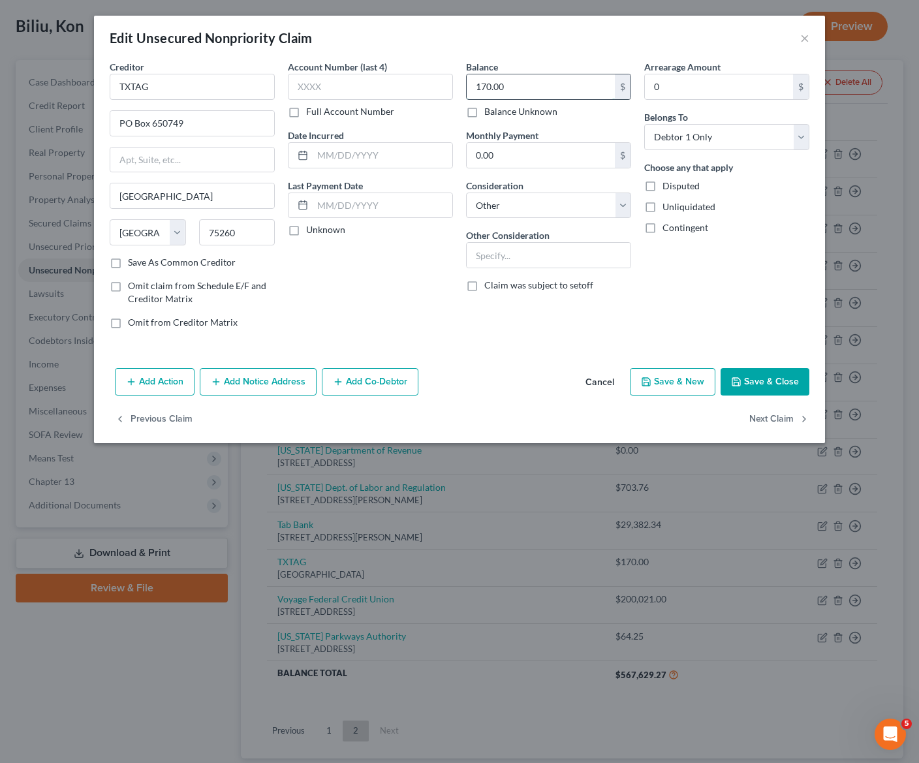
click at [516, 86] on input "170.00" at bounding box center [541, 86] width 148 height 25
type input "0.00"
drag, startPoint x: 514, startPoint y: 260, endPoint x: 525, endPoint y: 229, distance: 33.0
click at [514, 260] on input "text" at bounding box center [549, 255] width 164 height 25
type input "[US_STATE] Tolls owed by Business LLC"
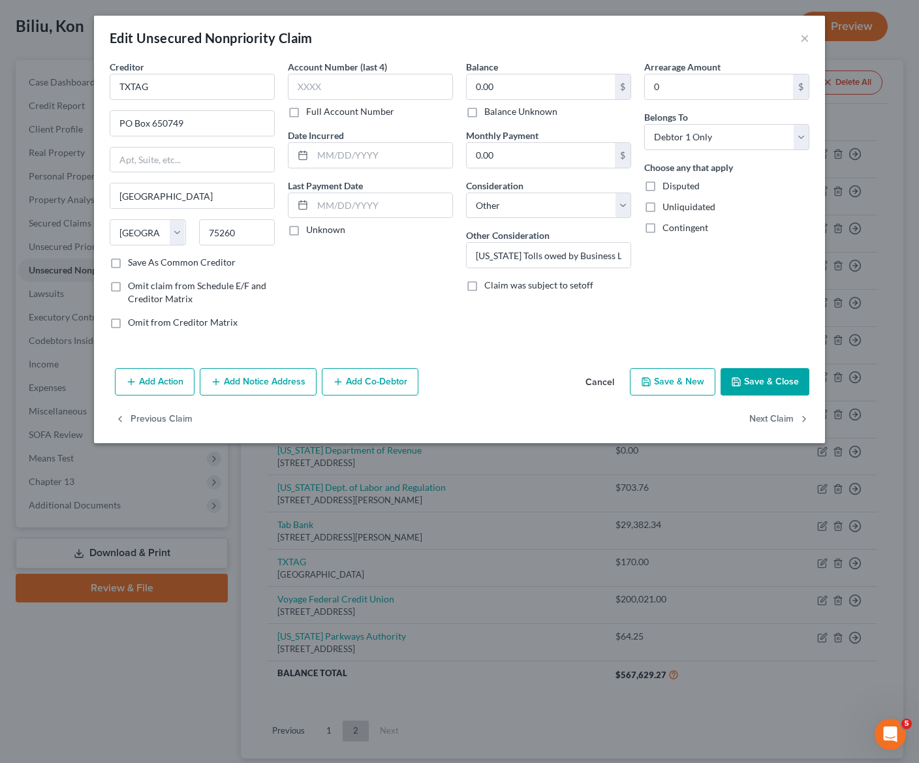
click at [676, 194] on div "Choose any that apply Disputed Unliquidated Contingent" at bounding box center [726, 198] width 165 height 74
click at [683, 197] on div "Choose any that apply Disputed Unliquidated Contingent" at bounding box center [726, 198] width 165 height 74
click at [685, 188] on span "Disputed" at bounding box center [681, 185] width 37 height 11
click at [676, 188] on input "Disputed" at bounding box center [672, 184] width 8 height 8
checkbox input "true"
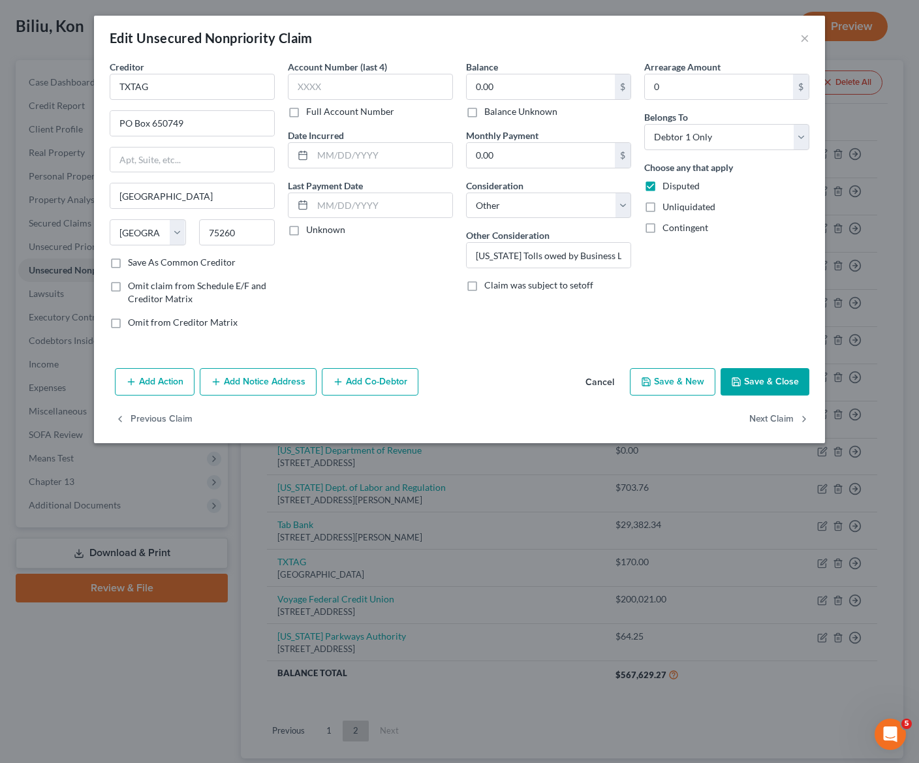
click at [759, 384] on button "Save & Close" at bounding box center [765, 381] width 89 height 27
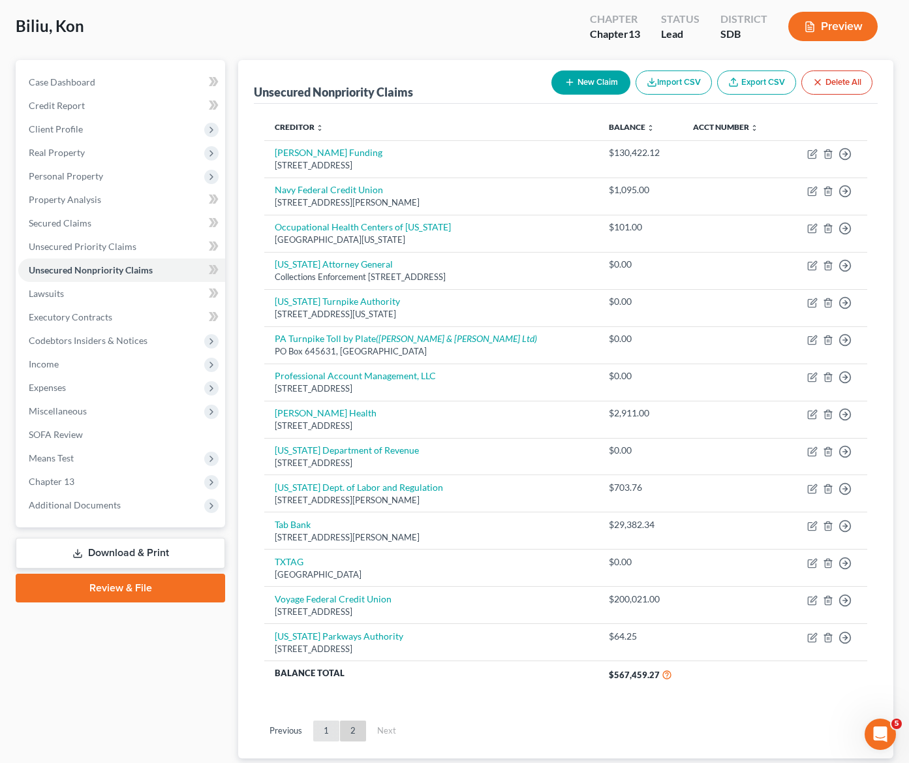
click at [322, 738] on link "1" at bounding box center [326, 731] width 26 height 21
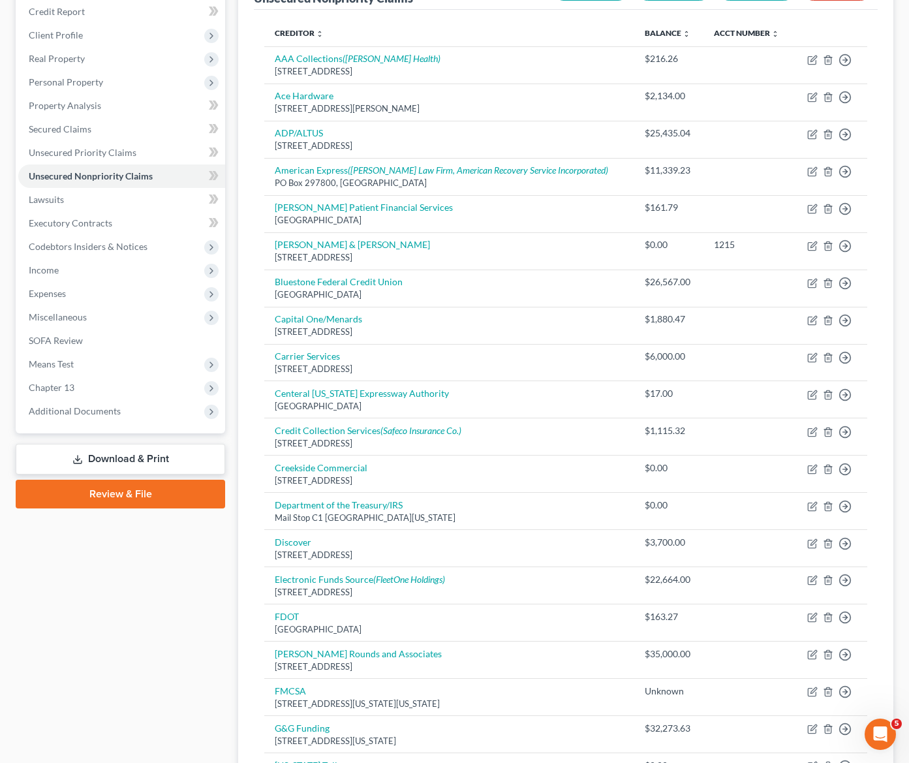
scroll to position [457, 0]
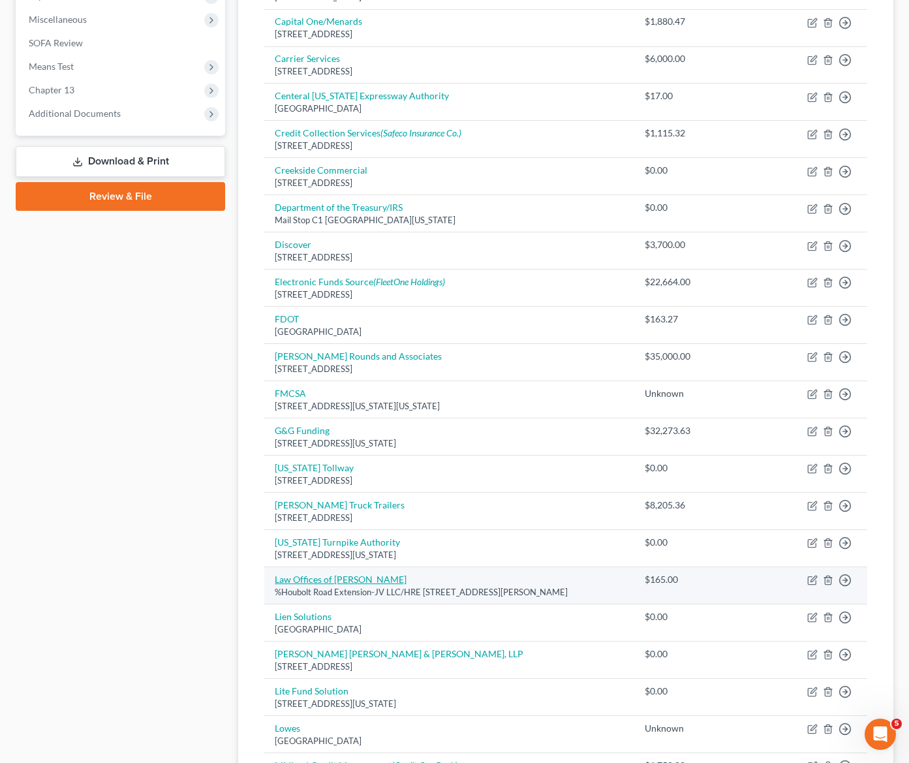
click at [339, 580] on link "Law Offices of [PERSON_NAME]" at bounding box center [341, 579] width 132 height 11
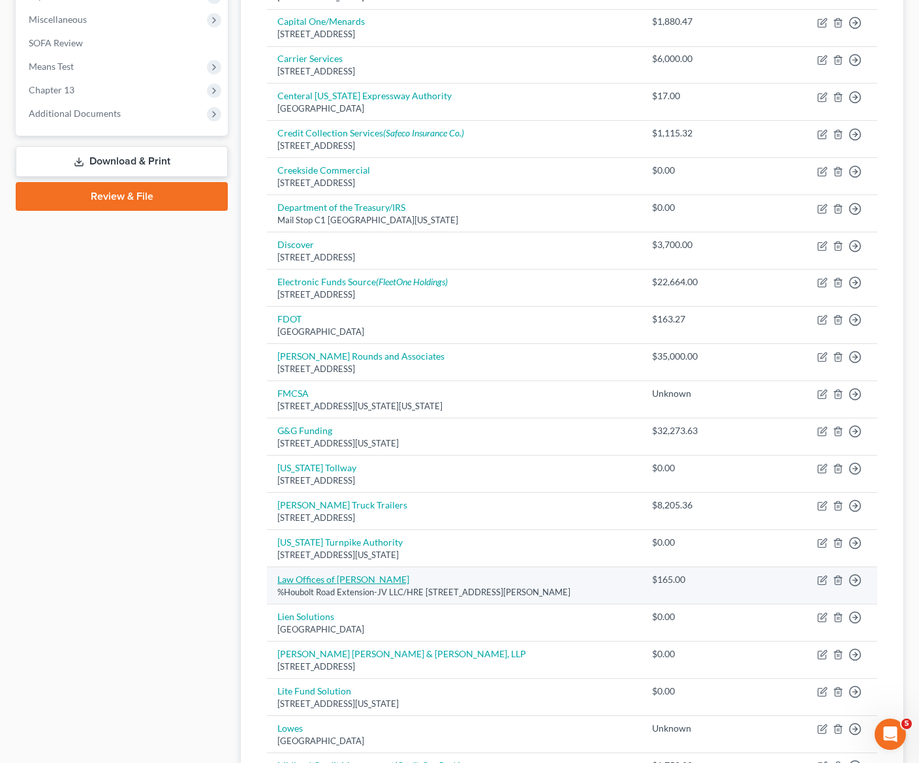
select select "14"
select select "0"
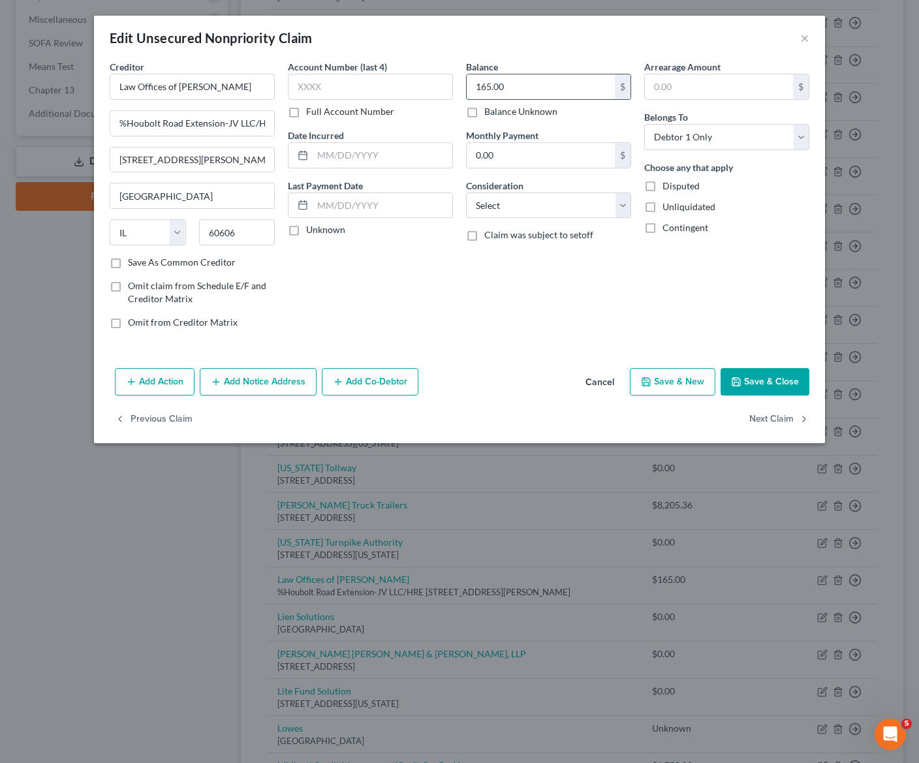
click at [536, 91] on input "165.00" at bounding box center [541, 86] width 148 height 25
type input "0.00"
drag, startPoint x: 510, startPoint y: 202, endPoint x: 512, endPoint y: 214, distance: 11.9
click at [510, 202] on select "Select Cable / Satellite Services Collection Agency Credit Card Debt Debt Couns…" at bounding box center [548, 206] width 165 height 26
select select "14"
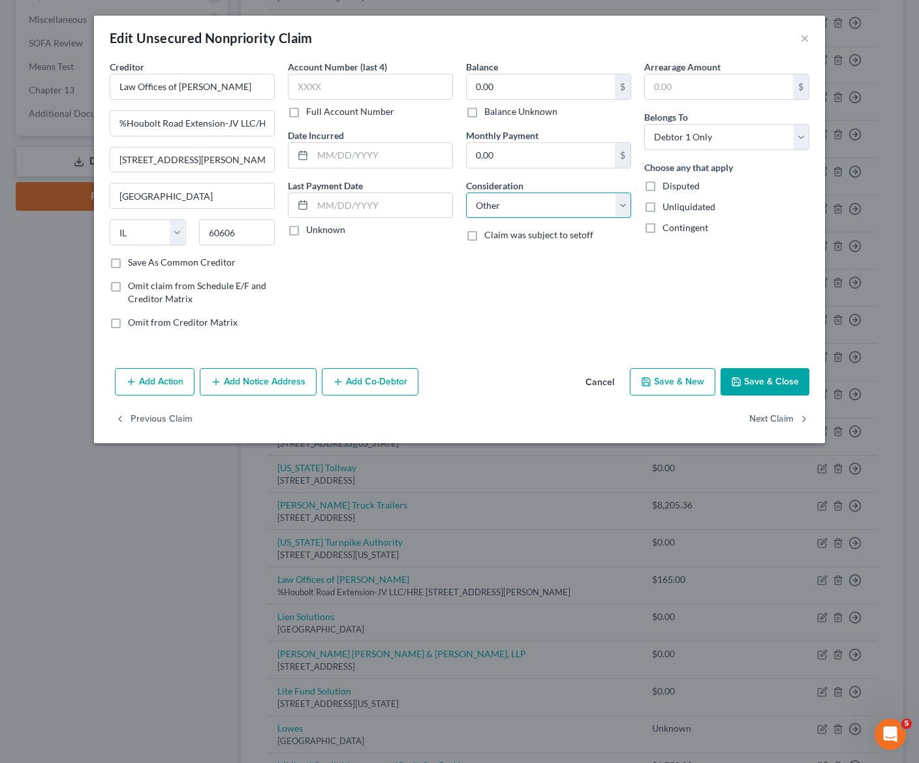
click at [466, 193] on select "Select Cable / Satellite Services Collection Agency Credit Card Debt Debt Couns…" at bounding box center [548, 206] width 165 height 26
click at [504, 259] on input "text" at bounding box center [549, 255] width 164 height 25
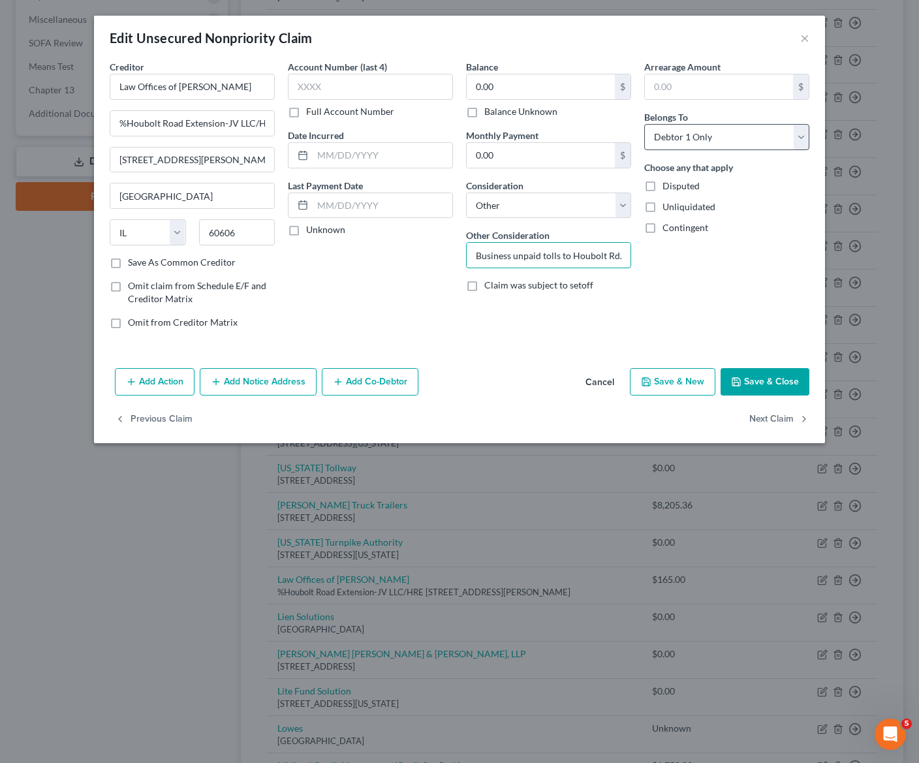
type input "Business unpaid tolls to Houbolt Rd."
click at [746, 148] on select "Select Debtor 1 Only Debtor 2 Only Debtor 1 And Debtor 2 Only At Least One Of T…" at bounding box center [726, 137] width 165 height 26
drag, startPoint x: 709, startPoint y: 292, endPoint x: 546, endPoint y: 175, distance: 200.6
click at [708, 290] on div "Arrearage Amount $ Belongs To * Select Debtor 1 Only Debtor 2 Only Debtor 1 And…" at bounding box center [727, 199] width 178 height 279
click at [667, 191] on label "Disputed" at bounding box center [681, 186] width 37 height 13
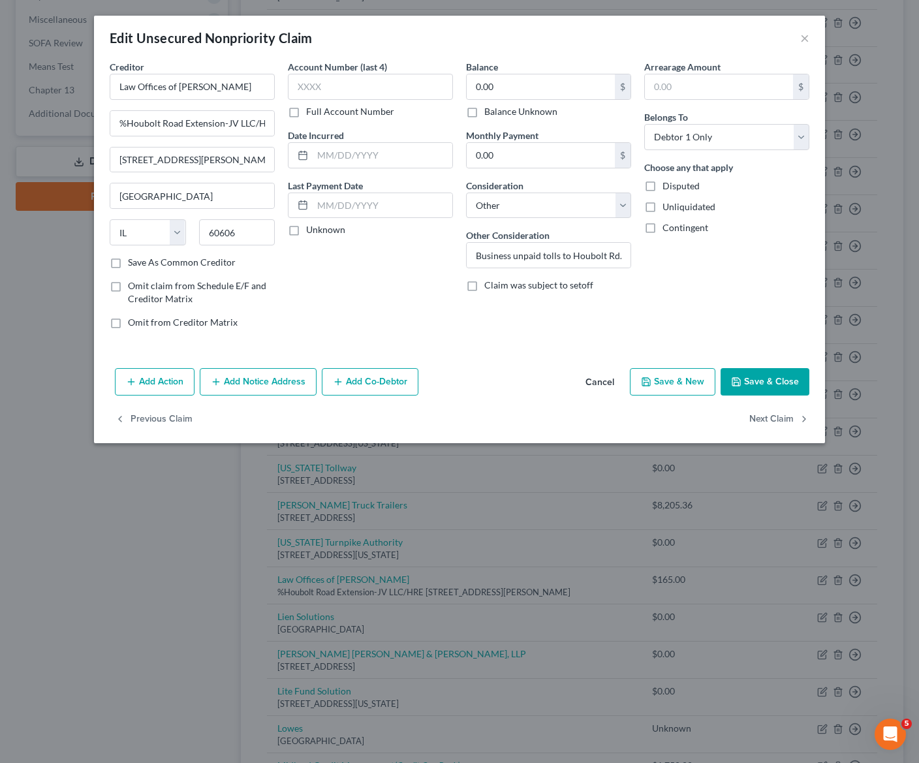
click at [668, 188] on input "Disputed" at bounding box center [672, 184] width 8 height 8
checkbox input "true"
click at [774, 371] on button "Save & Close" at bounding box center [765, 381] width 89 height 27
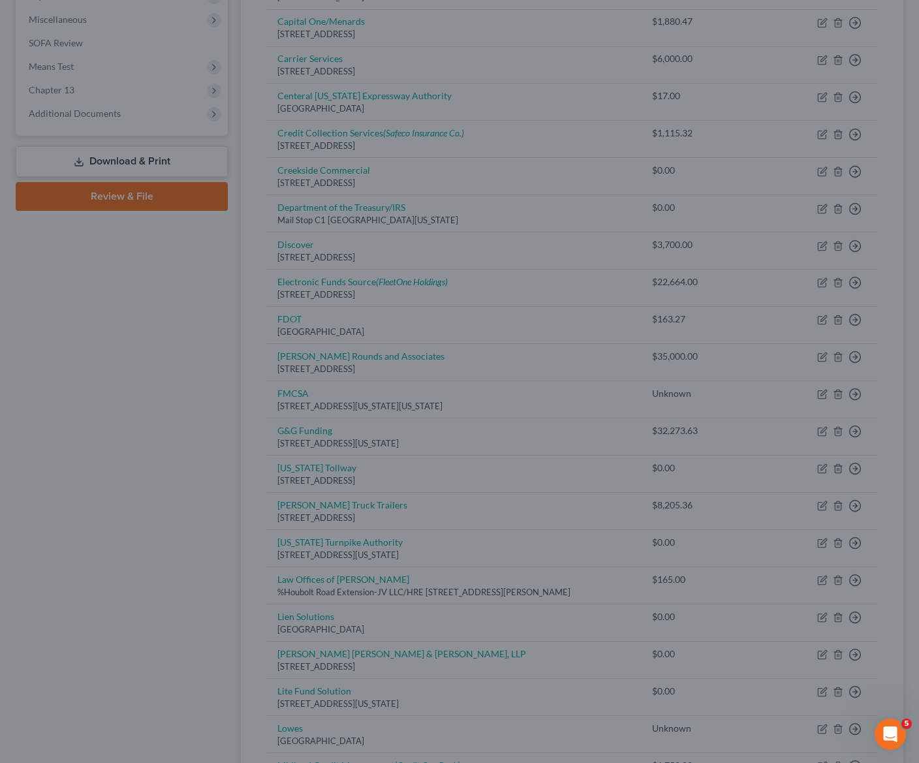
type input "0"
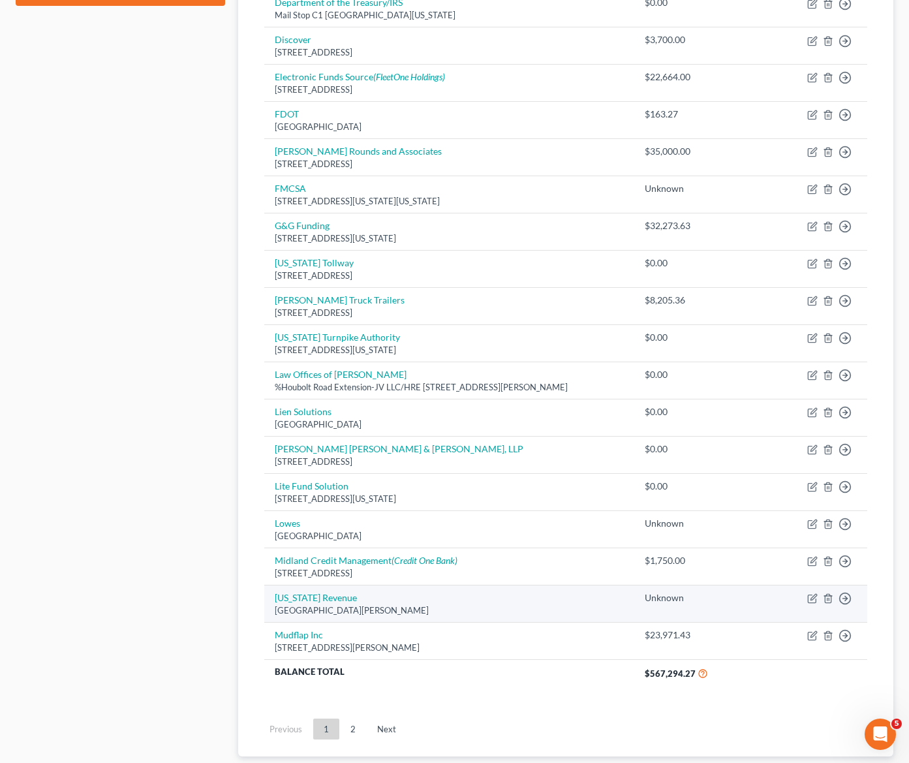
scroll to position [747, 0]
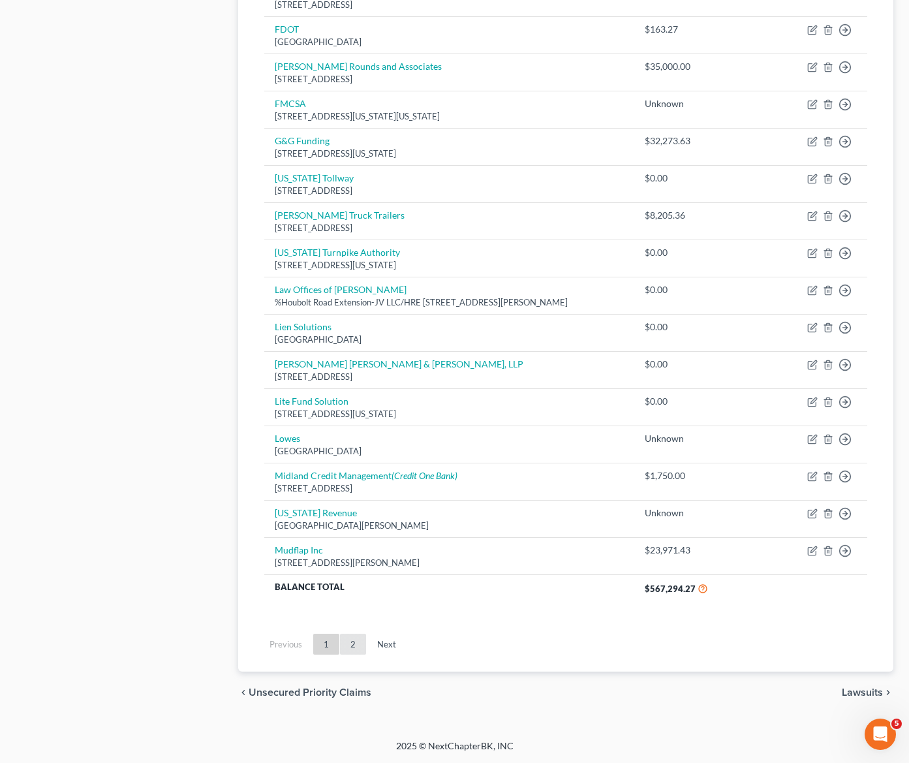
click at [358, 651] on link "2" at bounding box center [353, 644] width 26 height 21
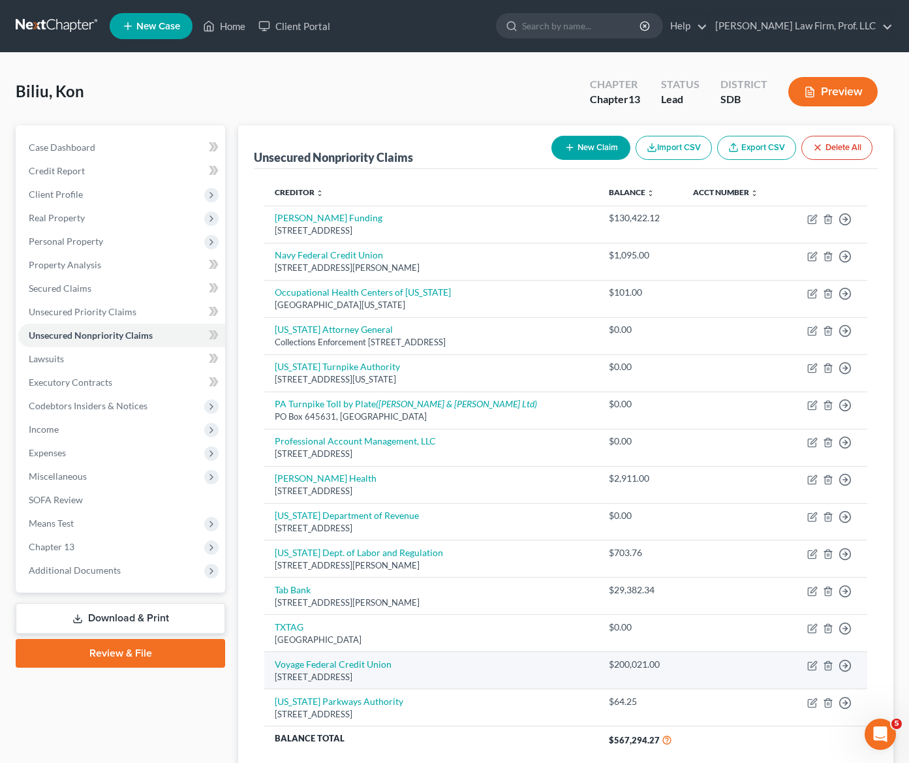
scroll to position [152, 0]
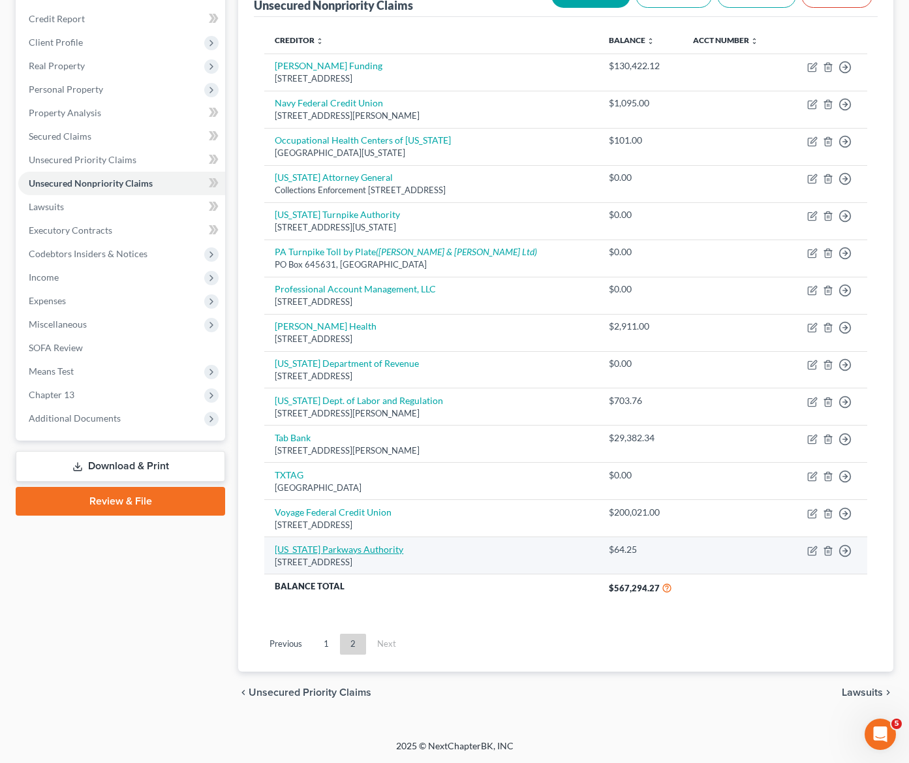
click at [321, 554] on link "[US_STATE] Parkways Authority" at bounding box center [339, 549] width 129 height 11
select select "51"
select select "14"
select select "0"
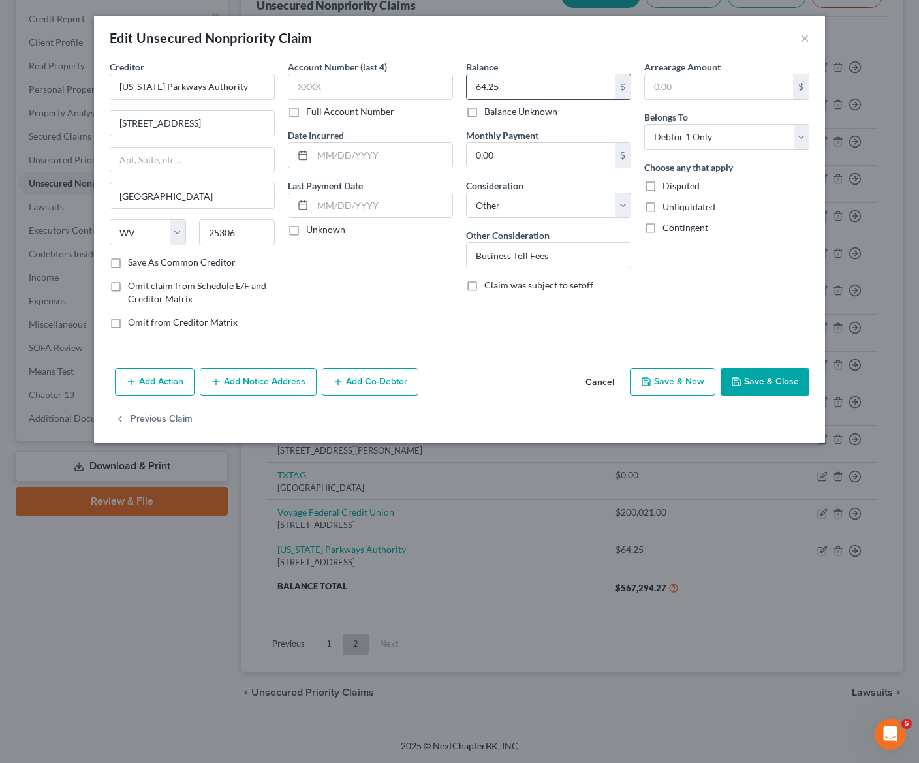
click at [510, 86] on input "64.25" at bounding box center [541, 86] width 148 height 25
type input "0.00"
drag, startPoint x: 686, startPoint y: 184, endPoint x: 747, endPoint y: 353, distance: 179.3
click at [686, 185] on span "Disputed" at bounding box center [681, 185] width 37 height 11
click at [676, 185] on input "Disputed" at bounding box center [672, 184] width 8 height 8
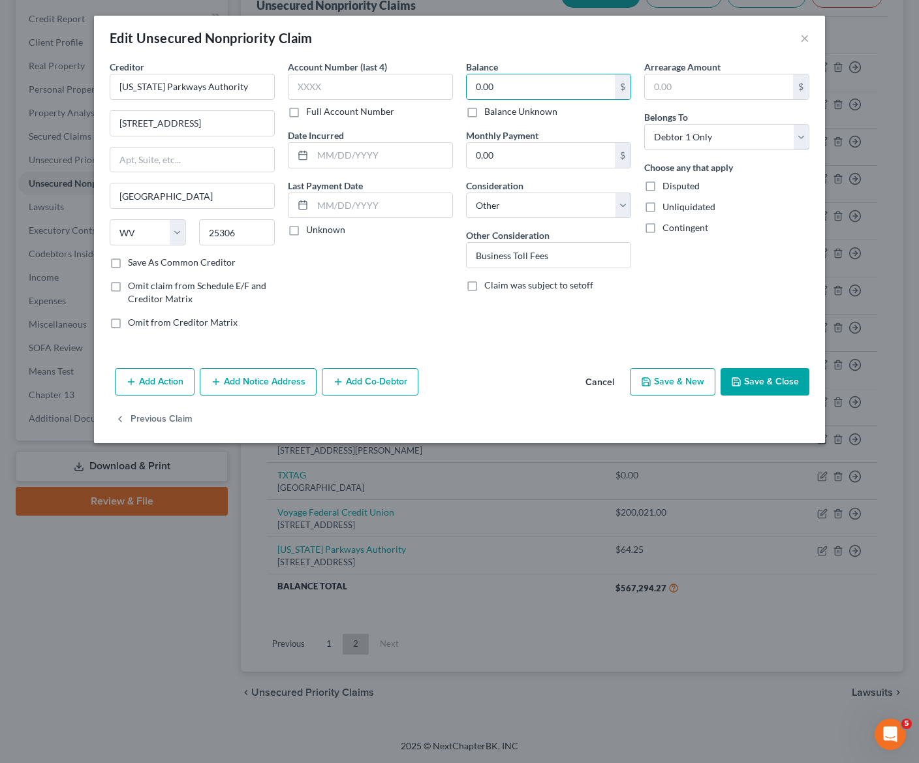
checkbox input "true"
click at [773, 391] on button "Save & Close" at bounding box center [765, 381] width 89 height 27
type input "0"
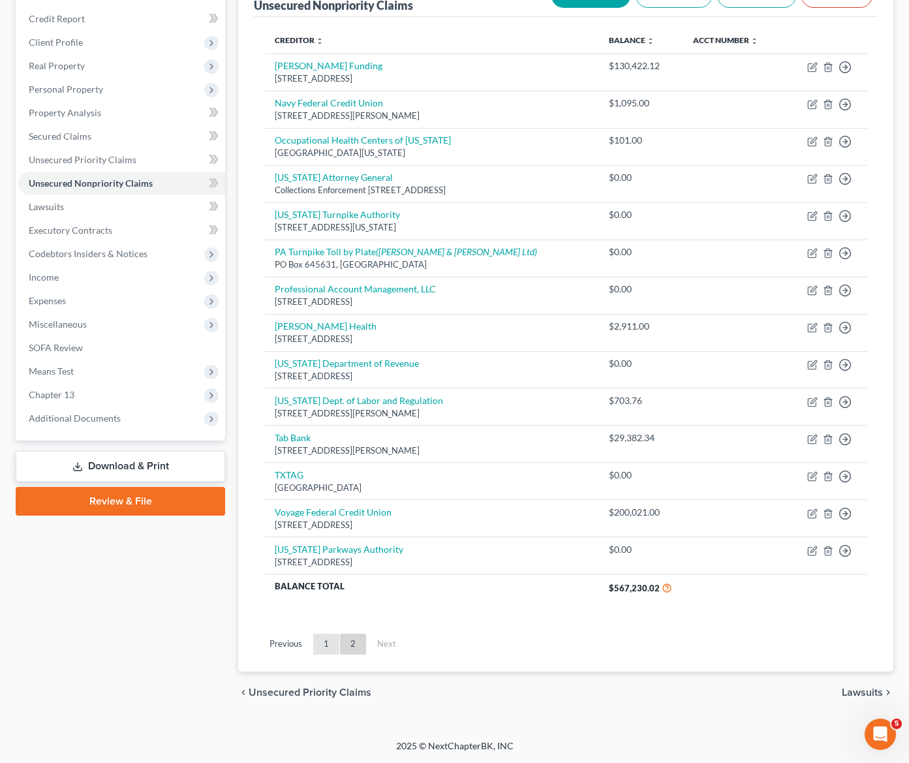
click at [317, 640] on link "1" at bounding box center [326, 644] width 26 height 21
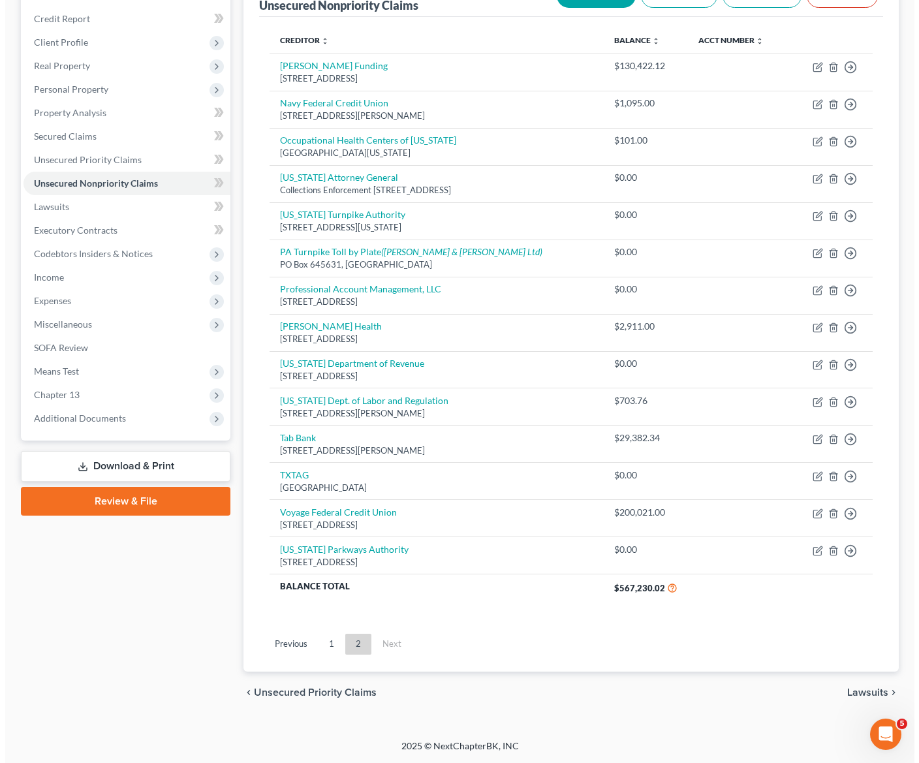
scroll to position [0, 0]
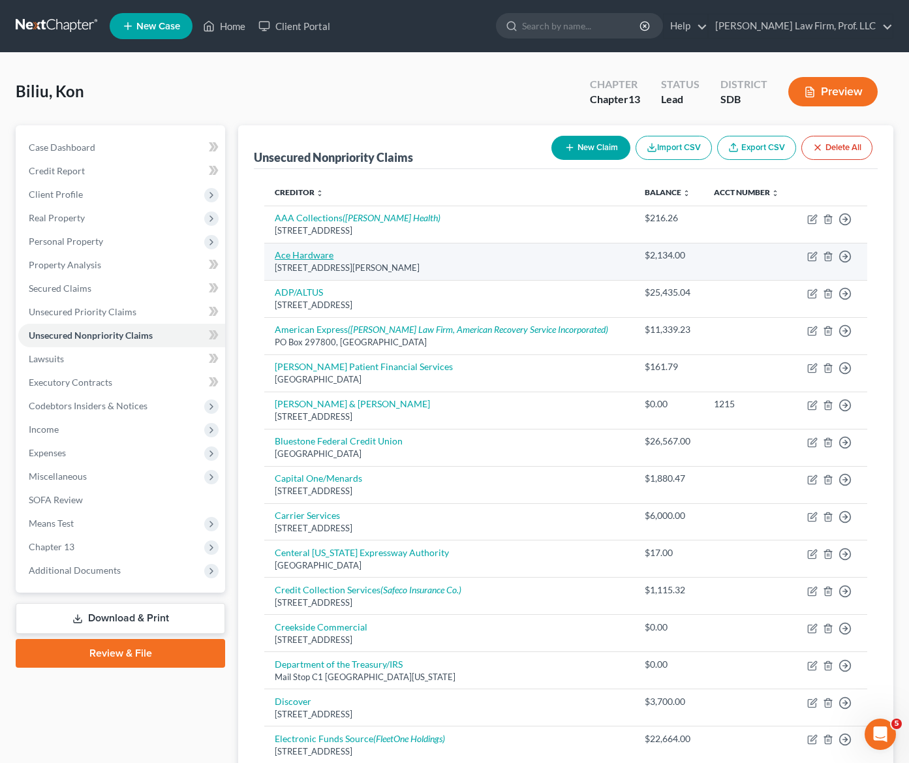
click at [326, 257] on link "Ace Hardware" at bounding box center [304, 254] width 59 height 11
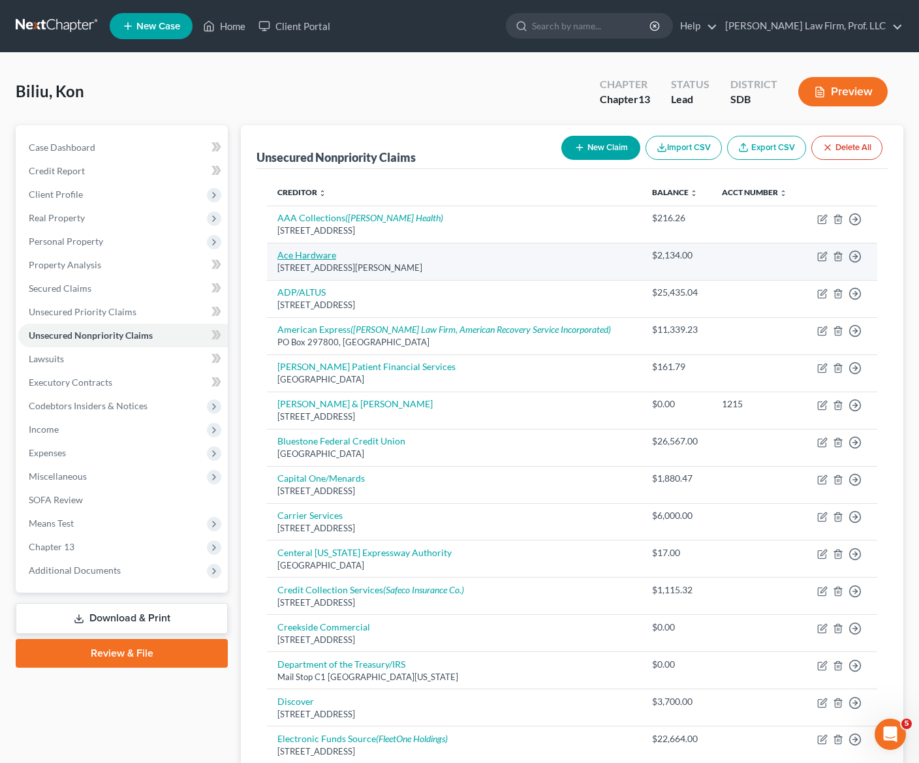
select select "43"
select select "14"
select select "0"
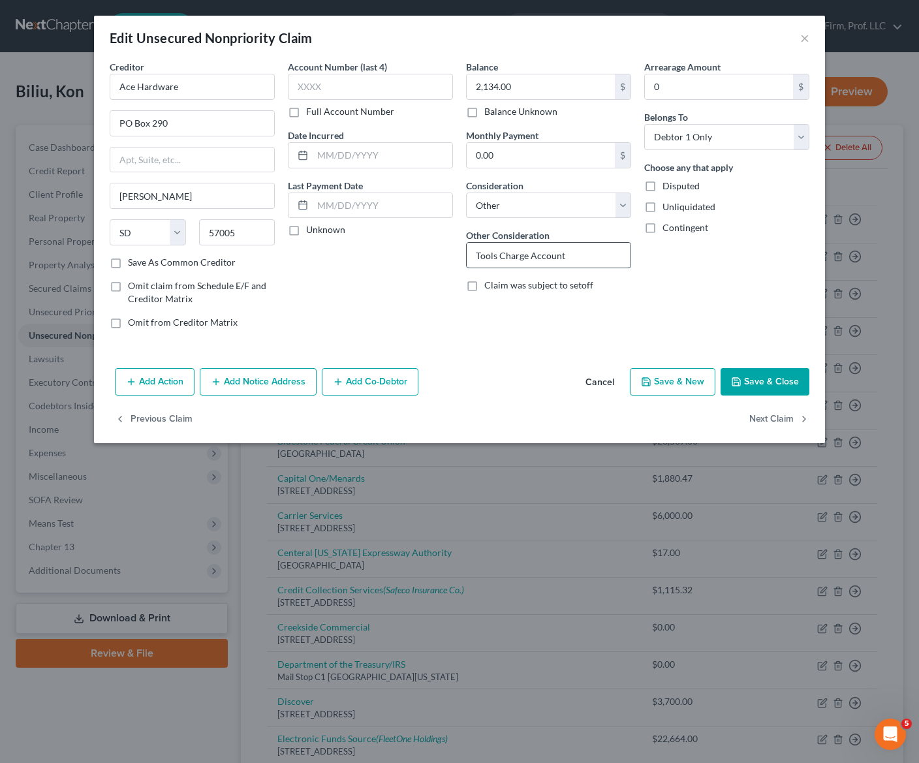
click at [560, 259] on input "Tools Charge Account" at bounding box center [549, 255] width 164 height 25
click at [495, 257] on input "Tools Charge Account owned by Maximus Transportation" at bounding box center [549, 255] width 164 height 25
click at [495, 255] on input "Tools Charge Account owned by Maximus Transportation" at bounding box center [549, 255] width 164 height 25
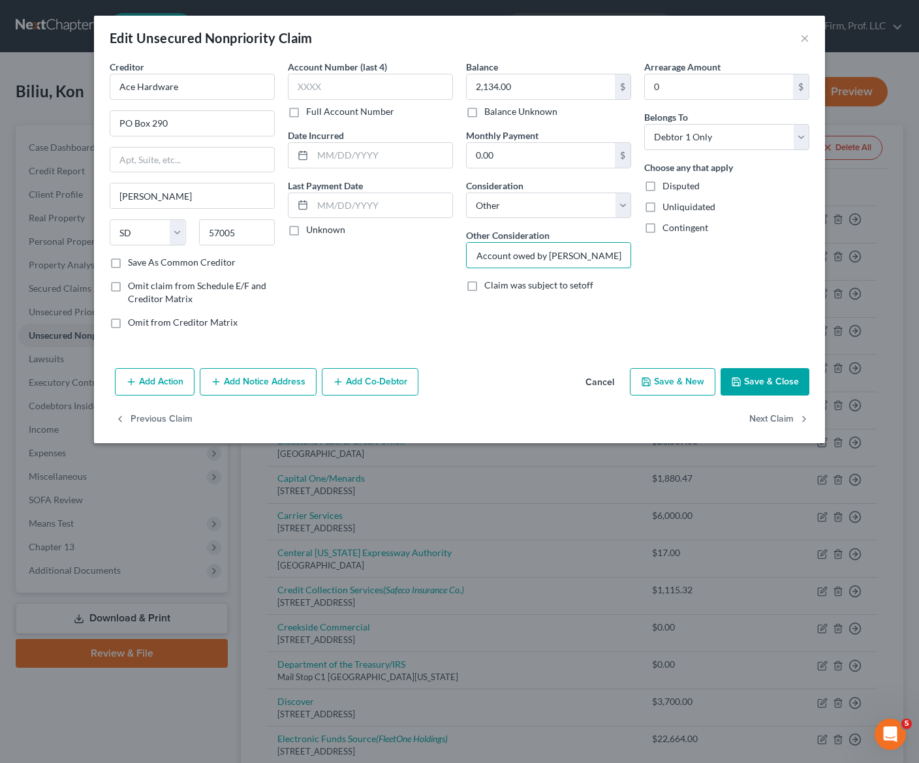
type input "Tools Charge Account owed by [PERSON_NAME] Transportation"
drag, startPoint x: 672, startPoint y: 194, endPoint x: 427, endPoint y: 98, distance: 262.9
click at [670, 195] on div "Choose any that apply Disputed Unliquidated Contingent" at bounding box center [726, 198] width 165 height 74
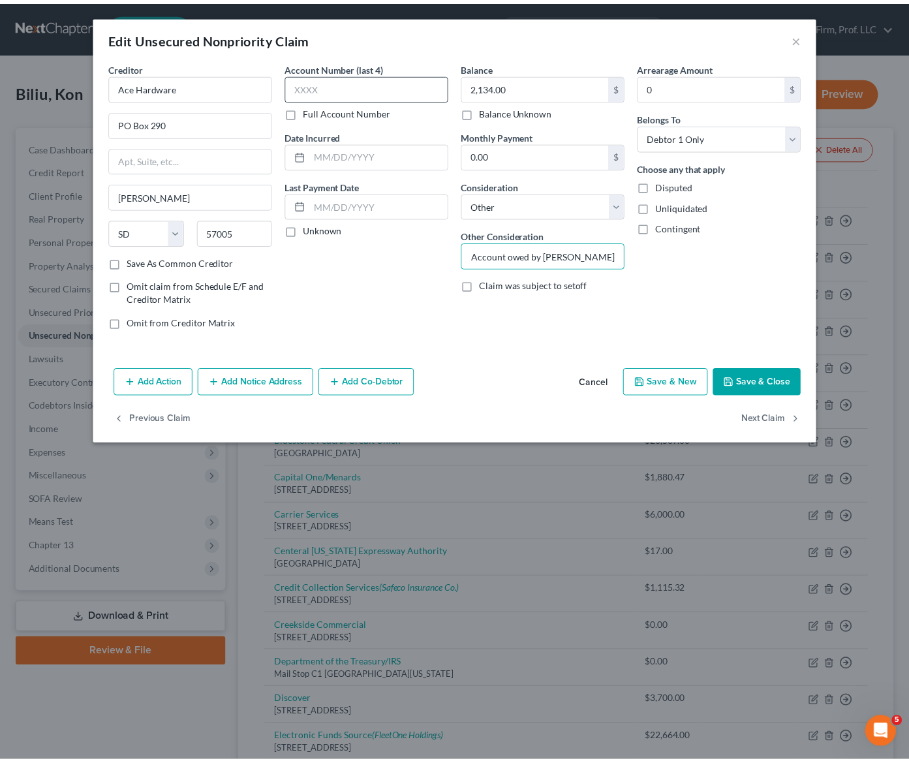
scroll to position [0, 0]
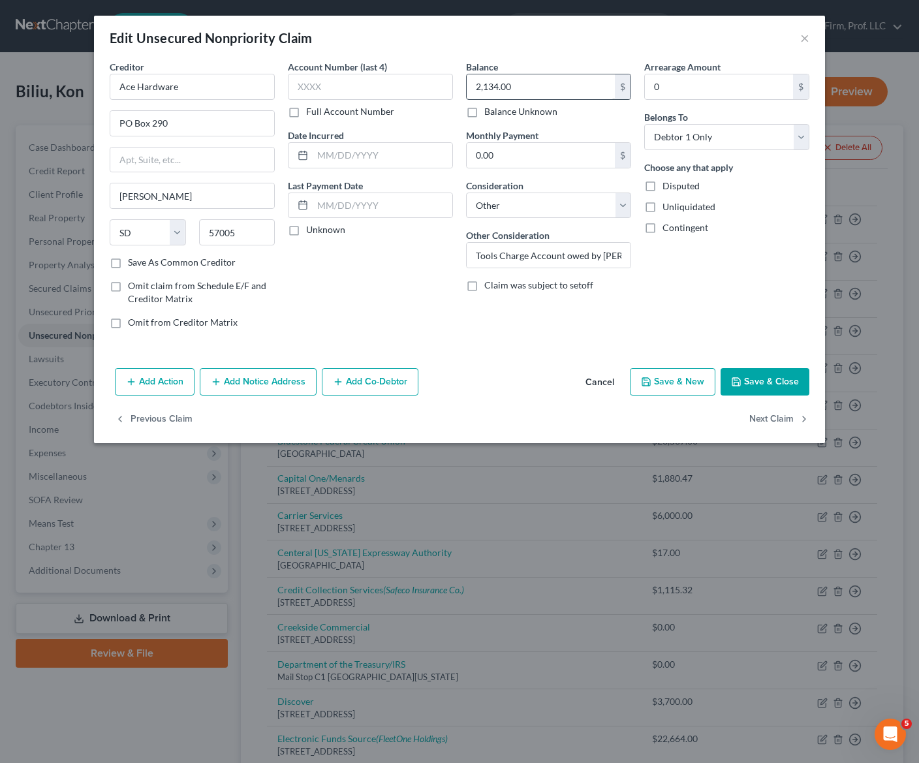
drag, startPoint x: 497, startPoint y: 104, endPoint x: 507, endPoint y: 91, distance: 15.4
click at [499, 104] on div "2,134.00 $ Balance Unknown" at bounding box center [548, 96] width 165 height 44
click at [507, 91] on input "2,134.00" at bounding box center [541, 86] width 148 height 25
type input "0.00"
click at [766, 388] on button "Save & Close" at bounding box center [765, 381] width 89 height 27
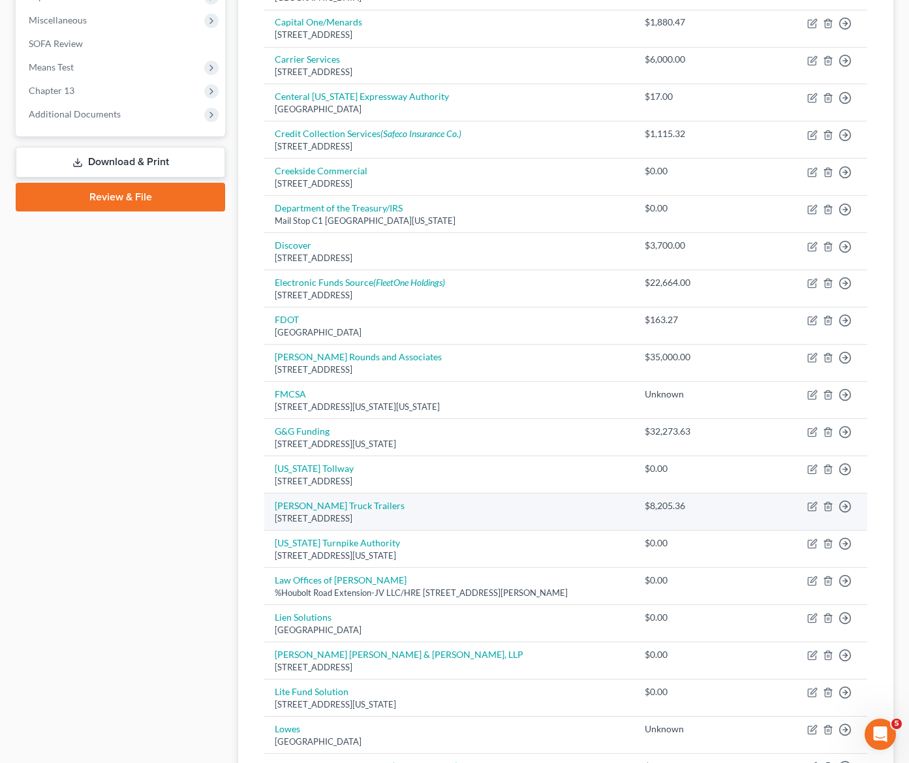
scroll to position [457, 0]
click at [309, 516] on div "[STREET_ADDRESS]" at bounding box center [449, 518] width 349 height 12
click at [309, 505] on link "[PERSON_NAME] Truck Trailers" at bounding box center [340, 504] width 130 height 11
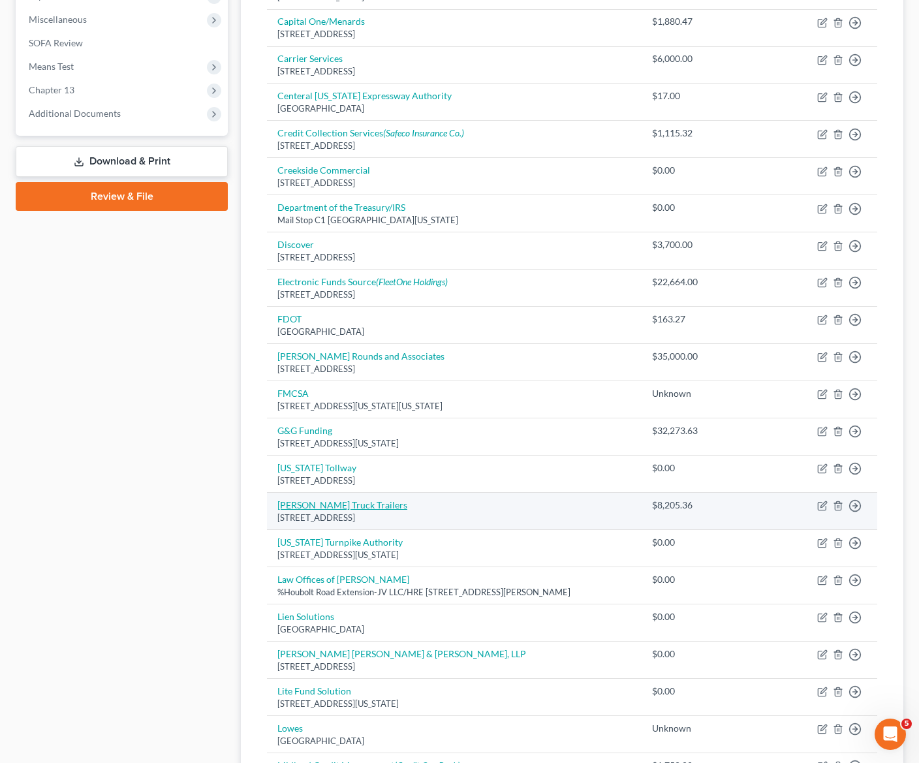
select select "16"
select select "14"
select select "0"
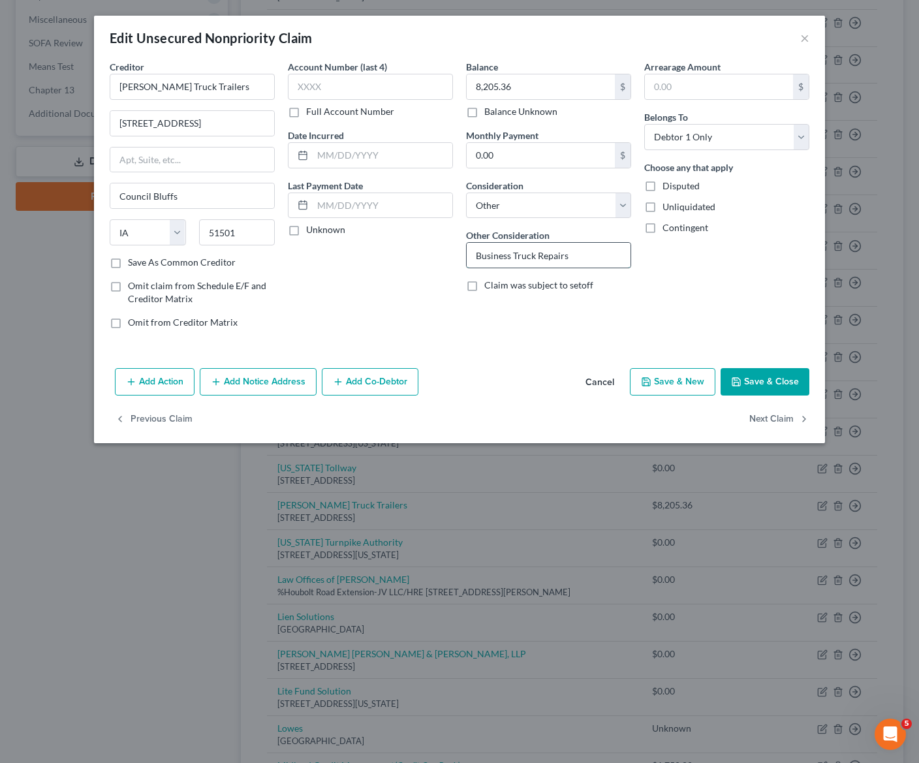
click at [585, 251] on input "Business Truck Repairs" at bounding box center [549, 255] width 164 height 25
click at [685, 187] on span "Disputed" at bounding box center [681, 185] width 37 height 11
click at [676, 187] on input "Disputed" at bounding box center [672, 184] width 8 height 8
checkbox input "true"
click at [584, 251] on input "Business Truck Repairs" at bounding box center [549, 255] width 164 height 25
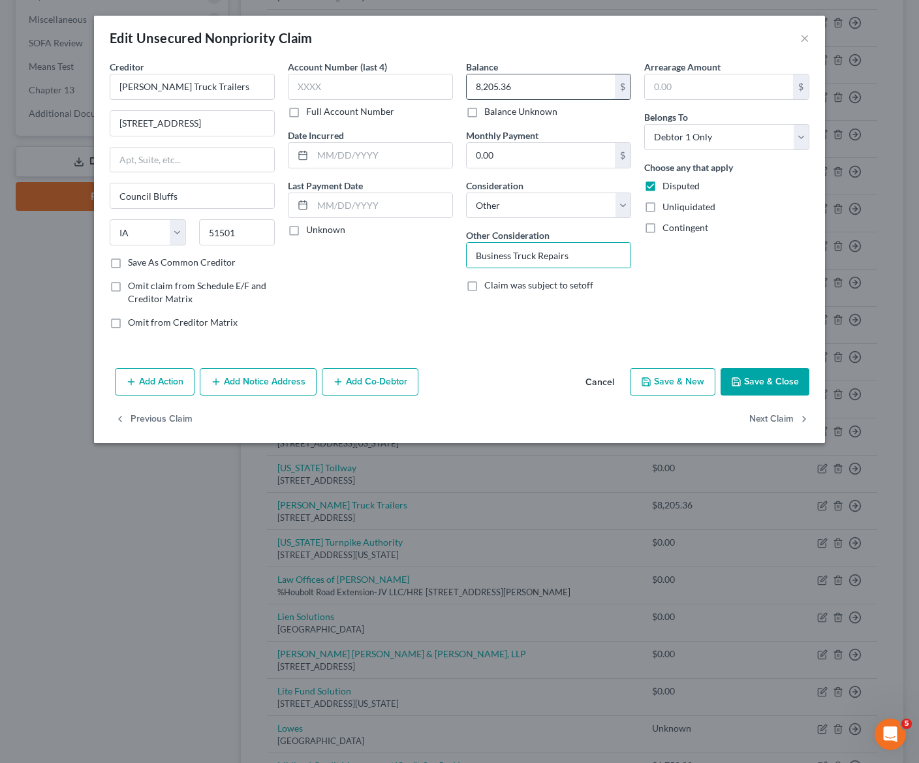
click at [516, 96] on input "8,205.36" at bounding box center [541, 86] width 148 height 25
type input "0.00"
click at [719, 279] on div "Arrearage Amount $ Belongs To * Select Debtor 1 Only Debtor 2 Only Debtor 1 And…" at bounding box center [727, 199] width 178 height 279
click at [740, 373] on button "Save & Close" at bounding box center [765, 381] width 89 height 27
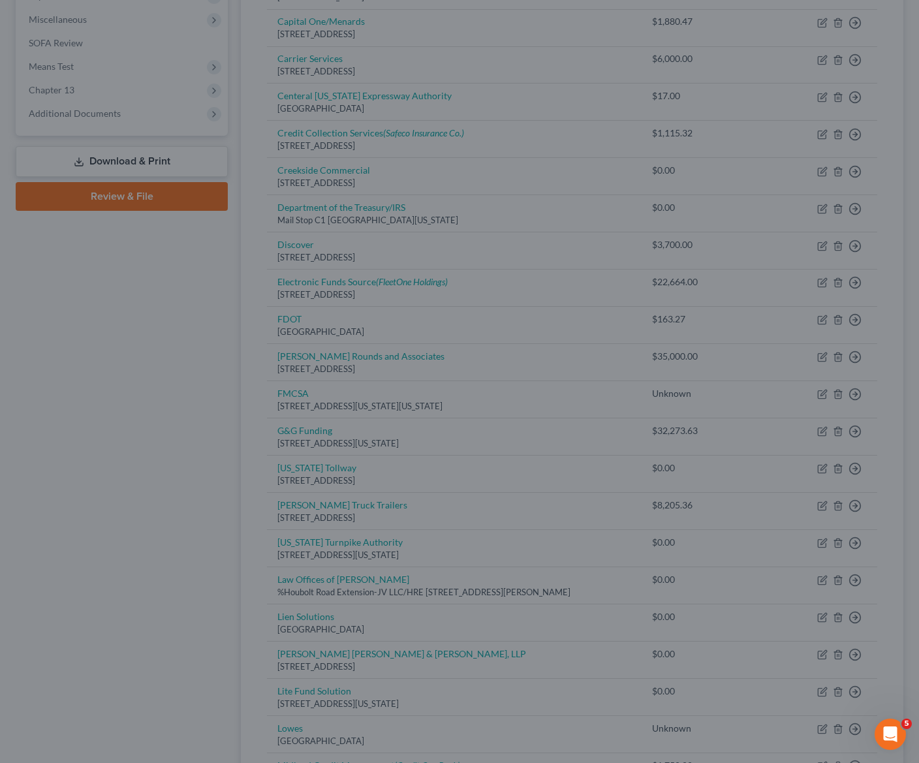
type input "0"
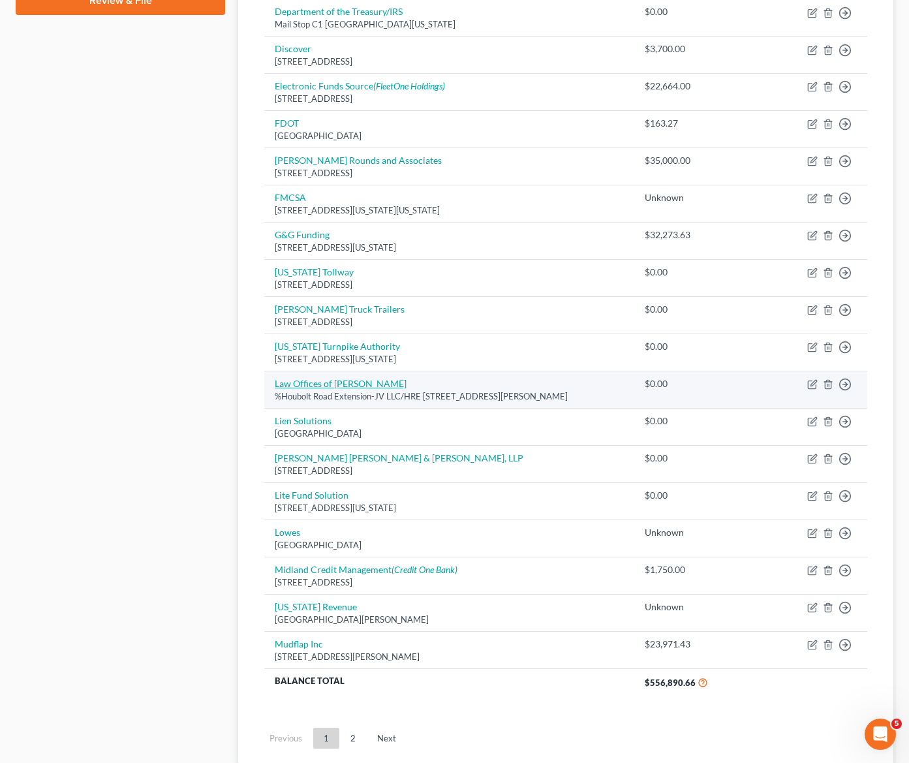
scroll to position [551, 0]
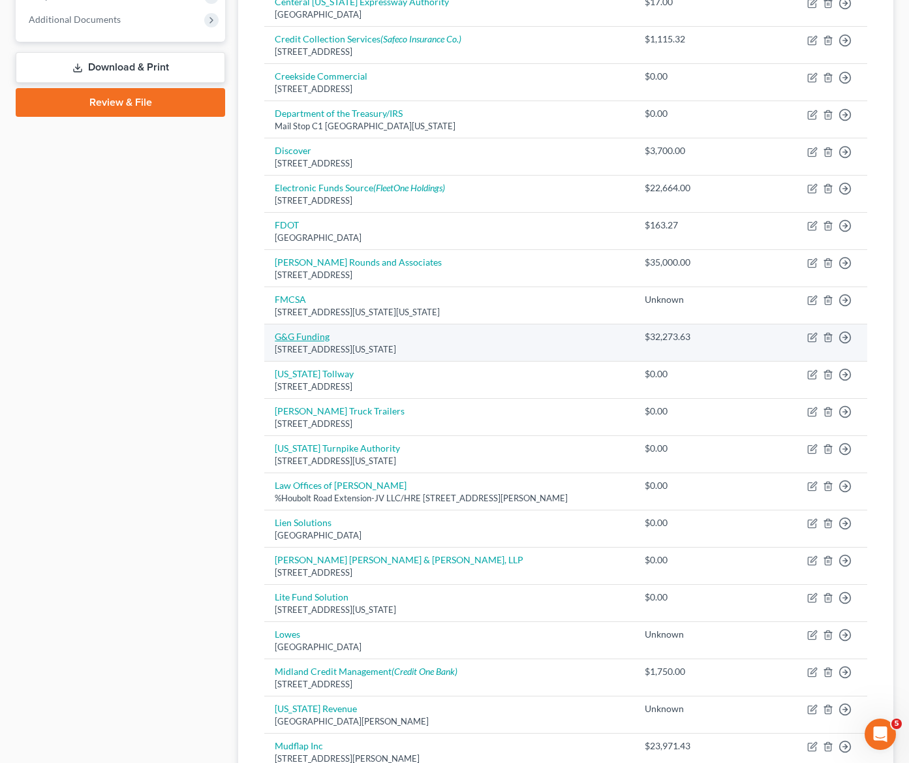
click at [304, 336] on link "G&G Funding" at bounding box center [302, 336] width 55 height 11
select select "35"
select select "14"
select select "0"
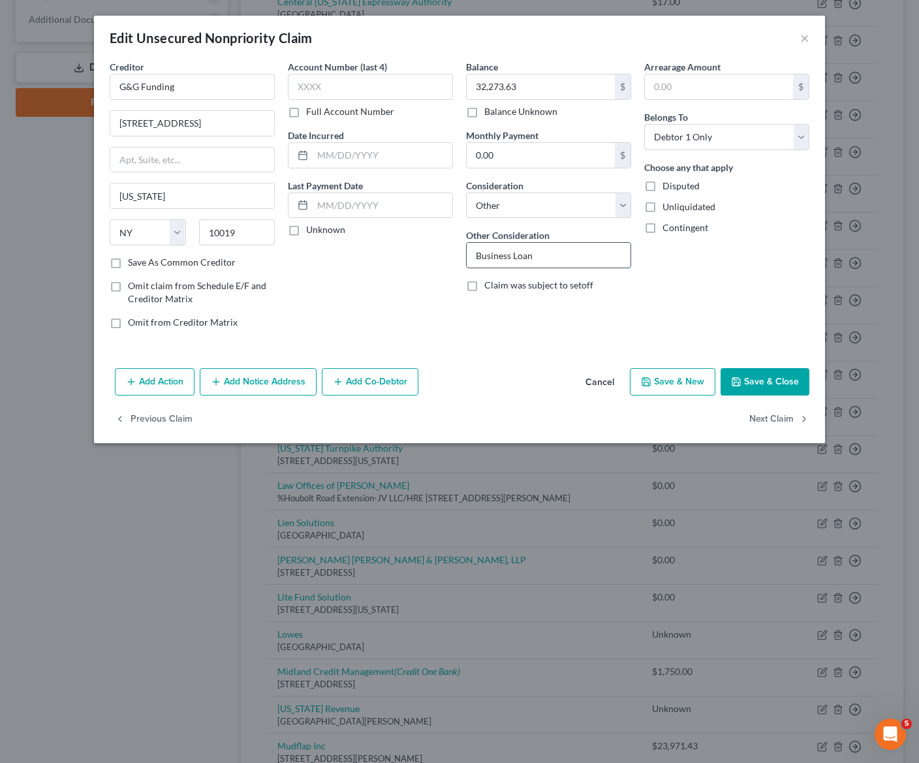
click at [550, 262] on input "Business Loan" at bounding box center [549, 255] width 164 height 25
click at [665, 190] on span "Disputed" at bounding box center [681, 185] width 37 height 11
click at [668, 188] on input "Disputed" at bounding box center [672, 184] width 8 height 8
checkbox input "true"
click at [574, 95] on input "32,273.63" at bounding box center [541, 86] width 148 height 25
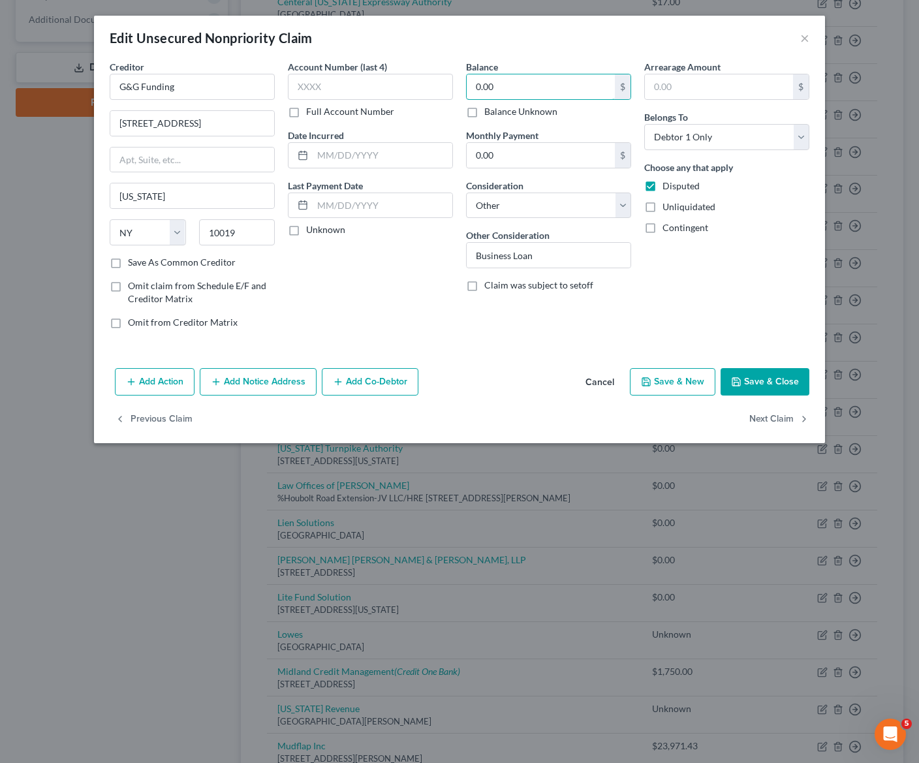
type input "0.00"
click at [766, 389] on button "Save & Close" at bounding box center [765, 381] width 89 height 27
type input "0"
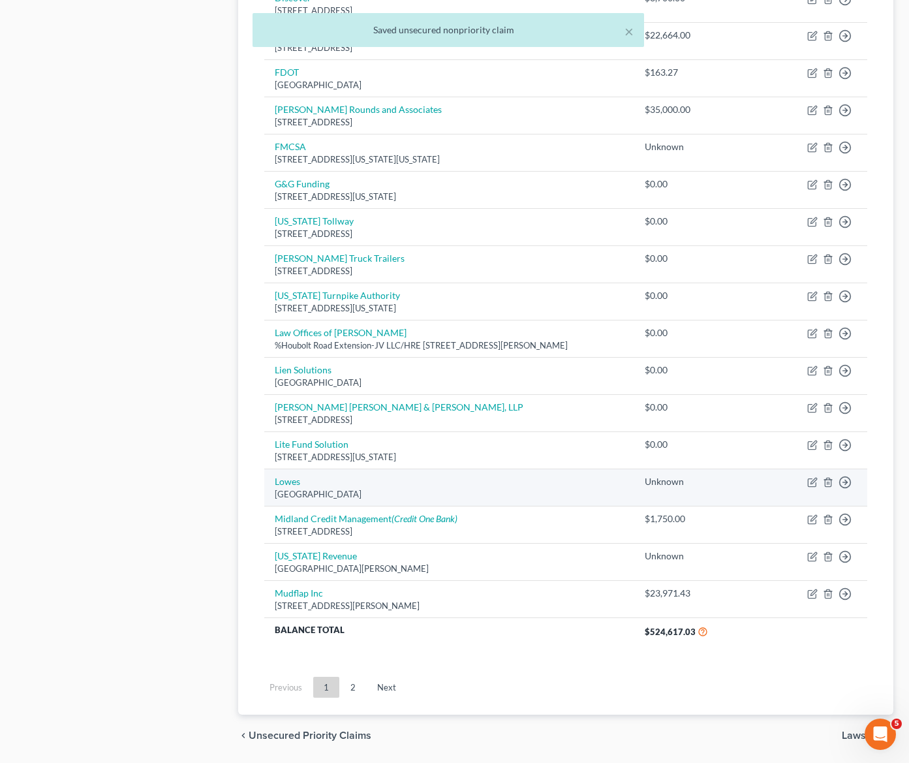
scroll to position [747, 0]
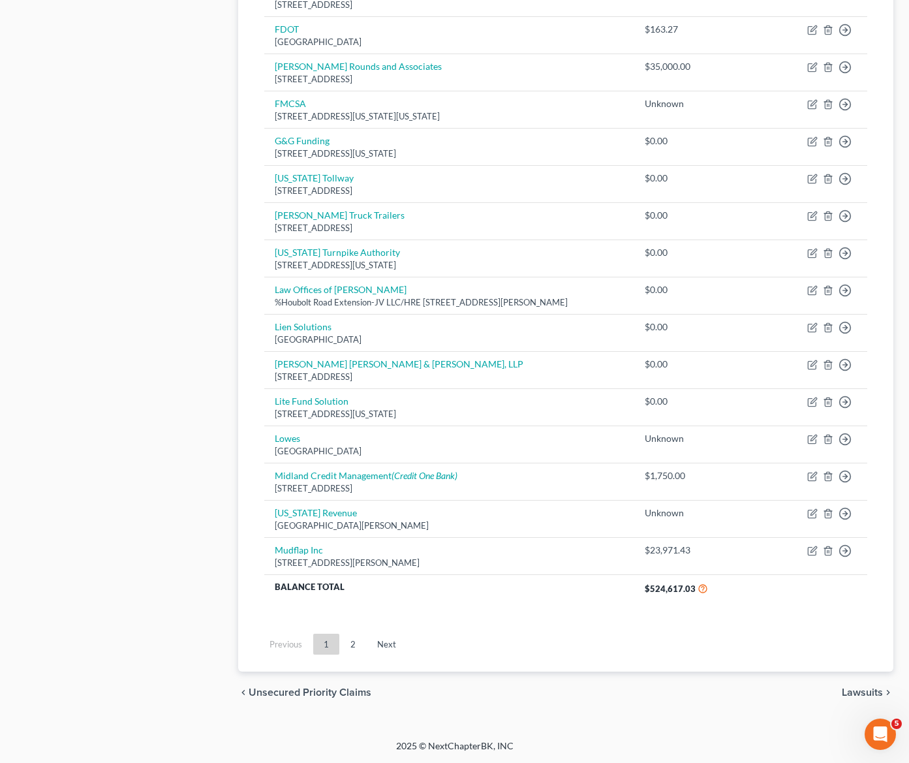
drag, startPoint x: 355, startPoint y: 642, endPoint x: 394, endPoint y: 657, distance: 41.9
click at [355, 642] on link "2" at bounding box center [353, 644] width 26 height 21
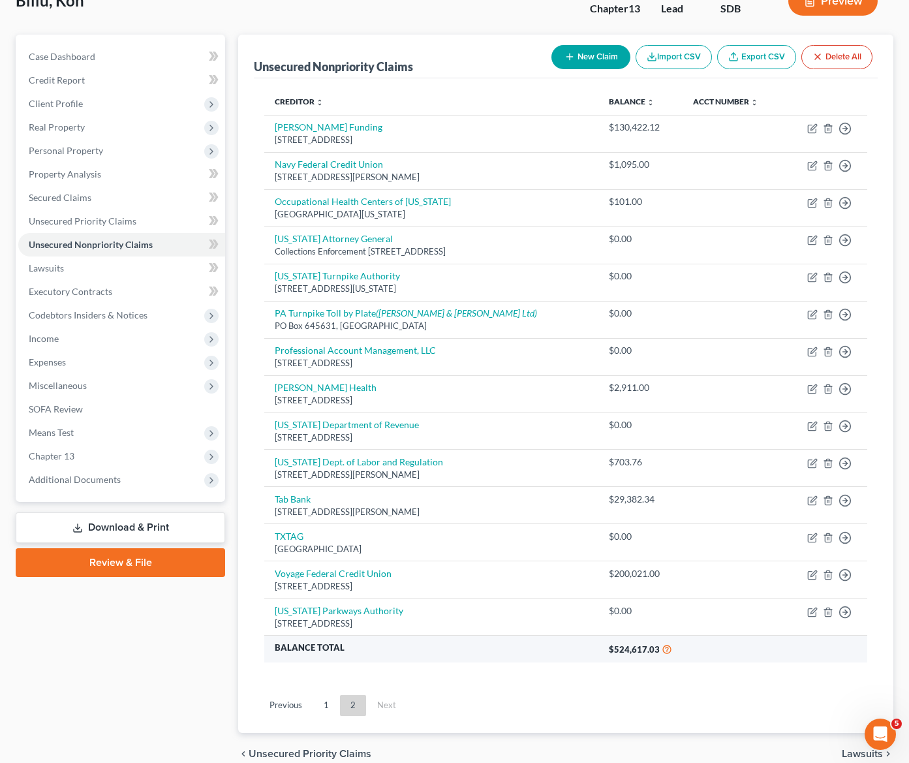
scroll to position [152, 0]
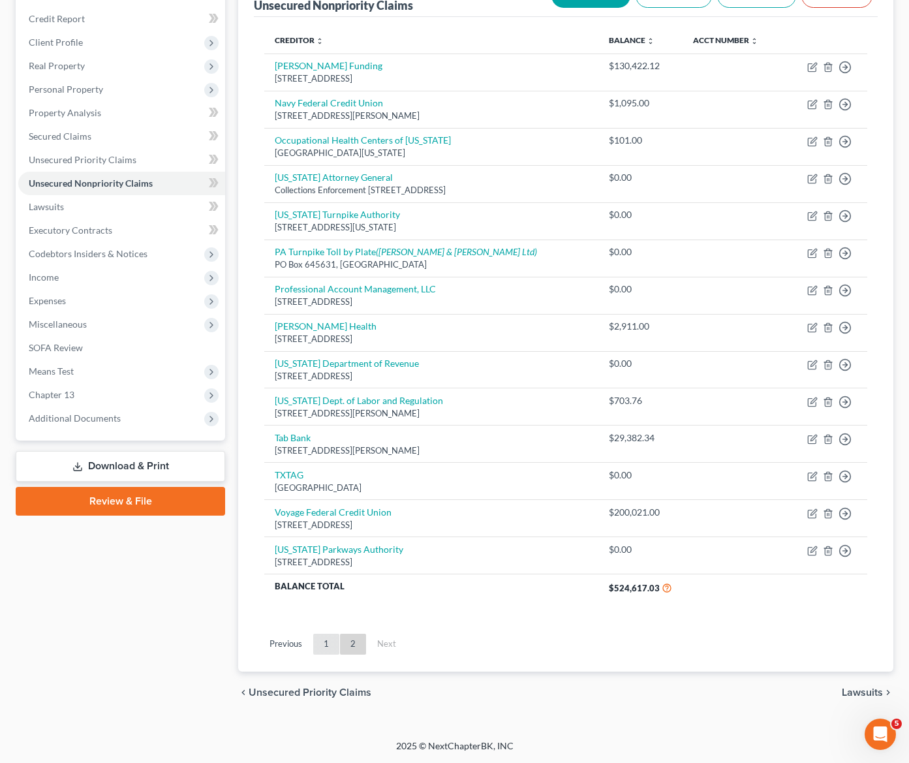
click at [325, 647] on link "1" at bounding box center [326, 644] width 26 height 21
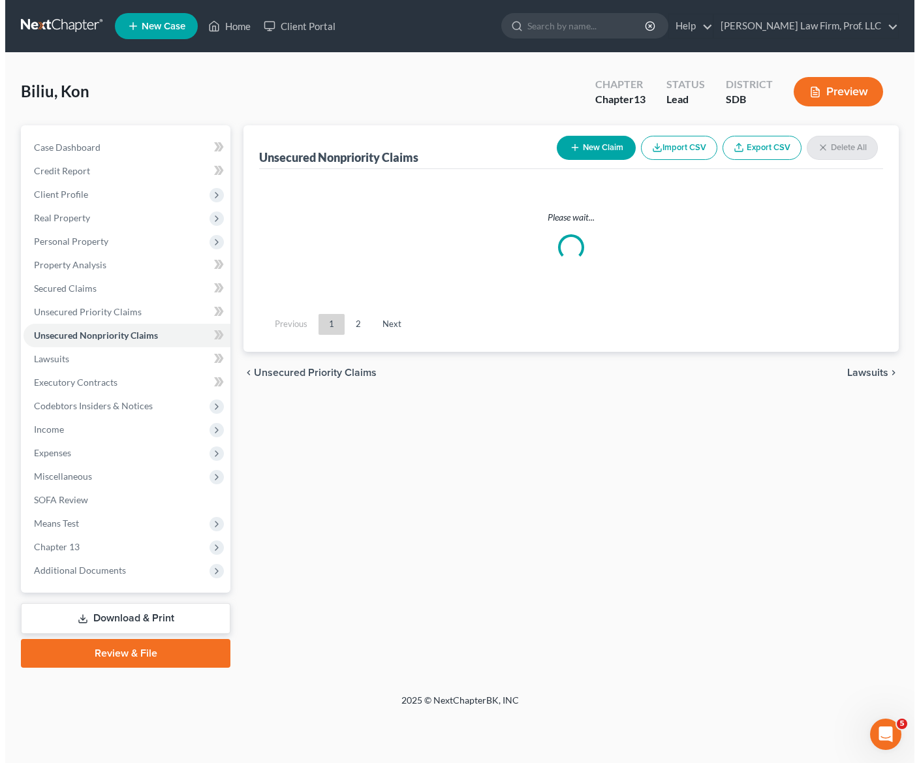
scroll to position [0, 0]
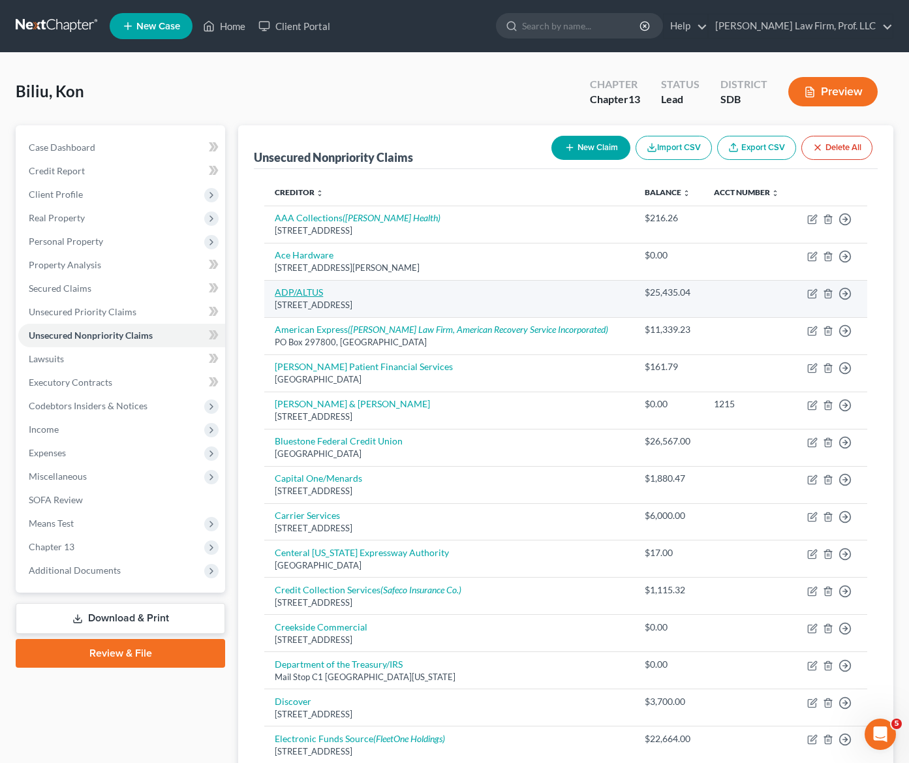
click at [286, 289] on link "ADP/ALTUS" at bounding box center [299, 292] width 48 height 11
select select "19"
select select "14"
select select "0"
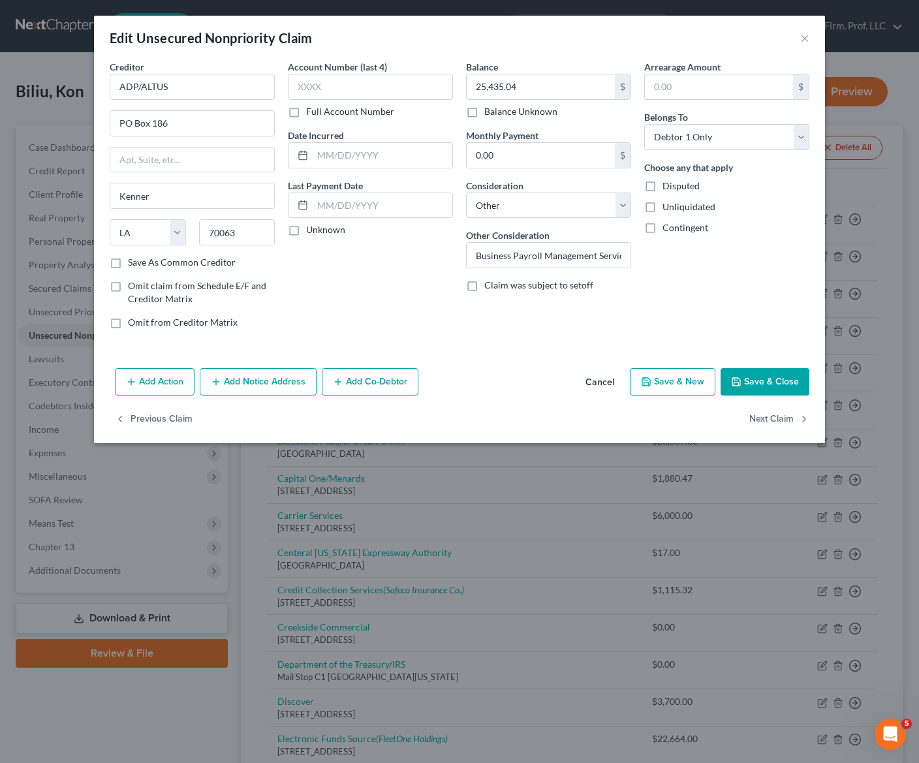
click at [364, 259] on div "Account Number (last 4) Full Account Number Date Incurred Last Payment Date Unk…" at bounding box center [370, 199] width 178 height 279
click at [597, 255] on input "Business Payroll Management Services" at bounding box center [549, 255] width 164 height 25
drag, startPoint x: 614, startPoint y: 254, endPoint x: 690, endPoint y: 259, distance: 75.9
click at [690, 259] on div "Creditor * ADP/ALTUS PO Box 186 Kenner State [US_STATE] AK AR AZ CA CO CT DE DC…" at bounding box center [459, 199] width 713 height 279
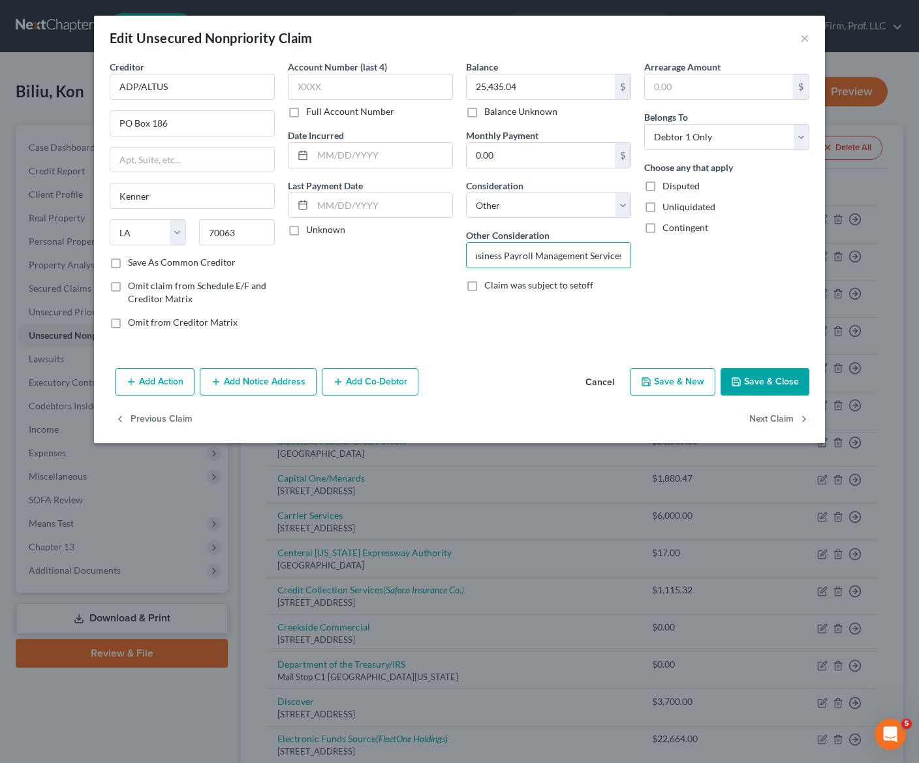
click at [691, 259] on div "Arrearage Amount $ Belongs To * Select Debtor 1 Only Debtor 2 Only Debtor 1 And…" at bounding box center [727, 199] width 178 height 279
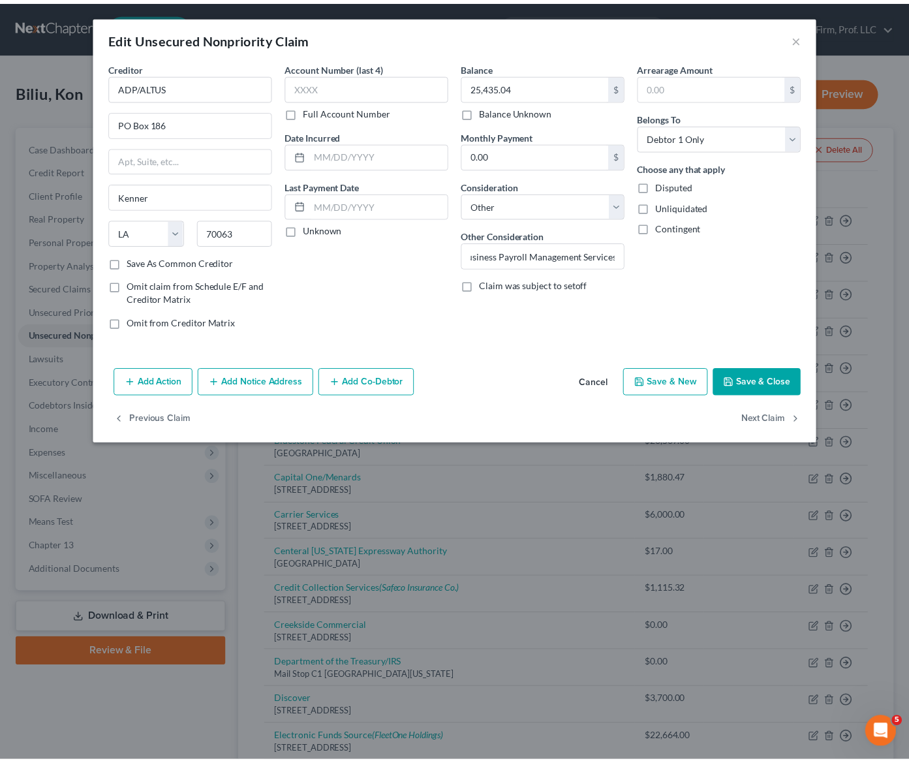
scroll to position [0, 0]
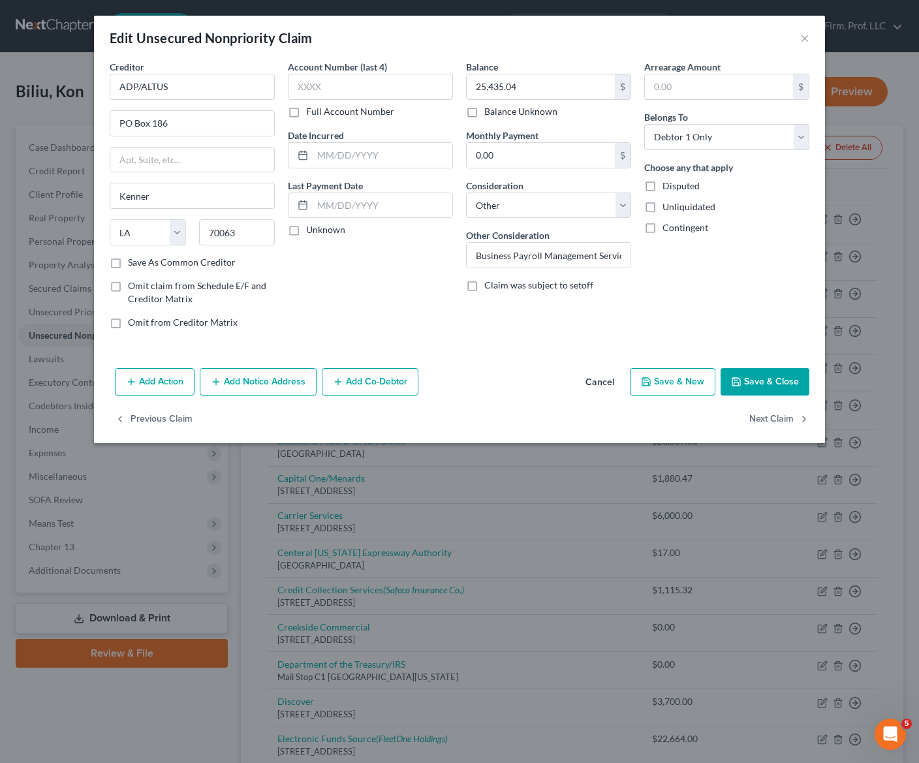
click at [663, 184] on label "Disputed" at bounding box center [681, 186] width 37 height 13
click at [668, 184] on input "Disputed" at bounding box center [672, 184] width 8 height 8
checkbox input "true"
click at [539, 92] on input "25,435.04" at bounding box center [541, 86] width 148 height 25
type input "0.00"
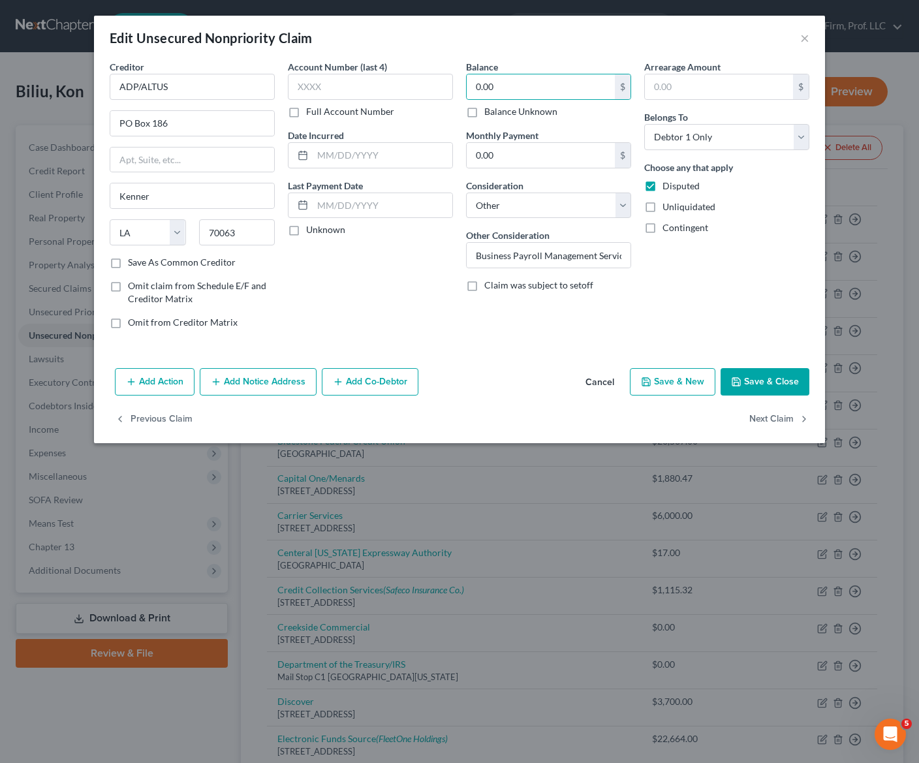
click at [774, 394] on button "Save & Close" at bounding box center [765, 381] width 89 height 27
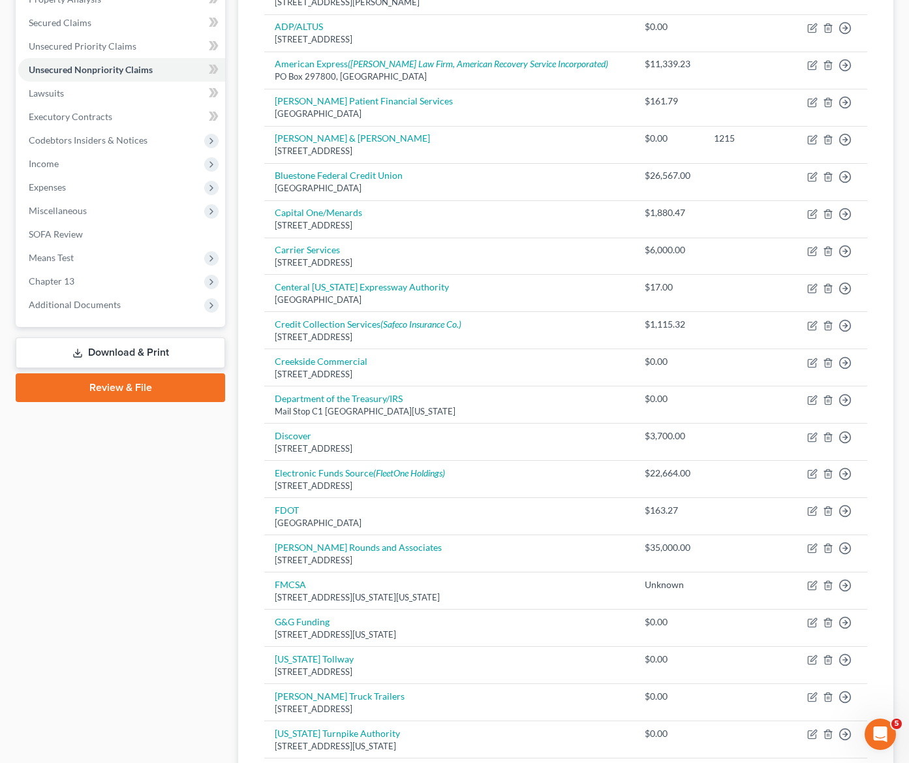
scroll to position [653, 0]
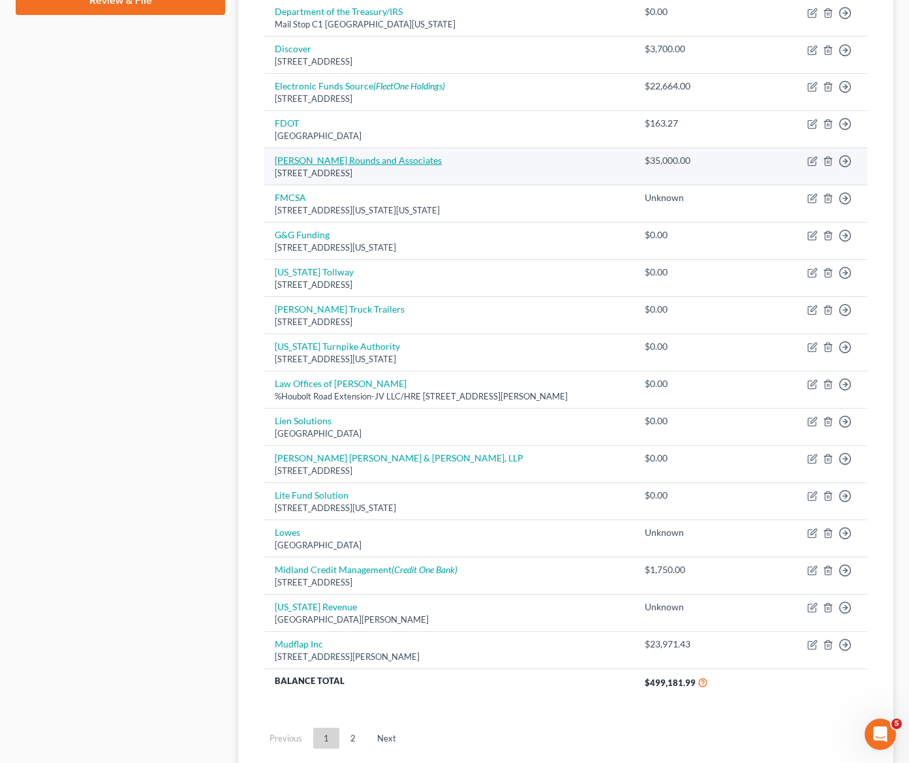
click at [303, 161] on link "[PERSON_NAME] Rounds and Associates" at bounding box center [358, 160] width 167 height 11
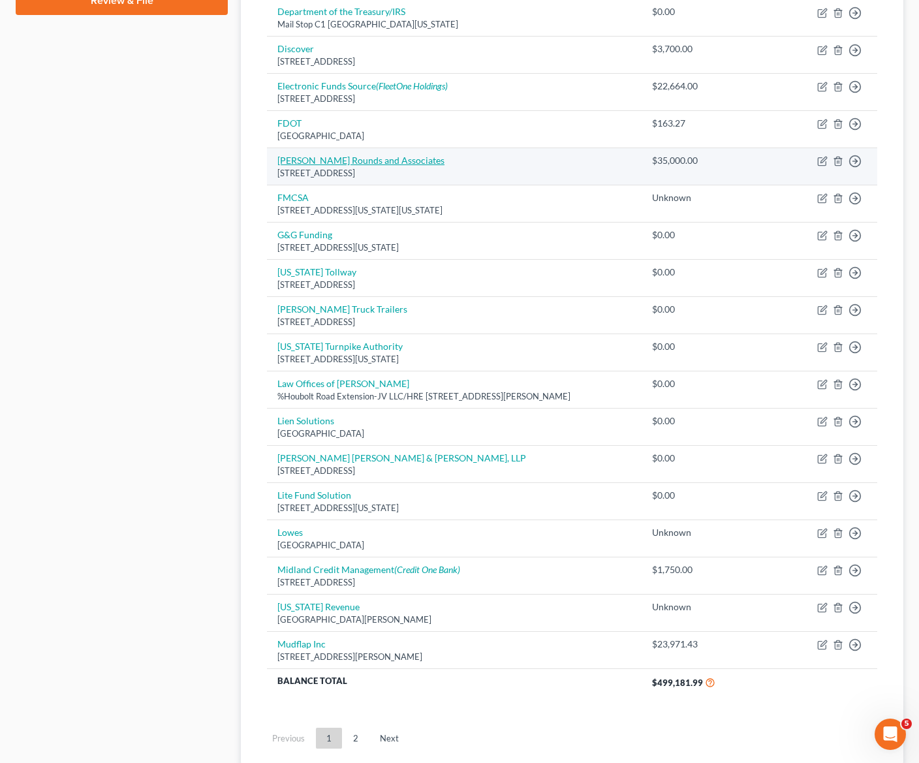
select select "43"
select select "14"
select select "0"
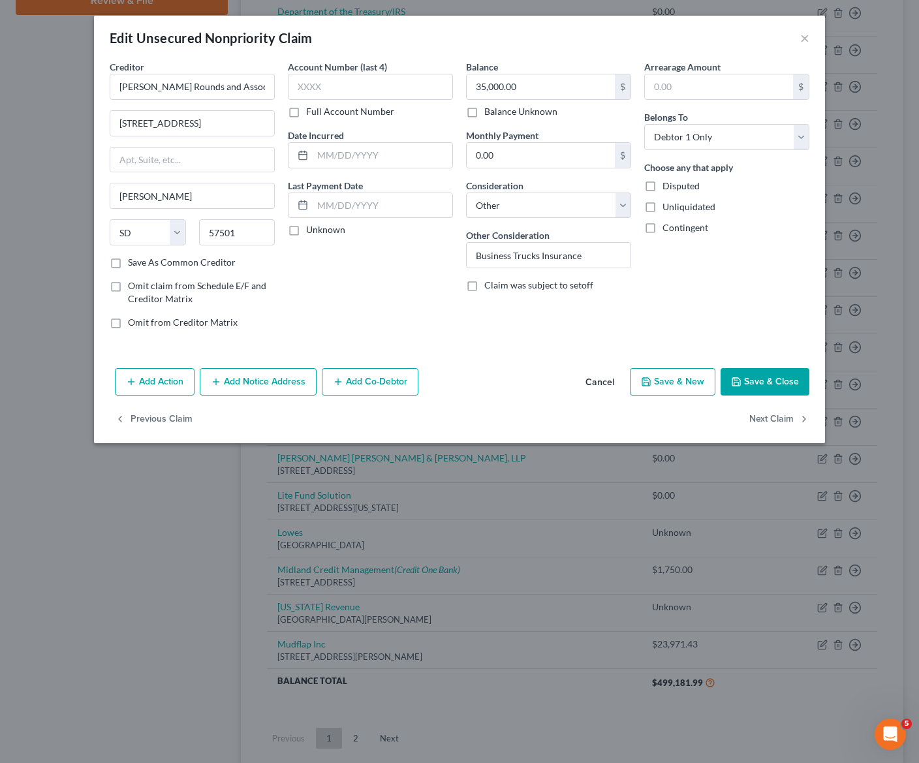
click at [627, 311] on div "Balance 35,000.00 $ Balance Unknown Balance Undetermined 35,000.00 $ Balance Un…" at bounding box center [549, 199] width 178 height 279
click at [597, 259] on input "Business Trucks Insurance" at bounding box center [549, 255] width 164 height 25
click at [666, 185] on span "Disputed" at bounding box center [681, 185] width 37 height 11
click at [668, 185] on input "Disputed" at bounding box center [672, 184] width 8 height 8
checkbox input "true"
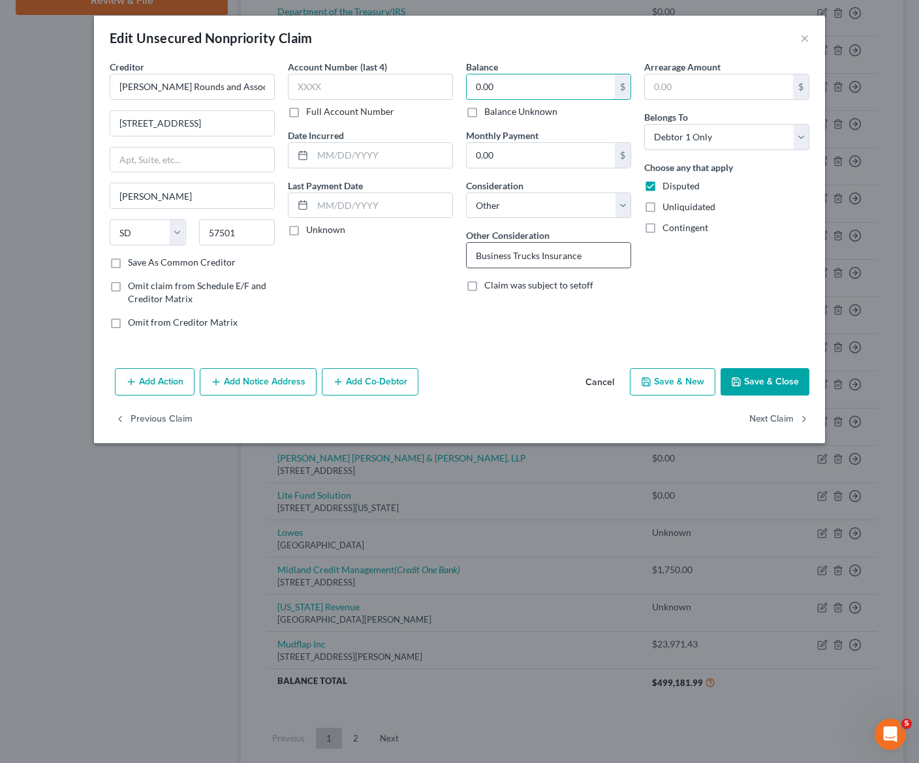
type input "0.00"
click at [586, 259] on input "Business Trucks Insurance" at bounding box center [549, 255] width 164 height 25
click at [746, 386] on button "Save & Close" at bounding box center [765, 381] width 89 height 27
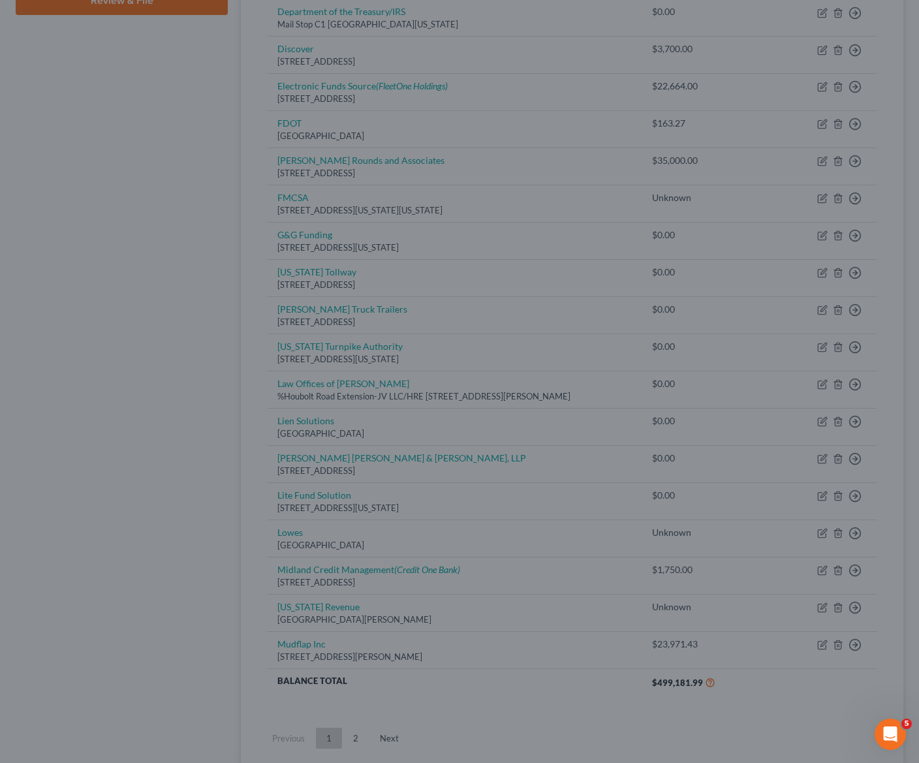
type input "0"
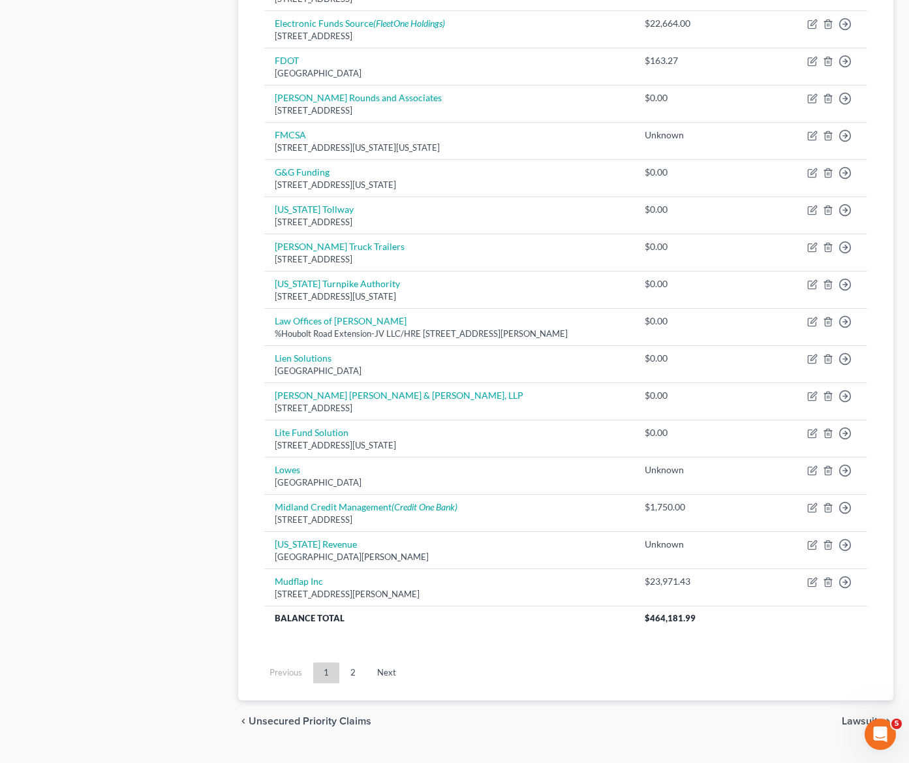
scroll to position [718, 0]
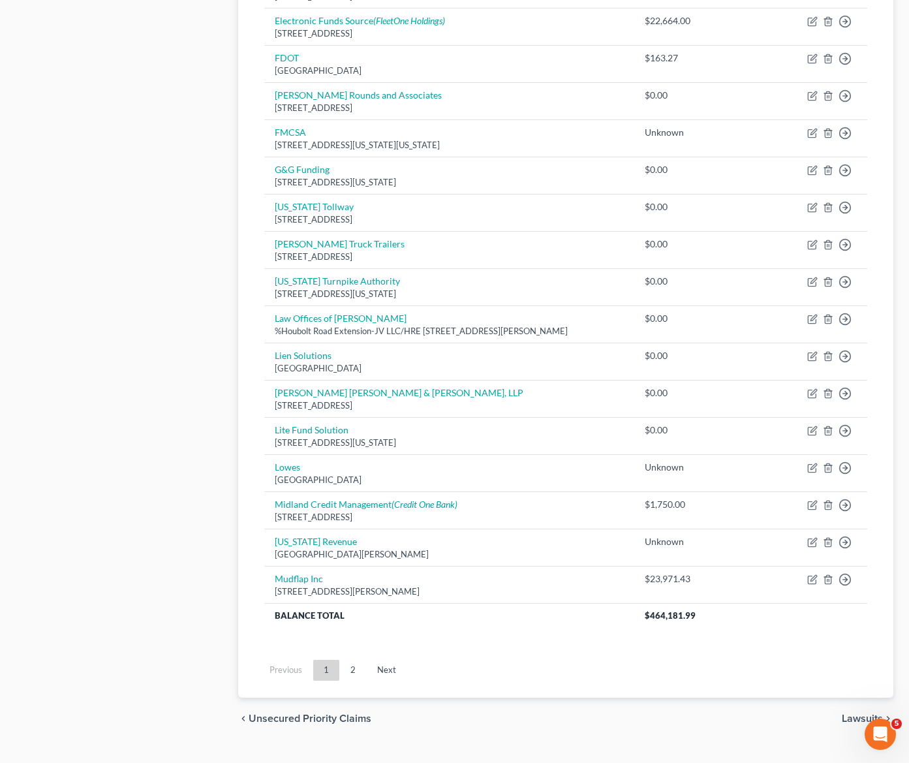
click at [355, 682] on ul "Previous 1 2 Next" at bounding box center [566, 670] width 624 height 34
click at [357, 679] on link "2" at bounding box center [353, 670] width 26 height 21
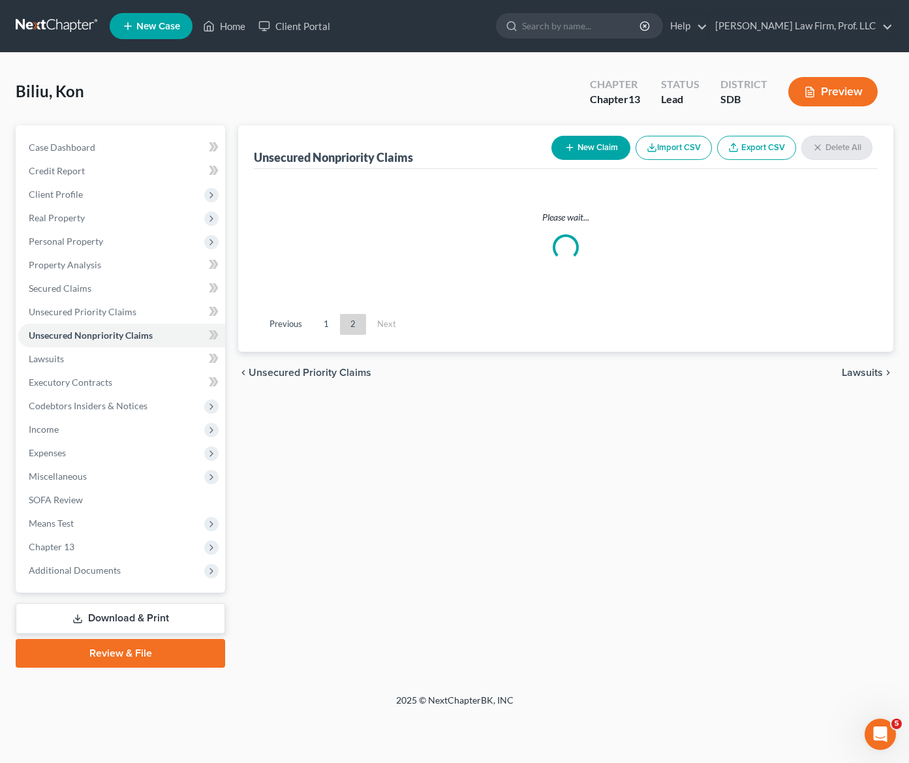
scroll to position [0, 0]
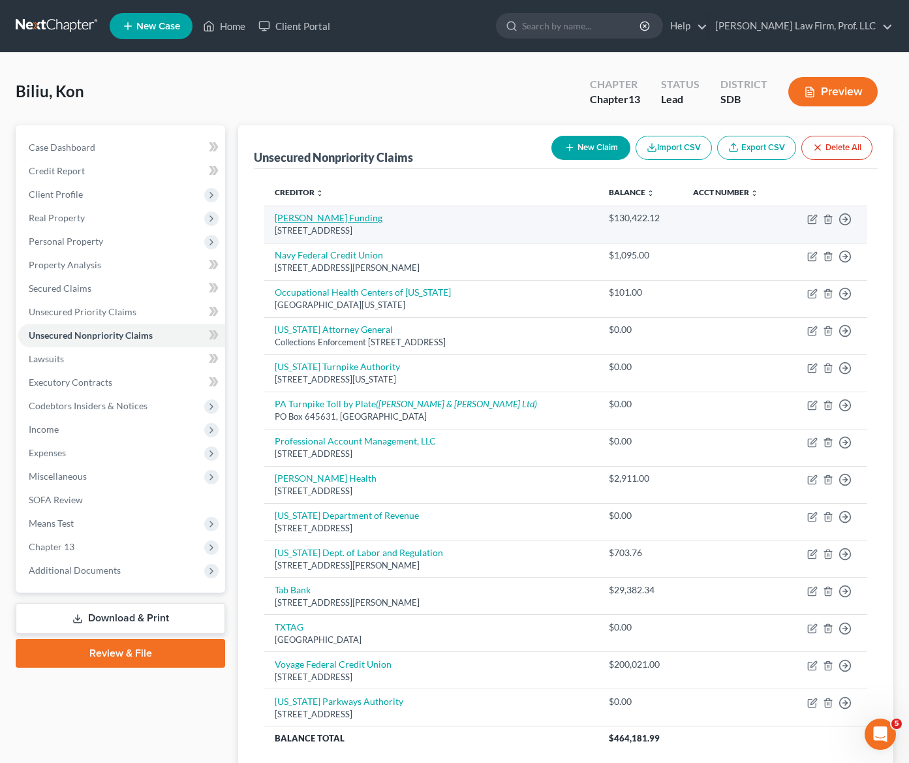
click at [300, 215] on link "[PERSON_NAME] Funding" at bounding box center [329, 217] width 108 height 11
select select "4"
select select "14"
select select "0"
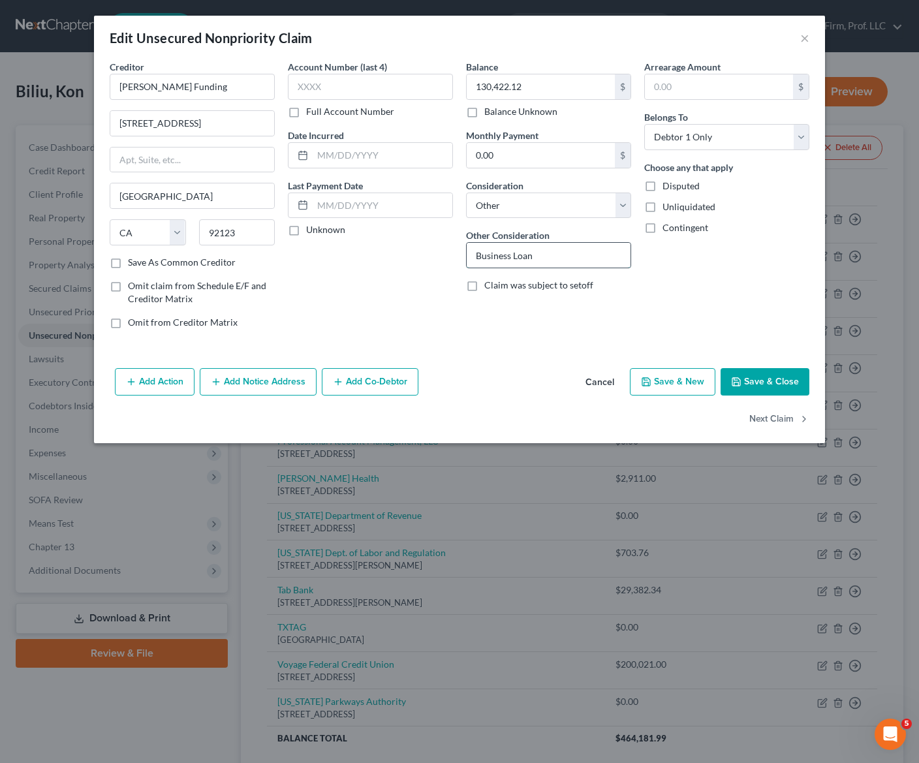
click at [576, 264] on input "Business Loan" at bounding box center [549, 255] width 164 height 25
click at [669, 178] on div "Choose any that apply Disputed Unliquidated Contingent" at bounding box center [726, 198] width 165 height 74
click at [668, 181] on span "Disputed" at bounding box center [681, 185] width 37 height 11
click at [668, 181] on input "Disputed" at bounding box center [672, 184] width 8 height 8
checkbox input "true"
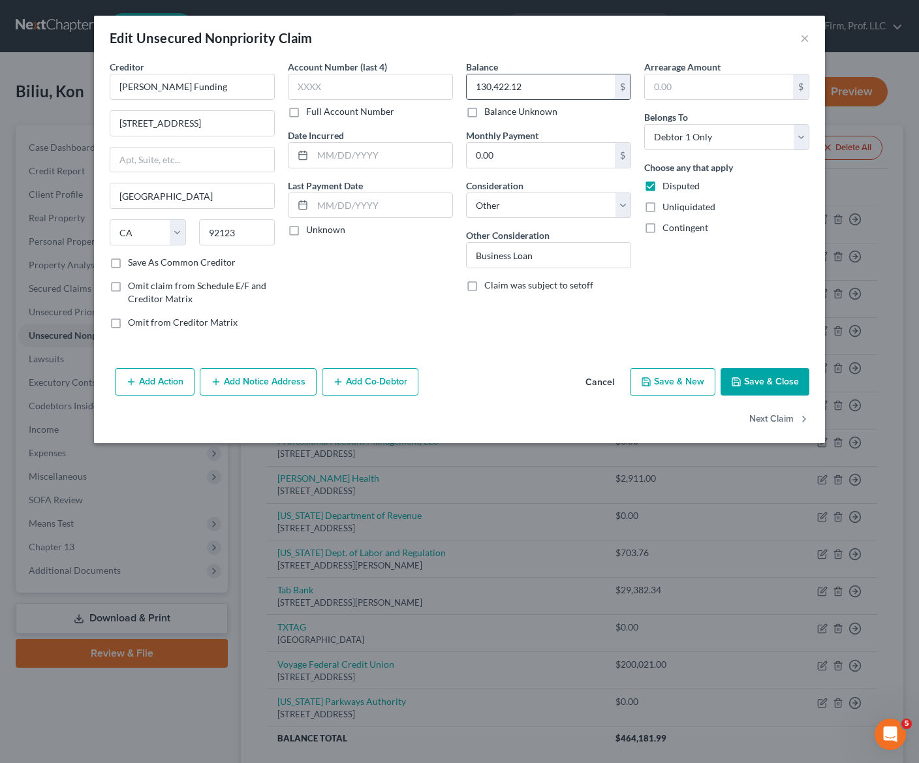
click at [542, 91] on input "130,422.12" at bounding box center [541, 86] width 148 height 25
type input "0.00"
click at [731, 379] on button "Save & Close" at bounding box center [765, 381] width 89 height 27
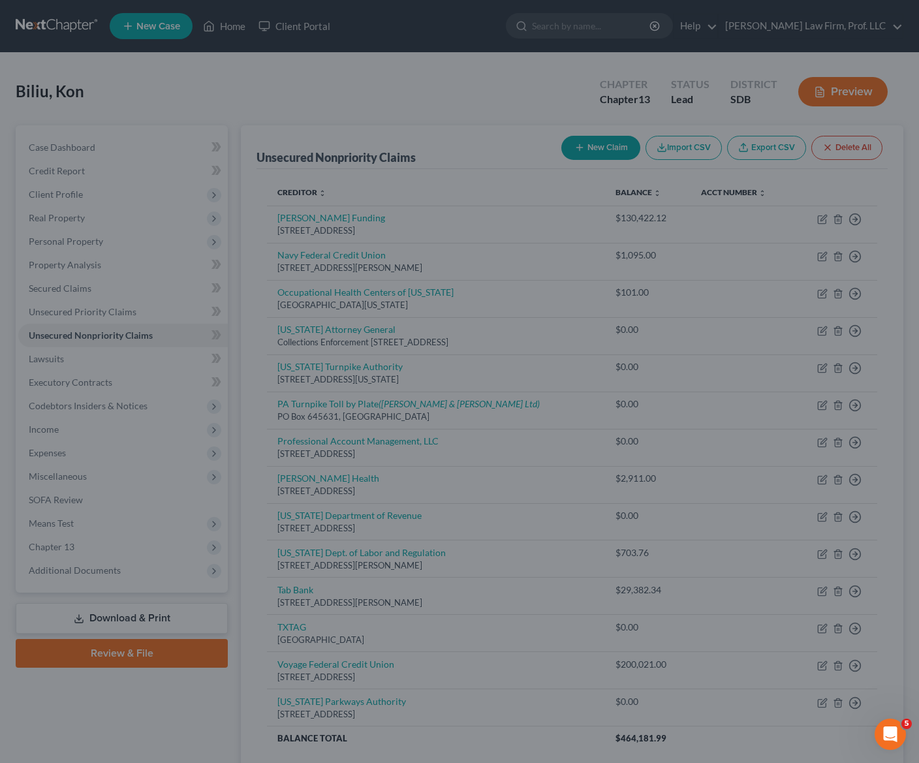
type input "0"
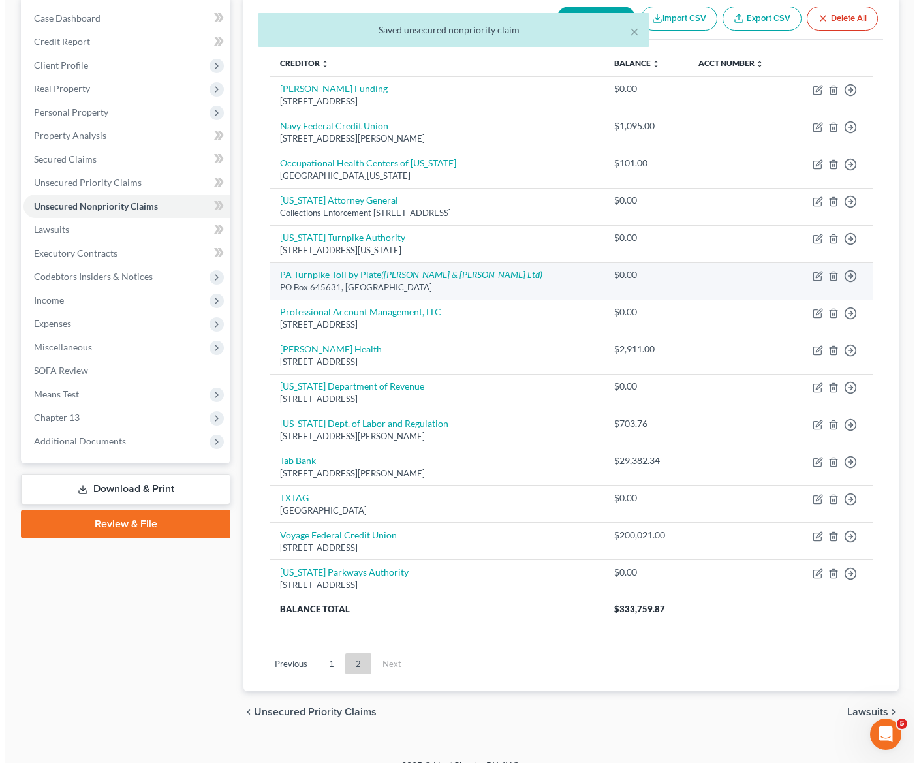
scroll to position [149, 0]
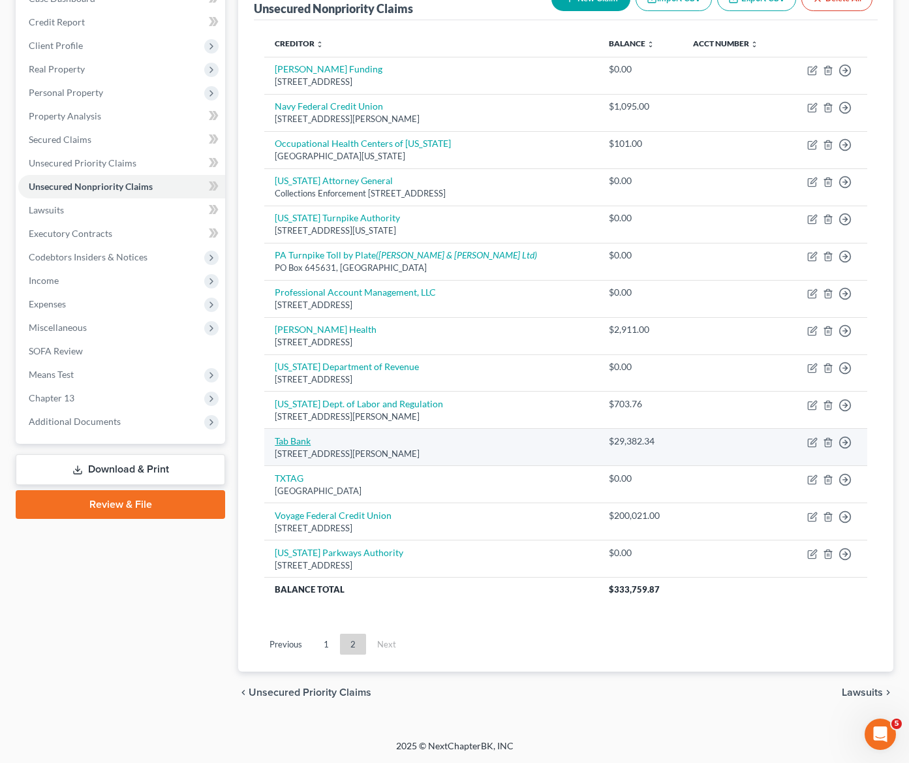
click at [294, 445] on link "Tab Bank" at bounding box center [293, 440] width 36 height 11
select select "46"
select select "14"
select select "0"
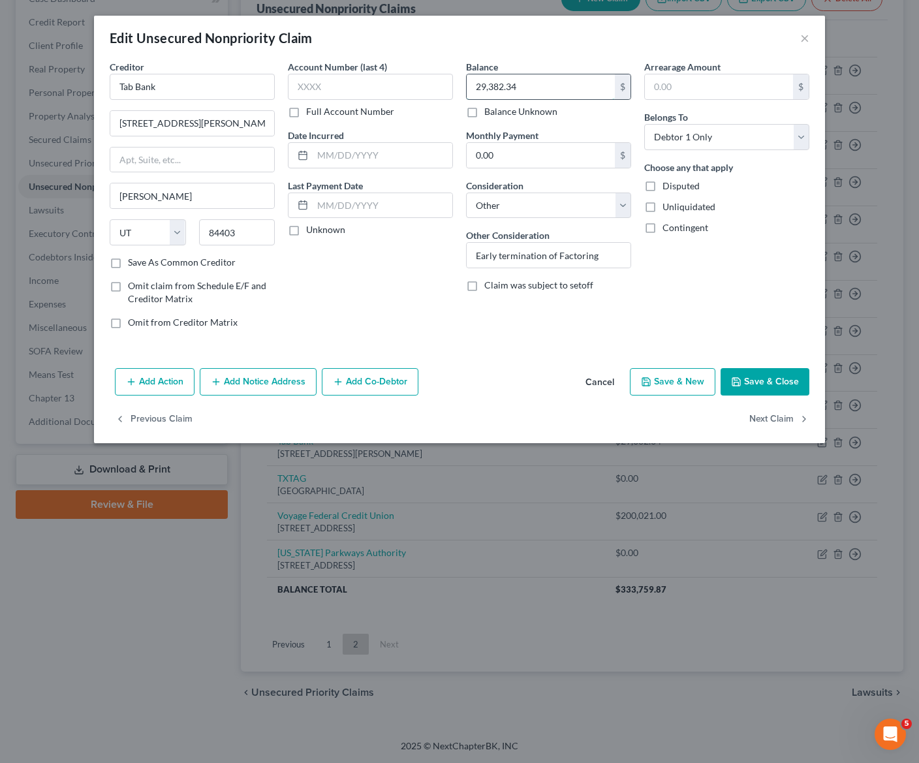
click at [537, 84] on input "29,382.34" at bounding box center [541, 86] width 148 height 25
type input "0.00"
click at [525, 334] on div "Balance 0.00 $ Balance Unknown Balance Undetermined 0.00 $ Balance Unknown Mont…" at bounding box center [549, 199] width 178 height 279
click at [611, 262] on input "Early termination of Factoring" at bounding box center [549, 255] width 164 height 25
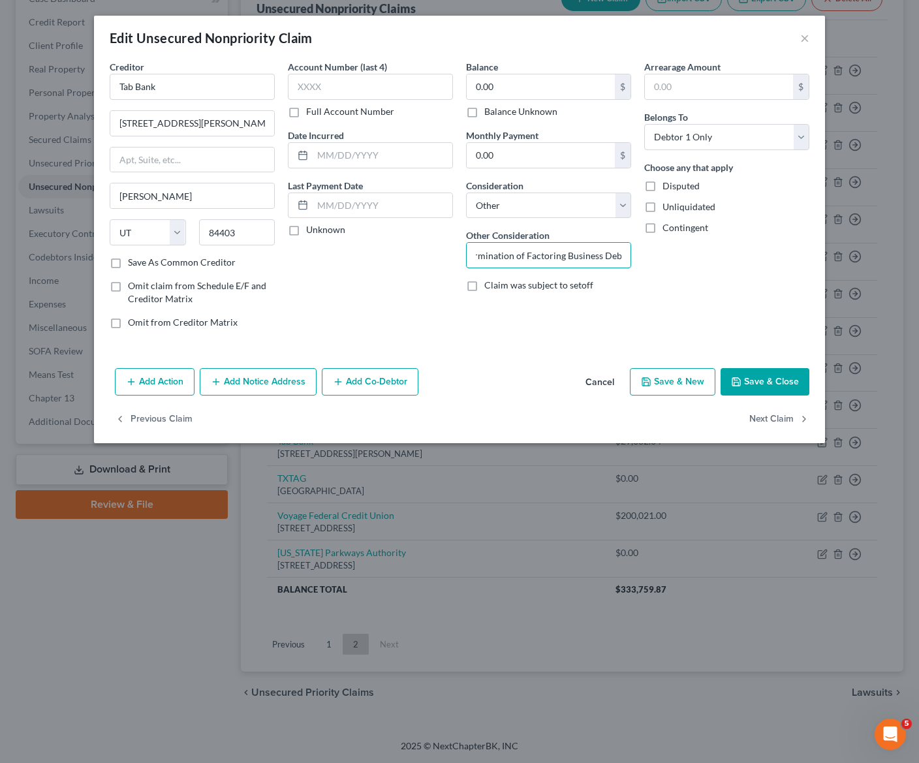
type input "Early termination of Factoring Business Debt"
click at [663, 187] on label "Disputed" at bounding box center [681, 186] width 37 height 13
click at [668, 187] on input "Disputed" at bounding box center [672, 184] width 8 height 8
checkbox input "true"
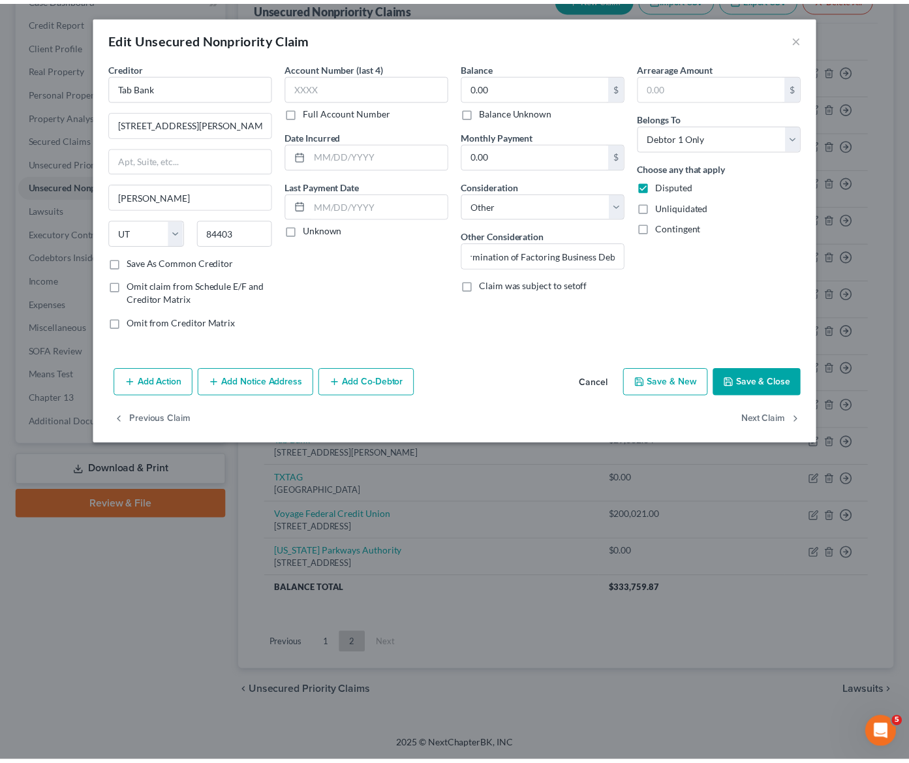
scroll to position [0, 0]
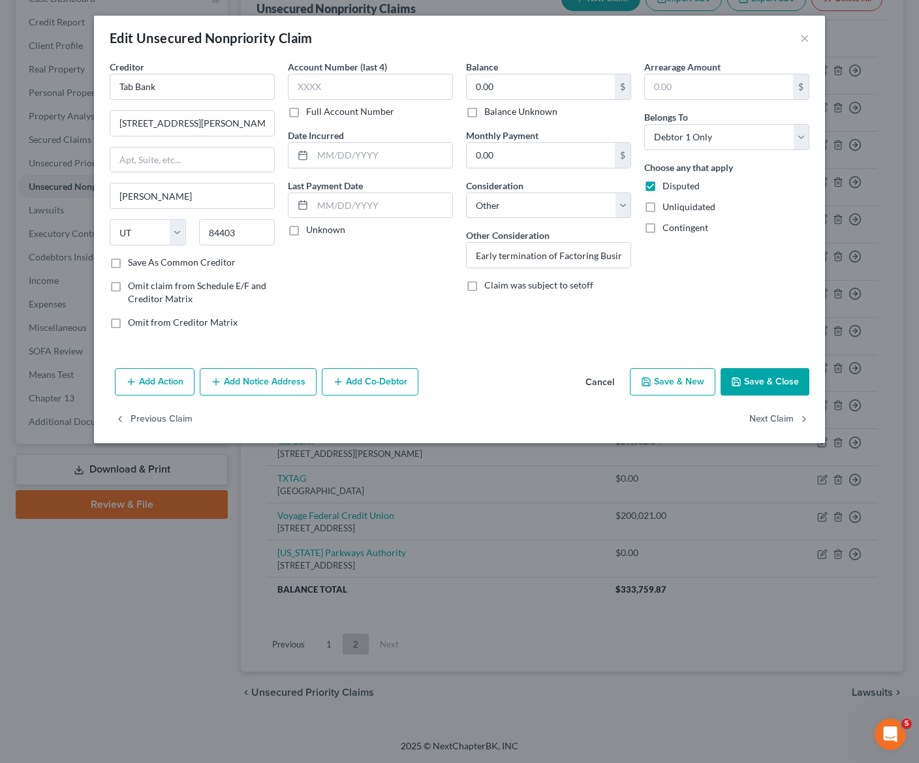
click at [747, 377] on button "Save & Close" at bounding box center [765, 381] width 89 height 27
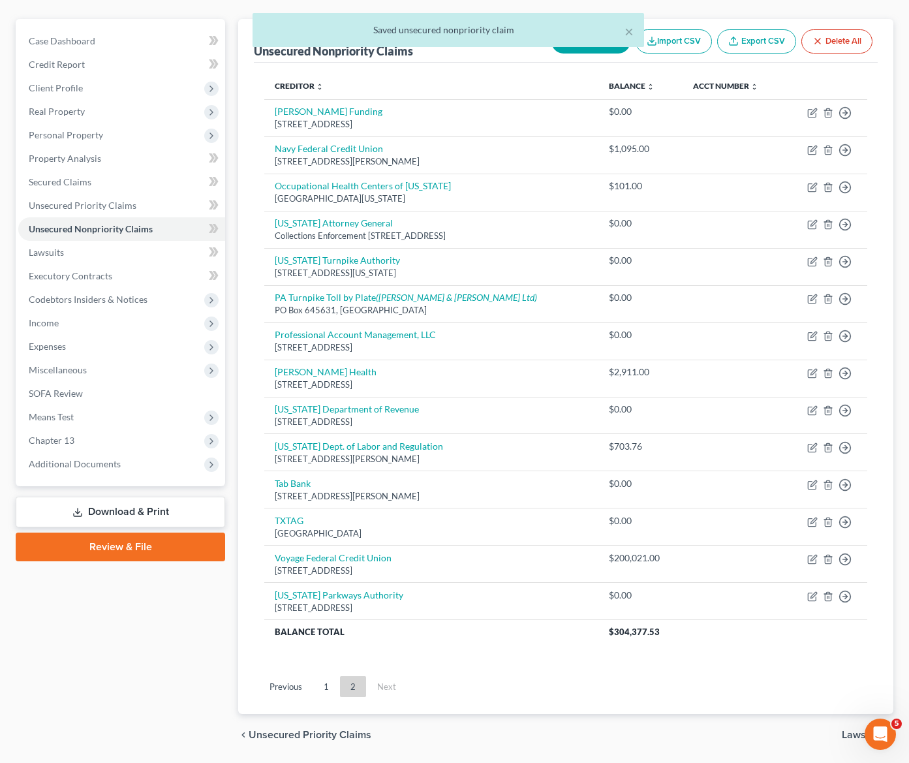
scroll to position [84, 0]
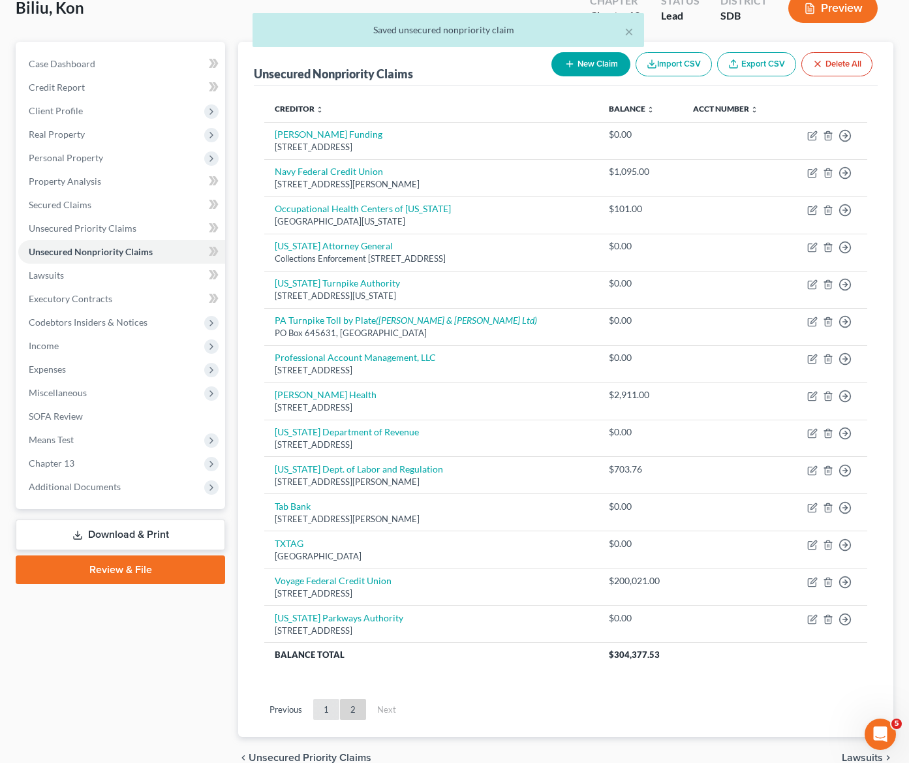
drag, startPoint x: 332, startPoint y: 695, endPoint x: 334, endPoint y: 708, distance: 12.6
click at [332, 695] on ul "Previous 1 2 Next" at bounding box center [566, 710] width 624 height 34
click at [334, 708] on link "1" at bounding box center [326, 709] width 26 height 21
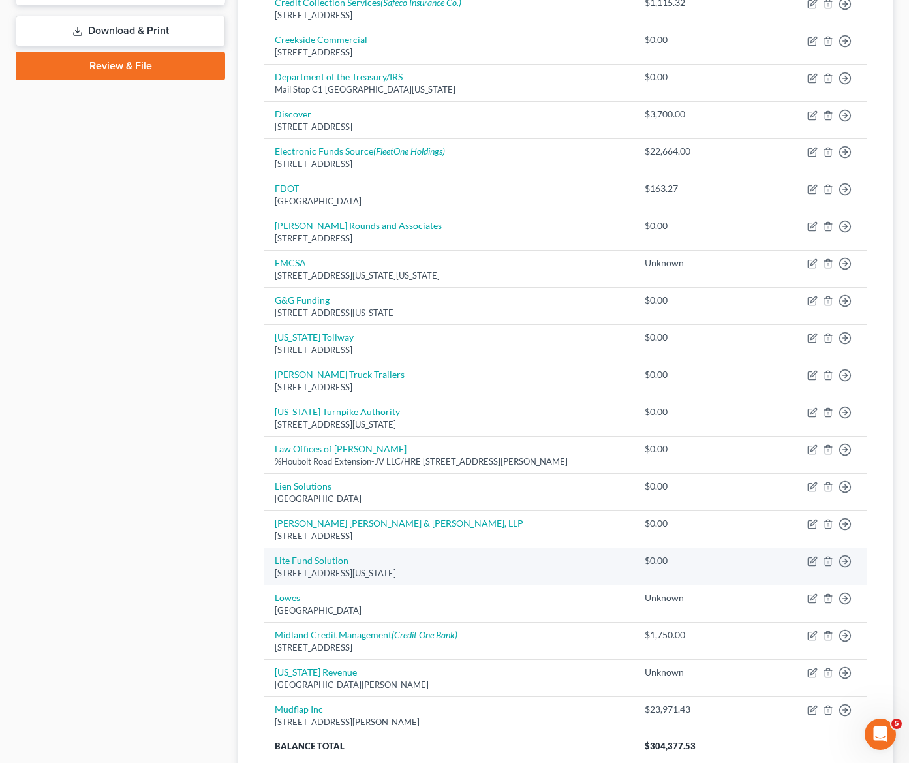
scroll to position [653, 0]
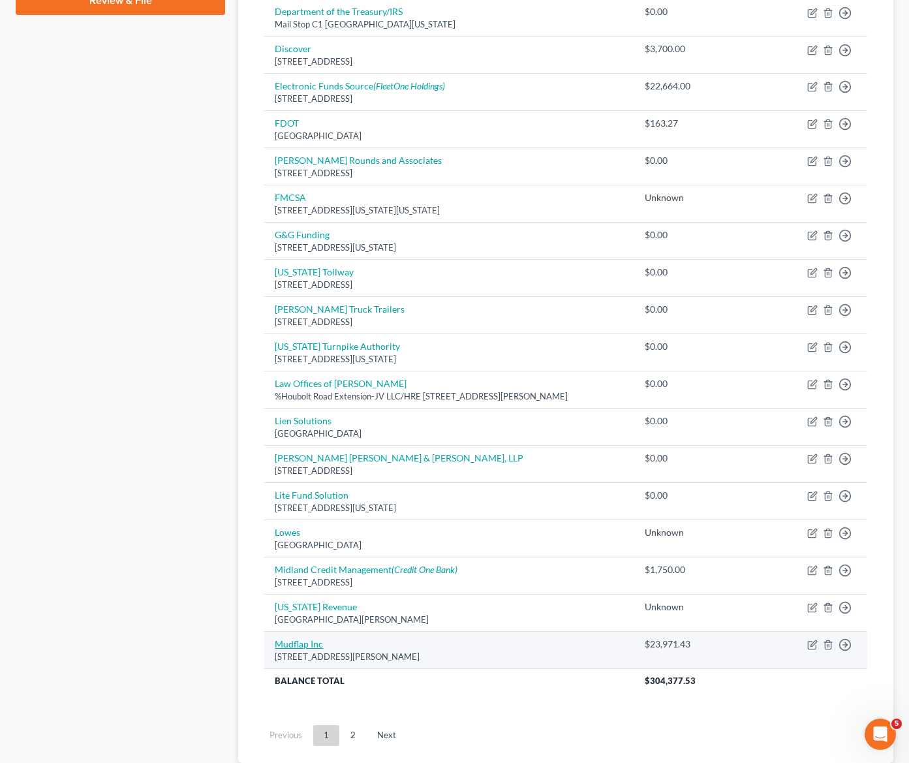
click at [298, 641] on link "Mudflap Inc" at bounding box center [299, 643] width 48 height 11
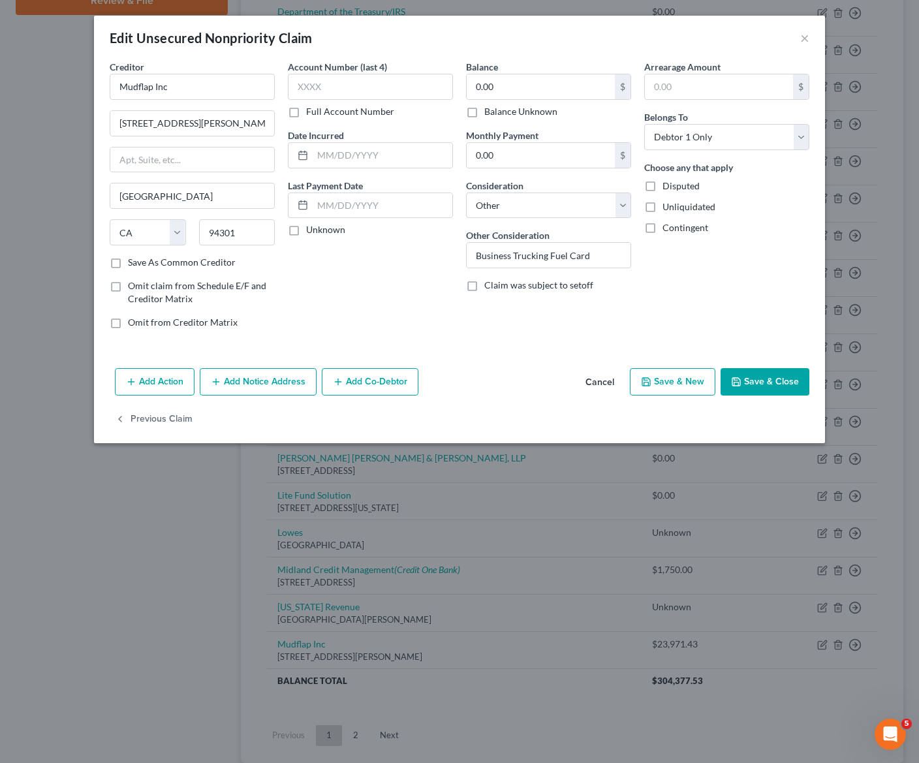
drag, startPoint x: 677, startPoint y: 273, endPoint x: 686, endPoint y: 181, distance: 92.5
click at [678, 264] on div "Arrearage Amount $ Belongs To * Select Debtor 1 Only Debtor 2 Only Debtor 1 And…" at bounding box center [727, 199] width 178 height 279
click at [688, 183] on span "Disputed" at bounding box center [681, 185] width 37 height 11
click at [676, 183] on input "Disputed" at bounding box center [672, 184] width 8 height 8
drag, startPoint x: 725, startPoint y: 287, endPoint x: 599, endPoint y: 234, distance: 137.5
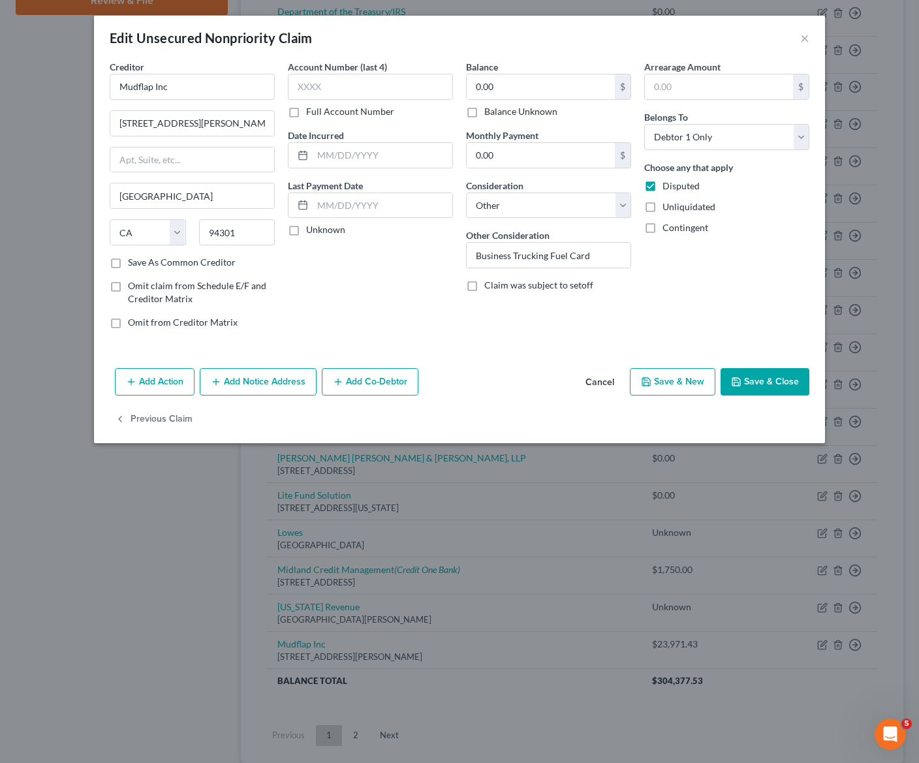
click at [726, 287] on div "Arrearage Amount $ Belongs To * Select Debtor 1 Only Debtor 2 Only Debtor 1 And…" at bounding box center [727, 199] width 178 height 279
click at [587, 261] on input "Business Trucking Fuel Card" at bounding box center [549, 255] width 164 height 25
click at [757, 379] on button "Save & Close" at bounding box center [765, 381] width 89 height 27
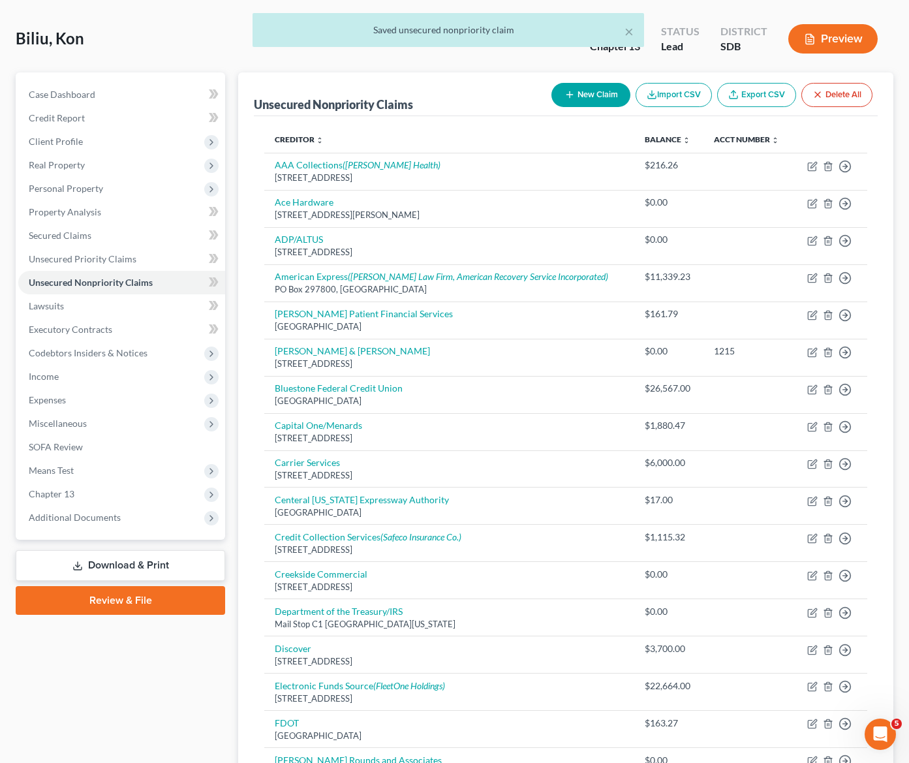
scroll to position [0, 0]
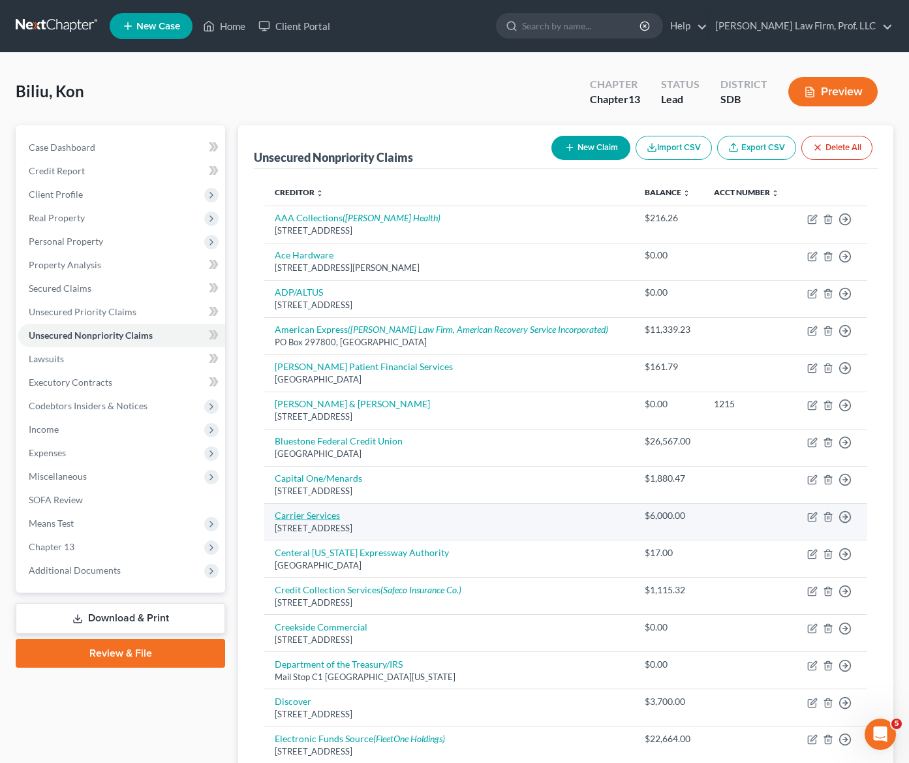
click at [311, 514] on link "Carrier Services" at bounding box center [307, 515] width 65 height 11
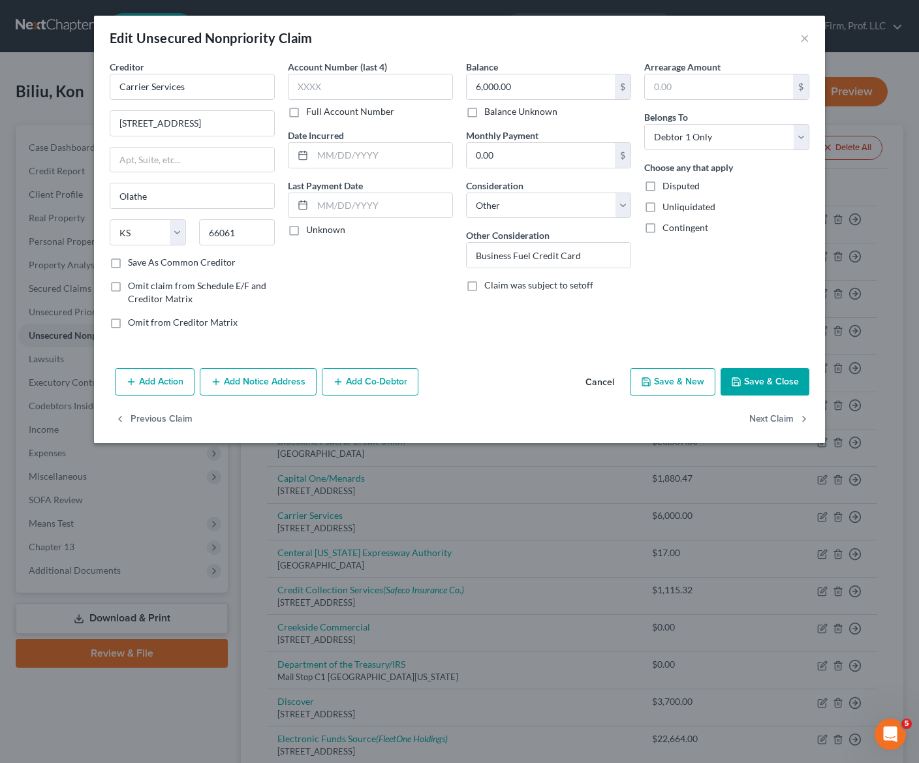
click at [519, 111] on label "Balance Unknown" at bounding box center [520, 111] width 73 height 13
click at [498, 111] on input "Balance Unknown" at bounding box center [494, 109] width 8 height 8
click at [487, 111] on label "Balance Unknown" at bounding box center [520, 111] width 73 height 13
click at [490, 111] on input "Balance Unknown" at bounding box center [494, 109] width 8 height 8
click at [510, 82] on input "0.00" at bounding box center [541, 86] width 148 height 25
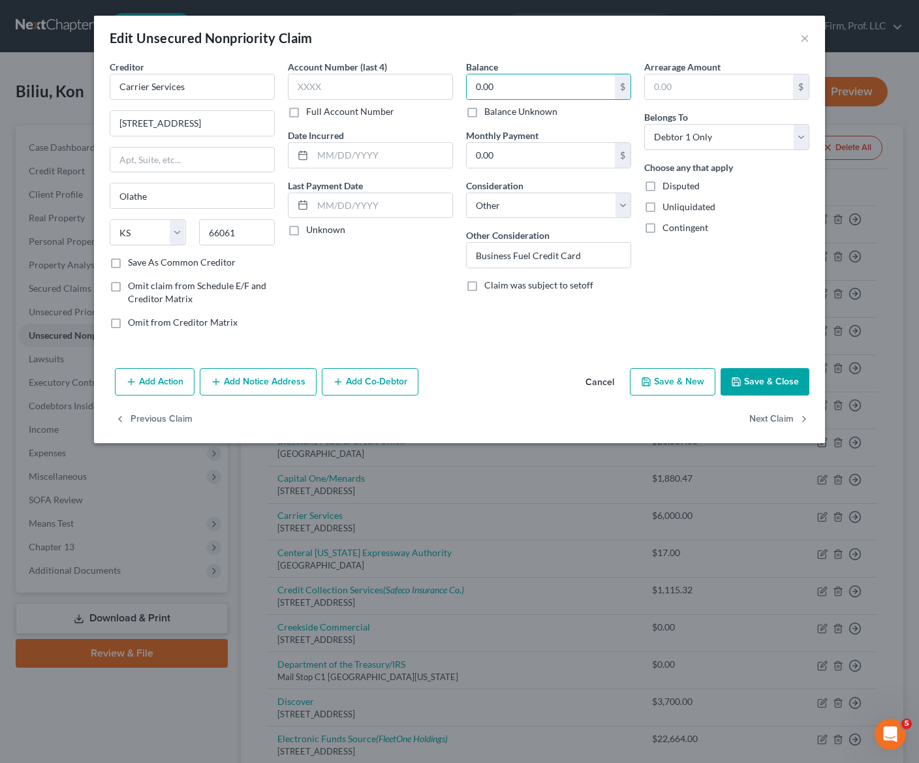
drag, startPoint x: 574, startPoint y: 335, endPoint x: 591, endPoint y: 269, distance: 67.9
click at [574, 334] on div "Balance 0.00 $ Balance Unknown Balance Undetermined 0.00 $ Balance Unknown Mont…" at bounding box center [549, 199] width 178 height 279
click at [683, 191] on span "Disputed" at bounding box center [681, 185] width 37 height 11
click at [676, 188] on input "Disputed" at bounding box center [672, 184] width 8 height 8
click at [758, 370] on button "Save & Close" at bounding box center [765, 381] width 89 height 27
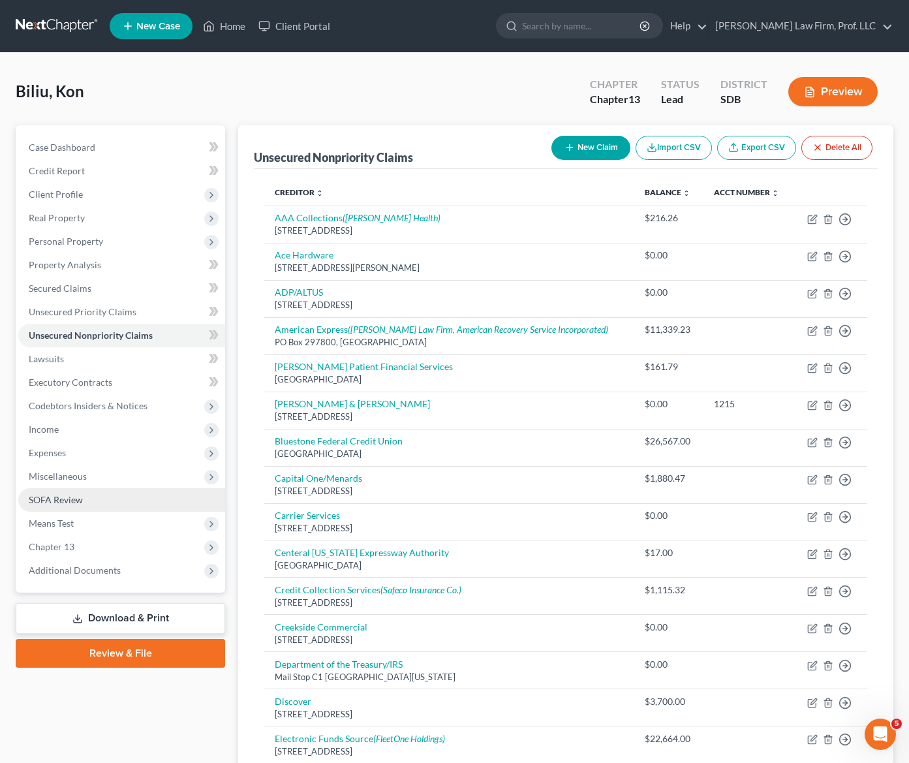
drag, startPoint x: 179, startPoint y: 735, endPoint x: 125, endPoint y: 496, distance: 244.8
click at [71, 201] on span "Client Profile" at bounding box center [121, 195] width 207 height 24
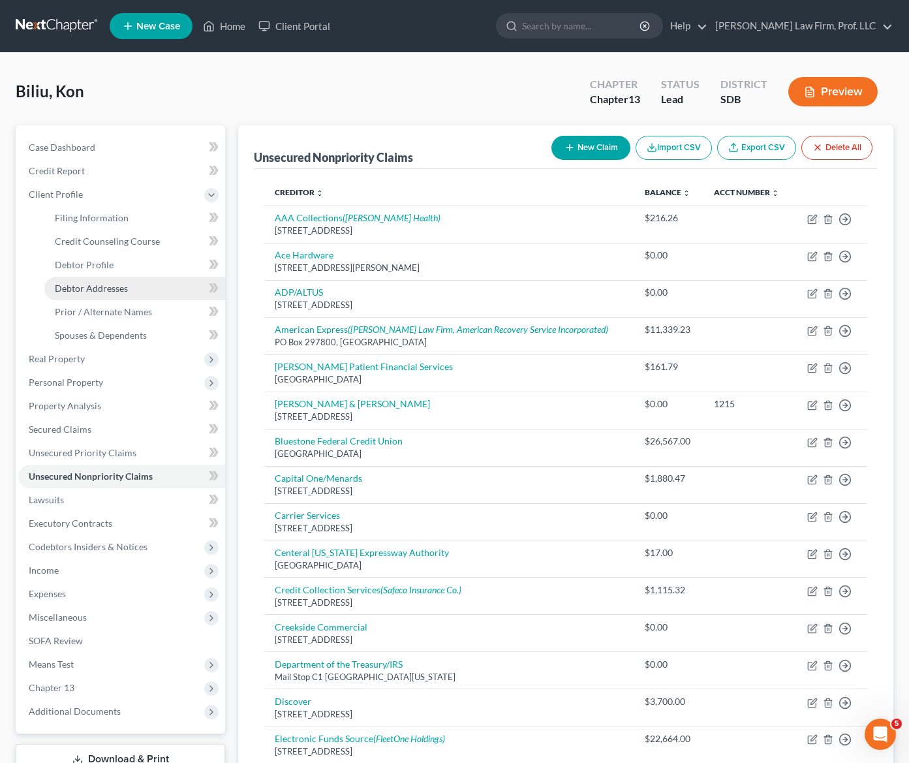
click at [100, 281] on link "Debtor Addresses" at bounding box center [134, 289] width 181 height 24
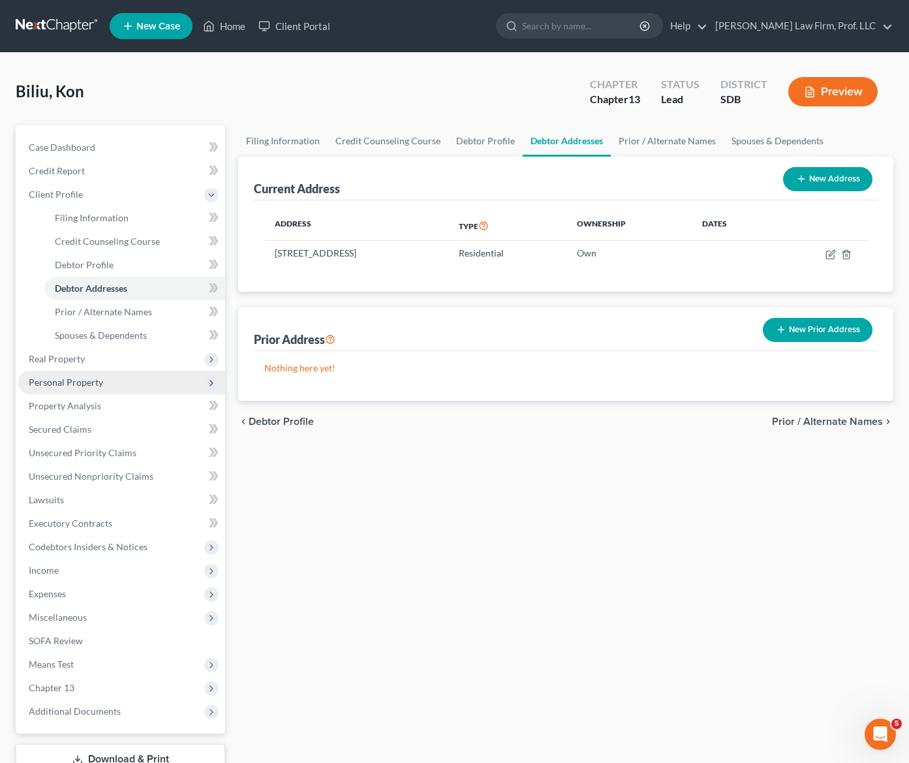
click at [74, 383] on span "Personal Property" at bounding box center [66, 382] width 74 height 11
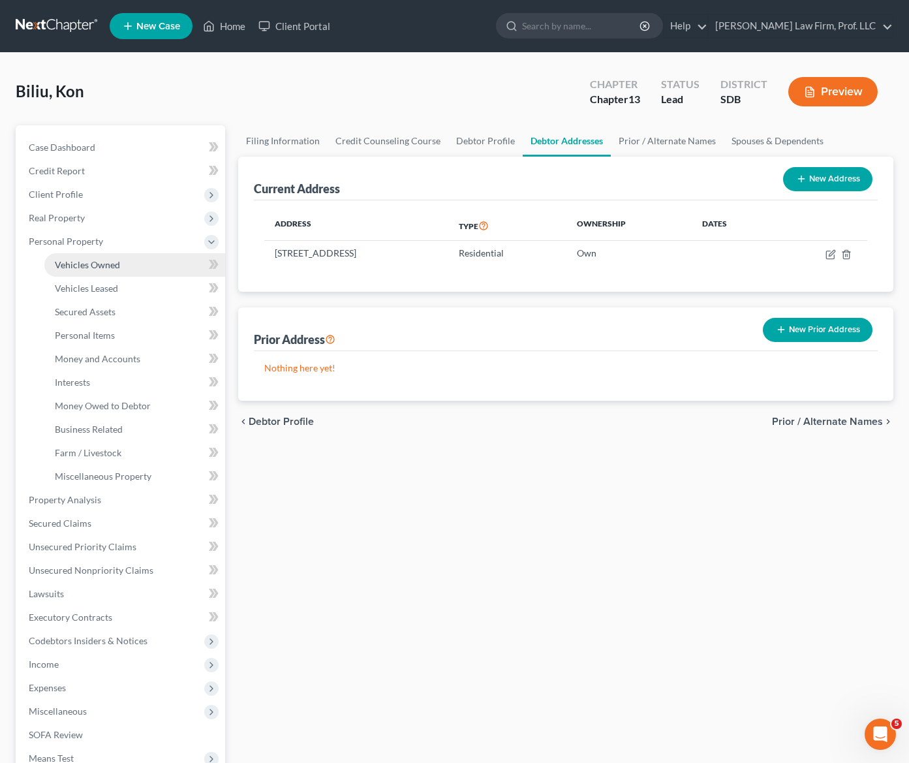
click at [95, 265] on span "Vehicles Owned" at bounding box center [87, 264] width 65 height 11
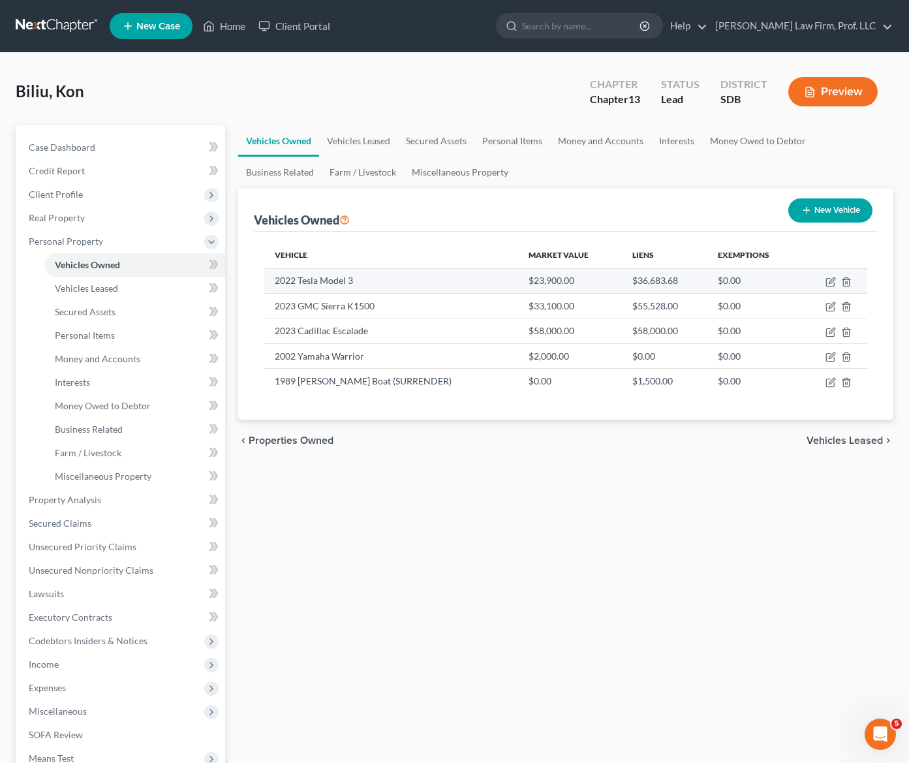
click at [328, 279] on td "2022 Tesla Model 3" at bounding box center [391, 280] width 254 height 25
click at [807, 281] on icon "button" at bounding box center [832, 280] width 6 height 6
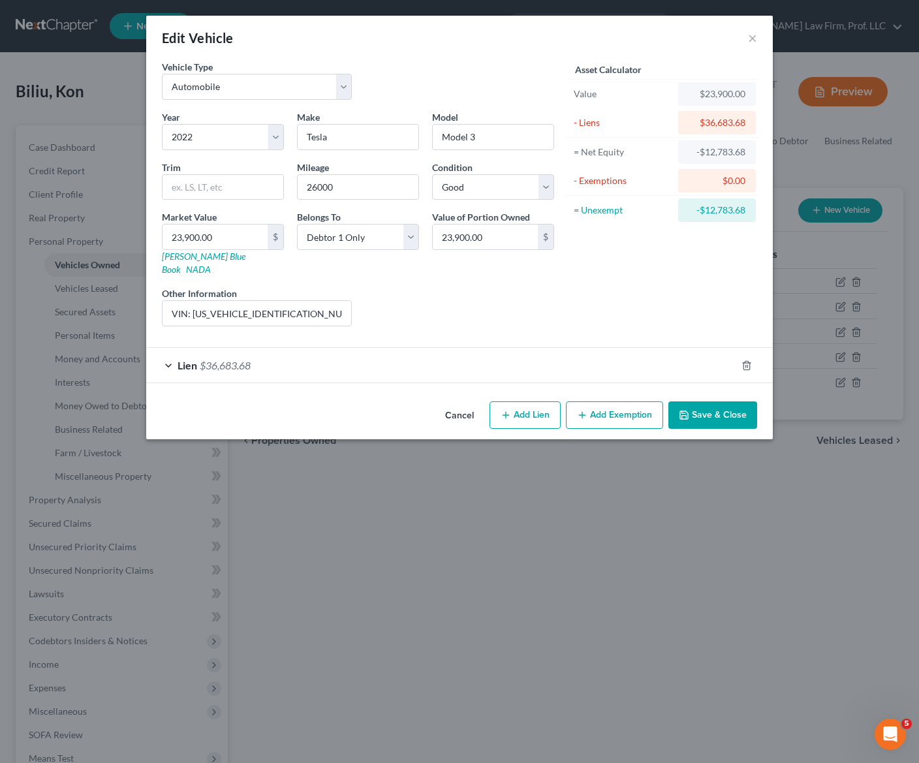
click at [299, 358] on div "Lien $36,683.68" at bounding box center [441, 365] width 590 height 35
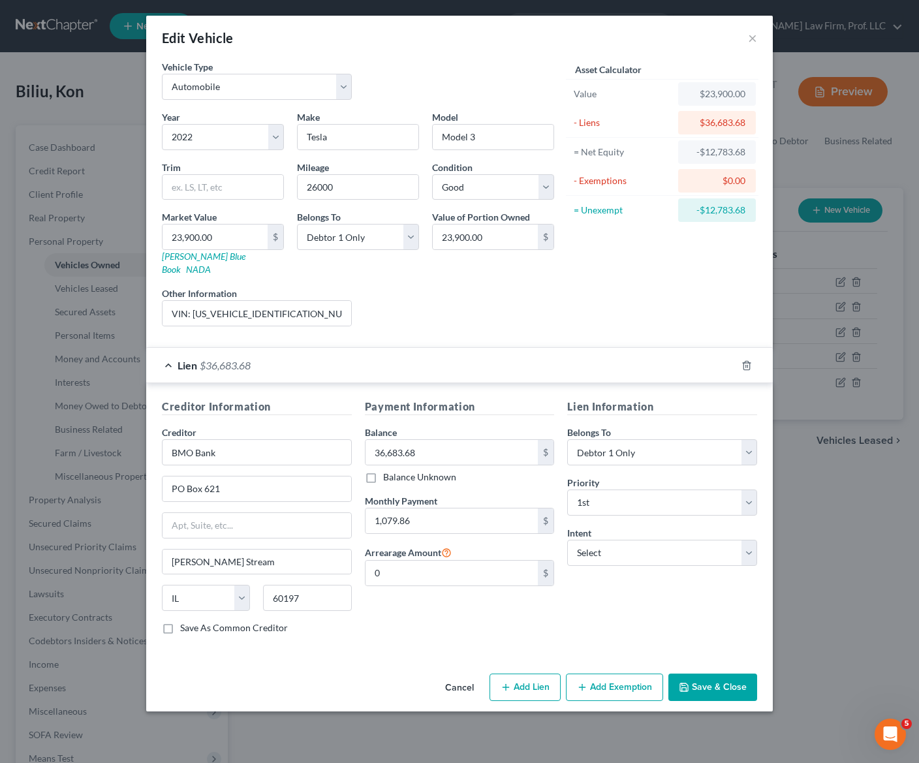
click at [317, 356] on div "Lien $36,683.68" at bounding box center [441, 365] width 590 height 35
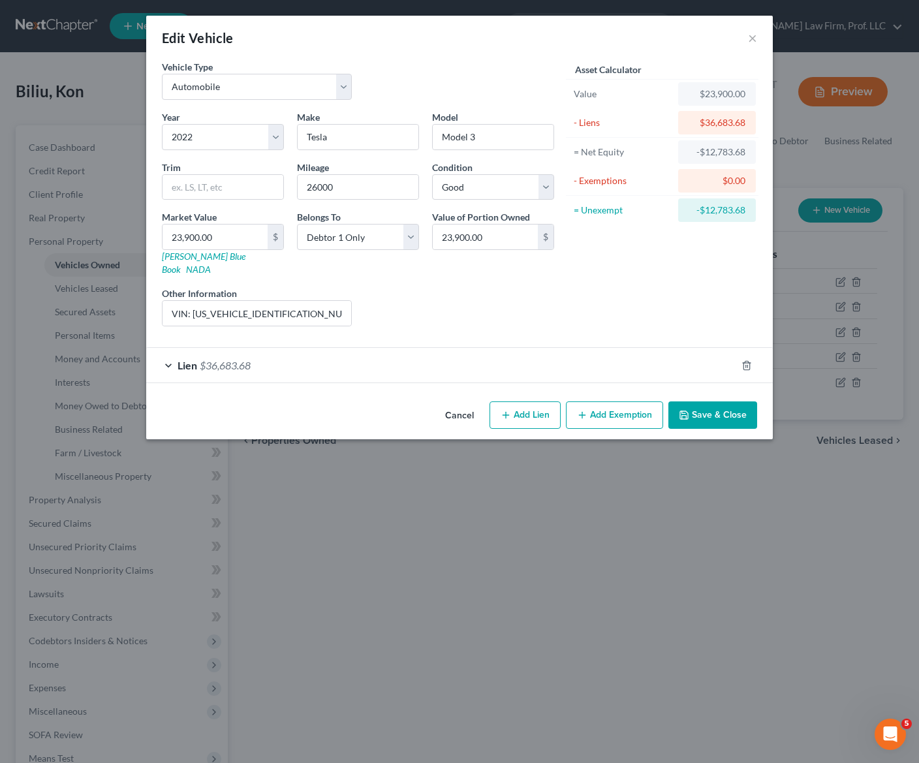
click at [550, 287] on div "Liens Select" at bounding box center [459, 307] width 203 height 40
click at [411, 348] on div "Lien $36,683.68" at bounding box center [441, 365] width 590 height 35
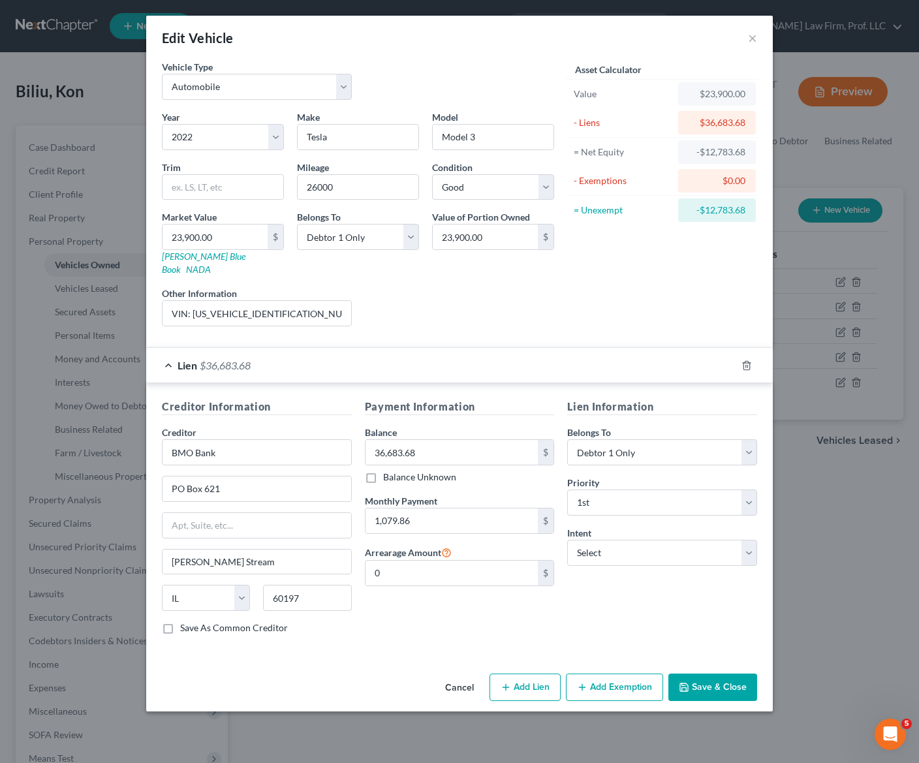
click at [807, 587] on div "Edit Vehicle × Vehicle Type Select Automobile Truck Trailer Watercraft Aircraft…" at bounding box center [459, 381] width 919 height 763
click at [753, 41] on button "×" at bounding box center [752, 38] width 9 height 16
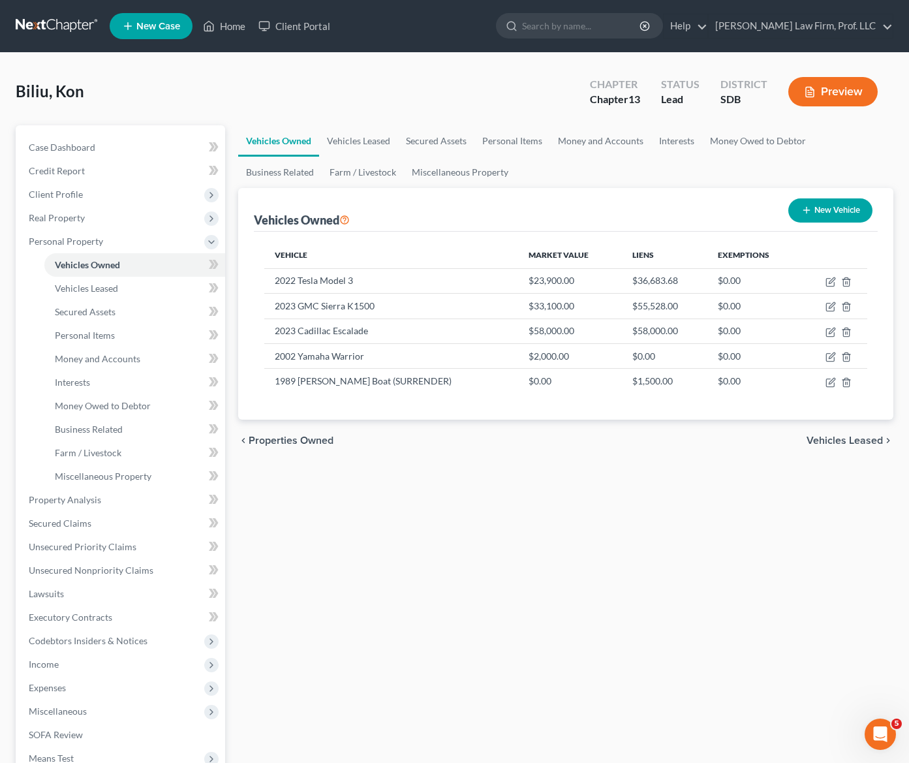
drag, startPoint x: 535, startPoint y: 558, endPoint x: 414, endPoint y: 410, distance: 191.2
click at [535, 558] on div "Vehicles Owned Vehicles Leased Secured Assets Personal Items Money and Accounts…" at bounding box center [566, 513] width 668 height 777
click at [807, 334] on icon "button" at bounding box center [831, 332] width 10 height 10
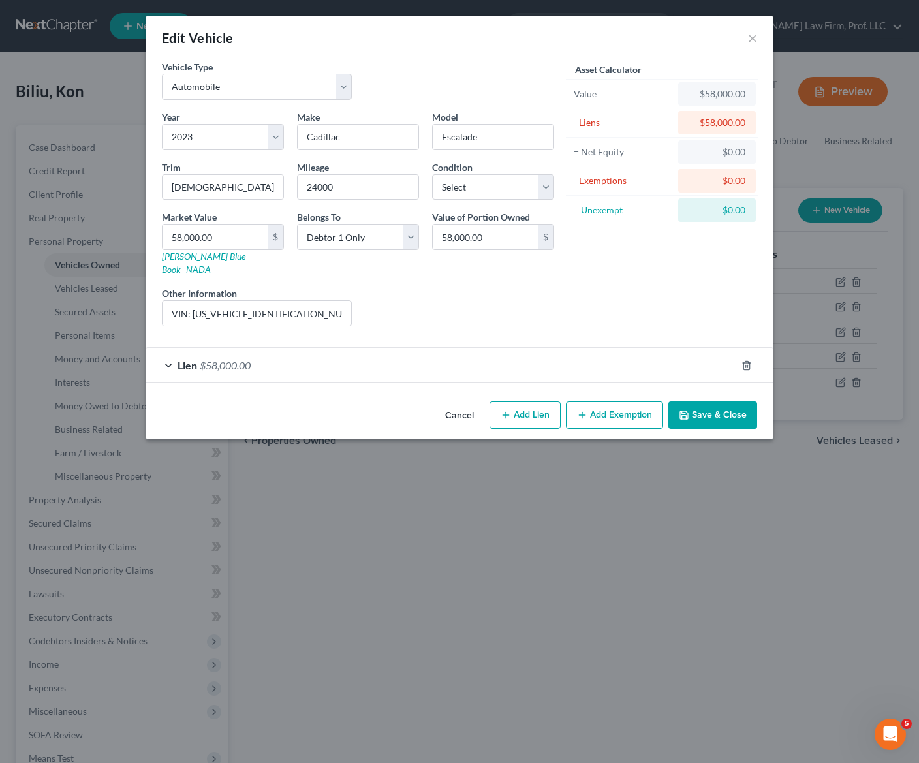
drag, startPoint x: 661, startPoint y: 308, endPoint x: 401, endPoint y: 366, distance: 266.1
click at [658, 307] on div "Asset Calculator Value $58,000.00 - Liens $58,000.00 = Net Equity $0.00 - Exemp…" at bounding box center [662, 198] width 203 height 277
click at [316, 367] on div "Lien $58,000.00" at bounding box center [441, 365] width 590 height 35
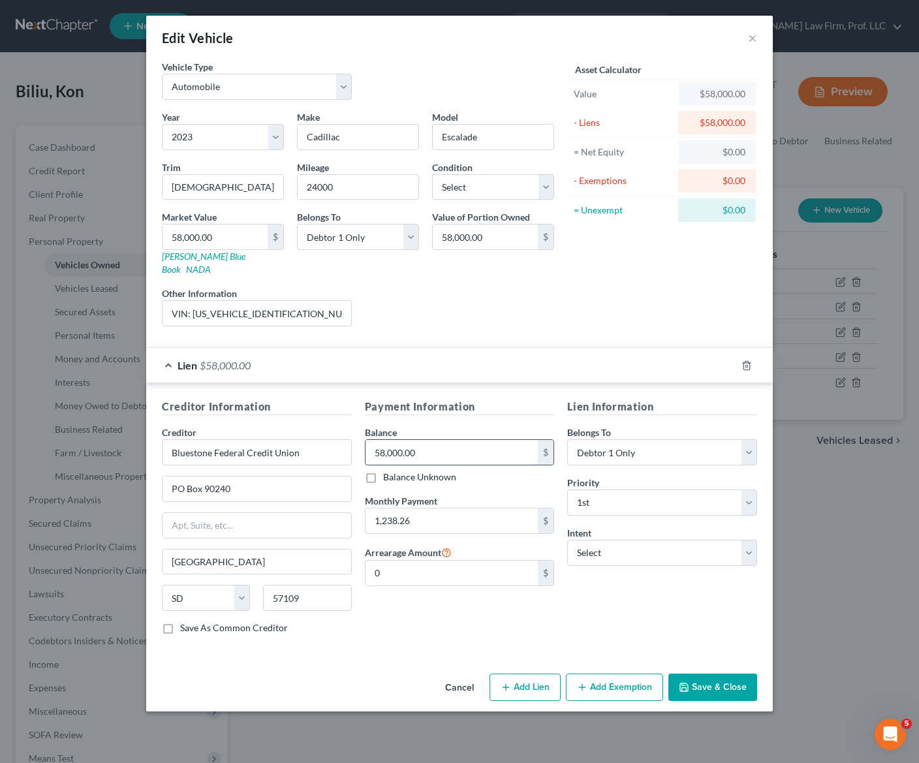
click at [453, 440] on input "58,000.00" at bounding box center [452, 452] width 173 height 25
drag, startPoint x: 403, startPoint y: 625, endPoint x: 569, endPoint y: 616, distance: 165.4
click at [404, 624] on div "Payment Information Balance 58,000.00 $ Balance Unknown Balance Undetermined 58…" at bounding box center [459, 522] width 203 height 246
click at [698, 674] on button "Save & Close" at bounding box center [712, 687] width 89 height 27
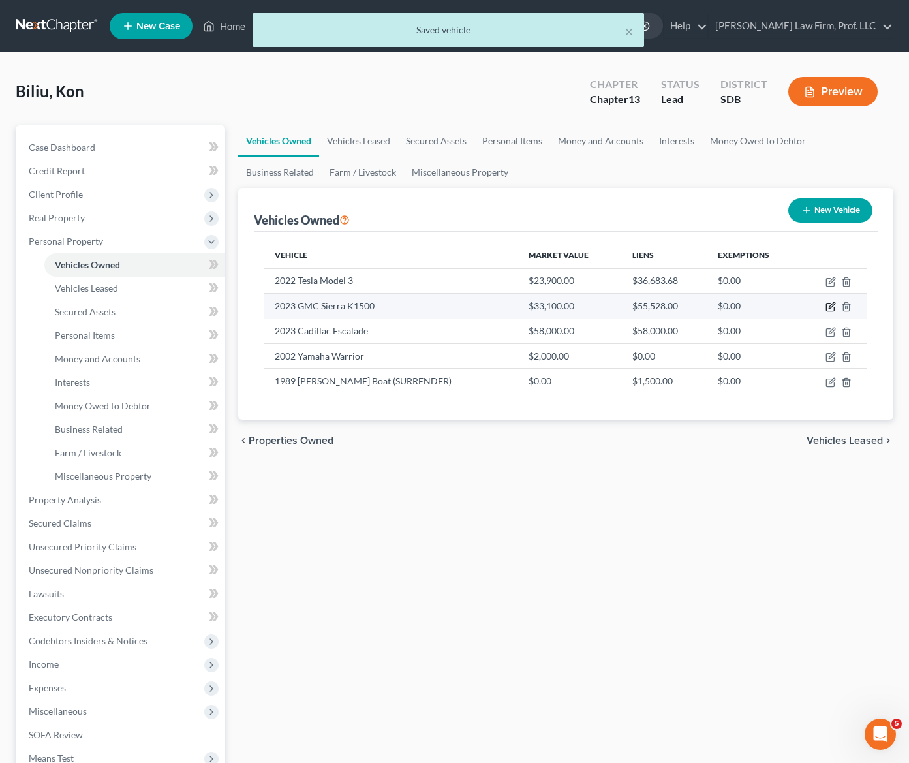
click at [807, 309] on icon "button" at bounding box center [831, 307] width 10 height 10
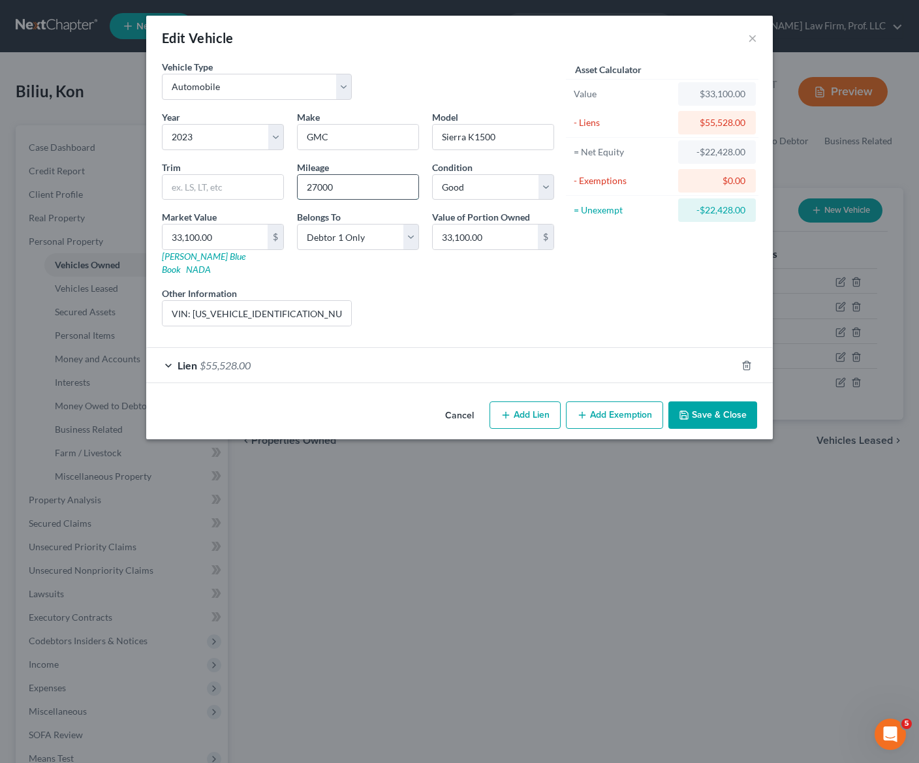
click at [369, 199] on input "27000" at bounding box center [358, 187] width 121 height 25
click at [359, 348] on div "Lien $55,528.00" at bounding box center [441, 365] width 590 height 35
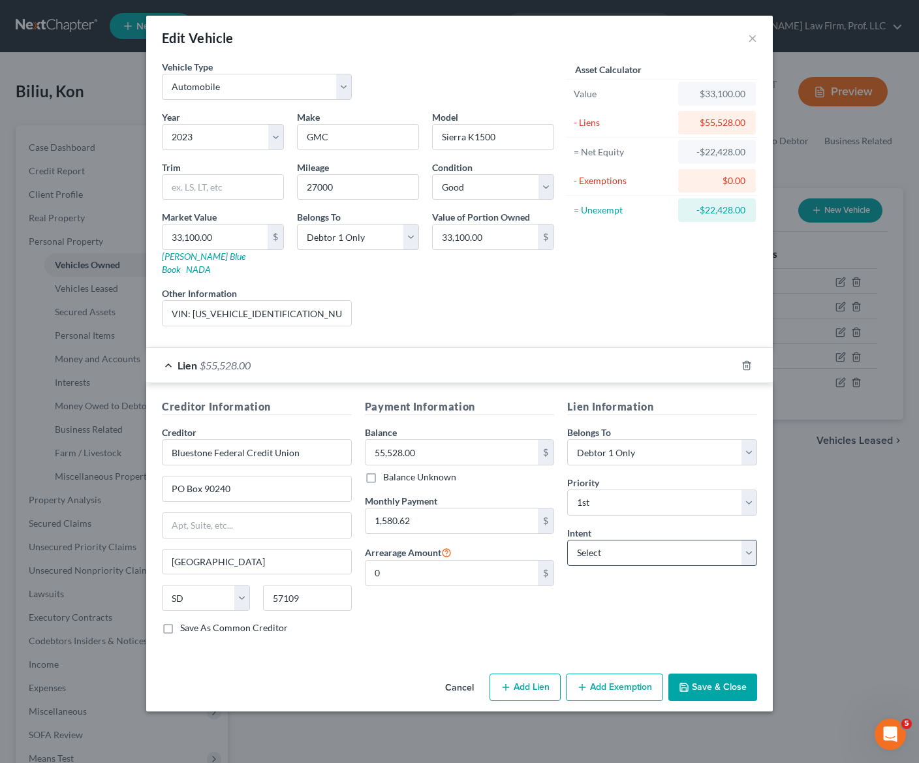
drag, startPoint x: 718, startPoint y: 682, endPoint x: 598, endPoint y: 541, distance: 184.7
click at [718, 682] on button "Save & Close" at bounding box center [712, 687] width 89 height 27
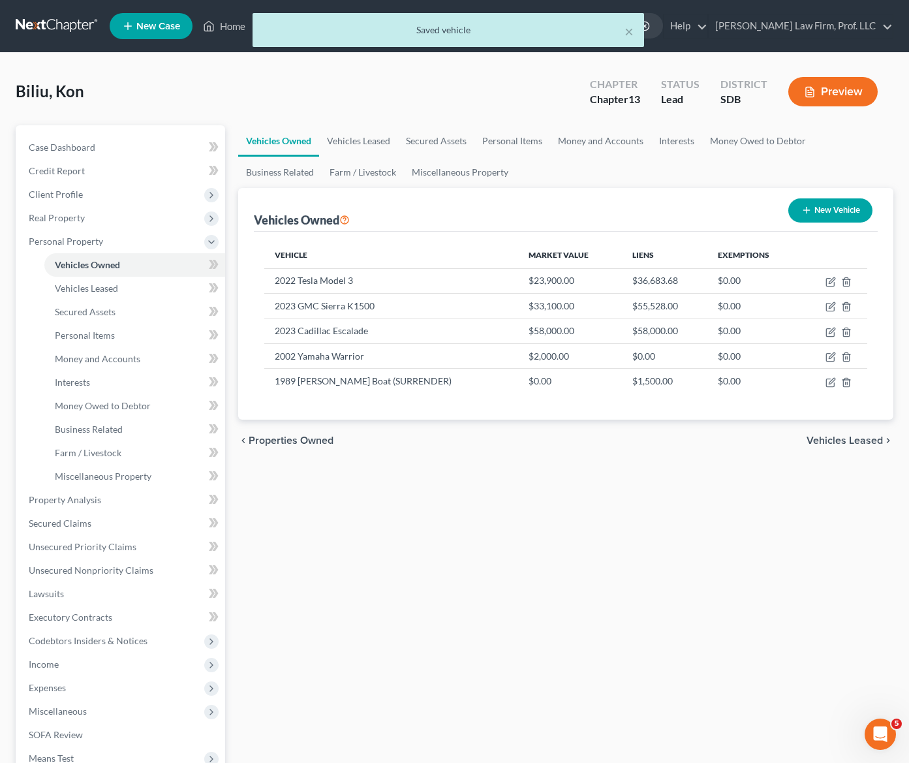
click at [409, 504] on div "Vehicles Owned Vehicles Leased Secured Assets Personal Items Money and Accounts…" at bounding box center [566, 513] width 668 height 777
click at [807, 282] on icon "button" at bounding box center [831, 282] width 10 height 10
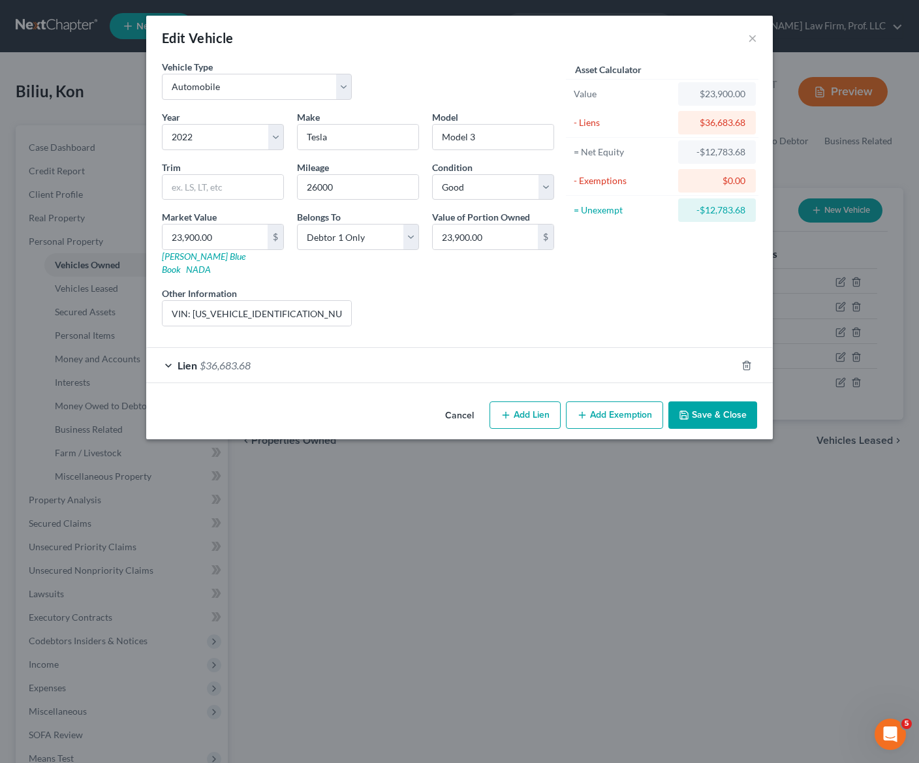
click at [475, 288] on div "Liens Select" at bounding box center [459, 307] width 203 height 40
click at [417, 369] on div "Lien $36,683.68" at bounding box center [441, 365] width 590 height 35
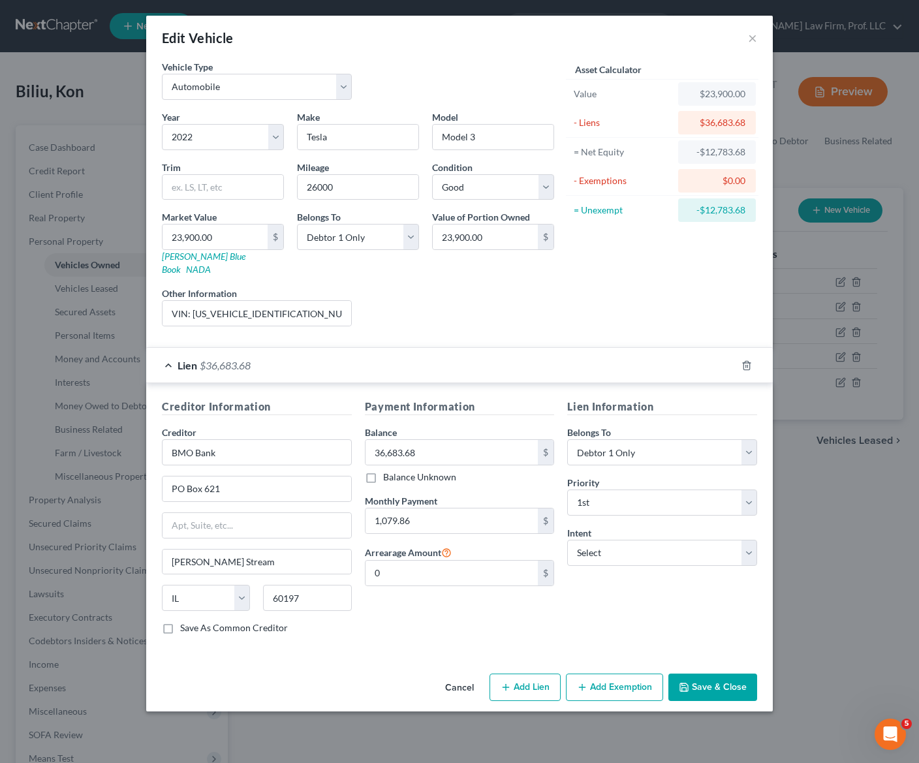
click at [697, 674] on button "Save & Close" at bounding box center [712, 687] width 89 height 27
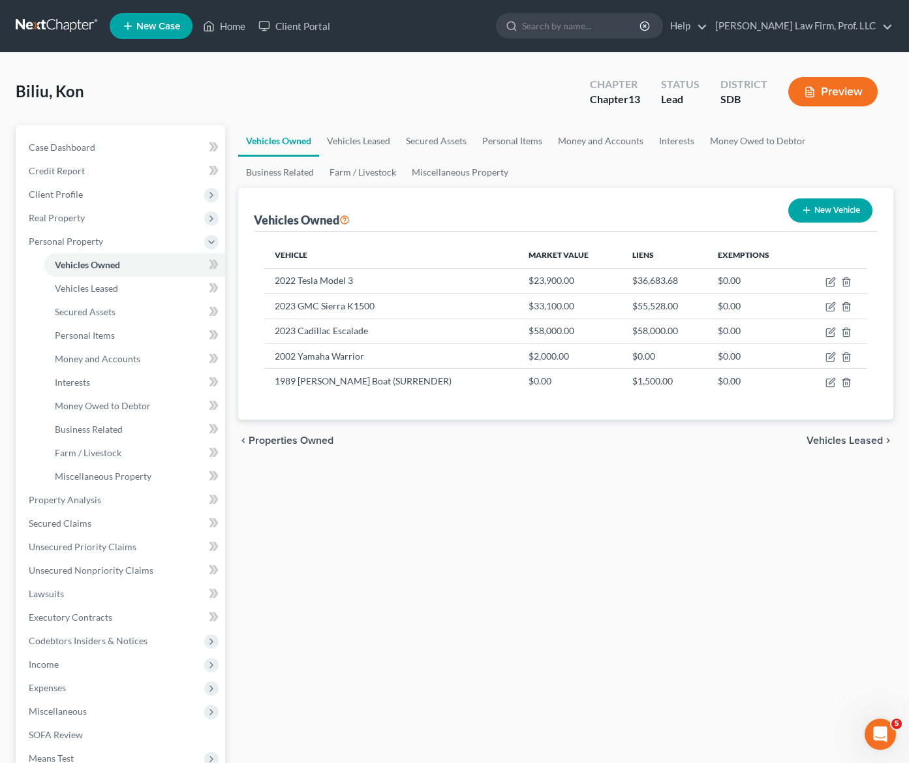
click at [413, 527] on div "Vehicles Owned Vehicles Leased Secured Assets Personal Items Money and Accounts…" at bounding box center [566, 513] width 668 height 777
click at [425, 470] on div "Vehicles Owned Vehicles Leased Secured Assets Personal Items Money and Accounts…" at bounding box center [566, 513] width 668 height 777
click at [59, 693] on span "Expenses" at bounding box center [47, 687] width 37 height 11
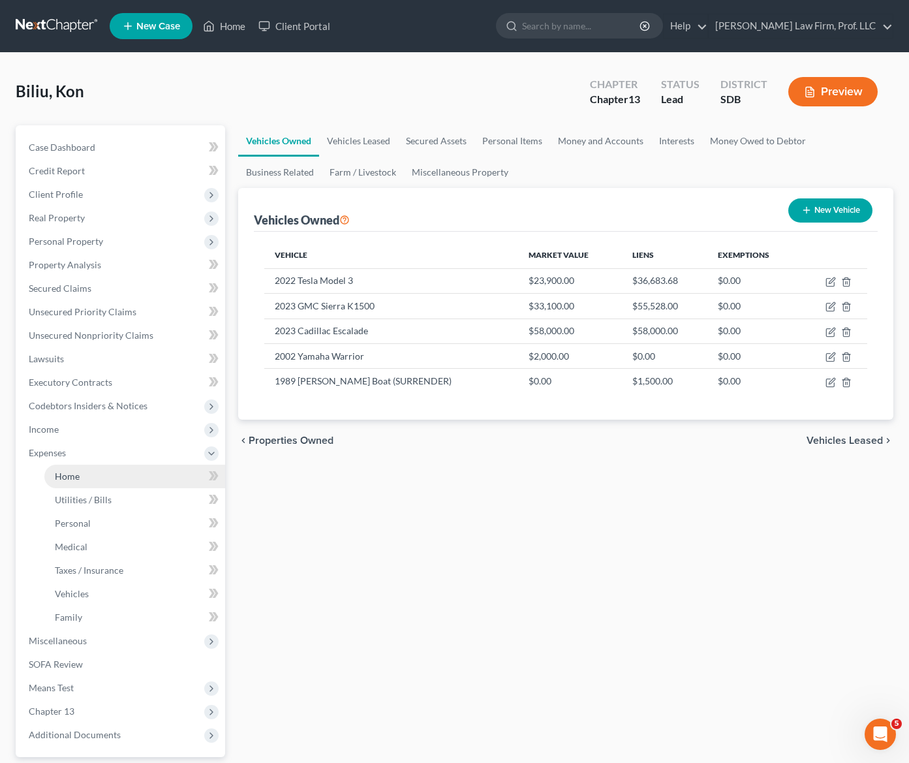
click at [56, 479] on span "Home" at bounding box center [67, 476] width 25 height 11
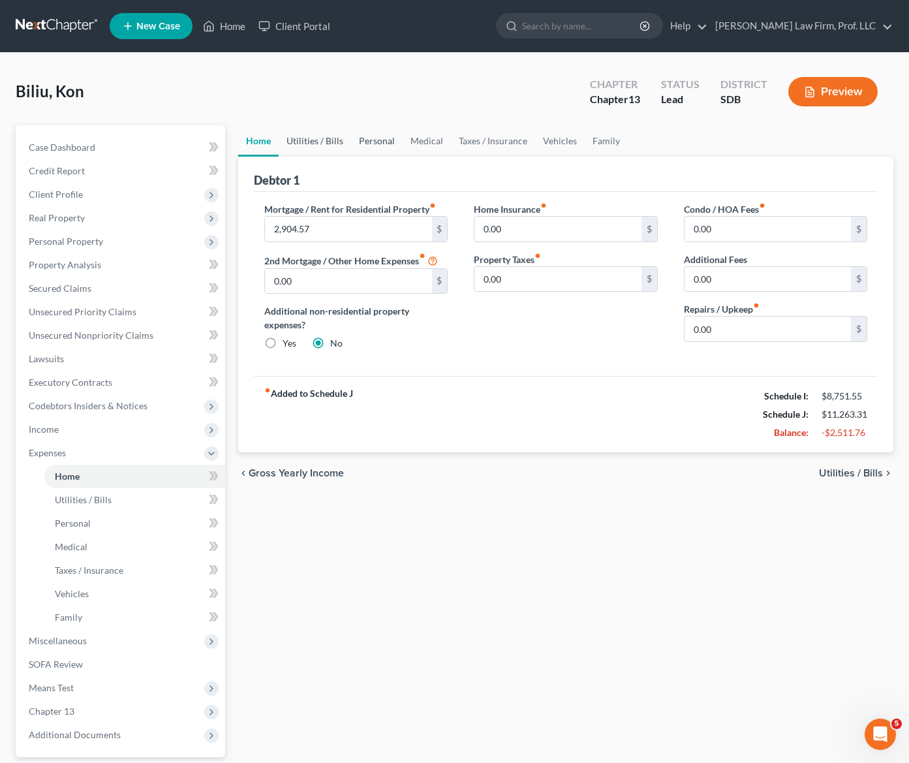
drag, startPoint x: 290, startPoint y: 141, endPoint x: 357, endPoint y: 144, distance: 67.3
click at [292, 142] on link "Utilities / Bills" at bounding box center [315, 140] width 72 height 31
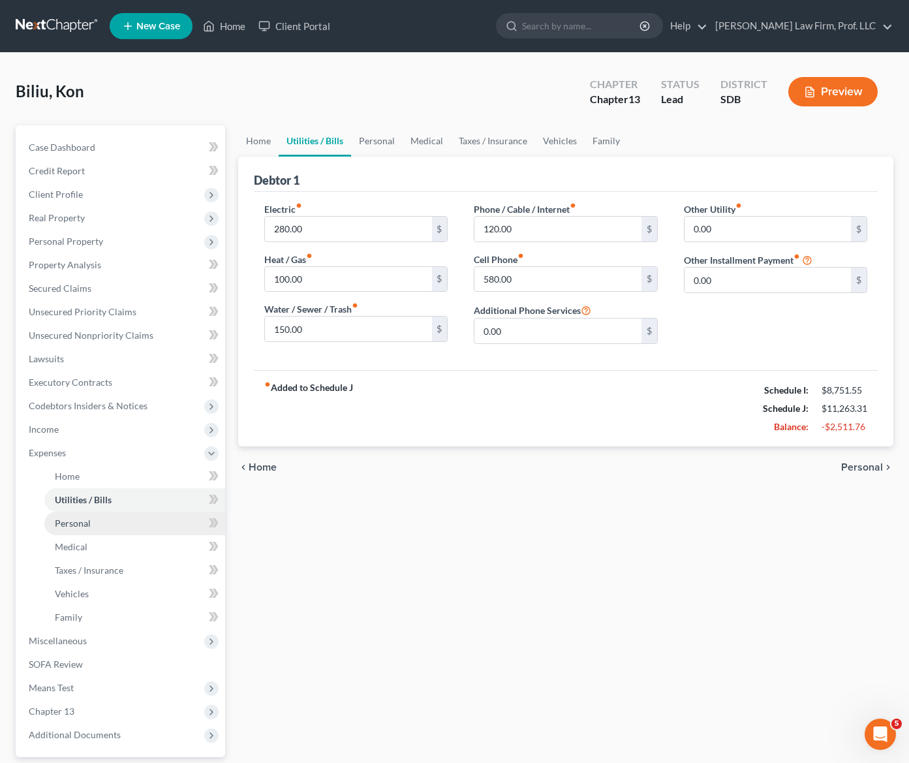
drag, startPoint x: 443, startPoint y: 692, endPoint x: 102, endPoint y: 518, distance: 383.0
click at [435, 681] on div "Home Utilities / Bills Personal Medical Taxes / Insurance Vehicles Family Debto…" at bounding box center [566, 478] width 668 height 707
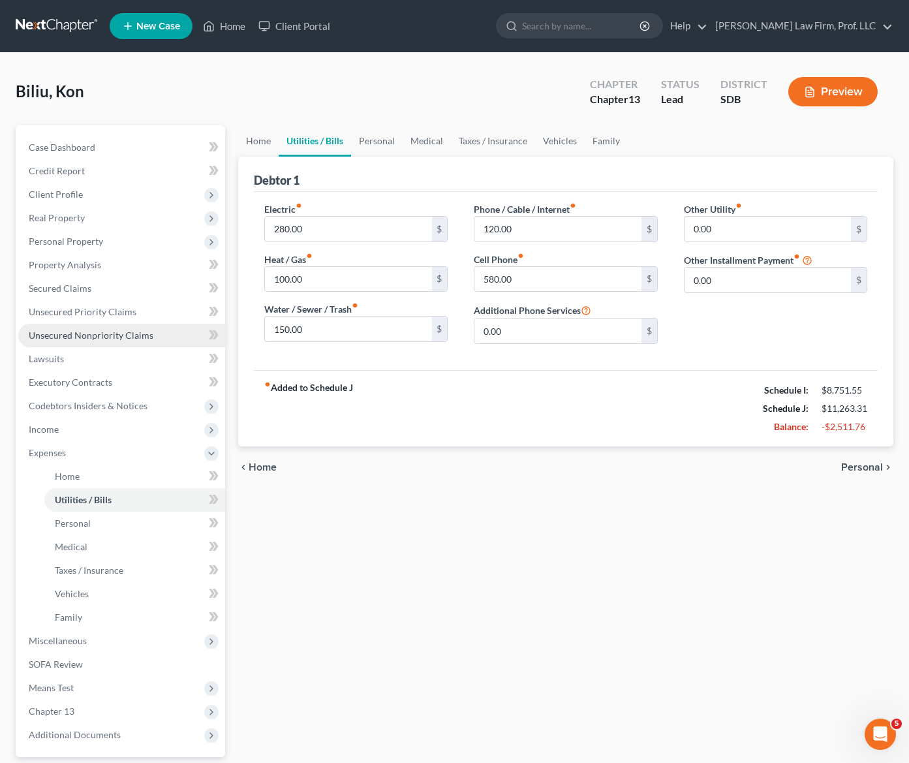
click at [72, 343] on link "Unsecured Nonpriority Claims" at bounding box center [121, 336] width 207 height 24
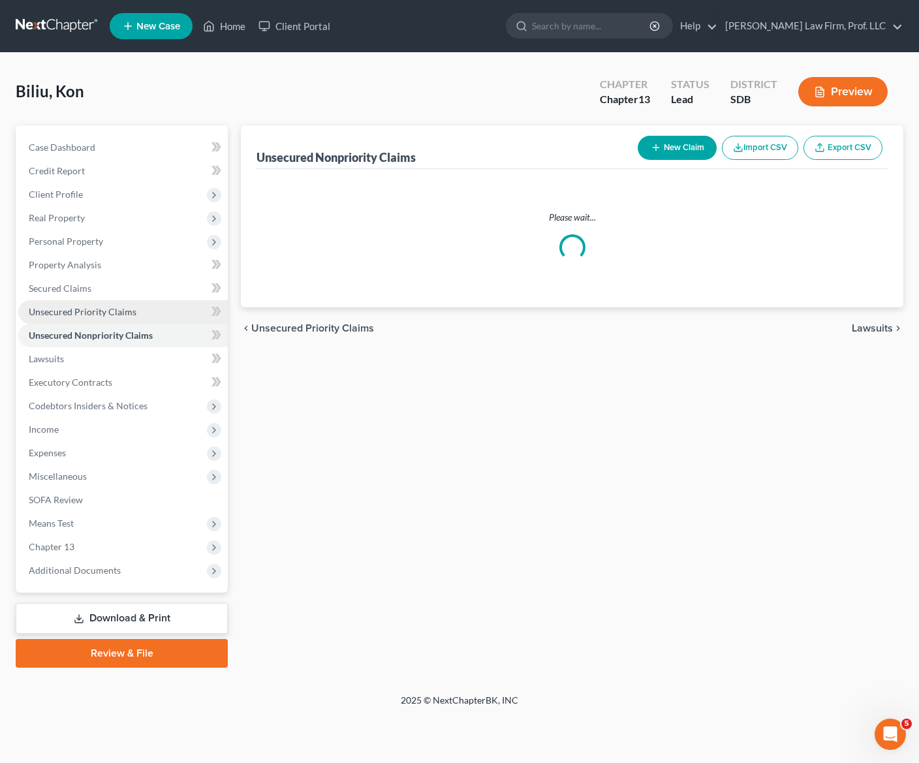
click at [82, 309] on span "Unsecured Priority Claims" at bounding box center [83, 311] width 108 height 11
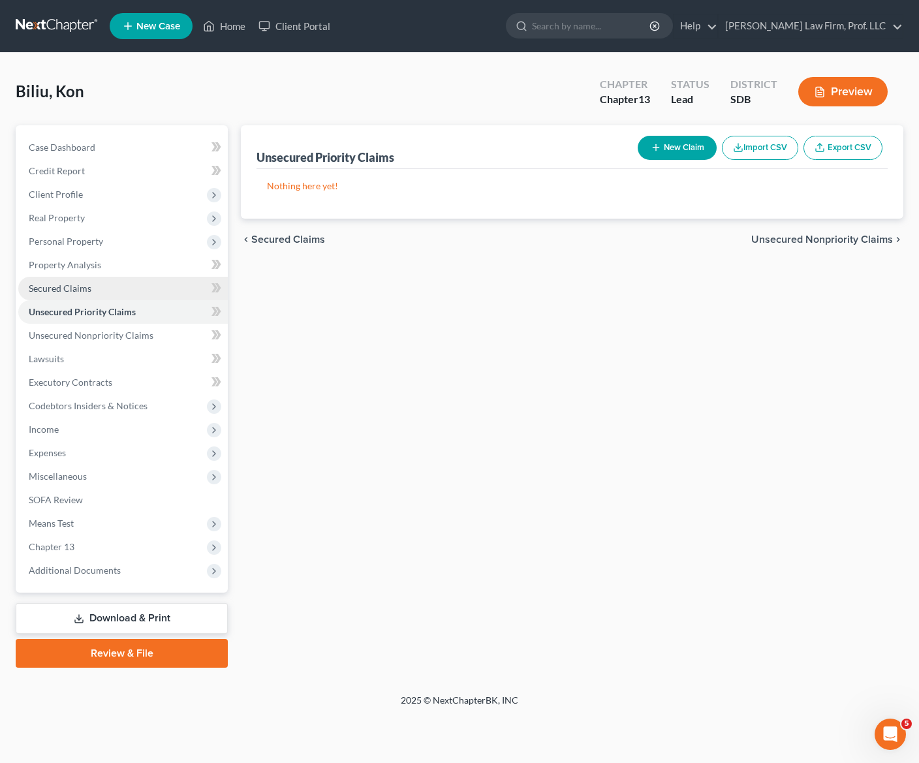
click at [84, 291] on span "Secured Claims" at bounding box center [60, 288] width 63 height 11
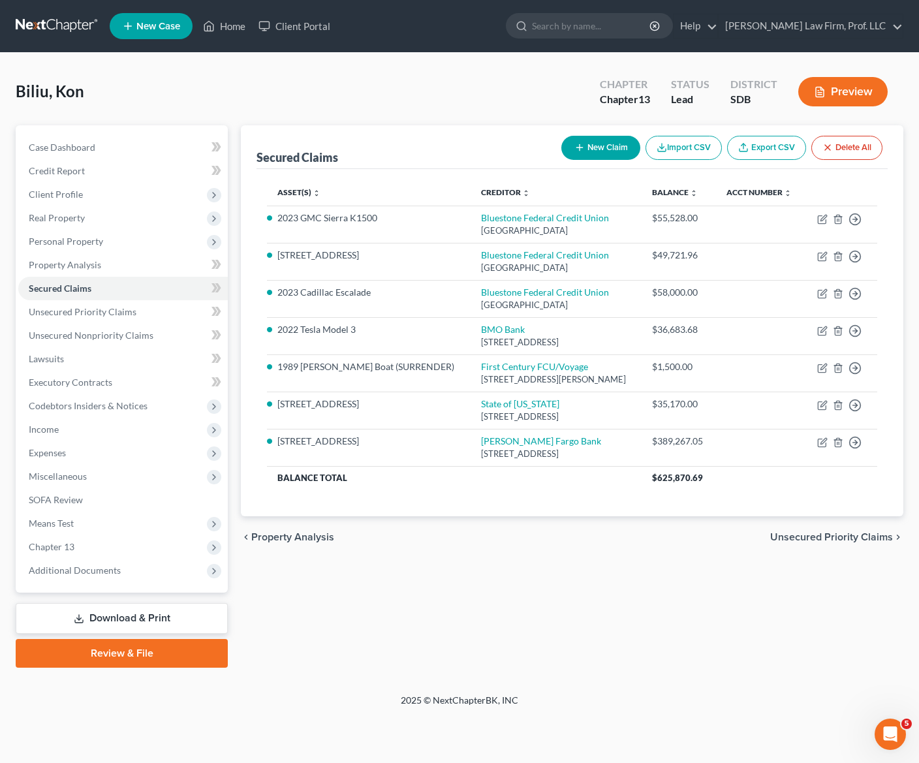
click at [486, 600] on div "Secured Claims New Claim Import CSV Export CSV Delete All Asset(s) expand_more …" at bounding box center [572, 396] width 676 height 542
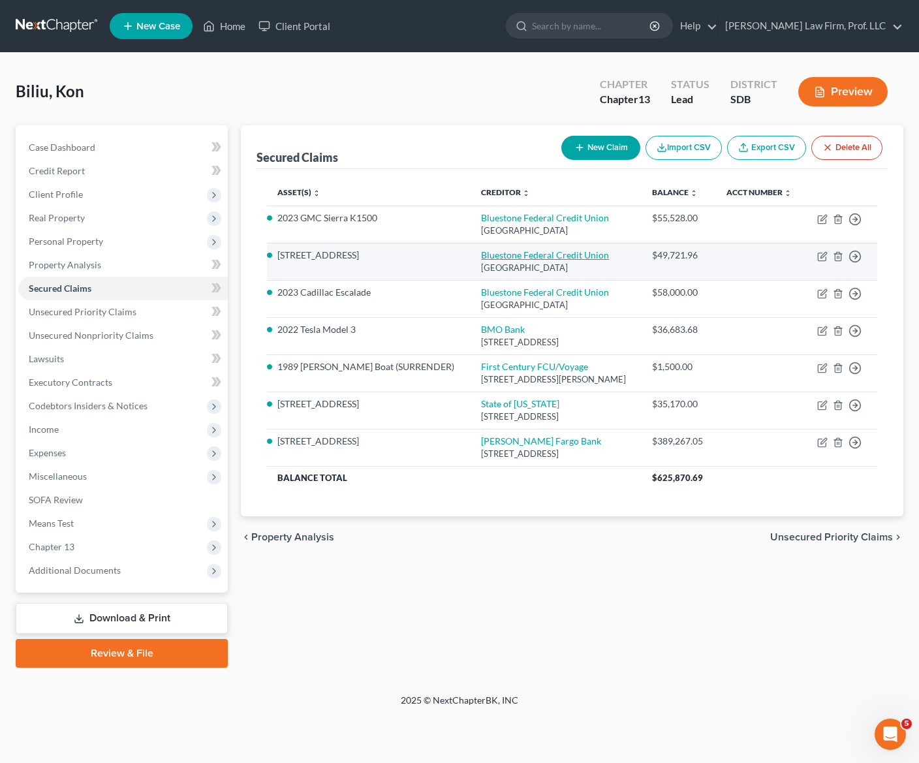
click at [500, 255] on link "Bluestone Federal Credit Union" at bounding box center [545, 254] width 128 height 11
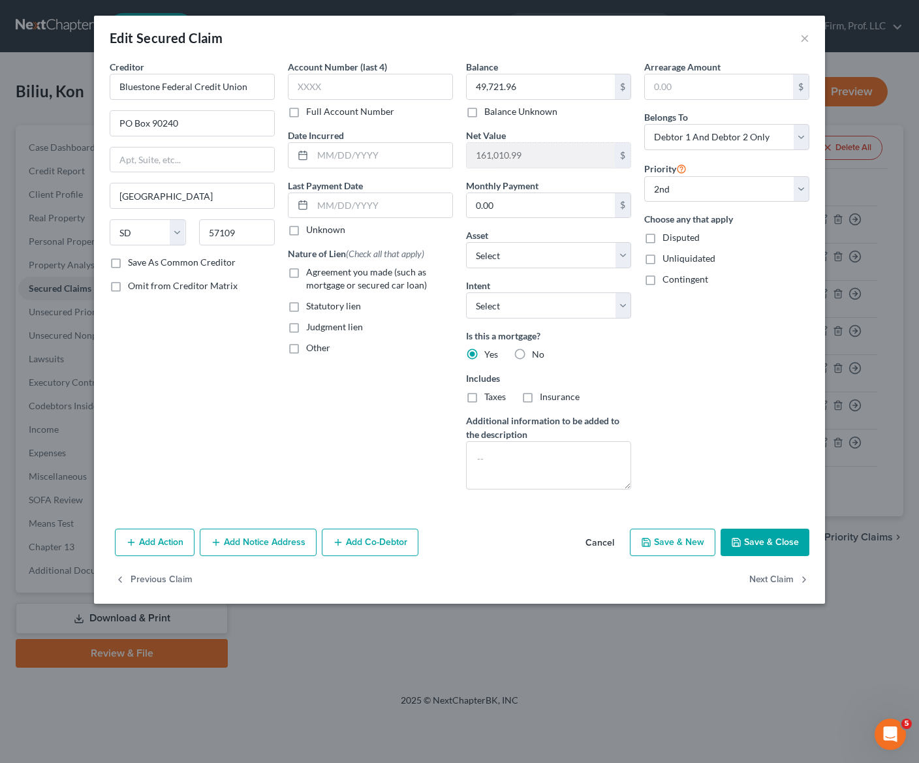
click at [259, 440] on div "Creditor * Bluestone Federal Credit [GEOGRAPHIC_DATA] [US_STATE][GEOGRAPHIC_DAT…" at bounding box center [192, 280] width 178 height 440
click at [306, 272] on label "Agreement you made (such as mortgage or secured car loan)" at bounding box center [379, 279] width 147 height 26
click at [311, 272] on input "Agreement you made (such as mortgage or secured car loan)" at bounding box center [315, 270] width 8 height 8
click at [294, 478] on div "Account Number (last 4) Full Account Number Date Incurred Last Payment Date Unk…" at bounding box center [370, 280] width 178 height 440
click at [576, 206] on input "0.00" at bounding box center [541, 205] width 148 height 25
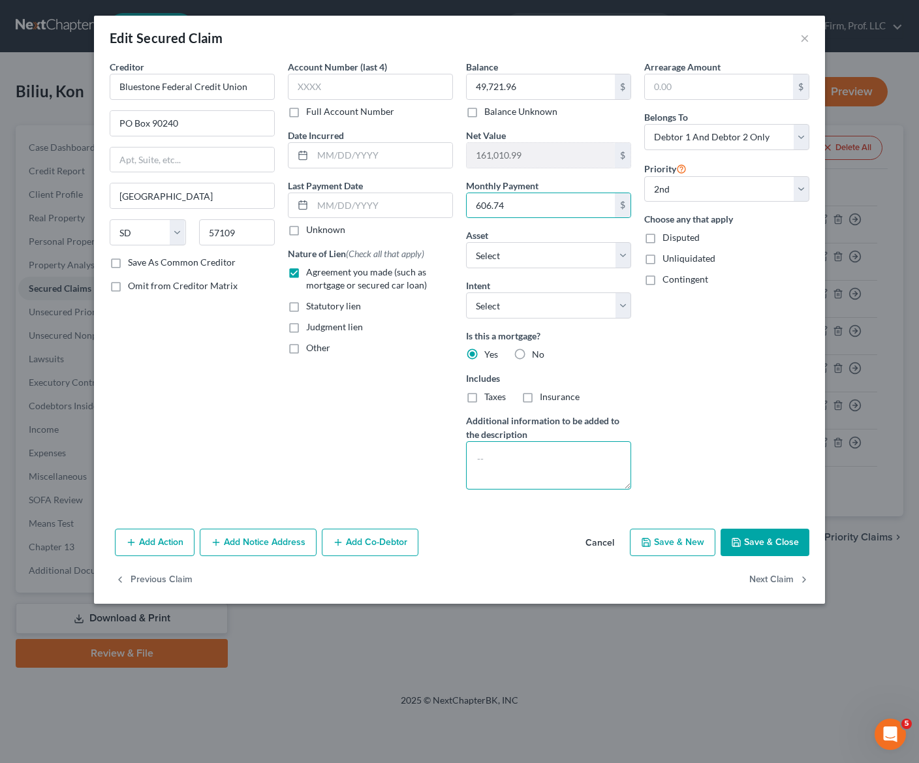
click at [529, 486] on textarea at bounding box center [548, 465] width 165 height 48
click at [373, 87] on input "text" at bounding box center [370, 87] width 165 height 26
drag, startPoint x: 785, startPoint y: 334, endPoint x: 713, endPoint y: 683, distance: 355.9
click at [784, 334] on div "Arrearage Amount $ Belongs To * Select Debtor 1 Only Debtor 2 Only Debtor 1 And…" at bounding box center [727, 280] width 178 height 440
click at [784, 537] on button "Save & Close" at bounding box center [765, 542] width 89 height 27
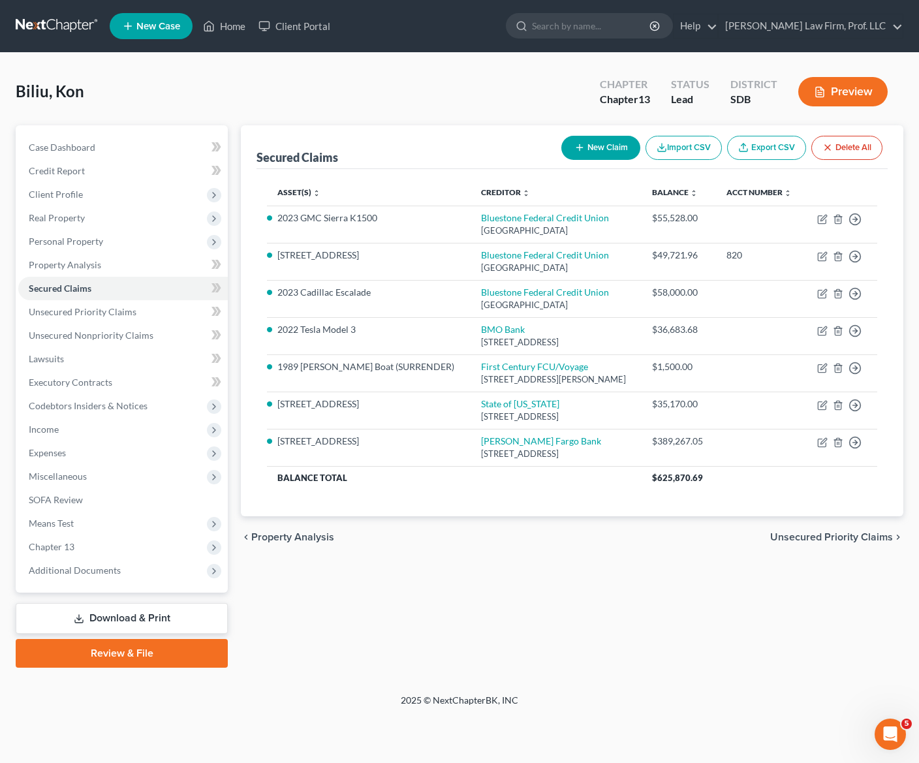
click at [565, 639] on div "Secured Claims New Claim Import CSV Export CSV Delete All Asset(s) expand_more …" at bounding box center [572, 396] width 676 height 542
click at [595, 578] on div "Secured Claims New Claim Import CSV Export CSV Delete All Asset(s) expand_more …" at bounding box center [572, 396] width 676 height 542
drag, startPoint x: 72, startPoint y: 313, endPoint x: 80, endPoint y: 327, distance: 16.4
click at [72, 313] on span "Unsecured Priority Claims" at bounding box center [83, 311] width 108 height 11
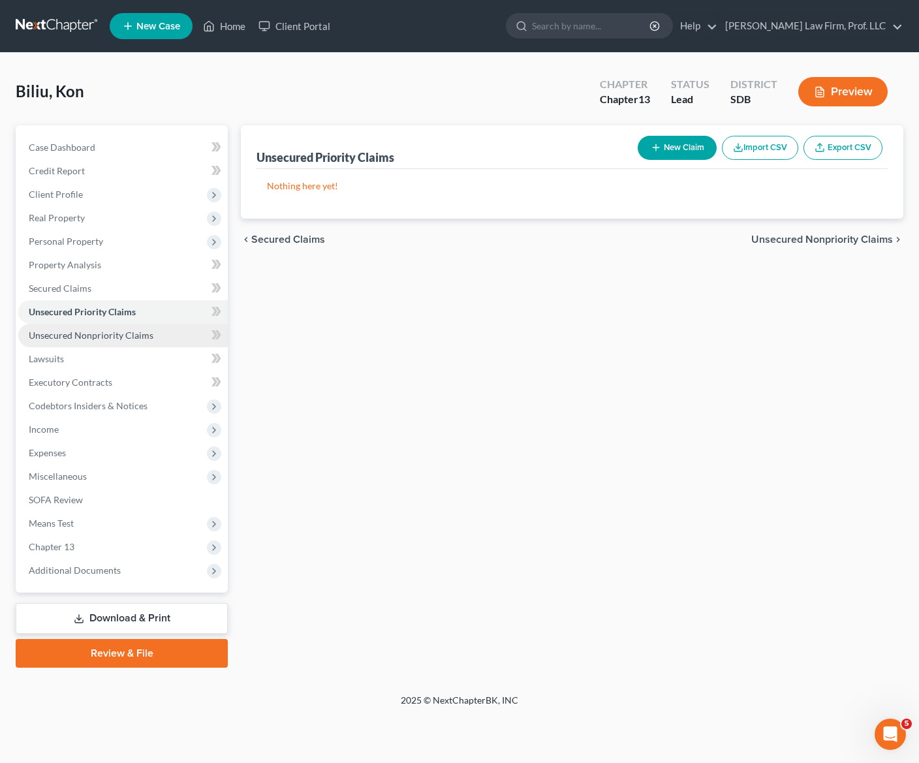
click at [101, 340] on span "Unsecured Nonpriority Claims" at bounding box center [91, 335] width 125 height 11
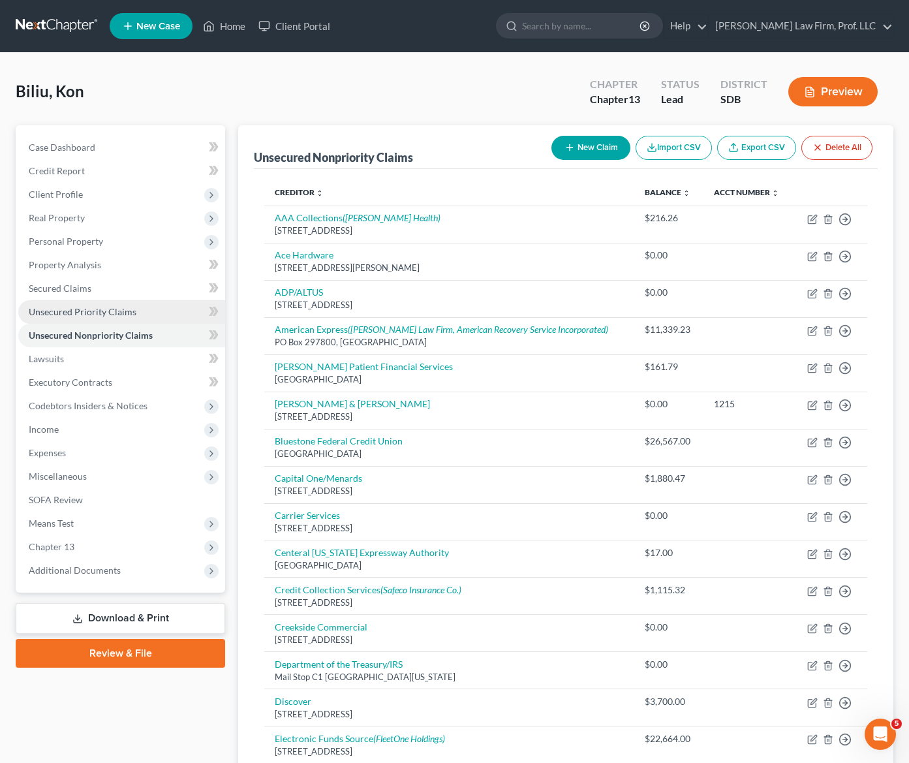
click at [120, 313] on span "Unsecured Priority Claims" at bounding box center [83, 311] width 108 height 11
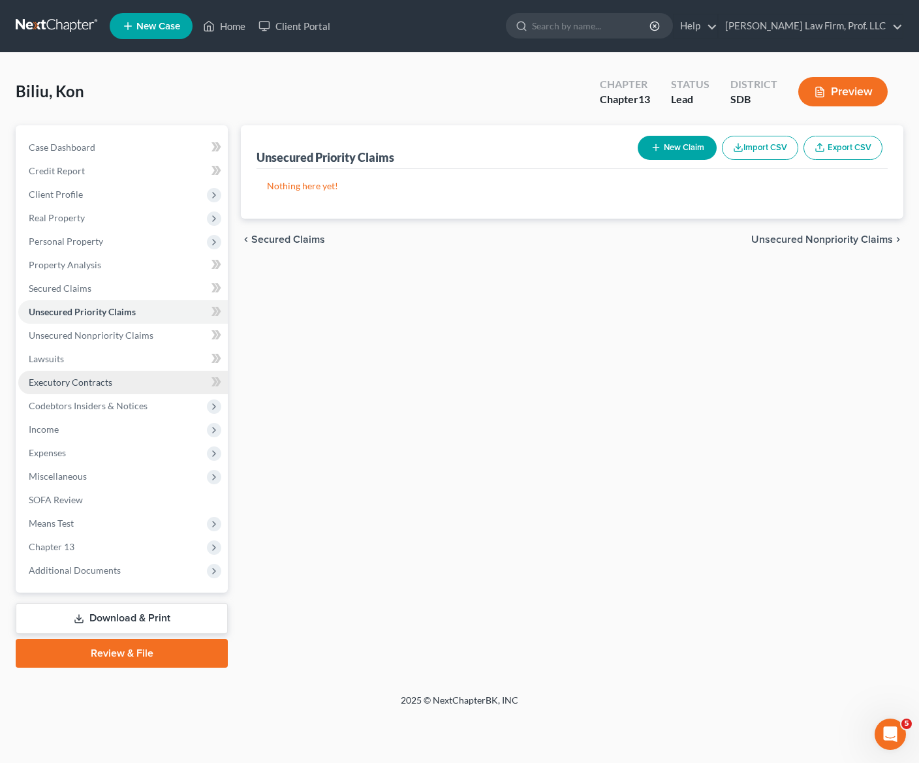
click at [76, 375] on link "Executory Contracts" at bounding box center [123, 383] width 210 height 24
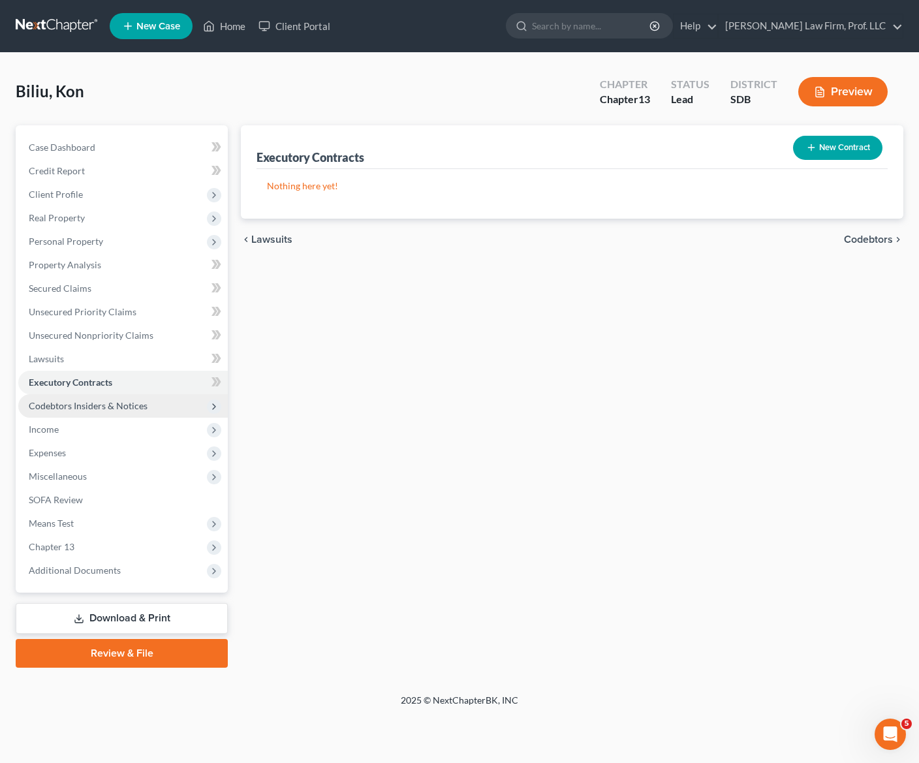
click at [72, 396] on span "Codebtors Insiders & Notices" at bounding box center [123, 406] width 210 height 24
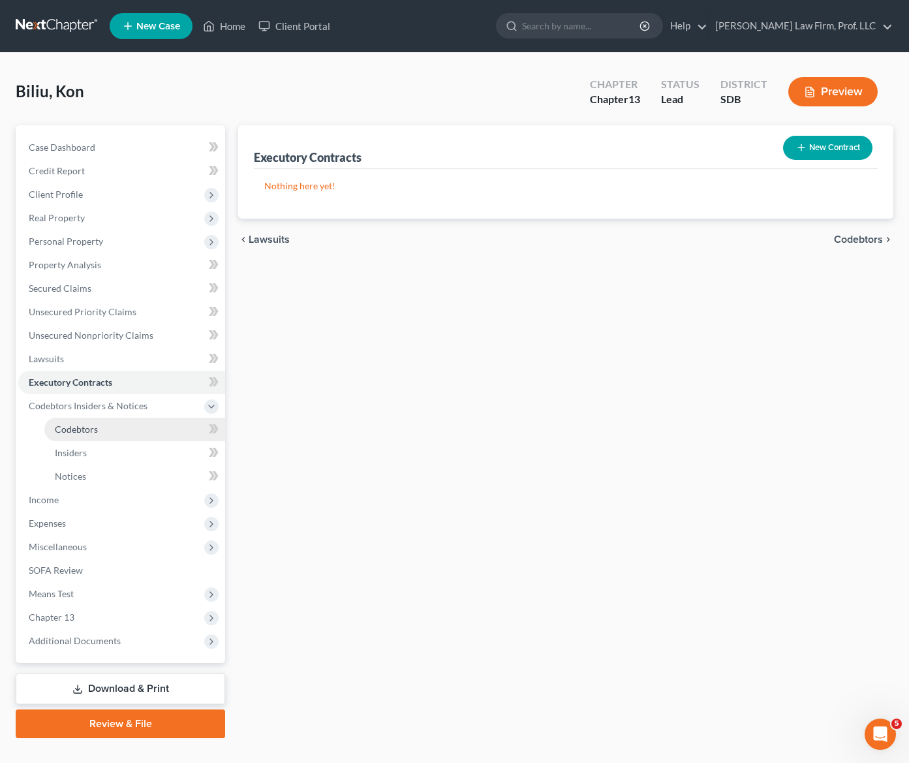
click at [106, 431] on link "Codebtors" at bounding box center [134, 430] width 181 height 24
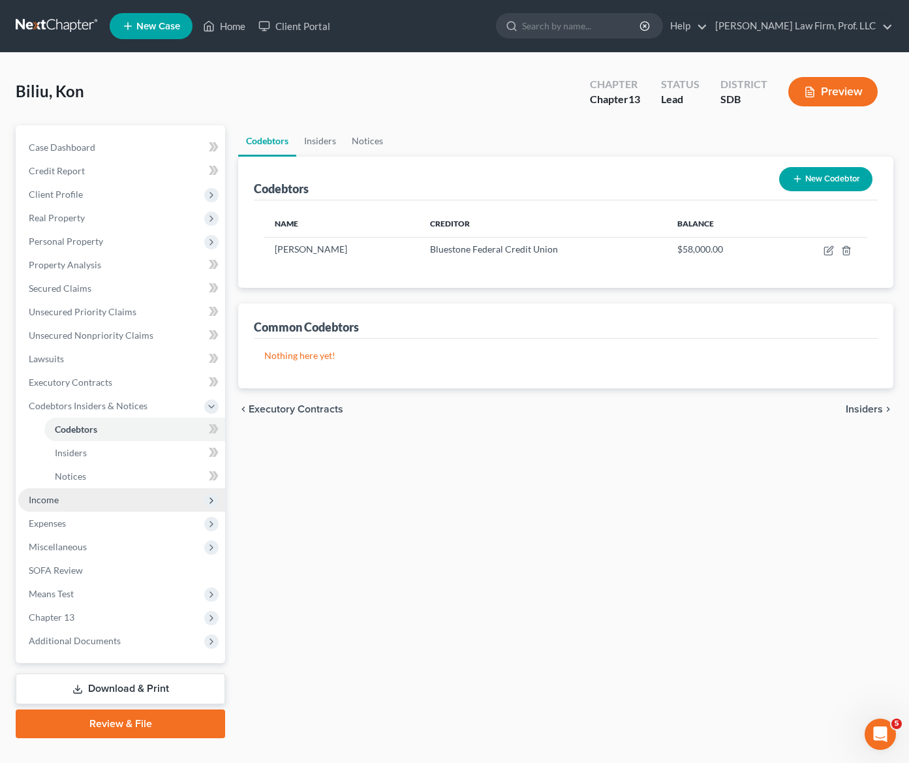
click at [95, 499] on span "Income" at bounding box center [121, 500] width 207 height 24
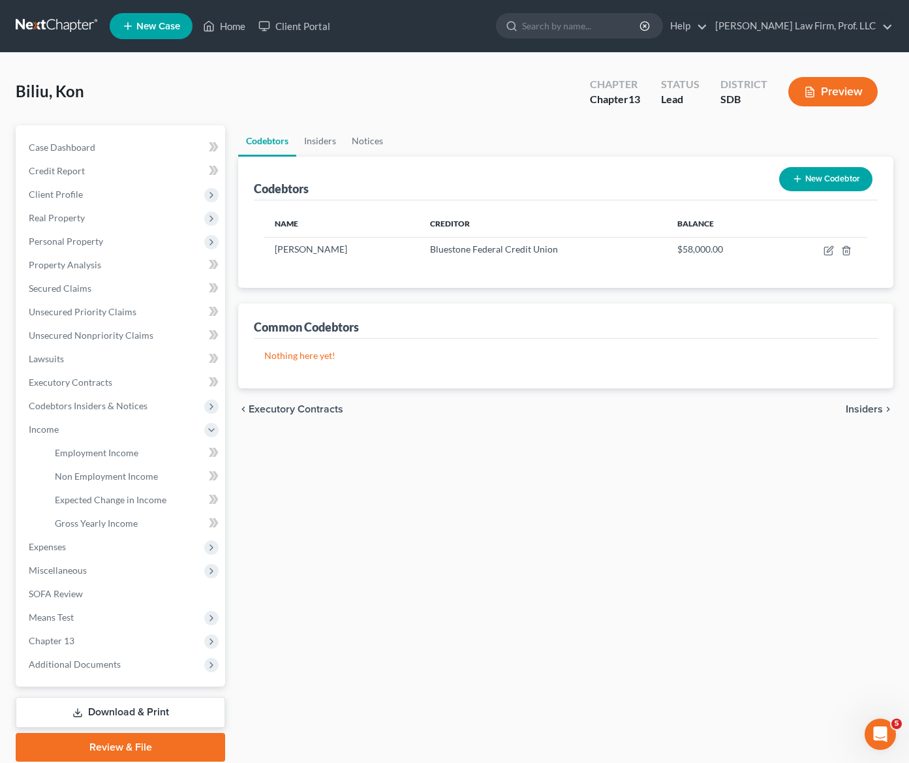
click at [535, 562] on div "Codebtors Insiders Notices Codebtors New Codebtor Name Creditor Balance [PERSON…" at bounding box center [566, 443] width 668 height 636
click at [807, 253] on icon "button" at bounding box center [829, 250] width 10 height 10
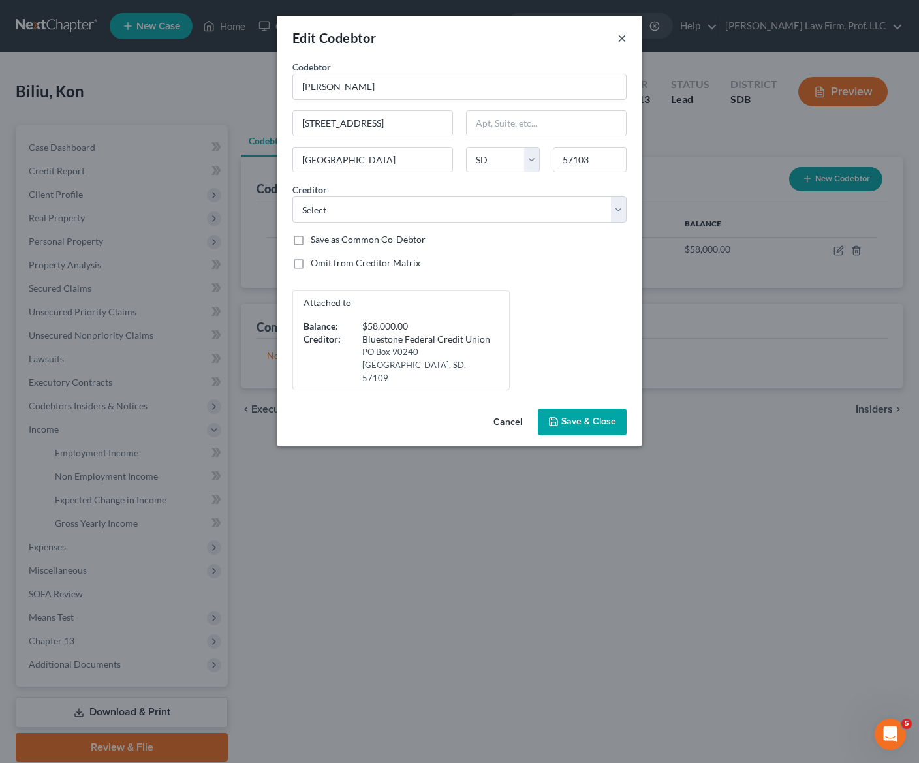
click at [626, 40] on button "×" at bounding box center [622, 38] width 9 height 16
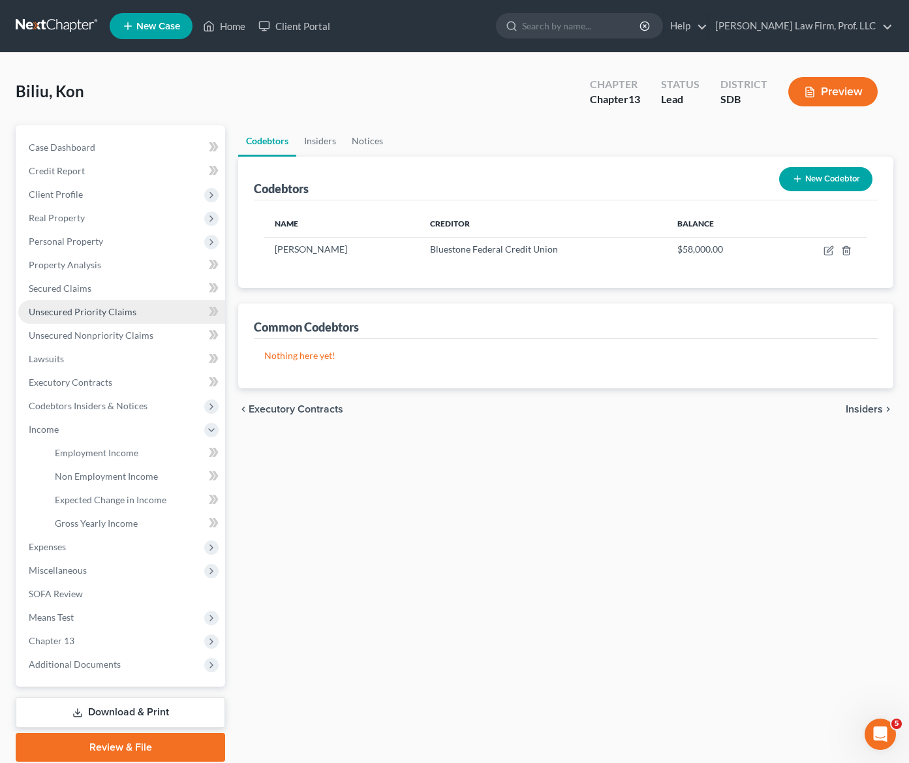
click at [54, 309] on span "Unsecured Priority Claims" at bounding box center [83, 311] width 108 height 11
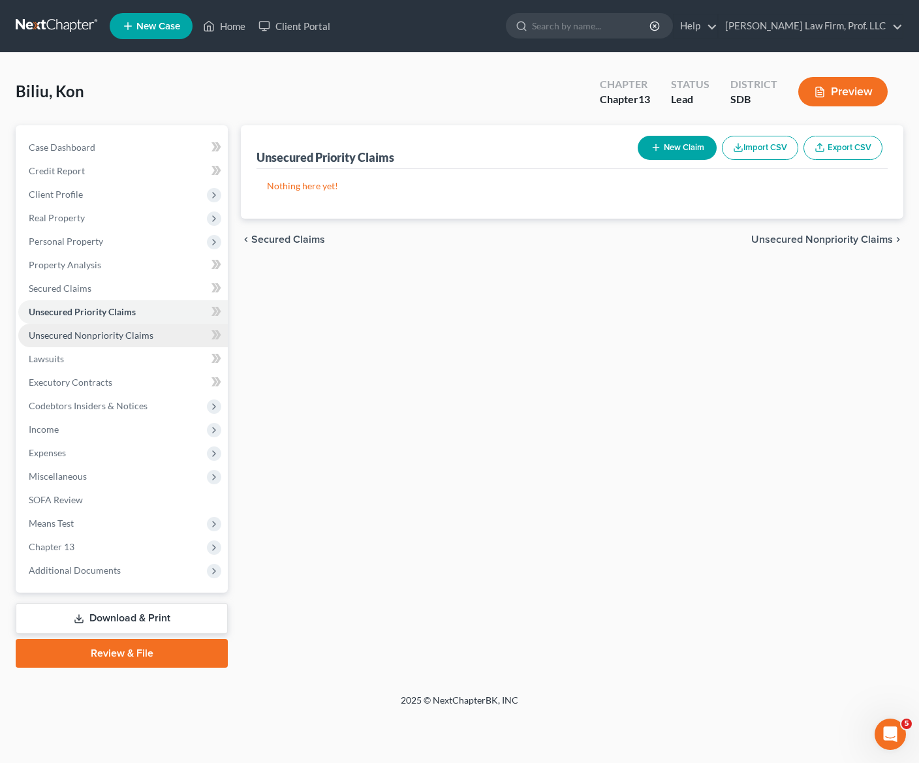
click at [96, 333] on span "Unsecured Nonpriority Claims" at bounding box center [91, 335] width 125 height 11
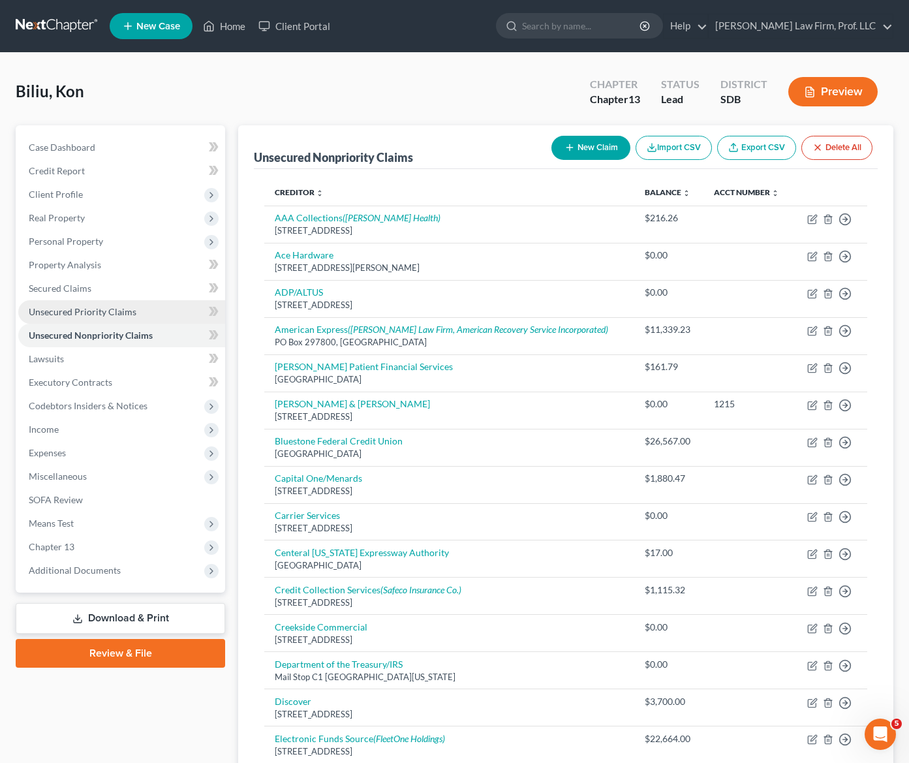
drag, startPoint x: 42, startPoint y: 305, endPoint x: 14, endPoint y: 308, distance: 27.6
click at [42, 304] on link "Unsecured Priority Claims" at bounding box center [121, 312] width 207 height 24
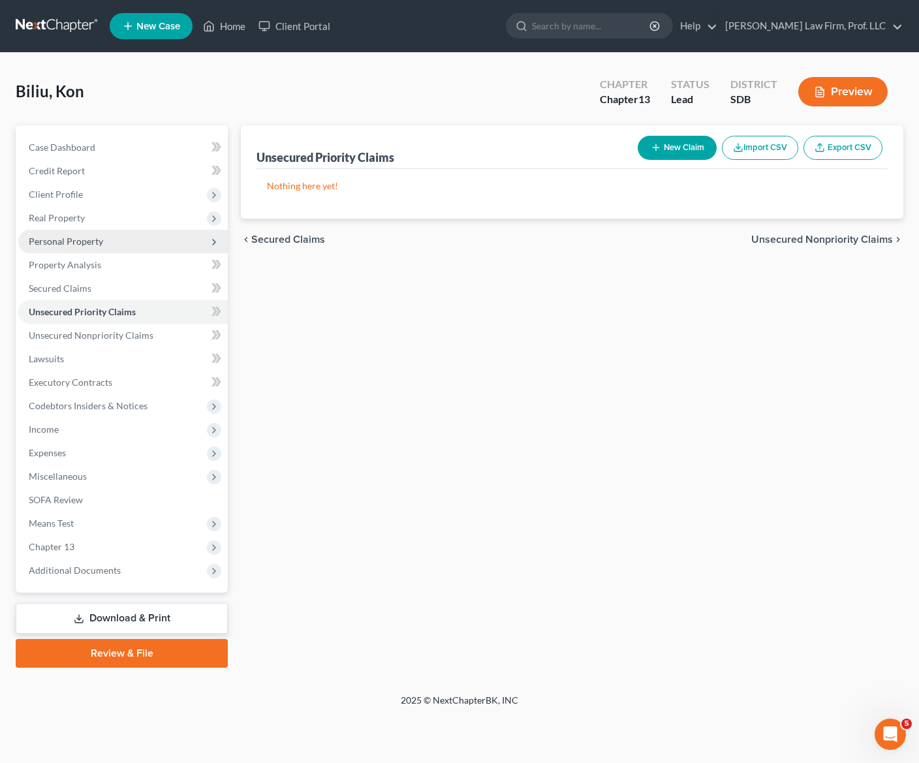
click at [76, 242] on span "Personal Property" at bounding box center [66, 241] width 74 height 11
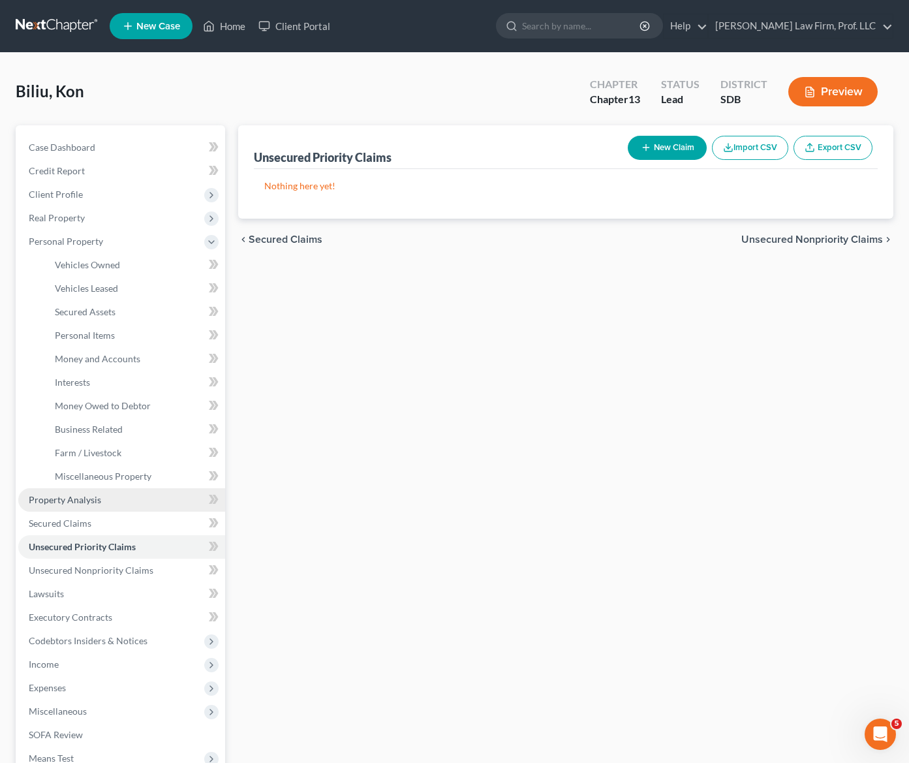
click at [59, 493] on link "Property Analysis" at bounding box center [121, 500] width 207 height 24
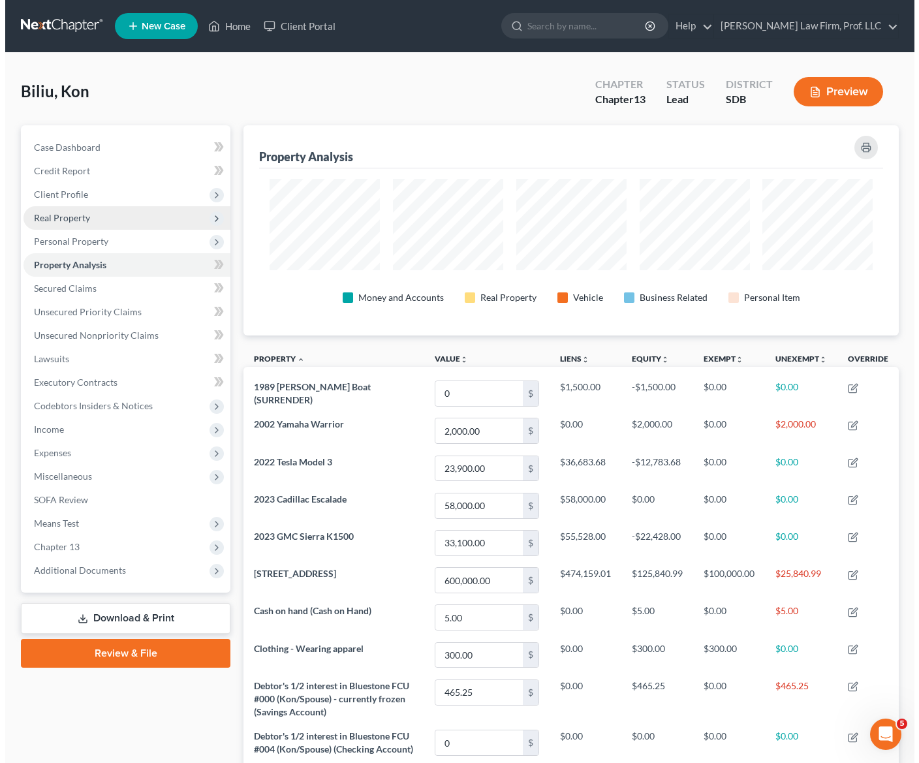
scroll to position [210, 655]
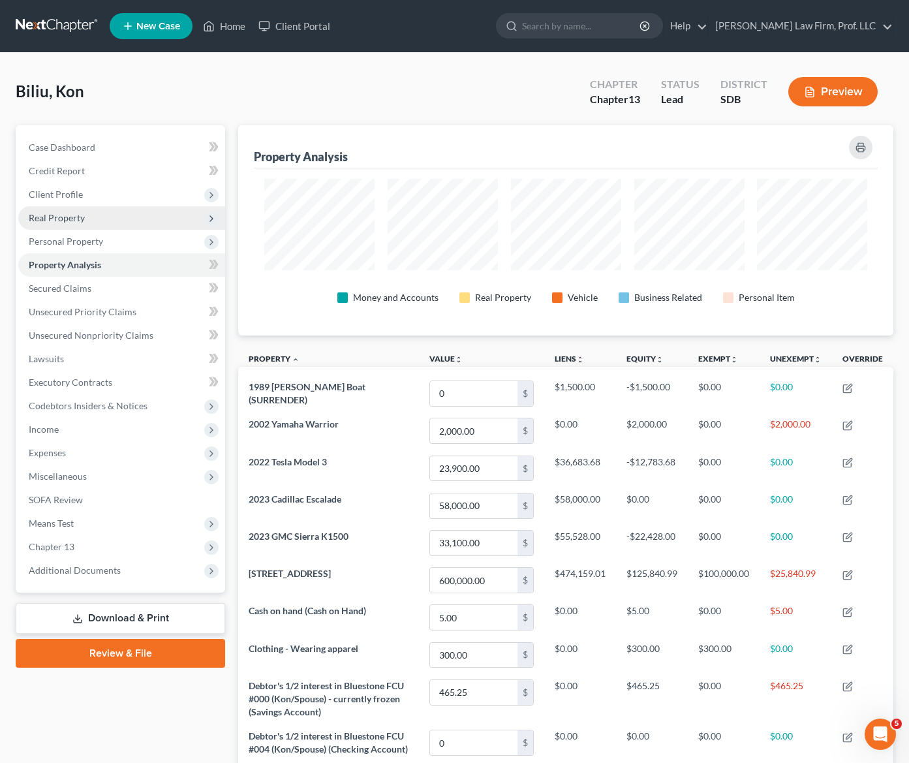
click at [62, 210] on span "Real Property" at bounding box center [121, 218] width 207 height 24
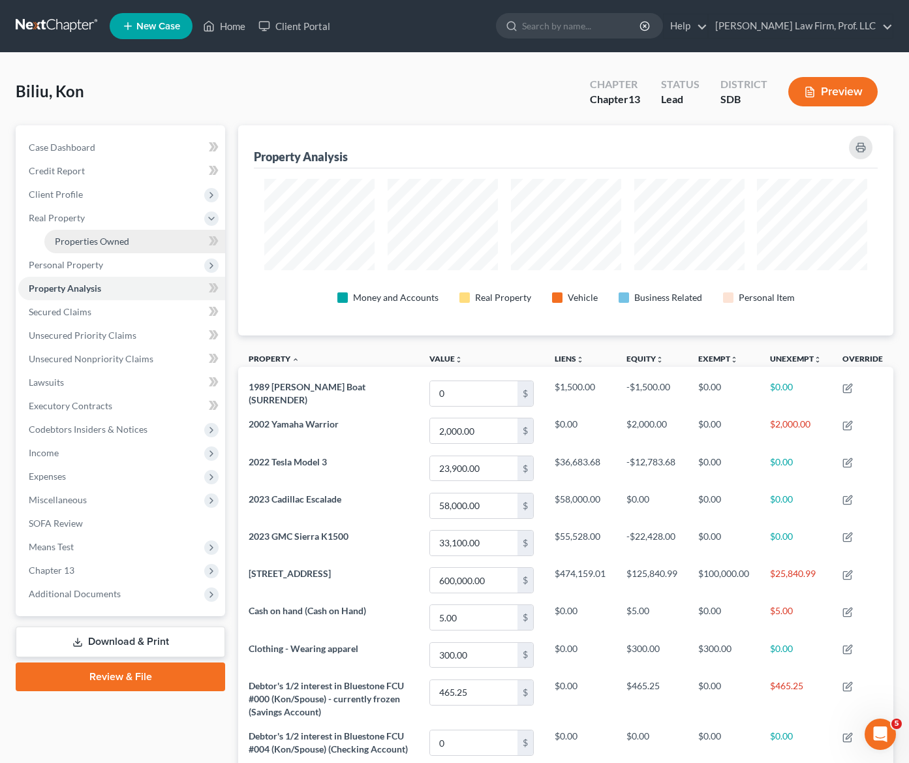
click at [86, 240] on span "Properties Owned" at bounding box center [92, 241] width 74 height 11
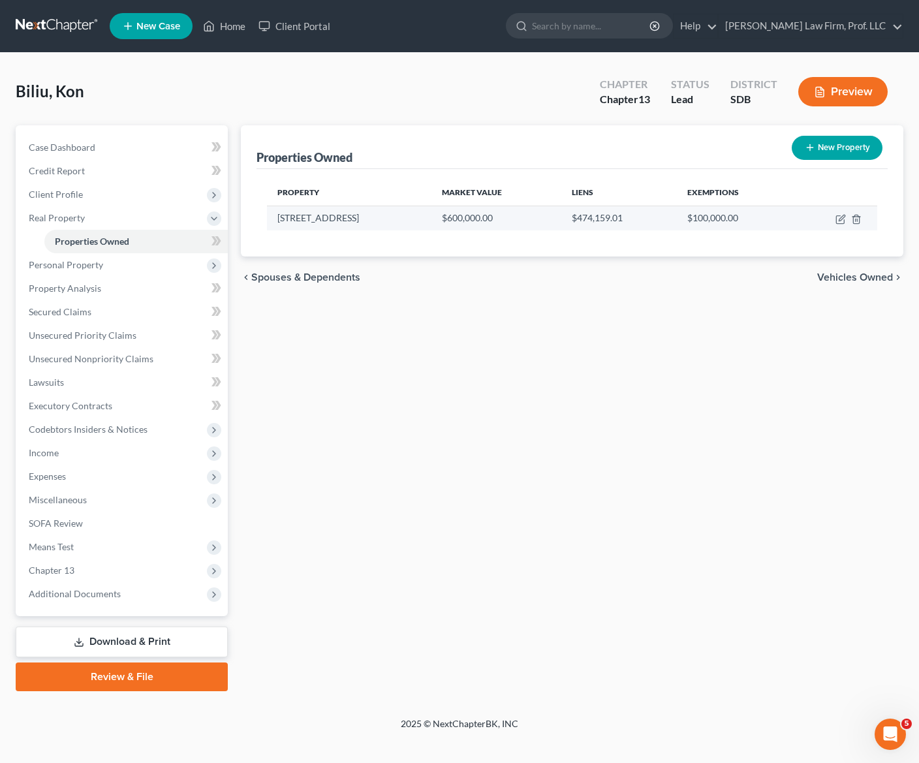
click at [807, 225] on td at bounding box center [835, 218] width 84 height 25
click at [807, 221] on icon "button" at bounding box center [842, 218] width 6 height 6
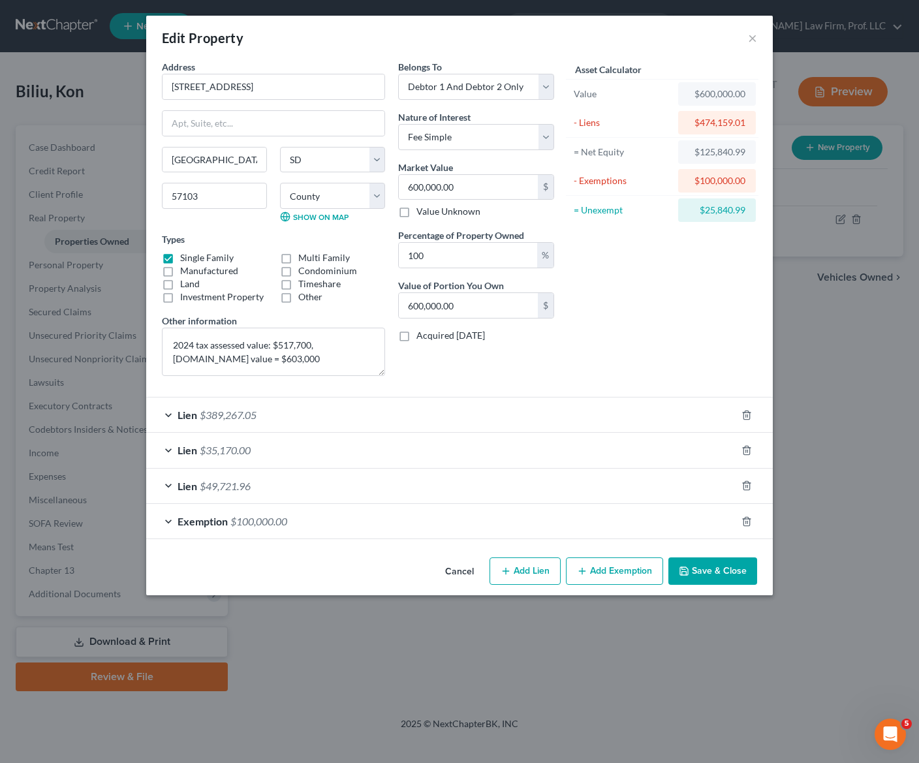
drag, startPoint x: 629, startPoint y: 345, endPoint x: 700, endPoint y: 337, distance: 70.9
click at [631, 345] on div "Asset Calculator Value $600,000.00 - Liens $474,159.01 = Net Equity $125,840.99…" at bounding box center [662, 223] width 203 height 326
click at [479, 571] on button "Cancel" at bounding box center [460, 572] width 50 height 26
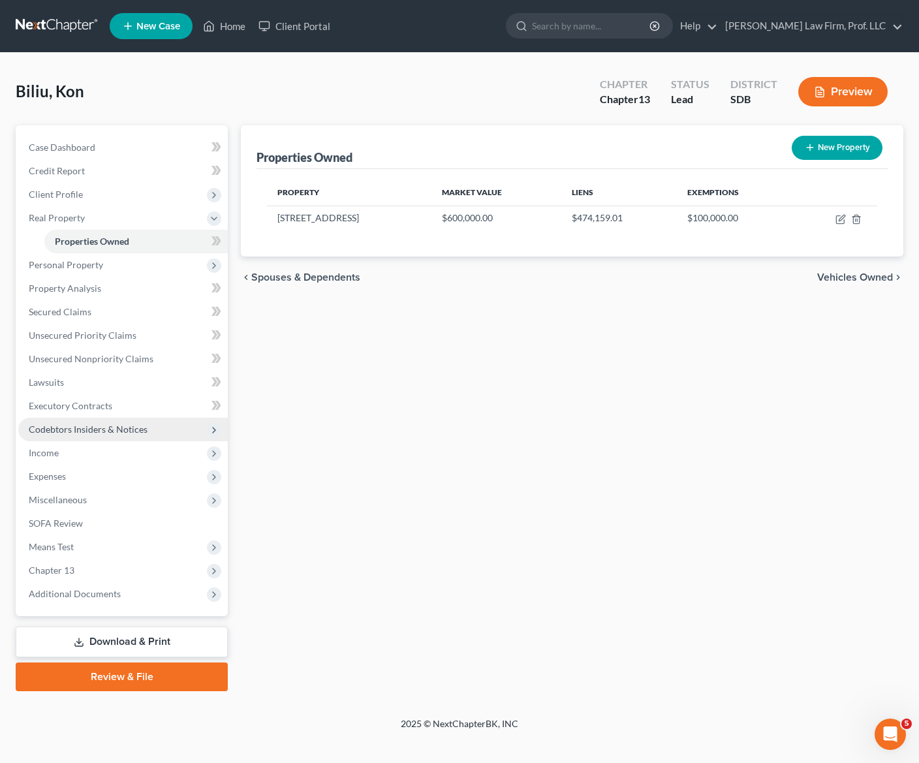
click at [53, 435] on span "Codebtors Insiders & Notices" at bounding box center [123, 430] width 210 height 24
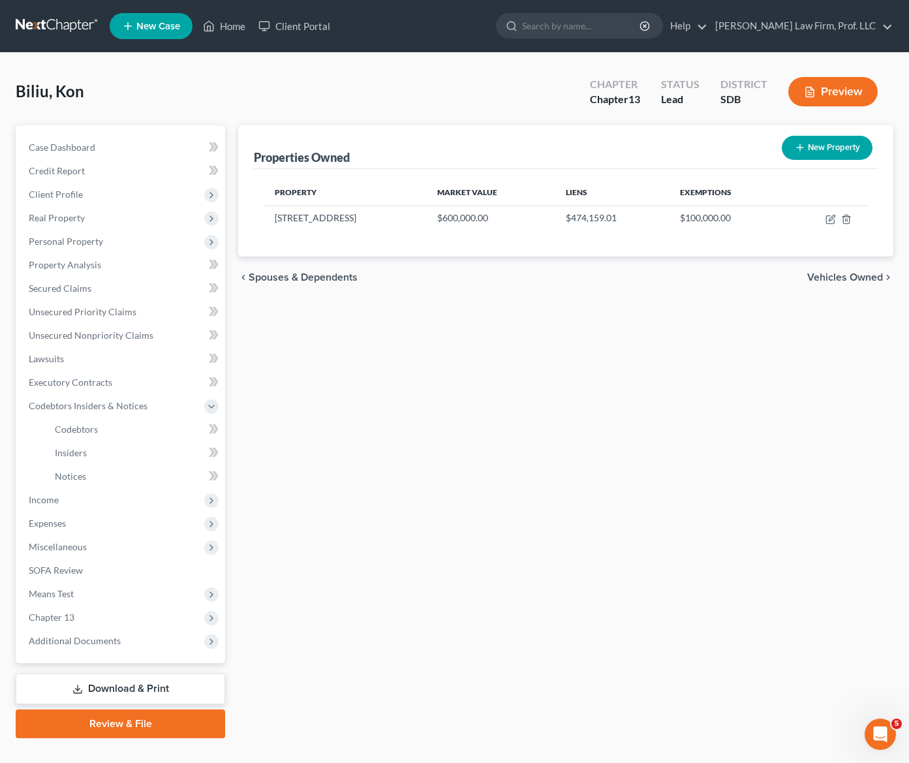
click at [426, 430] on div "Properties Owned New Property Property Market Value Liens Exemptions [STREET_AD…" at bounding box center [566, 431] width 668 height 613
click at [86, 424] on span "Codebtors" at bounding box center [76, 429] width 43 height 11
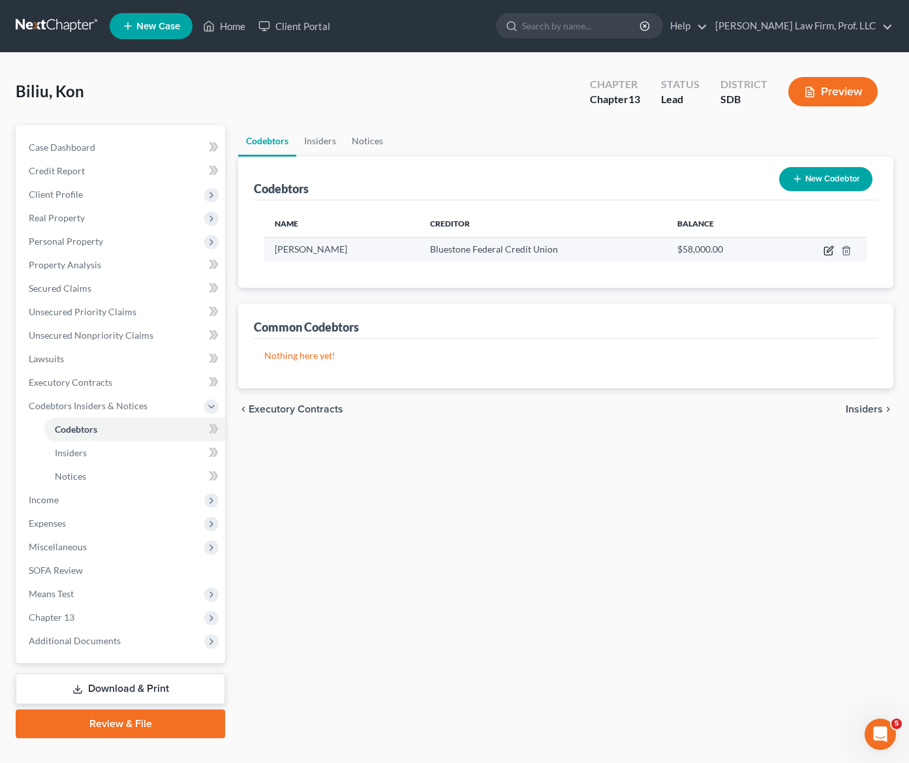
click at [807, 249] on icon "button" at bounding box center [830, 249] width 6 height 6
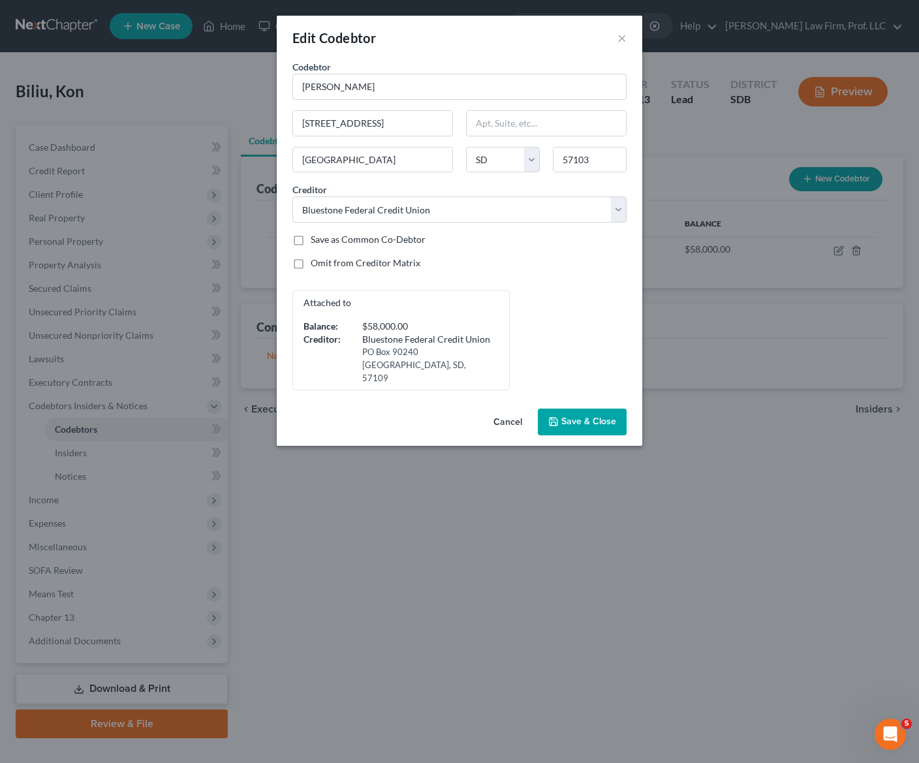
click at [555, 252] on div "Codebtor * [PERSON_NAME] Codebtor * [PERSON_NAME] [STREET_ADDRESS] [GEOGRAPHIC_…" at bounding box center [459, 225] width 347 height 330
click at [564, 219] on select "Select Lien Solutions [PERSON_NAME] Fargo Bank [PERSON_NAME][GEOGRAPHIC_DATA] […" at bounding box center [459, 209] width 334 height 26
click at [565, 215] on select "Select Lien Solutions [PERSON_NAME] Fargo Bank [PERSON_NAME][GEOGRAPHIC_DATA] […" at bounding box center [459, 209] width 334 height 26
click at [583, 253] on div "Codebtor * [PERSON_NAME] Codebtor * [PERSON_NAME] [STREET_ADDRESS] [GEOGRAPHIC_…" at bounding box center [459, 225] width 347 height 330
click at [605, 426] on span "Save & Close" at bounding box center [588, 421] width 55 height 11
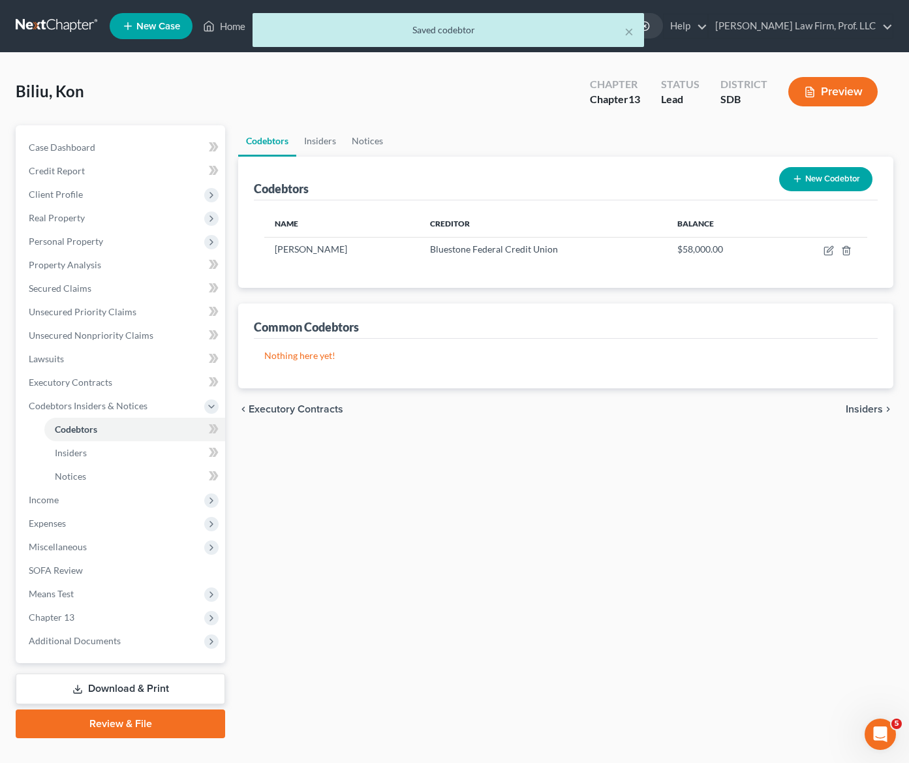
click at [548, 509] on div "Codebtors Insiders Notices Codebtors New Codebtor Name Creditor Balance [PERSON…" at bounding box center [566, 431] width 668 height 613
click at [807, 174] on button "New Codebtor" at bounding box center [825, 179] width 93 height 24
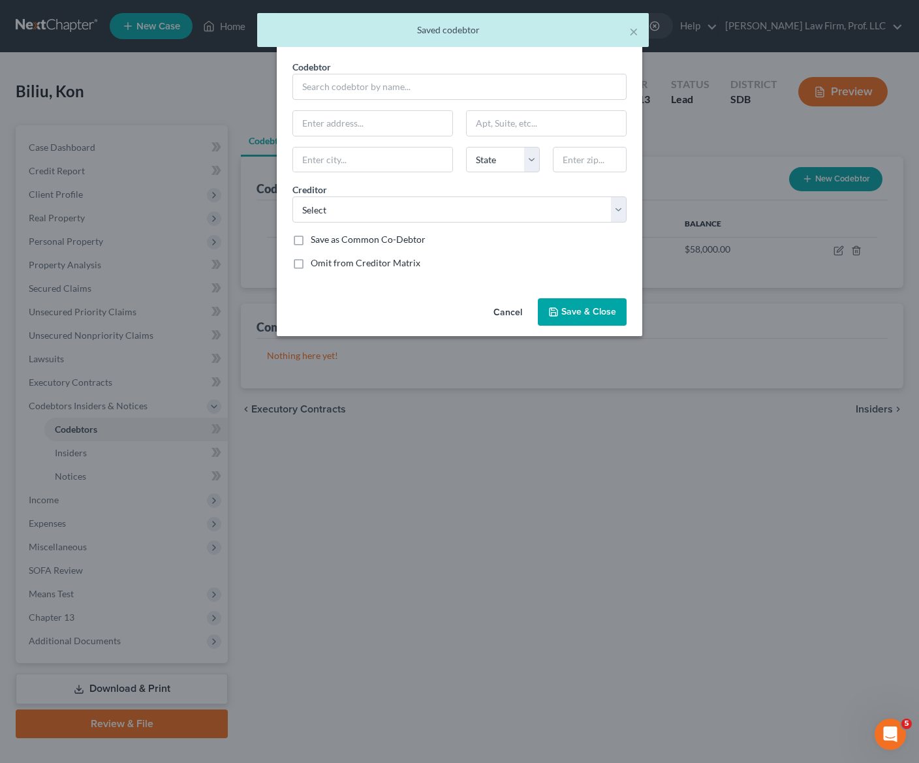
drag, startPoint x: 510, startPoint y: 228, endPoint x: 515, endPoint y: 216, distance: 13.5
click at [511, 228] on div "Codebtor * Codebtor * State [US_STATE] AK AR AZ CA CO CT DE DC [GEOGRAPHIC_DATA…" at bounding box center [459, 170] width 347 height 220
click at [515, 216] on select "Select Lien Solutions [PERSON_NAME] Fargo Bank [PERSON_NAME][GEOGRAPHIC_DATA] […" at bounding box center [459, 209] width 334 height 26
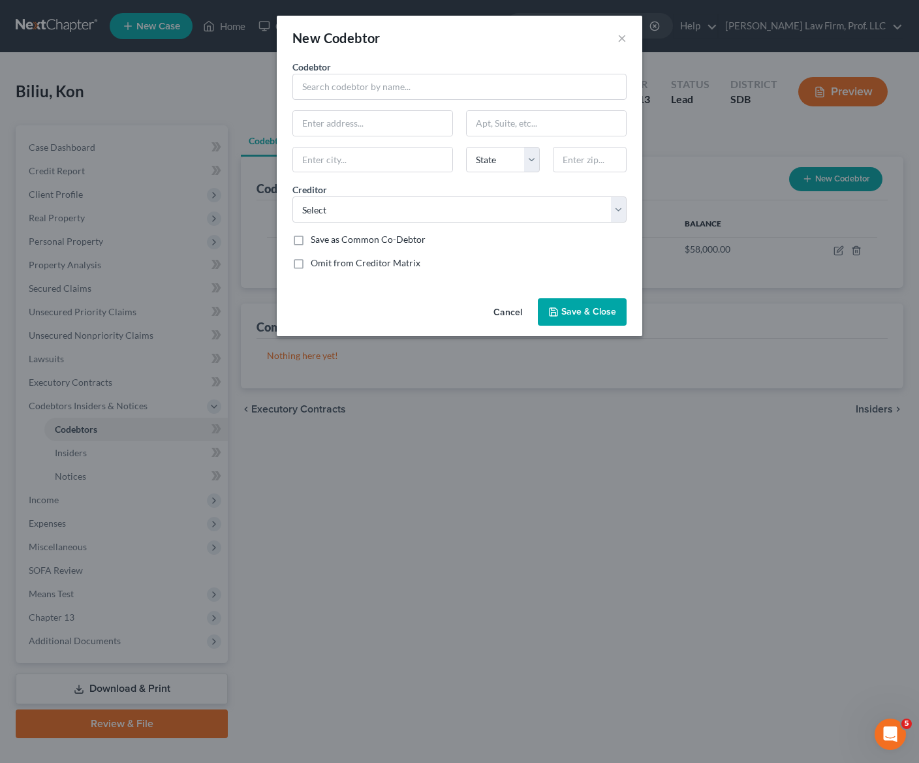
click at [594, 57] on div "New Codebtor ×" at bounding box center [460, 38] width 366 height 44
click at [631, 42] on div "New Codebtor ×" at bounding box center [460, 38] width 366 height 44
click at [634, 33] on div "New Codebtor ×" at bounding box center [460, 38] width 366 height 44
click at [622, 37] on button "×" at bounding box center [622, 38] width 9 height 16
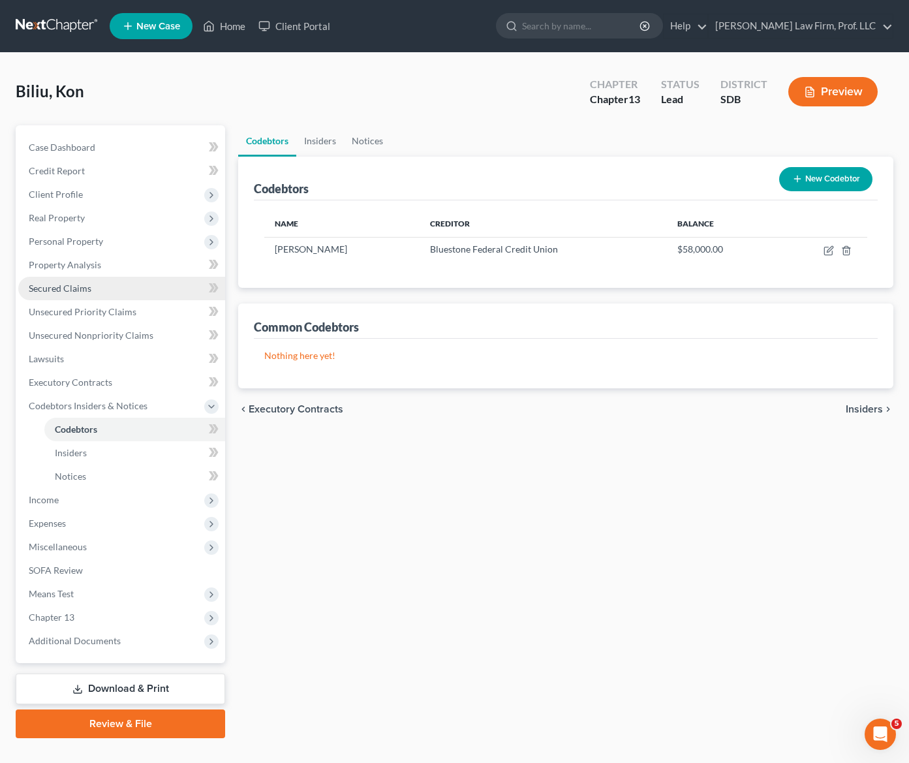
click at [64, 287] on span "Secured Claims" at bounding box center [60, 288] width 63 height 11
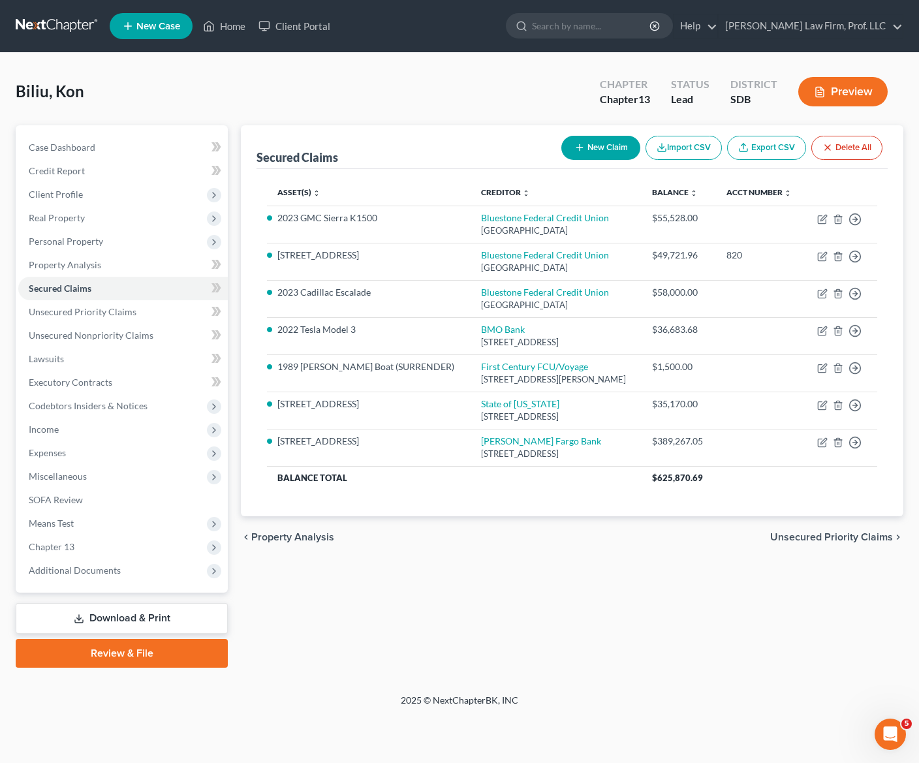
drag, startPoint x: 603, startPoint y: 598, endPoint x: 590, endPoint y: 592, distance: 14.3
click at [603, 598] on div "Secured Claims New Claim Import CSV Export CSV Delete All Asset(s) expand_more …" at bounding box center [572, 396] width 676 height 542
click at [807, 444] on icon "button" at bounding box center [822, 442] width 10 height 10
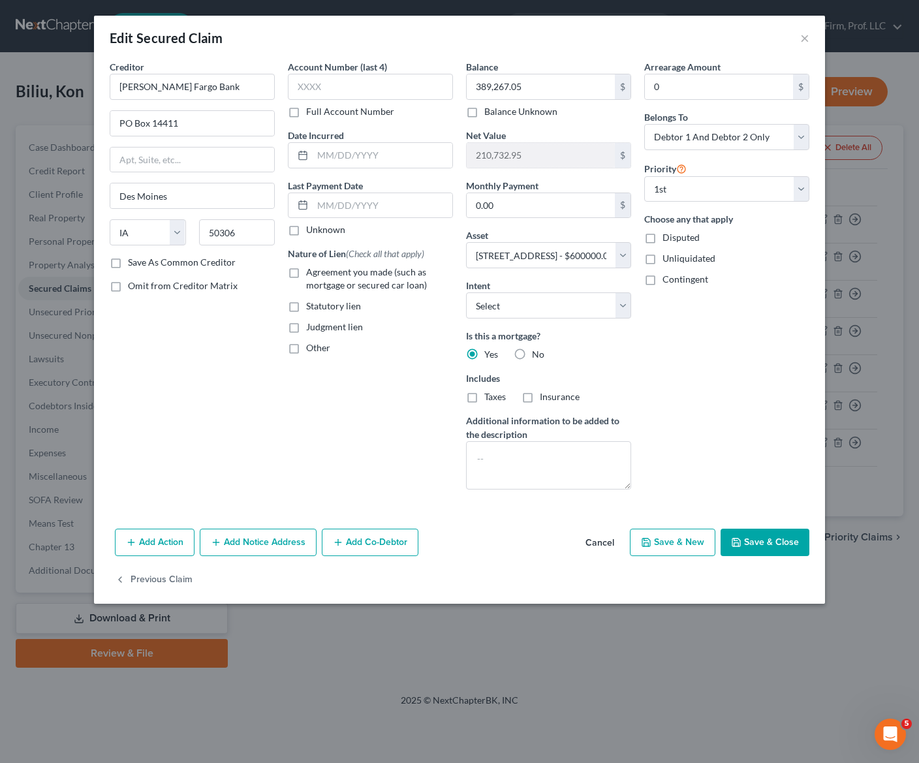
click at [322, 405] on div "Account Number (last 4) Full Account Number Date Incurred Last Payment Date Unk…" at bounding box center [370, 280] width 178 height 440
click at [392, 461] on div "Account Number (last 4) Full Account Number Date Incurred Last Payment Date Unk…" at bounding box center [370, 280] width 178 height 440
drag, startPoint x: 345, startPoint y: 408, endPoint x: 401, endPoint y: 428, distance: 58.8
click at [343, 408] on div "Account Number (last 4) Full Account Number Date Incurred Last Payment Date Unk…" at bounding box center [370, 280] width 178 height 440
click at [540, 397] on label "Insurance" at bounding box center [560, 396] width 40 height 13
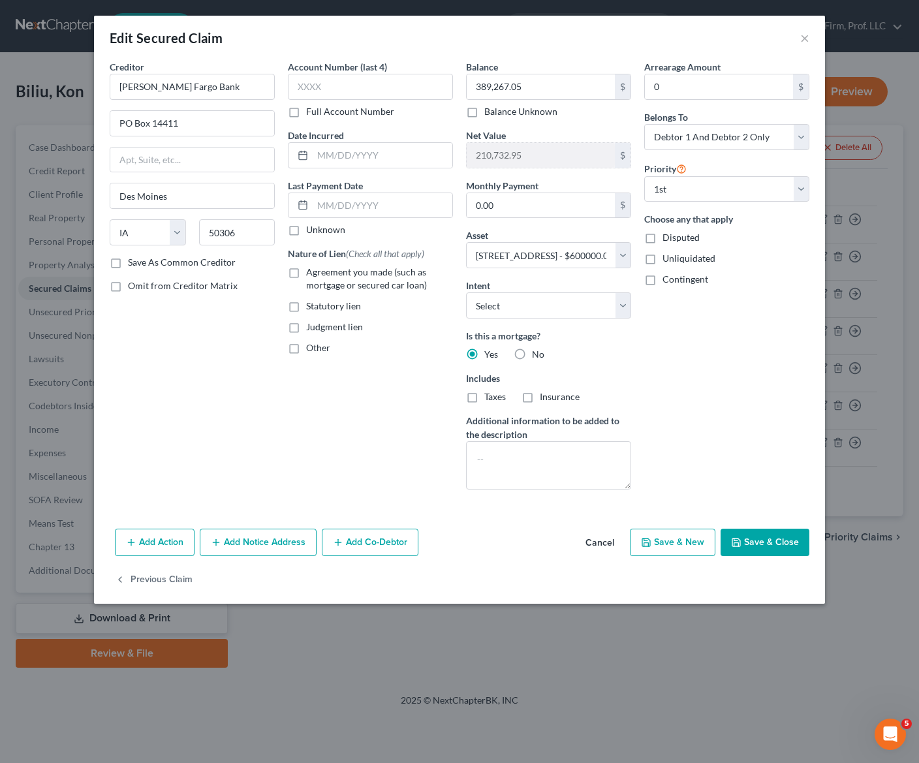
click at [545, 397] on input "Insurance" at bounding box center [549, 394] width 8 height 8
click at [486, 400] on span "Taxes" at bounding box center [495, 396] width 22 height 11
click at [490, 399] on input "Taxes" at bounding box center [494, 394] width 8 height 8
click at [766, 542] on button "Save & Close" at bounding box center [765, 542] width 89 height 27
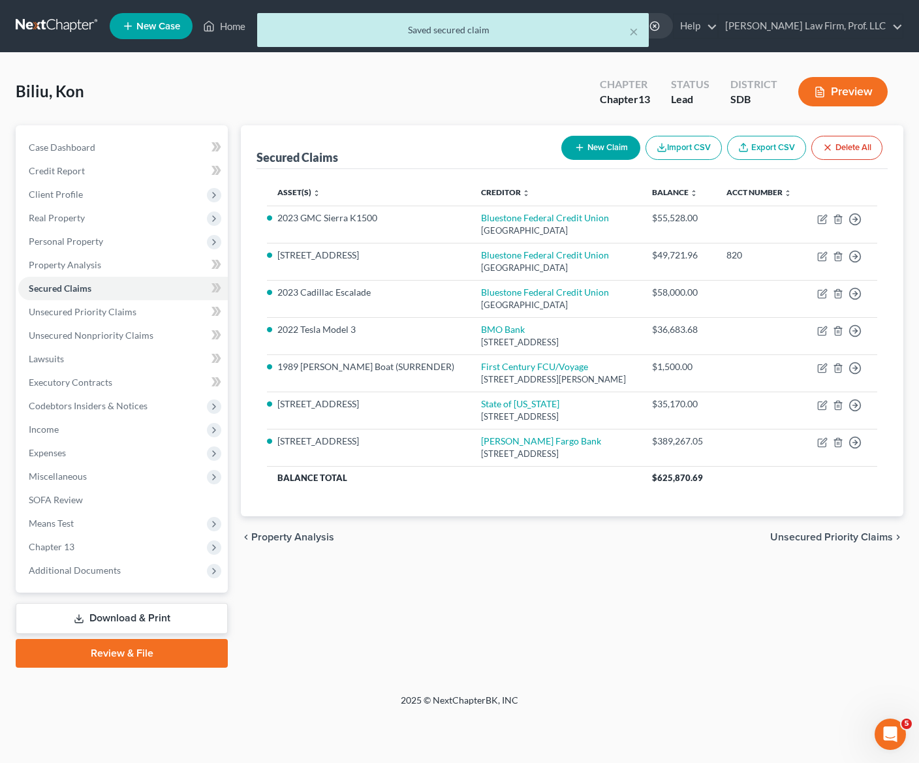
drag, startPoint x: 654, startPoint y: 583, endPoint x: 651, endPoint y: 541, distance: 42.5
click at [655, 583] on div "Secured Claims New Claim Import CSV Export CSV Delete All Asset(s) expand_more …" at bounding box center [572, 396] width 676 height 542
click at [807, 447] on icon "button" at bounding box center [822, 443] width 8 height 8
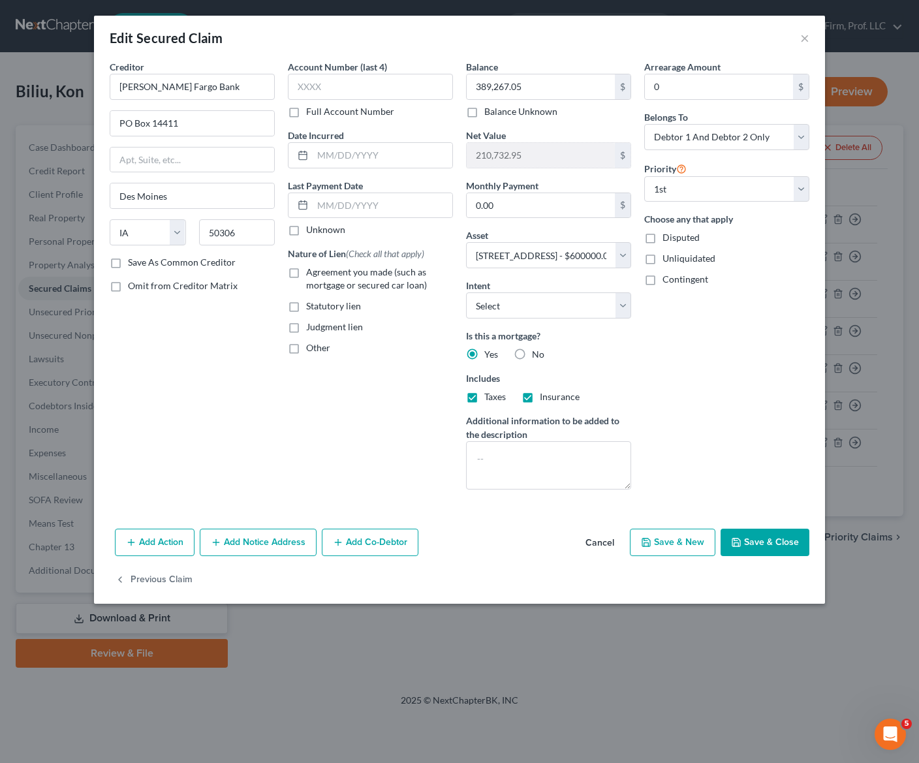
click at [375, 545] on button "Add Co-Debtor" at bounding box center [370, 542] width 97 height 27
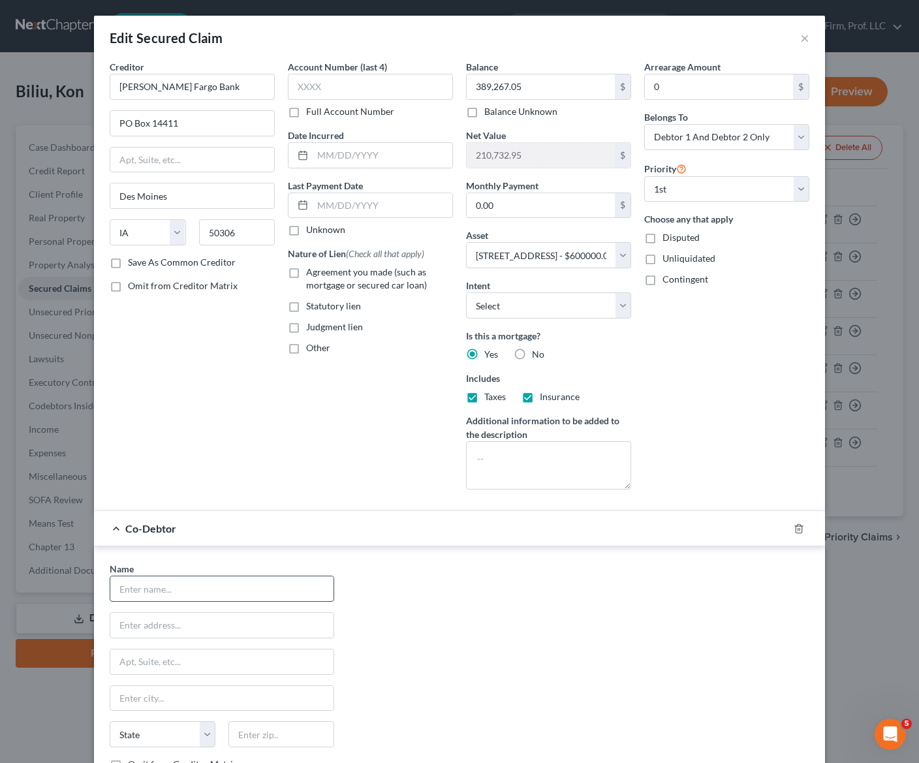
click at [251, 591] on input "text" at bounding box center [221, 588] width 223 height 25
click at [518, 640] on div "Name * [PERSON_NAME] [STREET_ADDRESS] State [US_STATE] AK AR AZ CA CO CT DE DC …" at bounding box center [459, 683] width 713 height 243
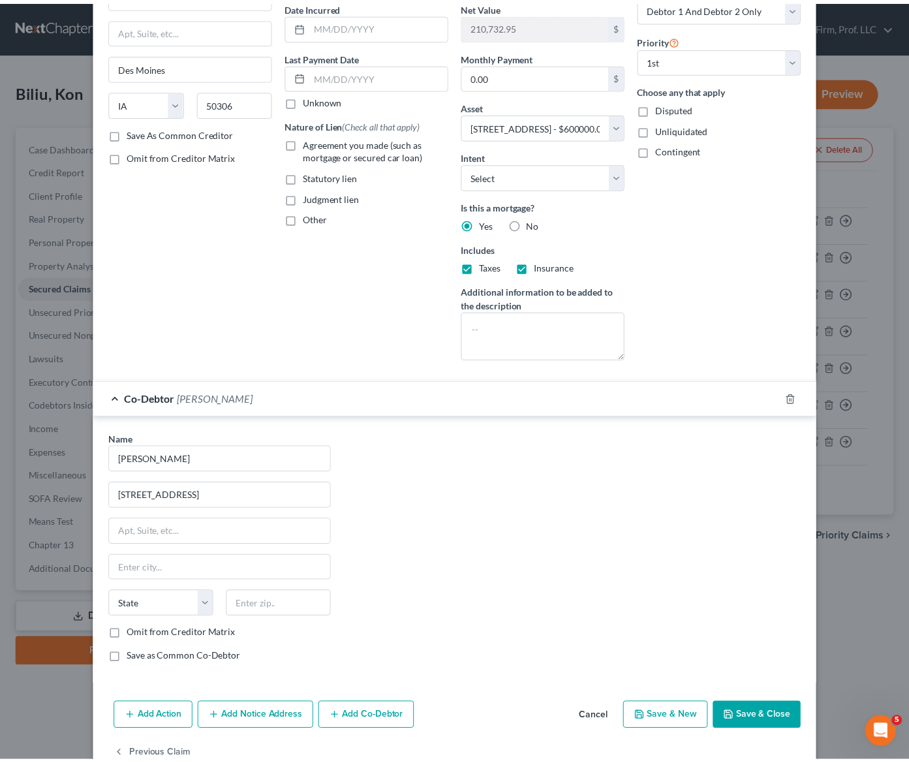
scroll to position [131, 0]
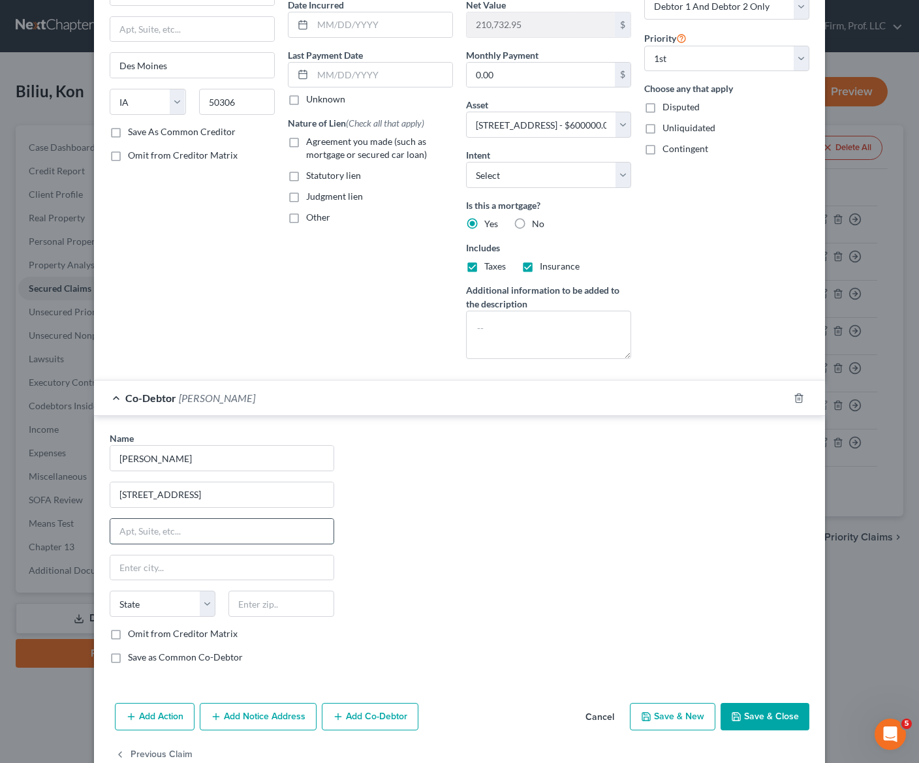
click at [213, 535] on input "text" at bounding box center [221, 531] width 223 height 25
click at [239, 495] on input "[STREET_ADDRESS]" at bounding box center [221, 494] width 223 height 25
click at [578, 129] on select "Select Other Multiple Assets Maximus Transportation LLC Business Checking #6969…" at bounding box center [548, 125] width 165 height 26
drag, startPoint x: 578, startPoint y: 129, endPoint x: 486, endPoint y: 144, distance: 93.8
click at [578, 129] on select "Select Other Multiple Assets Maximus Transportation LLC Business Checking #6969…" at bounding box center [548, 125] width 165 height 26
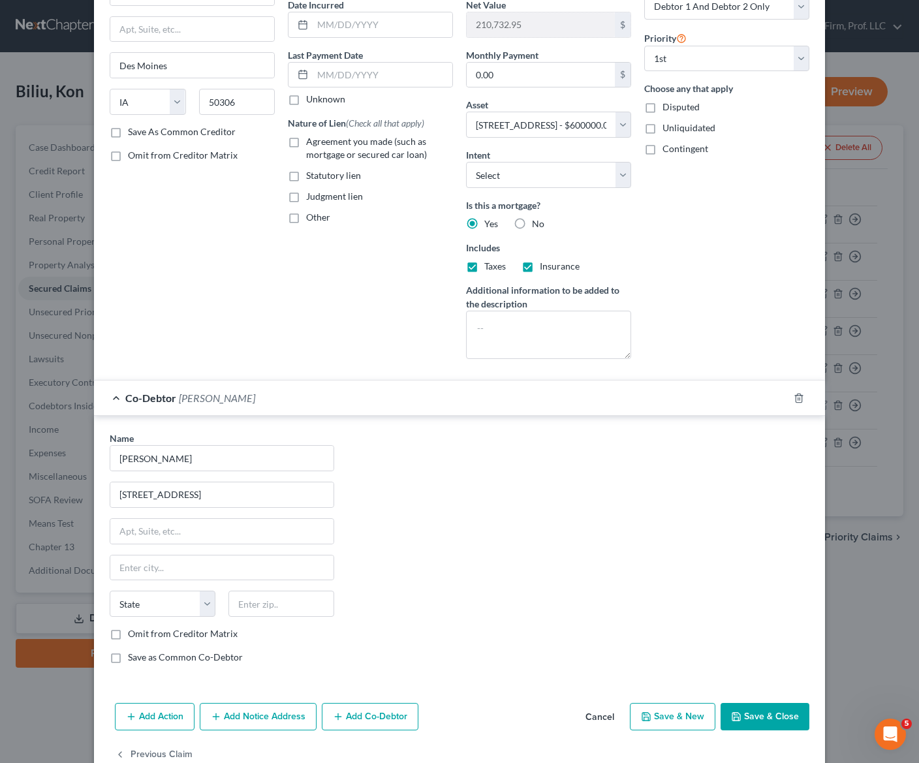
click at [339, 604] on div "Name * [PERSON_NAME] [STREET_ADDRESS] State [US_STATE] AK AR AZ CA CO CT DE DC …" at bounding box center [459, 552] width 713 height 243
click at [281, 621] on div "State [US_STATE] AK AR AZ CA CO CT DE DC [GEOGRAPHIC_DATA] [GEOGRAPHIC_DATA] GU…" at bounding box center [222, 609] width 238 height 37
click at [282, 612] on div "State [US_STATE] AK AR AZ CA CO CT DE DC [GEOGRAPHIC_DATA] [GEOGRAPHIC_DATA] GU…" at bounding box center [222, 609] width 238 height 37
click at [281, 606] on input "text" at bounding box center [281, 604] width 106 height 26
click at [492, 531] on div "Name * [PERSON_NAME] [STREET_ADDRESS] State [US_STATE] AK AR AZ CA CO CT DE DC …" at bounding box center [459, 552] width 713 height 243
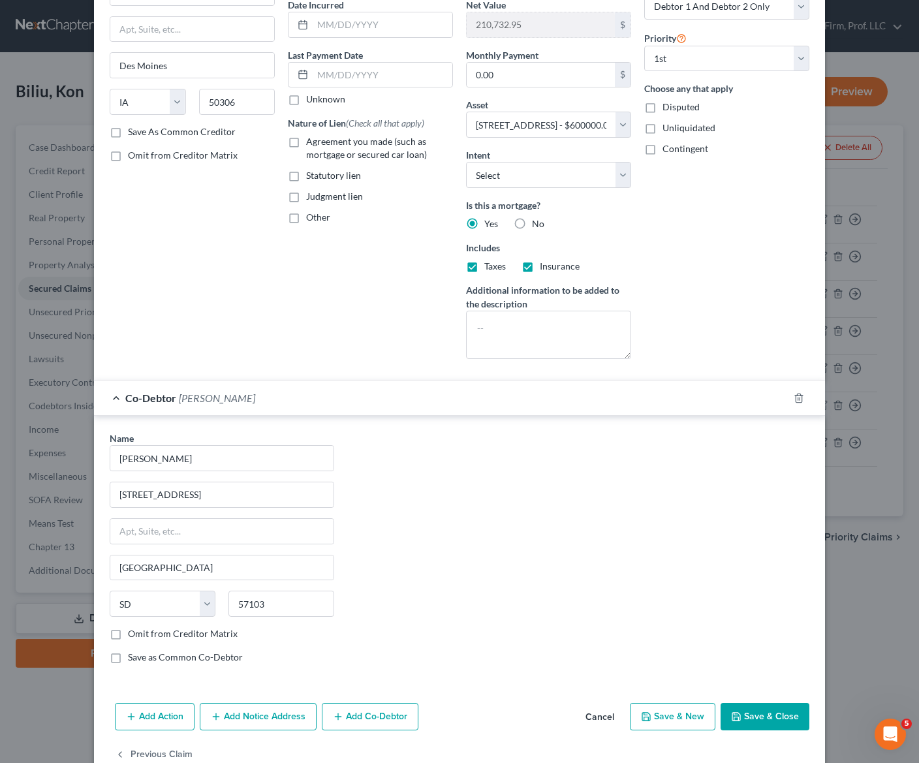
click at [688, 712] on button "Save & New" at bounding box center [673, 716] width 86 height 27
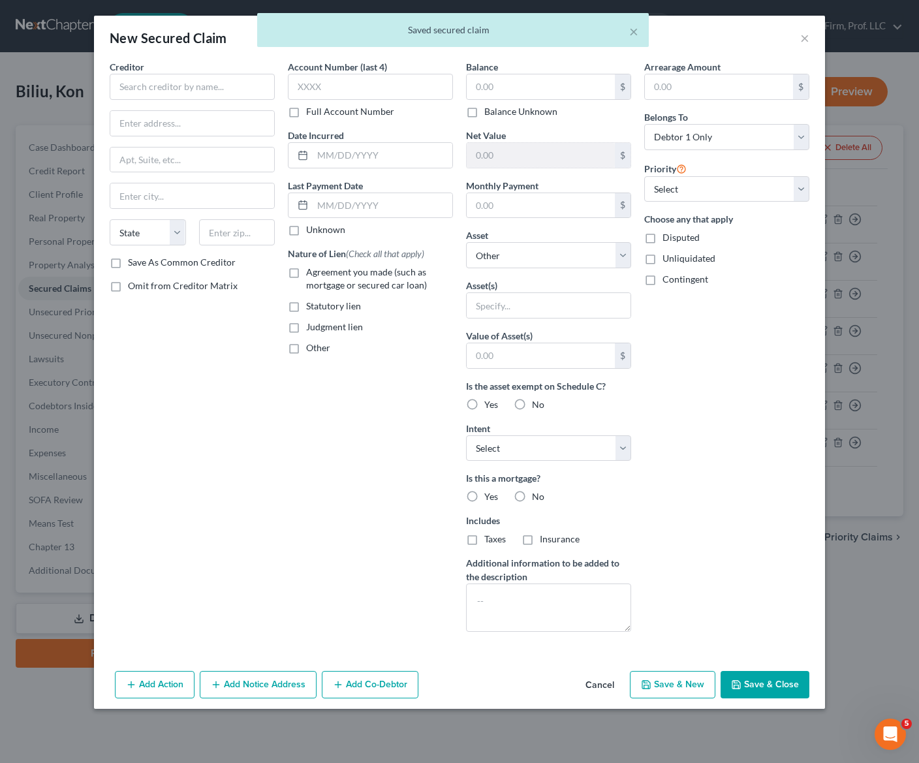
click at [721, 707] on div "New Secured Claim × Creditor * State [US_STATE] AK AR AZ CA CO [GEOGRAPHIC_DATA…" at bounding box center [459, 381] width 919 height 763
click at [800, 39] on div "× Saved secured claim" at bounding box center [452, 33] width 919 height 40
drag, startPoint x: 584, startPoint y: 692, endPoint x: 599, endPoint y: 685, distance: 16.4
click at [585, 691] on button "Cancel" at bounding box center [600, 685] width 50 height 26
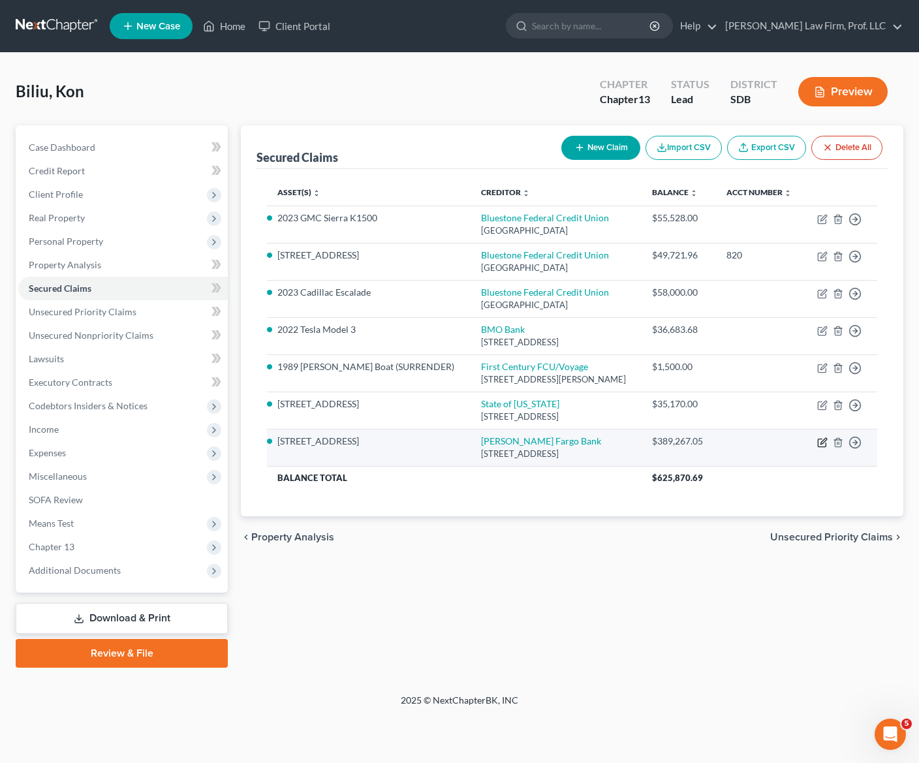
click at [807, 441] on icon "button" at bounding box center [822, 442] width 10 height 10
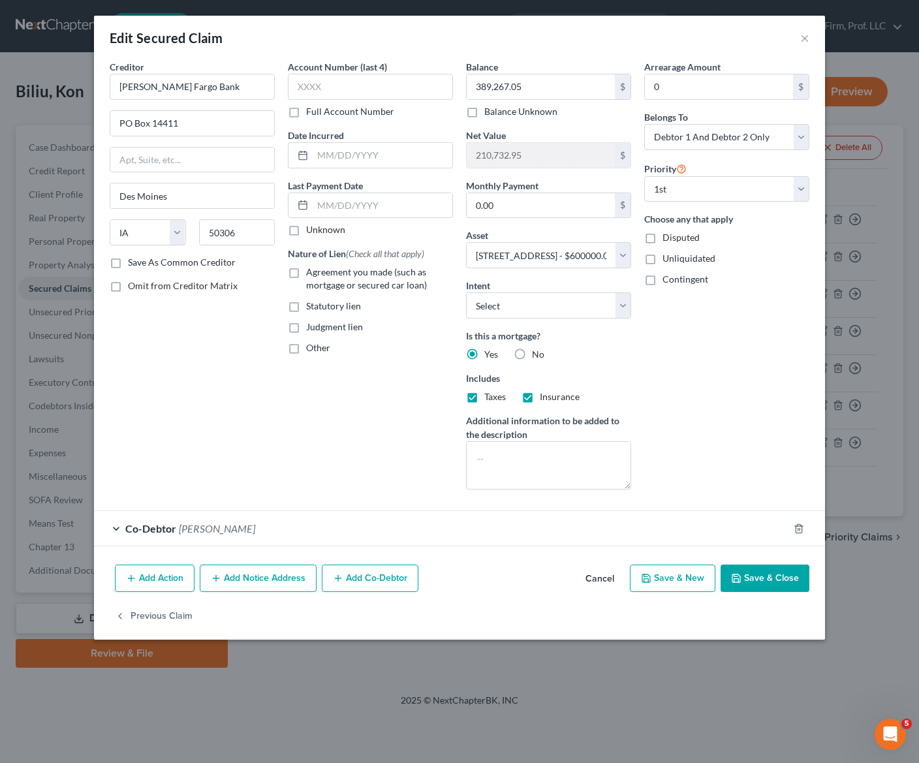
click at [579, 582] on button "Cancel" at bounding box center [600, 579] width 50 height 26
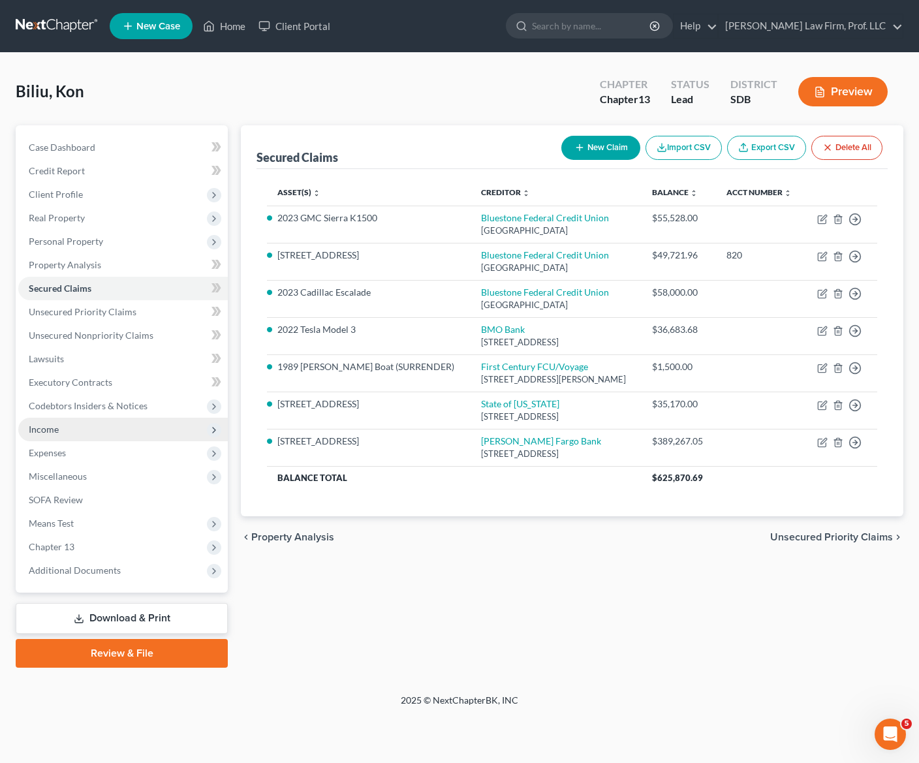
click at [63, 433] on span "Income" at bounding box center [123, 430] width 210 height 24
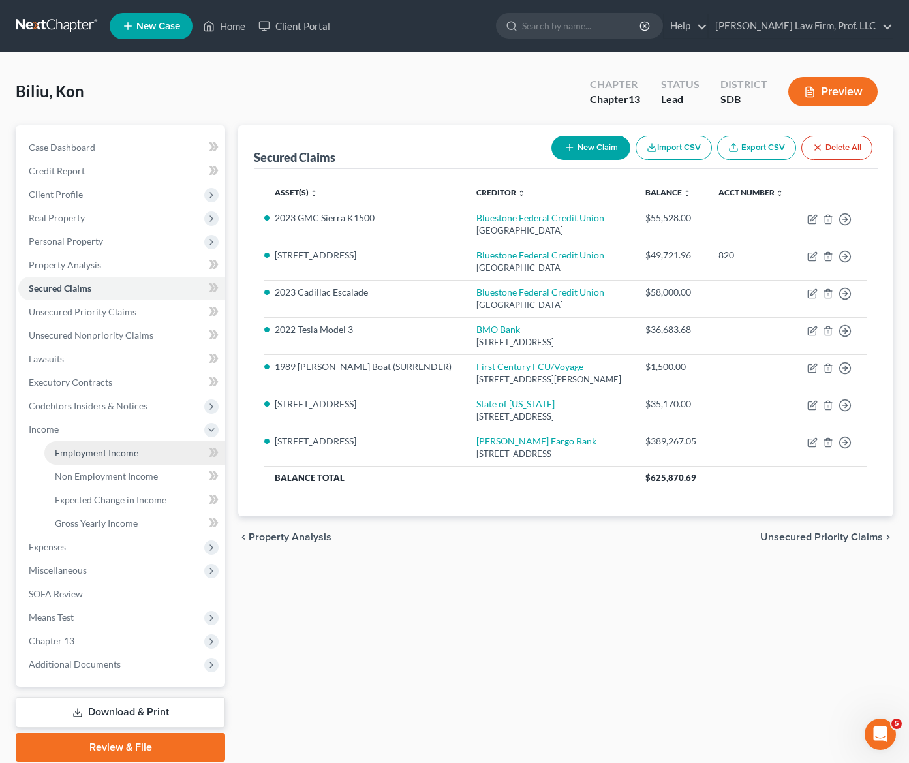
click at [84, 448] on span "Employment Income" at bounding box center [97, 452] width 84 height 11
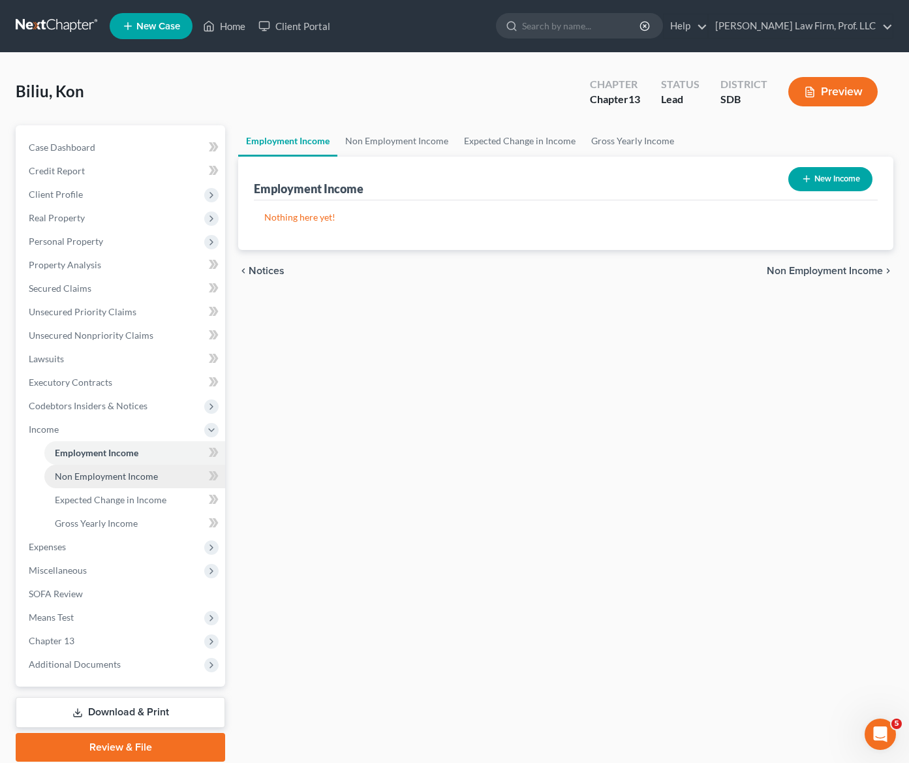
click at [101, 473] on span "Non Employment Income" at bounding box center [106, 476] width 103 height 11
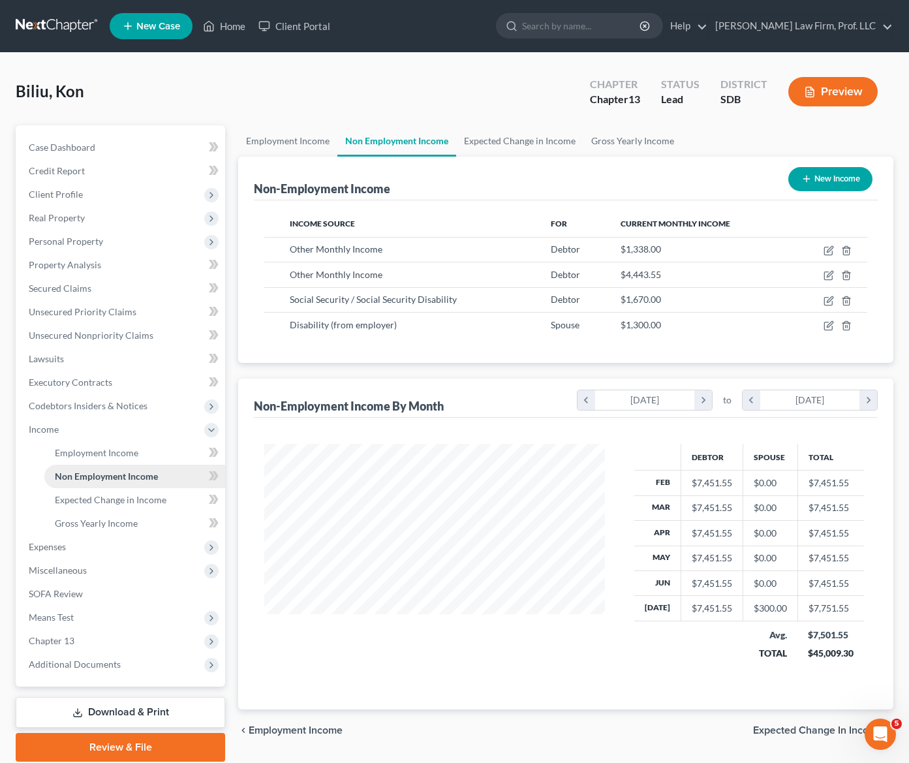
scroll to position [234, 367]
click at [89, 603] on link "SOFA Review" at bounding box center [121, 594] width 207 height 24
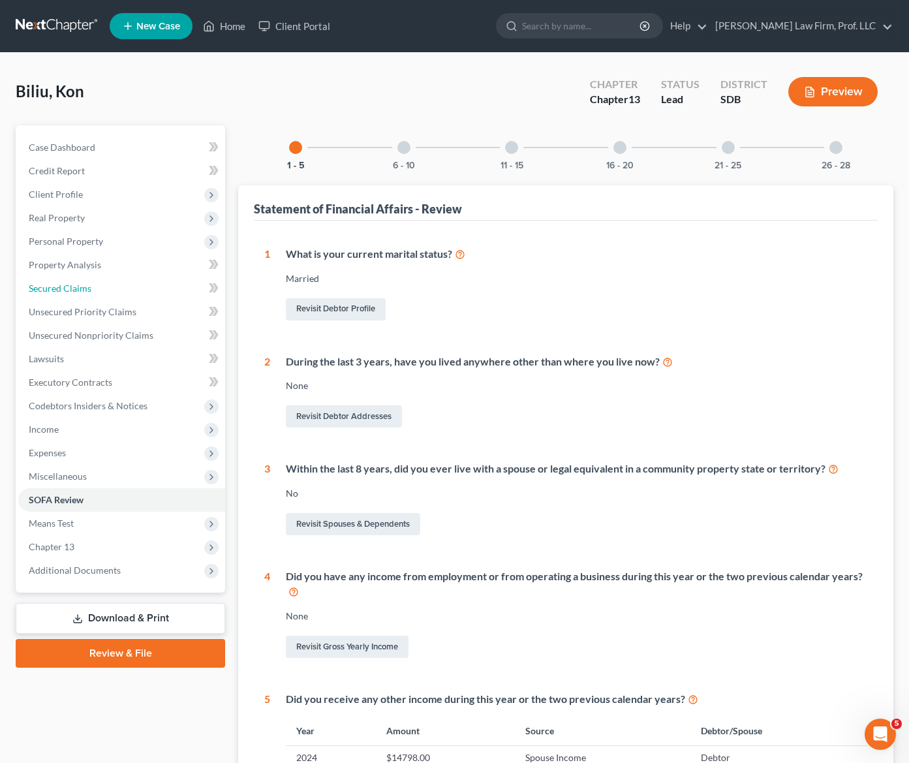
drag, startPoint x: 76, startPoint y: 289, endPoint x: 349, endPoint y: 345, distance: 279.4
click at [76, 289] on span "Secured Claims" at bounding box center [60, 288] width 63 height 11
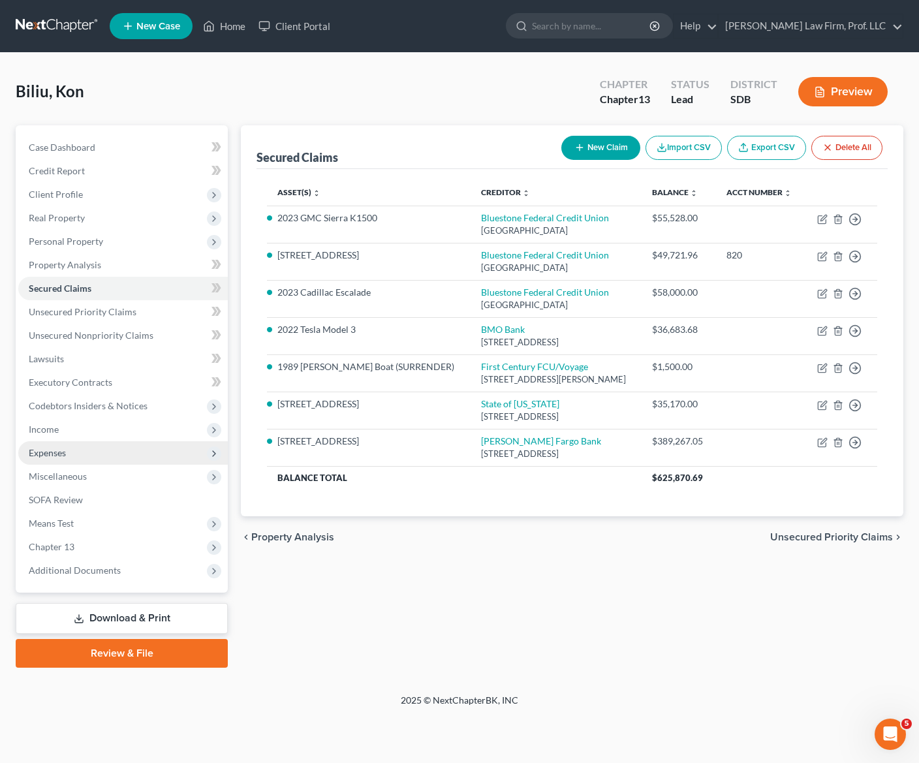
click at [60, 450] on span "Expenses" at bounding box center [47, 452] width 37 height 11
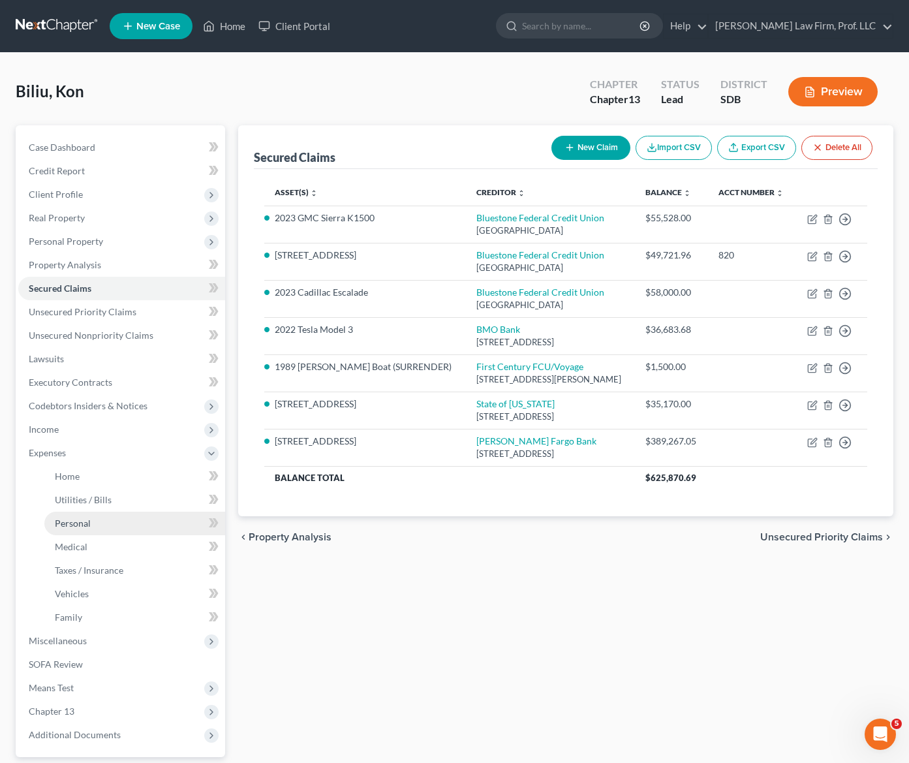
click at [61, 515] on link "Personal" at bounding box center [134, 524] width 181 height 24
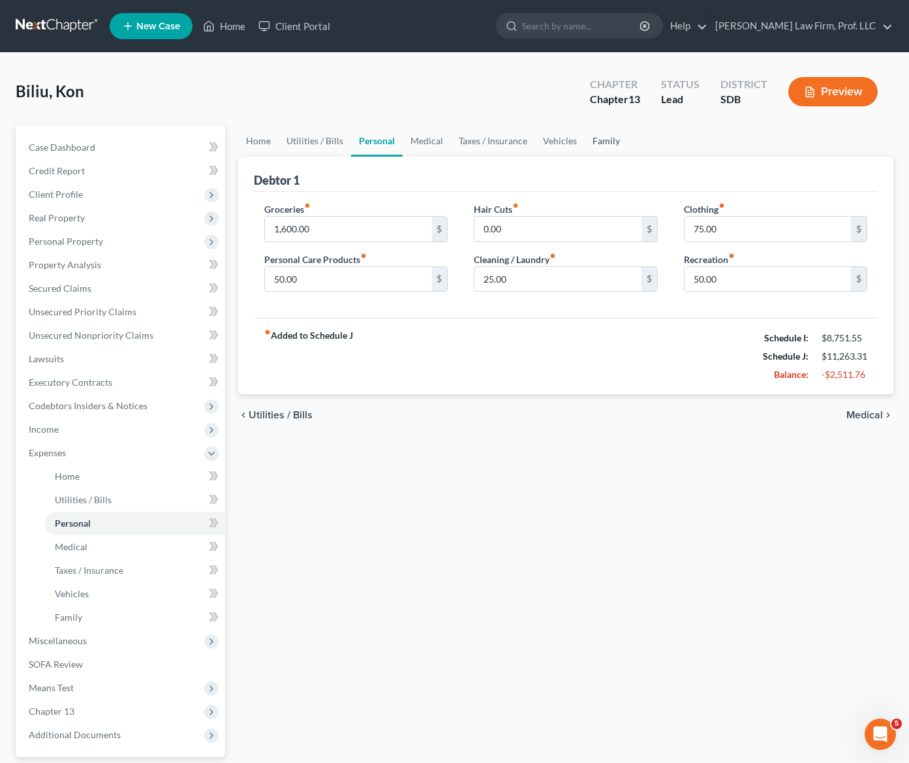
click at [585, 140] on link "Family" at bounding box center [606, 140] width 43 height 31
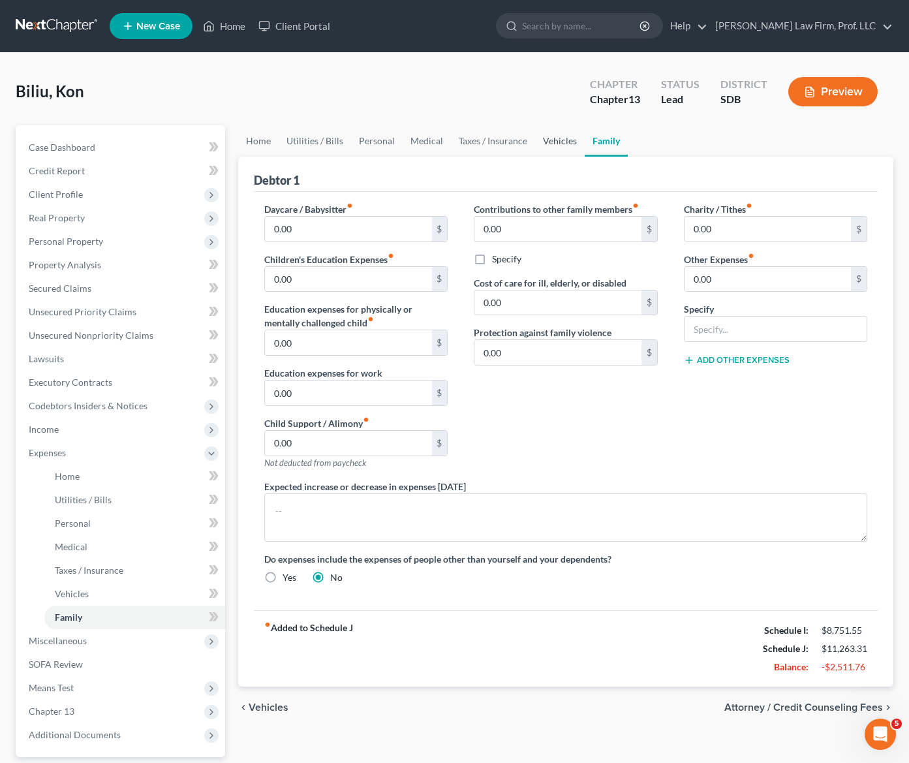
click at [566, 140] on link "Vehicles" at bounding box center [560, 140] width 50 height 31
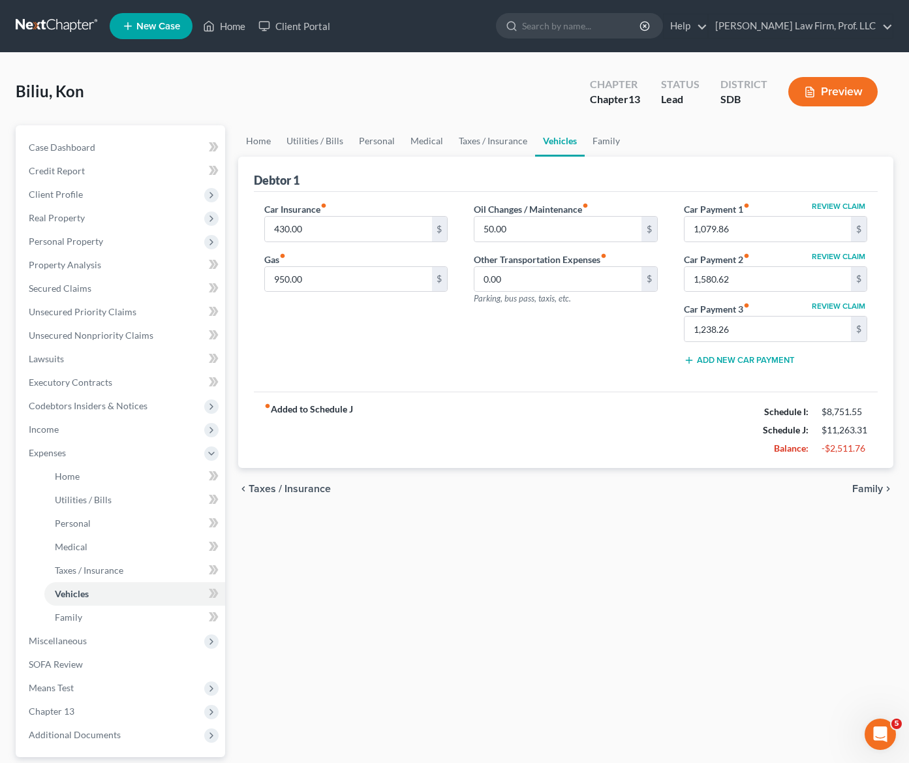
click at [660, 466] on div "fiber_manual_record Added to Schedule J Schedule I: $8,751.55 Schedule J: $11,2…" at bounding box center [566, 430] width 624 height 76
drag, startPoint x: 464, startPoint y: 680, endPoint x: 806, endPoint y: 598, distance: 351.0
click at [467, 677] on div "Home Utilities / Bills Personal Medical Taxes / Insurance Vehicles Family Debto…" at bounding box center [566, 478] width 668 height 707
